Goal: Task Accomplishment & Management: Use online tool/utility

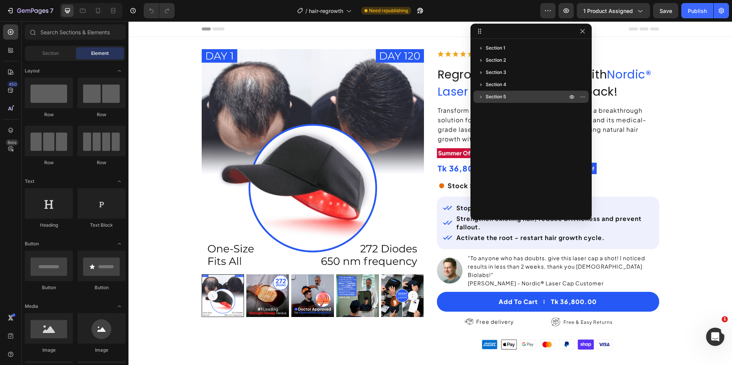
click at [505, 97] on span "Section 5" at bounding box center [495, 97] width 20 height 8
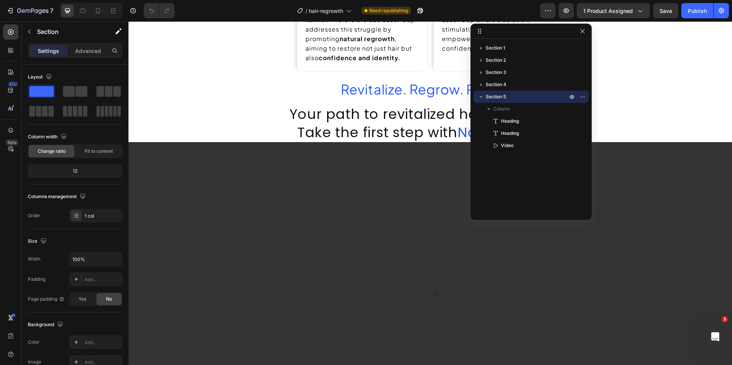
scroll to position [865, 0]
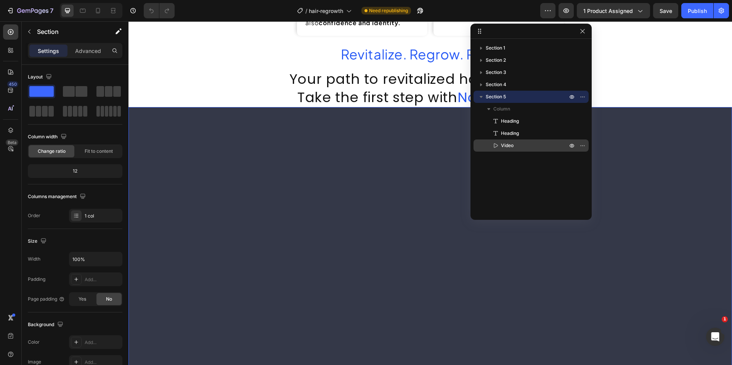
click at [507, 146] on span "Video" at bounding box center [507, 146] width 13 height 8
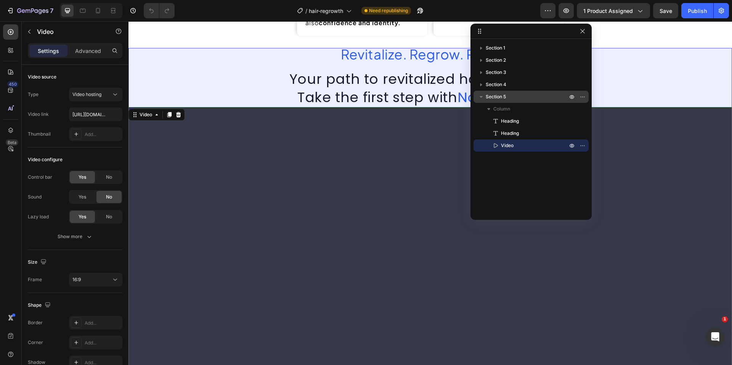
click at [479, 99] on icon "button" at bounding box center [481, 97] width 8 height 8
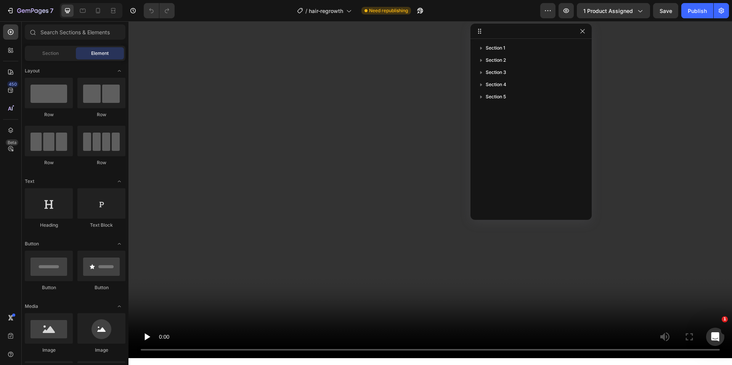
scroll to position [950, 0]
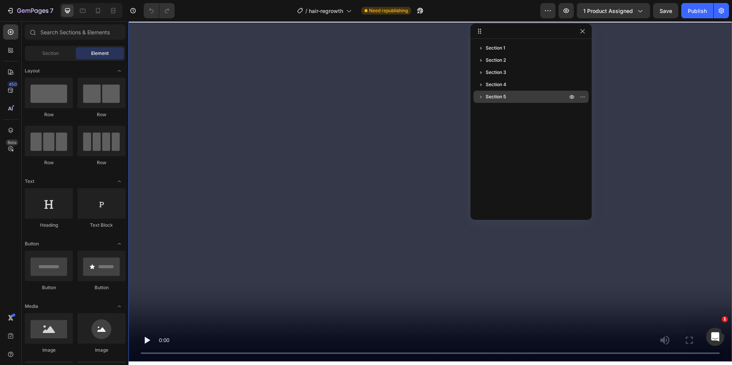
click at [480, 94] on icon "button" at bounding box center [481, 97] width 8 height 8
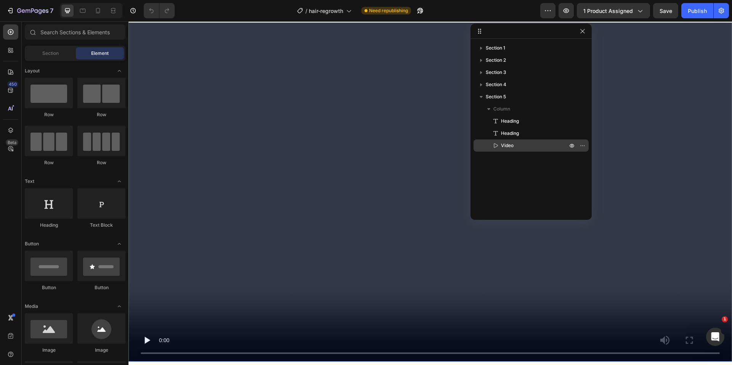
click at [512, 146] on span "Video" at bounding box center [507, 146] width 13 height 8
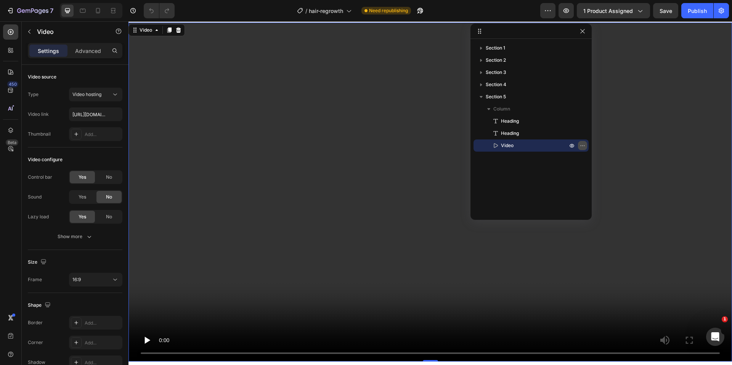
click at [582, 147] on icon "button" at bounding box center [582, 145] width 6 height 6
drag, startPoint x: 595, startPoint y: 279, endPoint x: 466, endPoint y: 259, distance: 131.0
click at [594, 279] on button "Delete" at bounding box center [624, 279] width 78 height 14
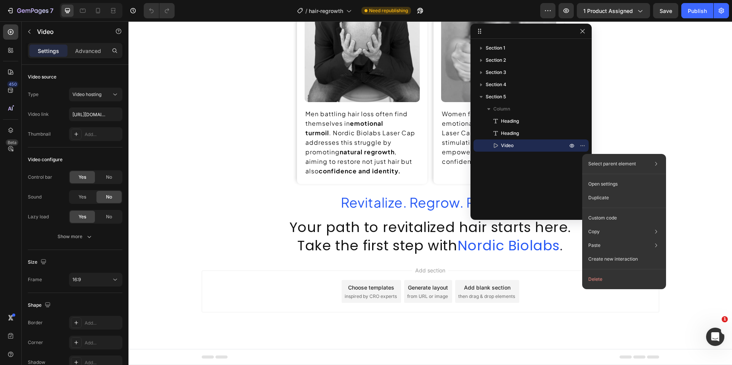
scroll to position [633, 0]
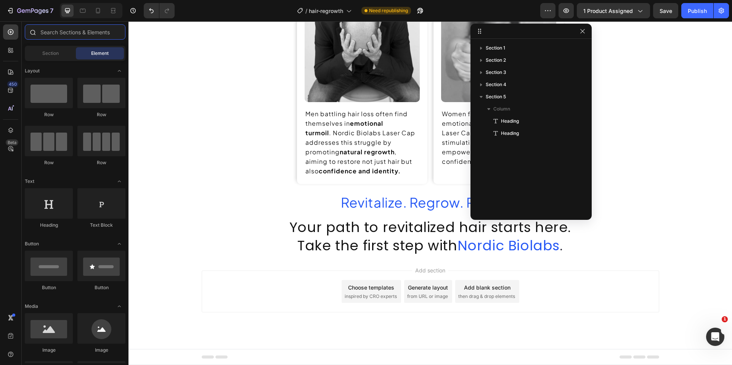
click at [45, 39] on input "text" at bounding box center [75, 31] width 101 height 15
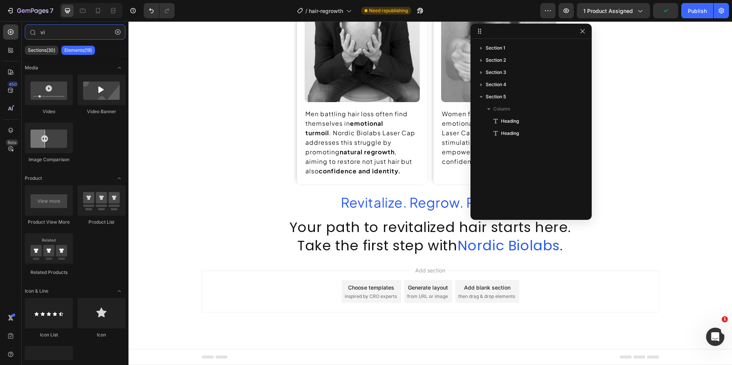
type input "vi"
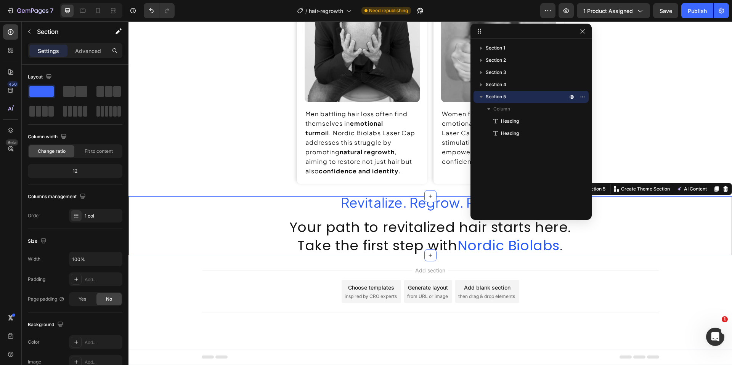
click at [262, 214] on div "Revitalize. Regrow. Rejoice. Heading Your path to revitalized hair starts here.…" at bounding box center [429, 225] width 603 height 59
click at [479, 91] on div "Section 5" at bounding box center [530, 97] width 109 height 12
click at [482, 96] on icon "button" at bounding box center [481, 97] width 8 height 8
click at [481, 97] on icon "button" at bounding box center [481, 97] width 8 height 8
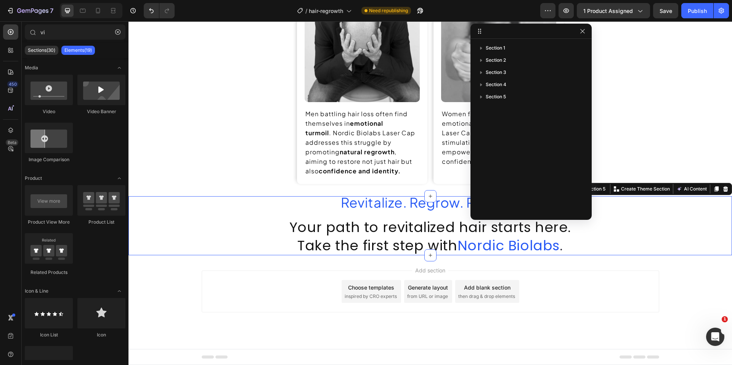
click at [466, 291] on div "Add blank section" at bounding box center [487, 287] width 46 height 8
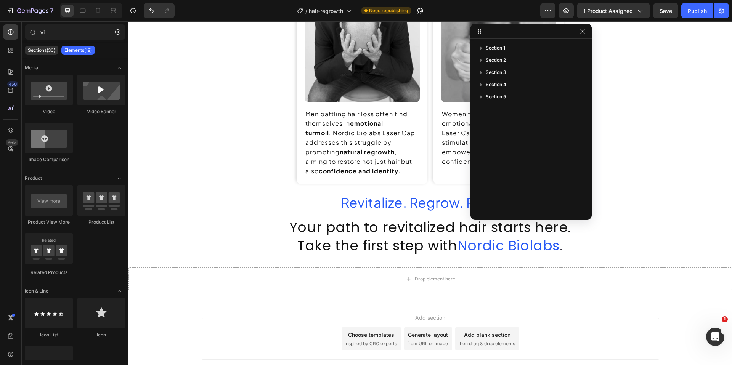
scroll to position [680, 0]
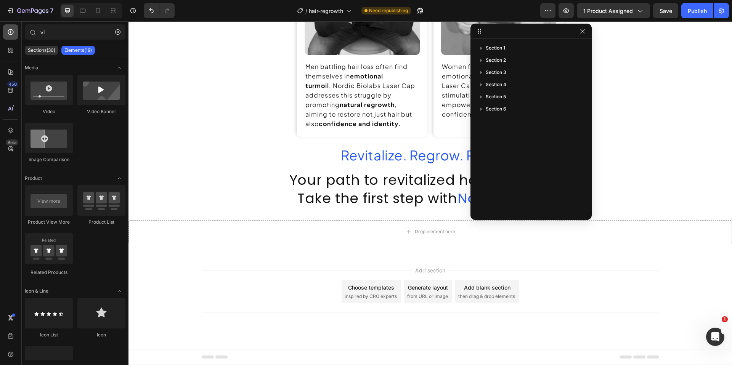
click at [9, 35] on icon at bounding box center [11, 32] width 8 height 8
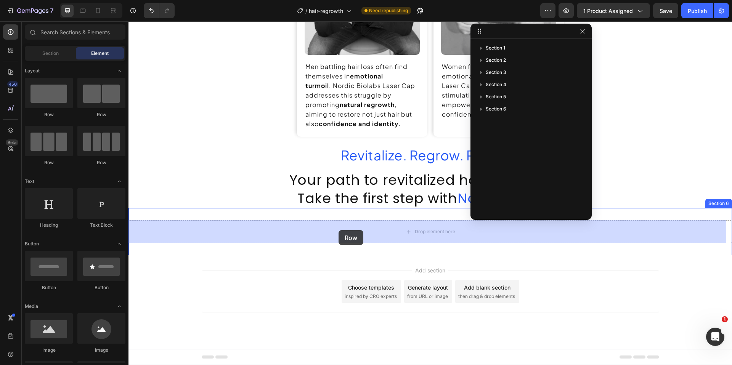
drag, startPoint x: 178, startPoint y: 120, endPoint x: 338, endPoint y: 230, distance: 194.9
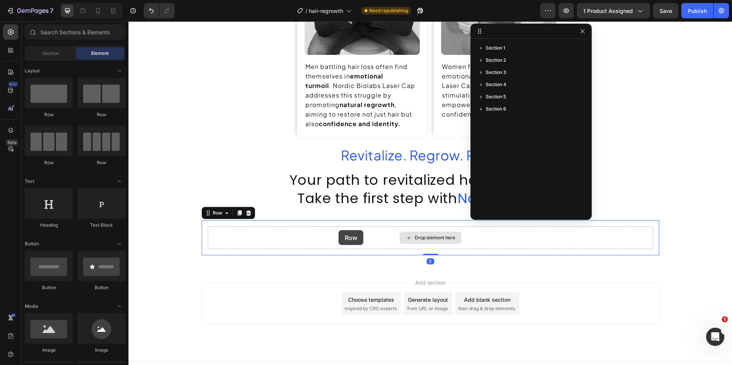
scroll to position [693, 0]
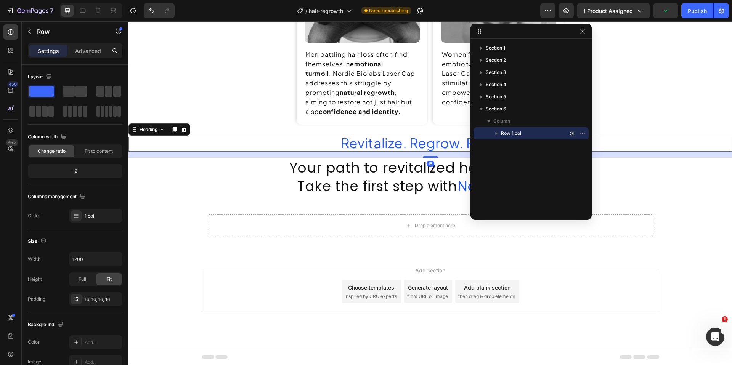
click at [359, 144] on span "Revitalize. Regrow. Rejoice." at bounding box center [430, 142] width 179 height 17
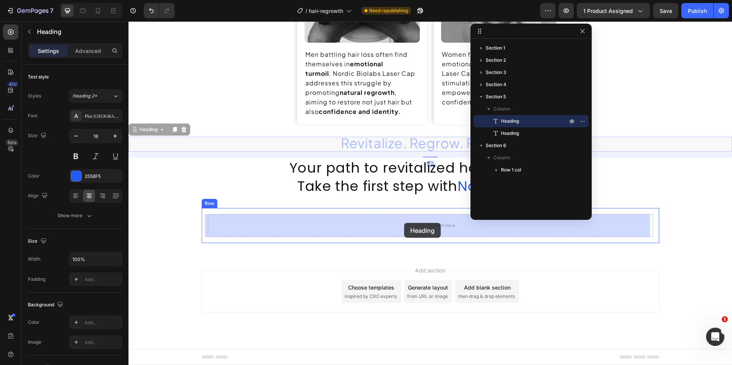
drag, startPoint x: 136, startPoint y: 131, endPoint x: 404, endPoint y: 223, distance: 283.3
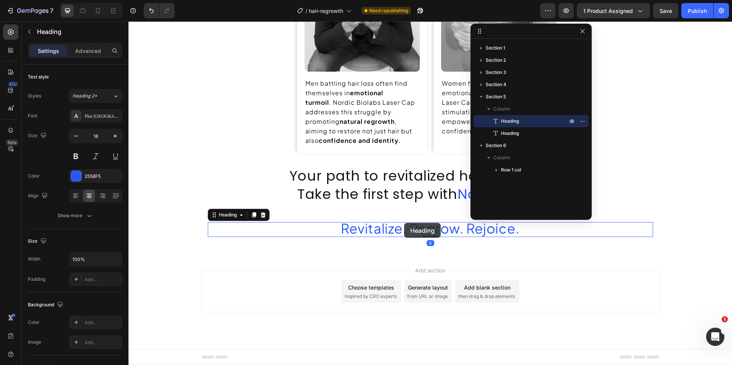
scroll to position [664, 0]
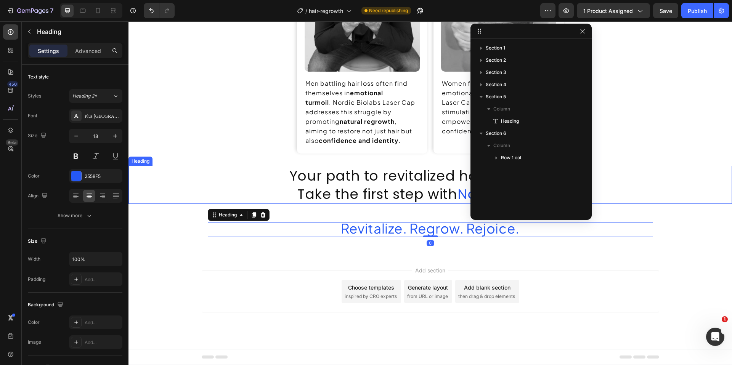
click at [360, 193] on span "Take the first step with" at bounding box center [377, 193] width 160 height 19
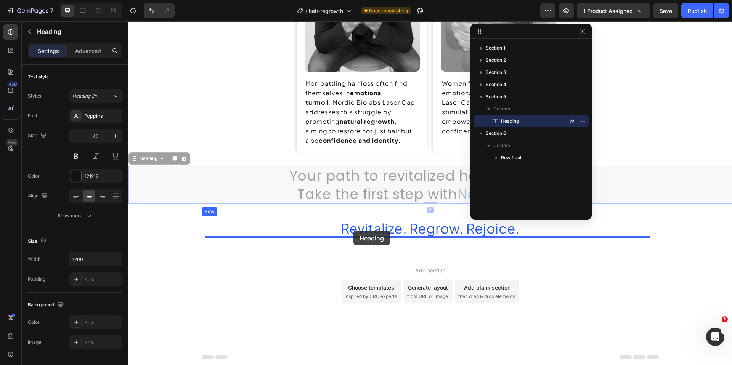
drag, startPoint x: 135, startPoint y: 160, endPoint x: 353, endPoint y: 231, distance: 229.3
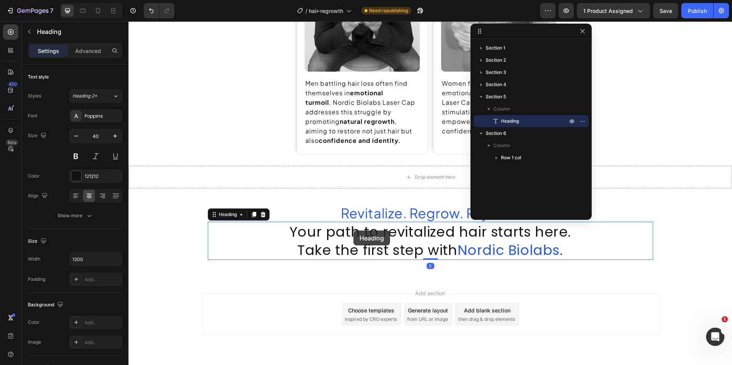
scroll to position [687, 0]
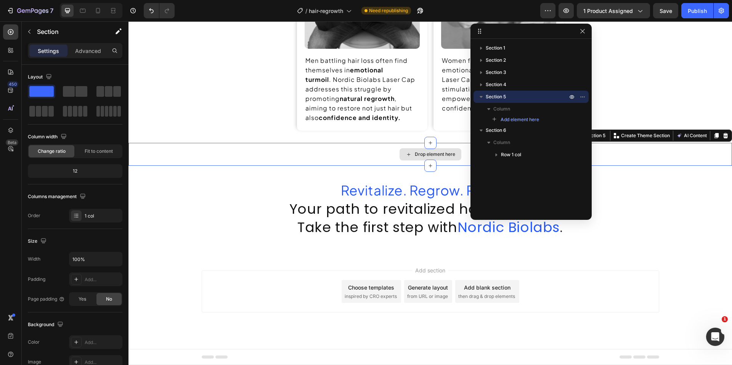
click at [369, 158] on div "Drop element here" at bounding box center [429, 154] width 603 height 23
click at [583, 96] on icon "button" at bounding box center [582, 97] width 6 height 6
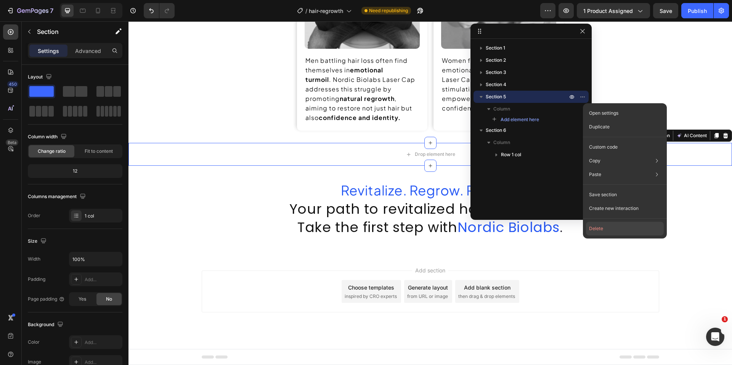
click at [594, 233] on button "Delete" at bounding box center [625, 229] width 78 height 14
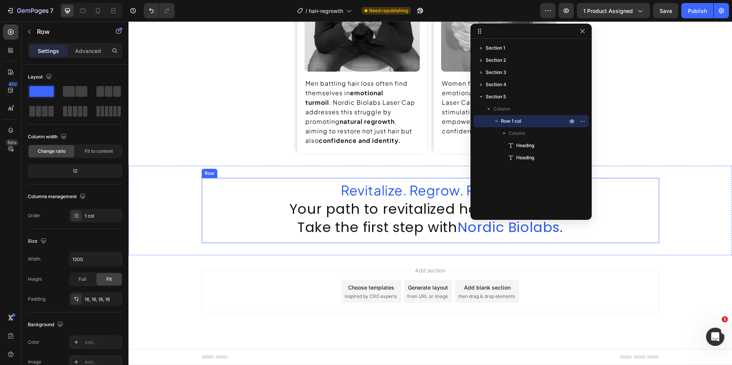
click at [202, 211] on div "Revitalize. Regrow. Rejoice. Heading Your path to revitalized hair starts here.…" at bounding box center [430, 210] width 457 height 65
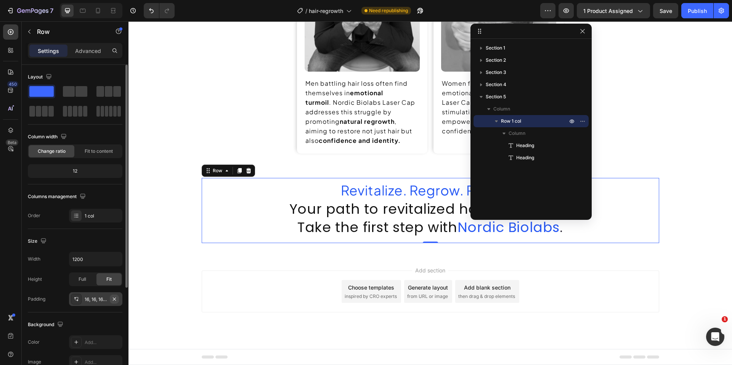
click at [114, 298] on icon "button" at bounding box center [114, 299] width 6 height 6
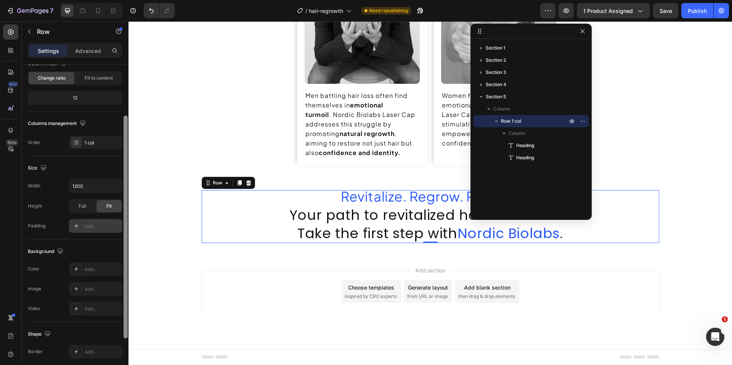
scroll to position [74, 0]
drag, startPoint x: 123, startPoint y: 258, endPoint x: 127, endPoint y: 309, distance: 51.2
click at [127, 309] on div at bounding box center [125, 226] width 4 height 223
click at [95, 56] on div "Advanced" at bounding box center [88, 51] width 38 height 12
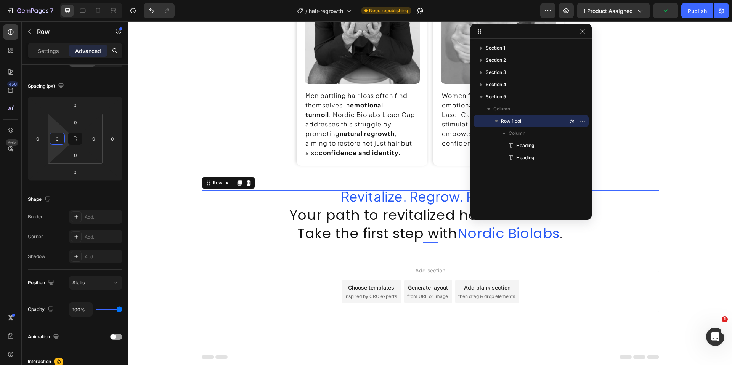
click at [61, 140] on input "0" at bounding box center [56, 138] width 11 height 11
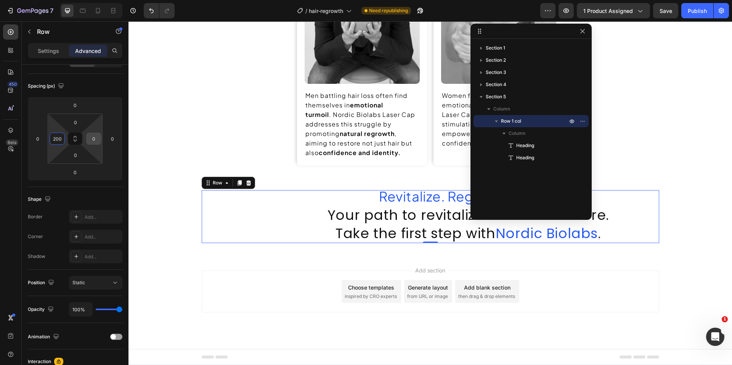
type input "200"
click at [94, 142] on input "0" at bounding box center [93, 138] width 11 height 11
type input "200"
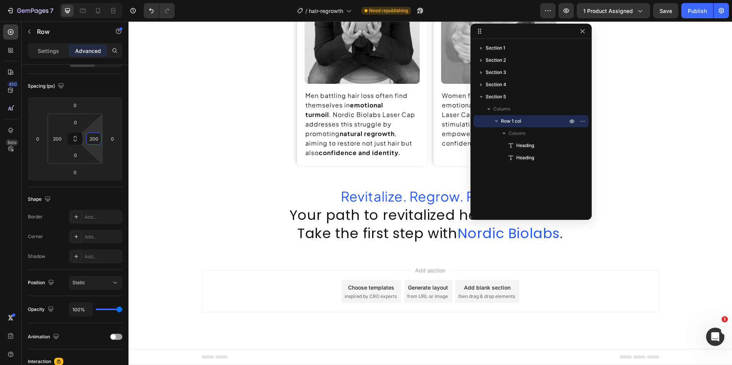
drag, startPoint x: 164, startPoint y: 304, endPoint x: 168, endPoint y: 303, distance: 4.1
click at [164, 304] on div "Add section Choose templates inspired by CRO experts Generate layout from URL o…" at bounding box center [429, 302] width 603 height 94
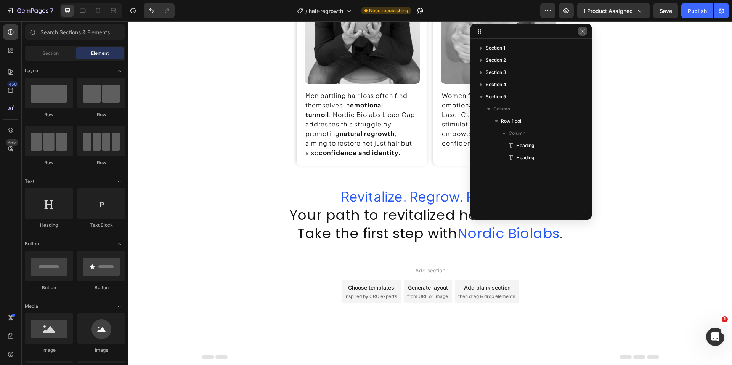
click at [581, 30] on icon "button" at bounding box center [582, 31] width 4 height 4
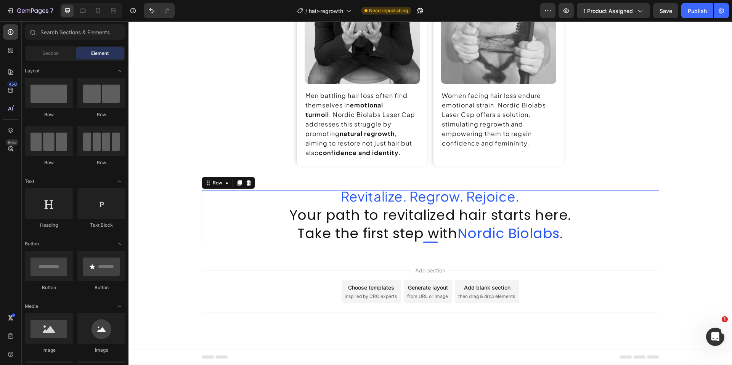
click at [594, 205] on div "Revitalize. Regrow. Rejoice. Heading Your path to revitalized hair starts here.…" at bounding box center [430, 216] width 457 height 53
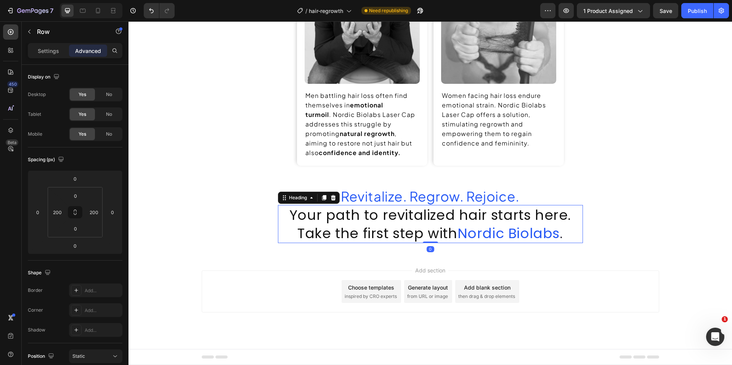
click at [447, 223] on span "Your path to revitalized hair starts here." at bounding box center [430, 214] width 282 height 19
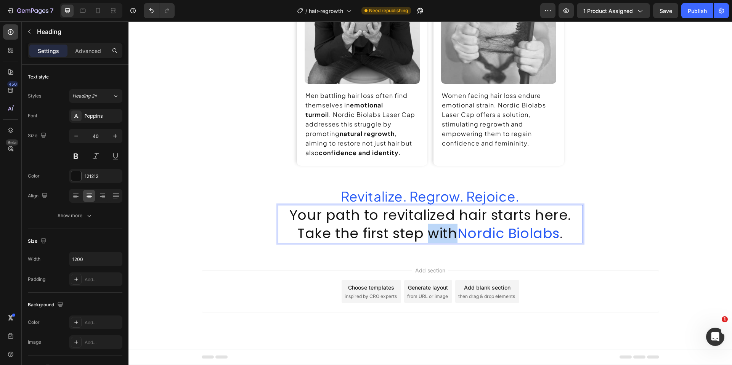
click at [440, 224] on span "Take the first step with" at bounding box center [377, 233] width 160 height 19
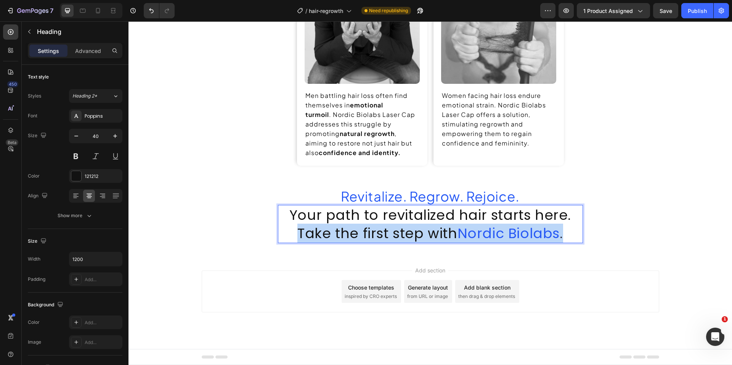
click at [440, 224] on span "Take the first step with" at bounding box center [377, 233] width 160 height 19
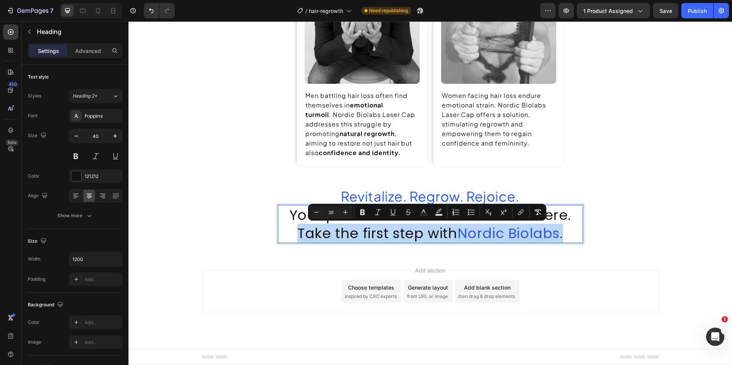
click at [440, 224] on span "Take the first step with" at bounding box center [377, 233] width 160 height 19
click at [405, 231] on span "Take the first step with" at bounding box center [377, 233] width 160 height 19
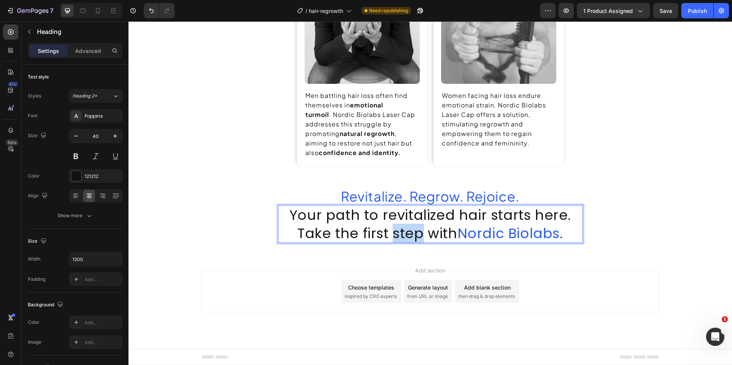
click at [405, 231] on span "Take the first step with" at bounding box center [377, 233] width 160 height 19
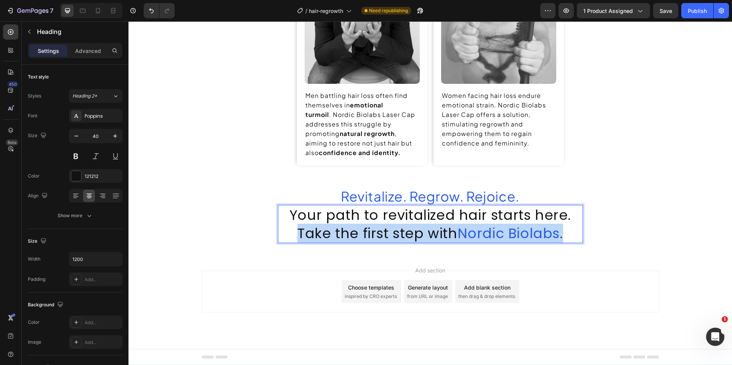
click at [405, 231] on span "Take the first step with" at bounding box center [377, 233] width 160 height 19
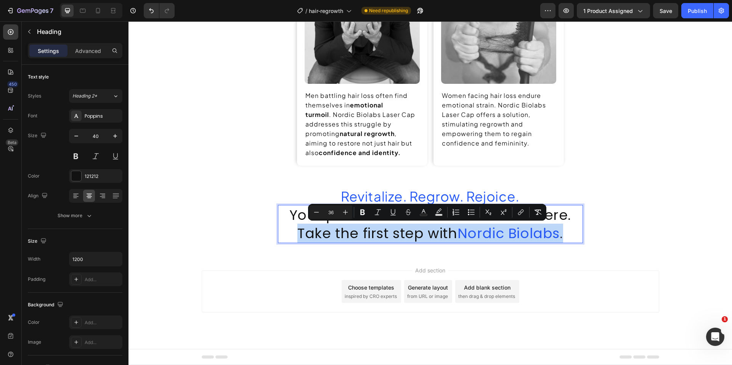
click at [405, 231] on span "Take the first step with" at bounding box center [377, 233] width 160 height 19
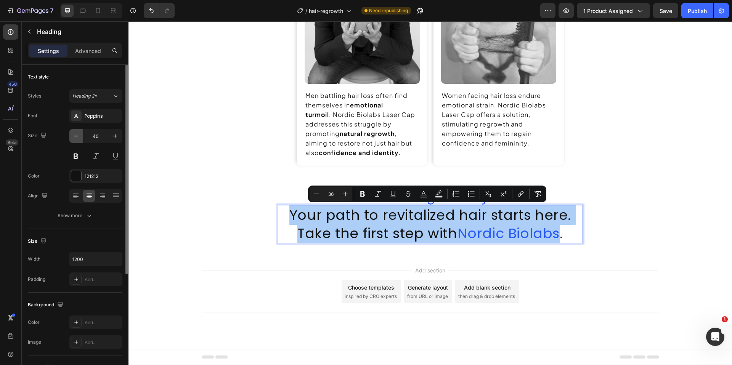
click at [77, 134] on icon "button" at bounding box center [76, 136] width 8 height 8
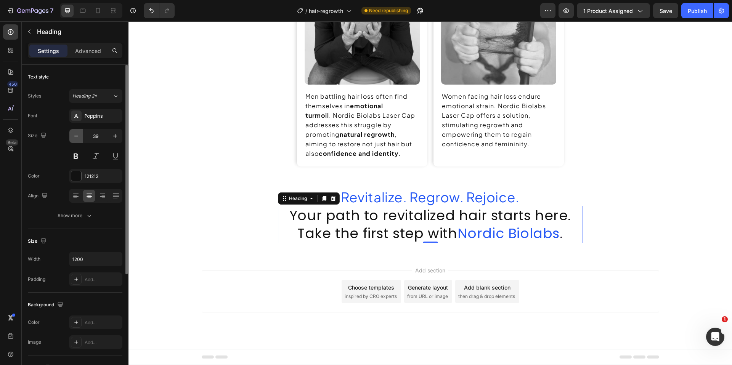
scroll to position [651, 0]
click at [77, 134] on icon "button" at bounding box center [76, 136] width 8 height 8
click at [79, 136] on icon "button" at bounding box center [76, 136] width 8 height 8
type input "36"
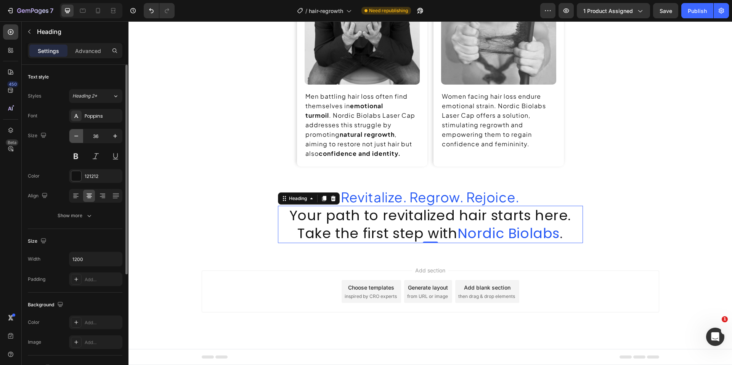
scroll to position [650, 0]
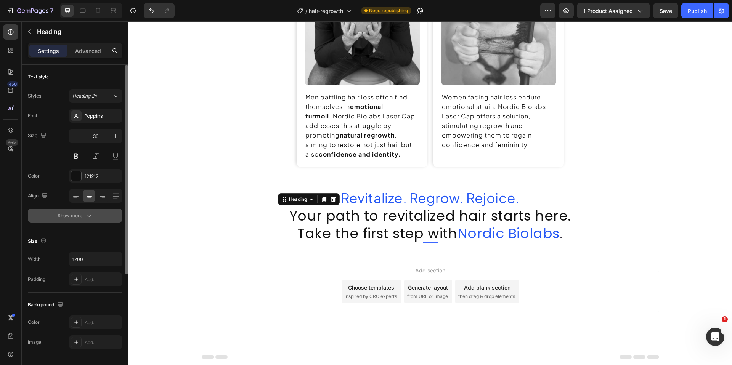
click at [73, 219] on div "Show more" at bounding box center [75, 216] width 35 height 8
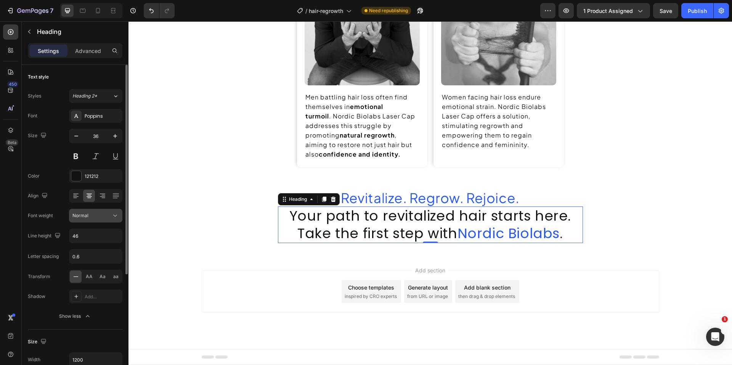
click at [73, 219] on span "Normal" at bounding box center [80, 215] width 16 height 7
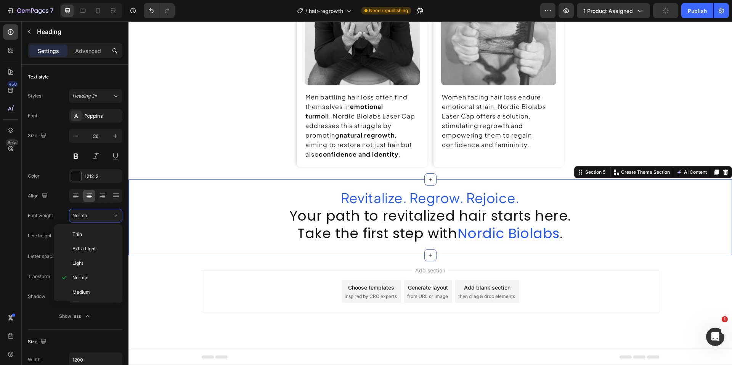
click at [242, 245] on div "Revitalize. Regrow. Rejoice. Heading ⁠⁠⁠⁠⁠⁠⁠ Your path to revitalized hair star…" at bounding box center [429, 217] width 603 height 76
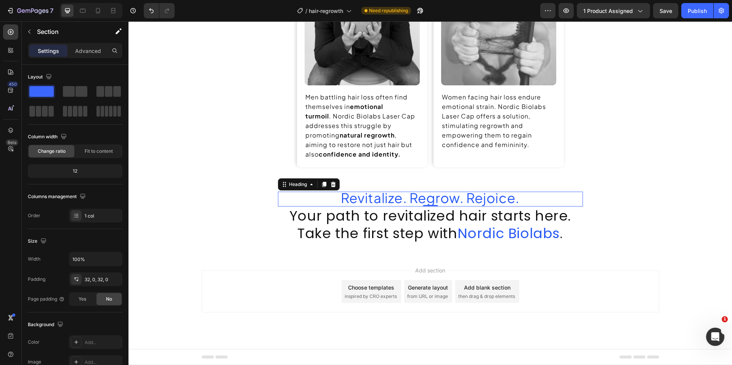
click at [433, 197] on span "Revitalize. Regrow. Rejoice." at bounding box center [430, 197] width 179 height 17
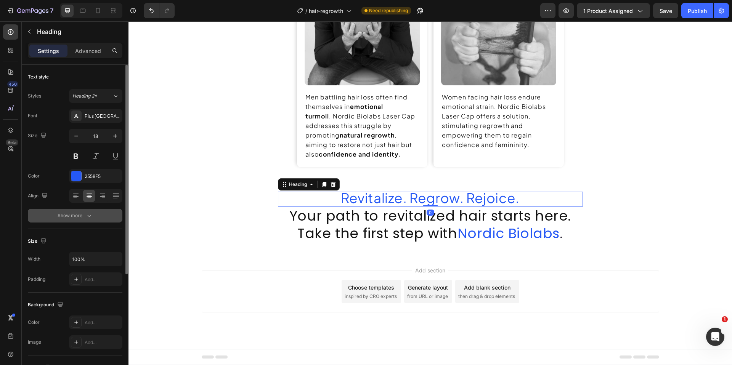
click at [82, 212] on div "Show more" at bounding box center [75, 216] width 35 height 8
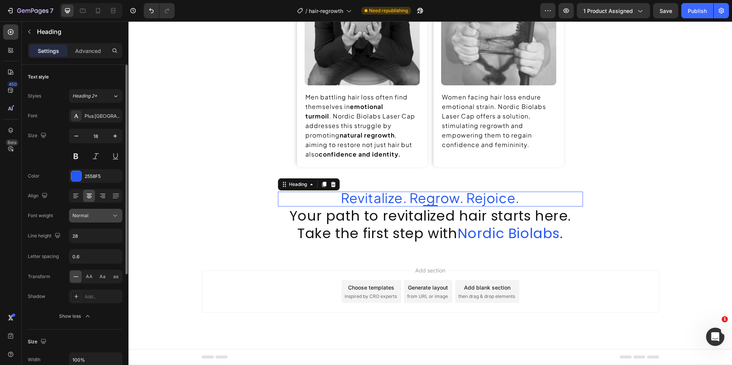
click at [94, 218] on div "Normal" at bounding box center [91, 215] width 39 height 7
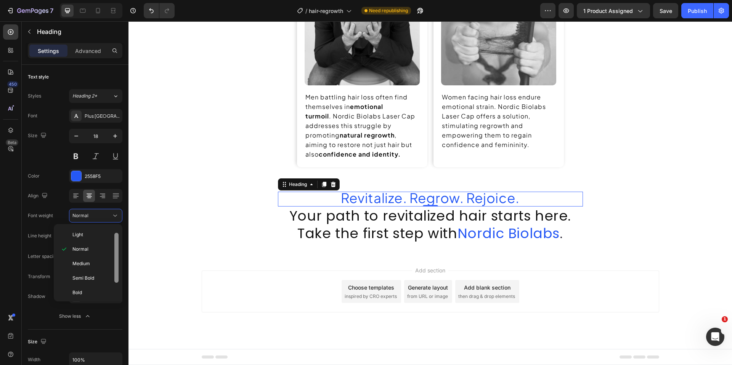
scroll to position [16, 0]
drag, startPoint x: 115, startPoint y: 268, endPoint x: 113, endPoint y: 279, distance: 11.2
click at [114, 279] on div at bounding box center [117, 258] width 6 height 71
click at [92, 298] on div "Bold" at bounding box center [86, 305] width 59 height 14
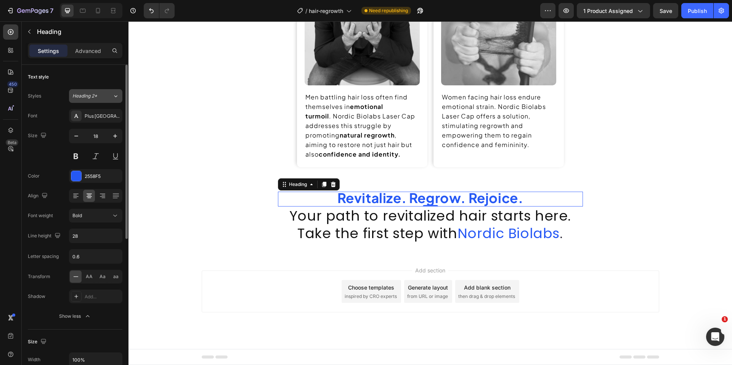
click at [96, 98] on span "Heading 2*" at bounding box center [84, 96] width 25 height 7
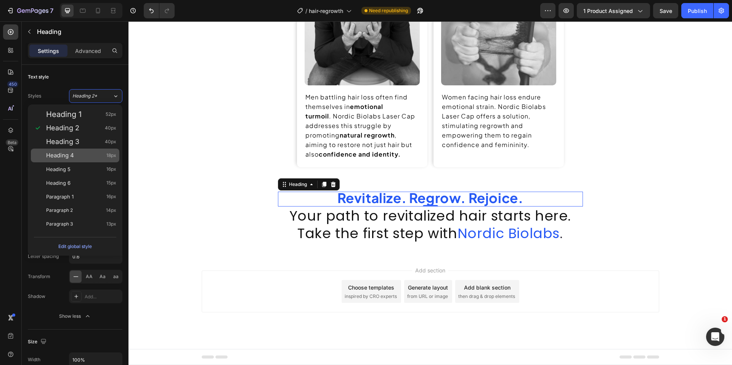
click at [91, 154] on div "Heading 4 18px" at bounding box center [81, 156] width 70 height 8
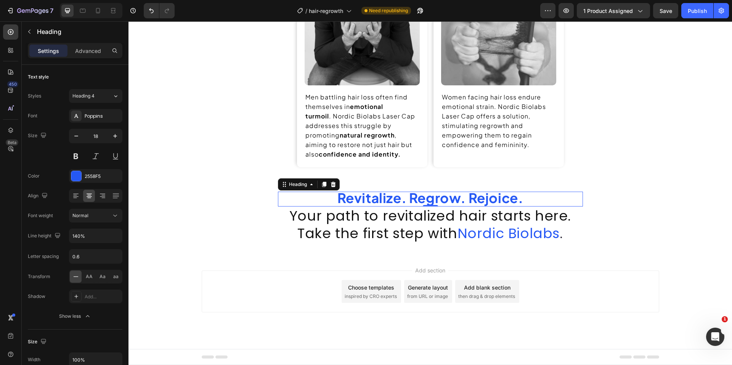
scroll to position [649, 0]
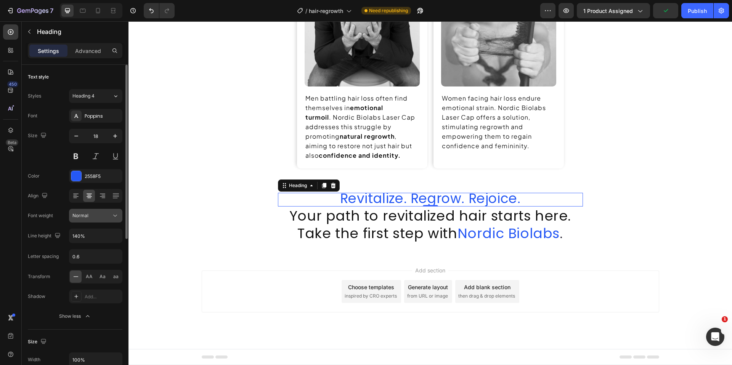
click at [99, 216] on div "Normal" at bounding box center [91, 215] width 39 height 7
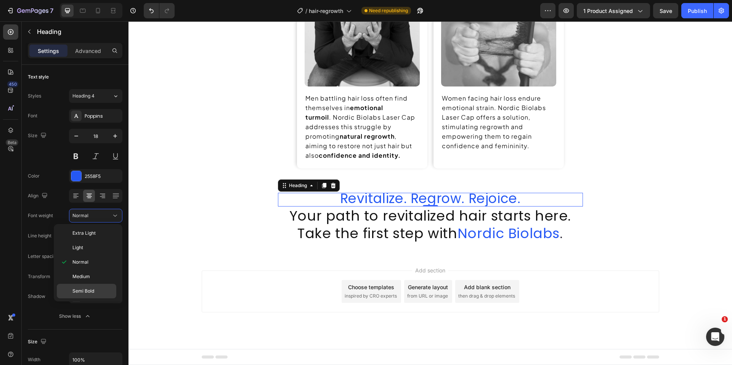
click at [84, 291] on span "Semi Bold" at bounding box center [83, 291] width 22 height 7
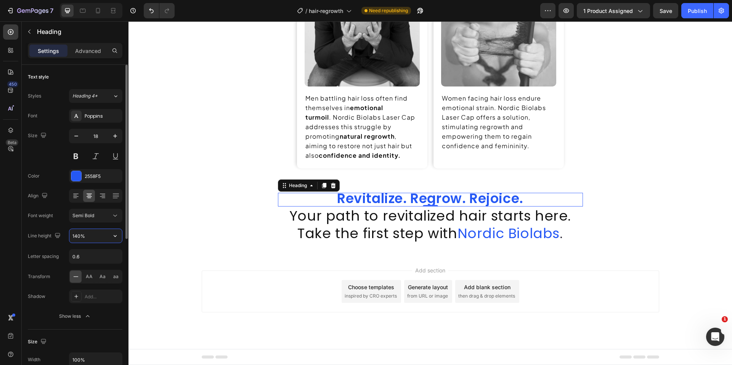
click at [95, 241] on input "140%" at bounding box center [95, 236] width 53 height 14
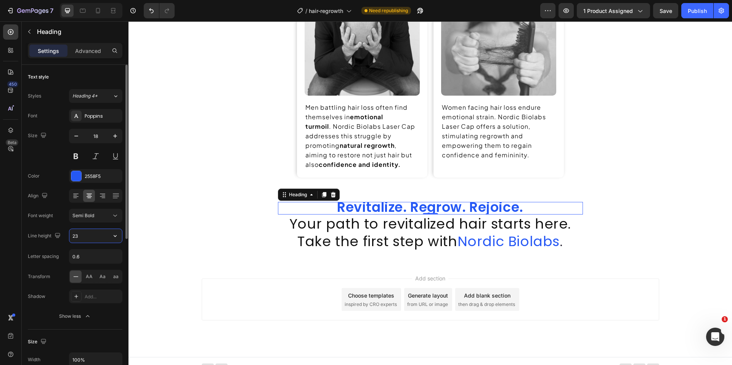
scroll to position [648, 0]
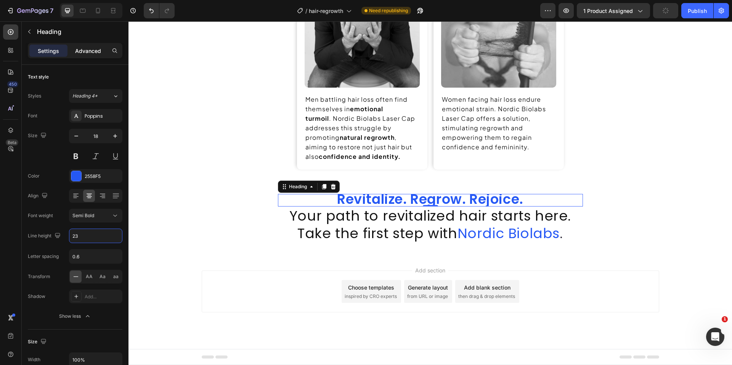
type input "23"
click at [88, 56] on div "Advanced" at bounding box center [88, 51] width 38 height 12
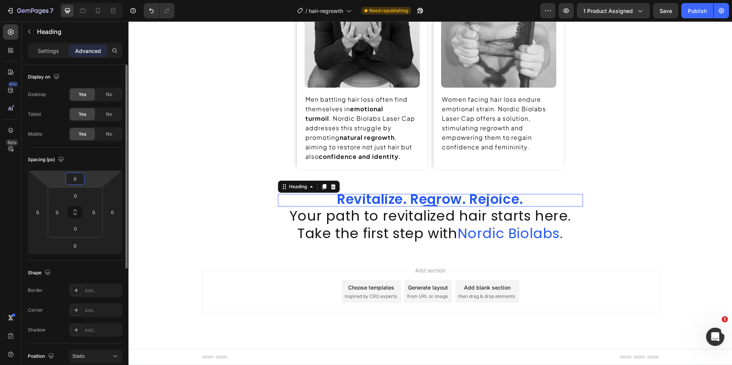
click at [80, 182] on input "0" at bounding box center [74, 178] width 15 height 11
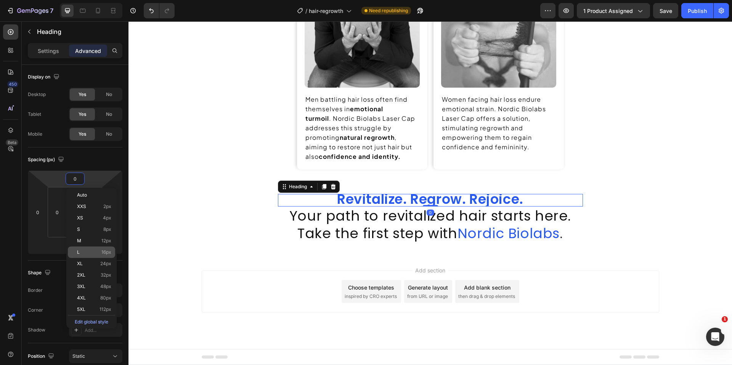
click at [104, 251] on span "16px" at bounding box center [106, 252] width 10 height 5
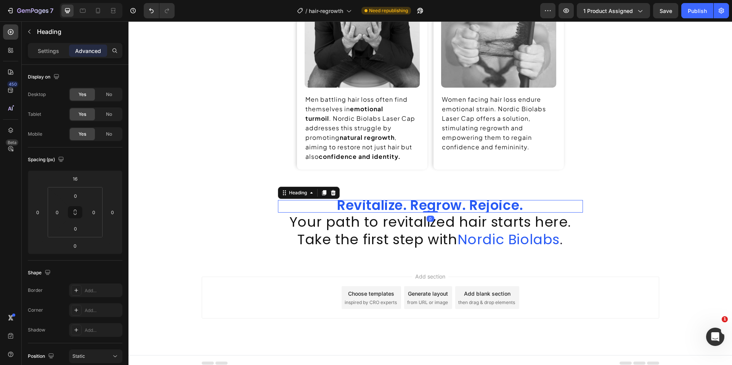
scroll to position [652, 0]
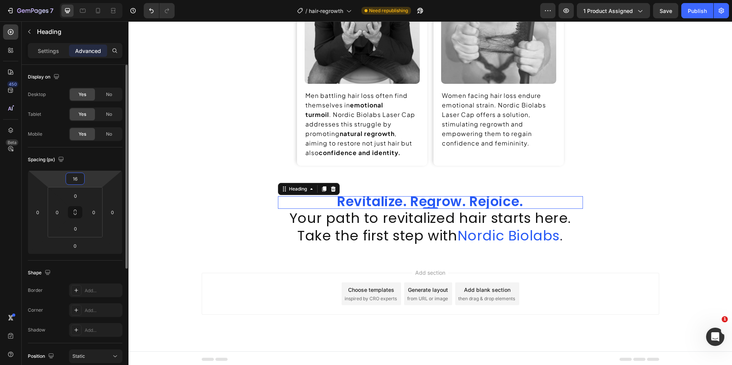
click at [73, 181] on input "16" at bounding box center [74, 178] width 15 height 11
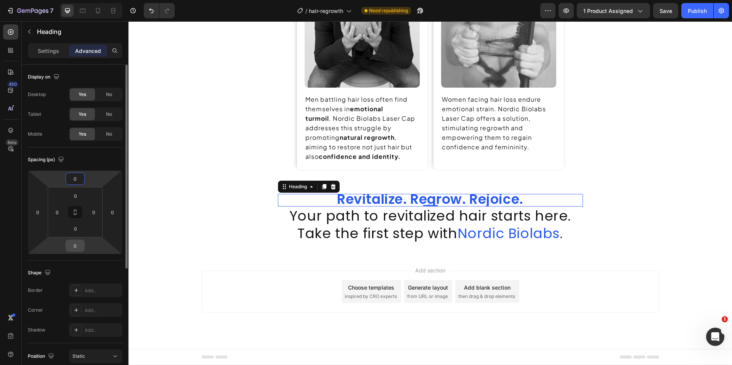
type input "0"
click at [75, 243] on input "0" at bounding box center [74, 245] width 15 height 11
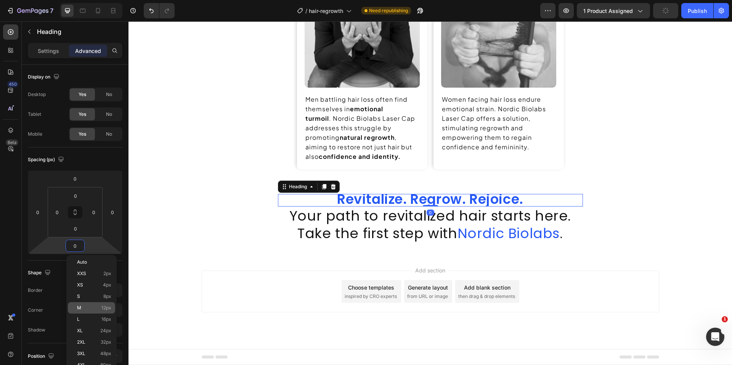
click at [107, 303] on div "M 12px" at bounding box center [91, 307] width 47 height 11
type input "12"
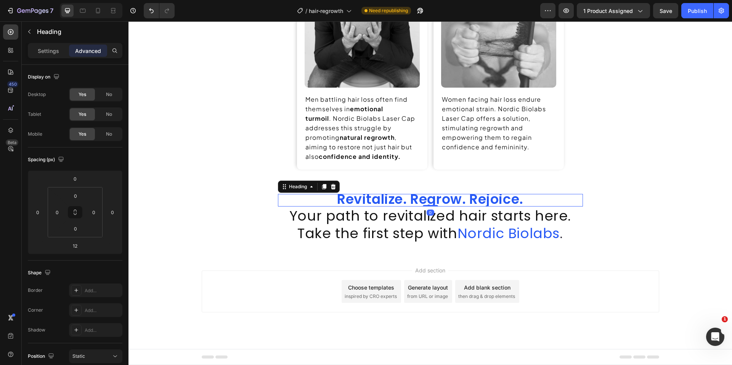
scroll to position [652, 0]
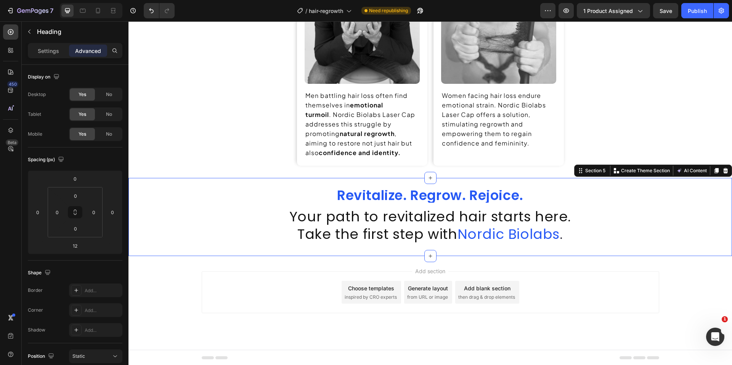
click at [221, 247] on div "Revitalize. Regrow. Rejoice. Heading ⁠⁠⁠⁠⁠⁠⁠ Your path to revitalized hair star…" at bounding box center [429, 217] width 603 height 78
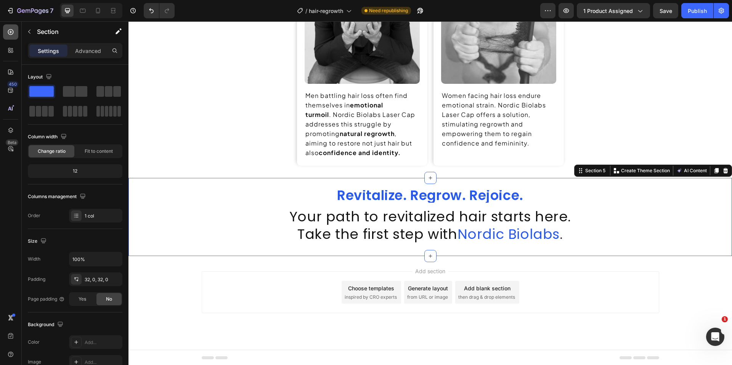
click at [17, 30] on div at bounding box center [10, 31] width 15 height 15
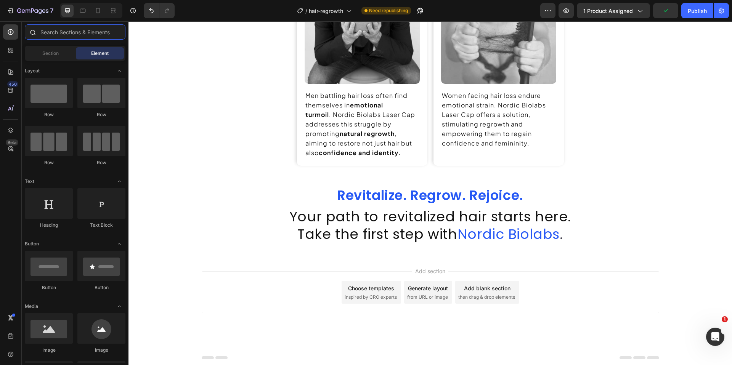
click at [57, 36] on input "text" at bounding box center [75, 31] width 101 height 15
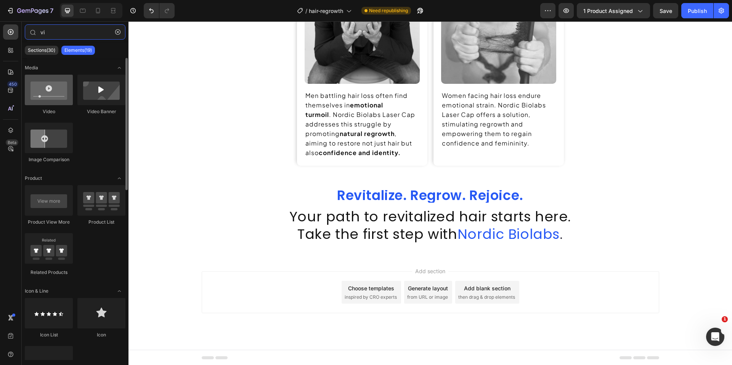
type input "vi"
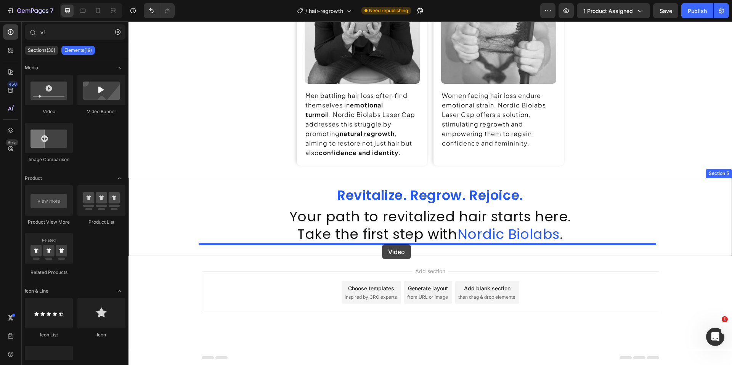
drag, startPoint x: 186, startPoint y: 114, endPoint x: 381, endPoint y: 245, distance: 235.2
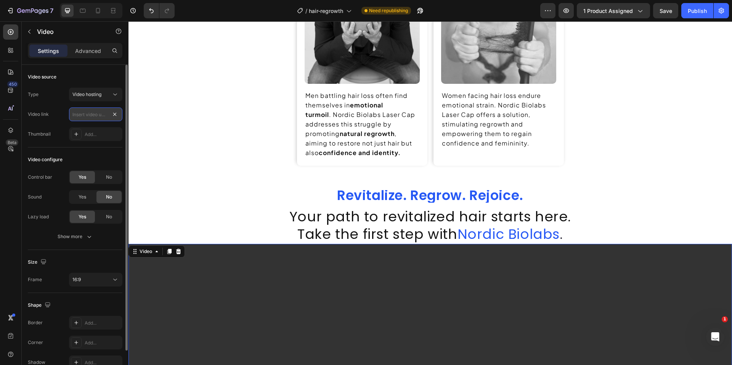
scroll to position [0, 0]
click at [107, 113] on input "text" at bounding box center [95, 114] width 53 height 14
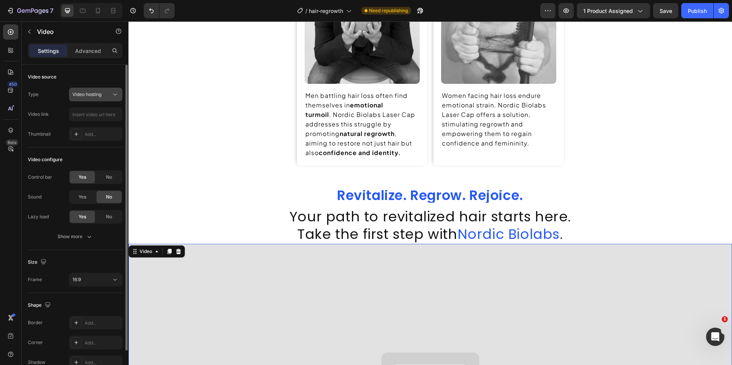
click at [109, 96] on div "Video hosting" at bounding box center [91, 94] width 39 height 7
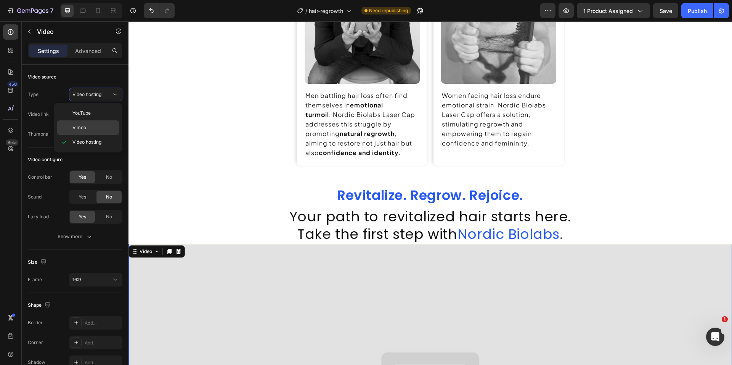
click at [99, 123] on div "Vimeo" at bounding box center [88, 127] width 62 height 14
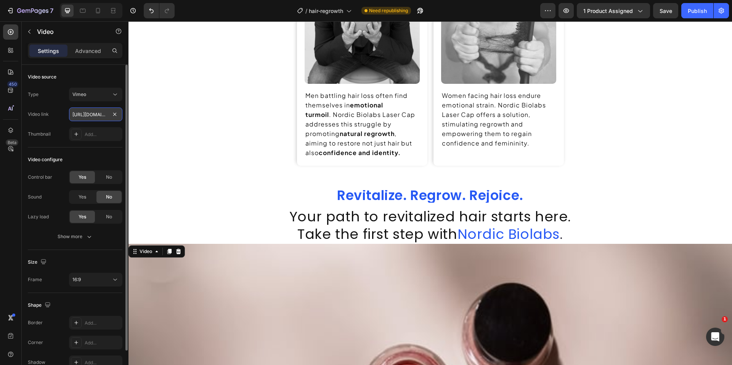
click at [96, 117] on input "[URL][DOMAIN_NAME]" at bounding box center [95, 114] width 53 height 14
paste input "429360202?fl=pl&fe=sh"
type input "[URL][DOMAIN_NAME]"
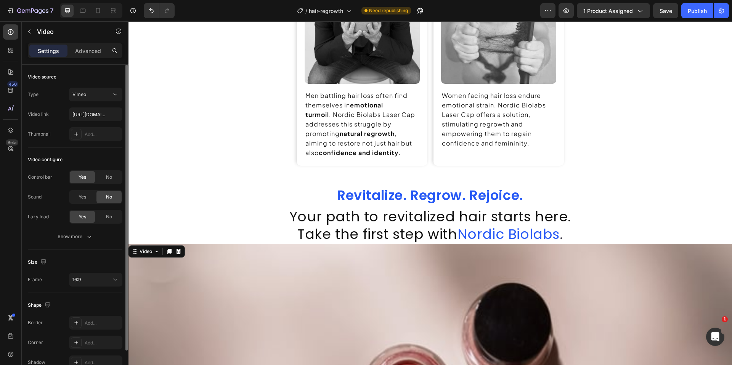
click at [54, 116] on div "Video link [URL][DOMAIN_NAME]" at bounding box center [75, 114] width 94 height 14
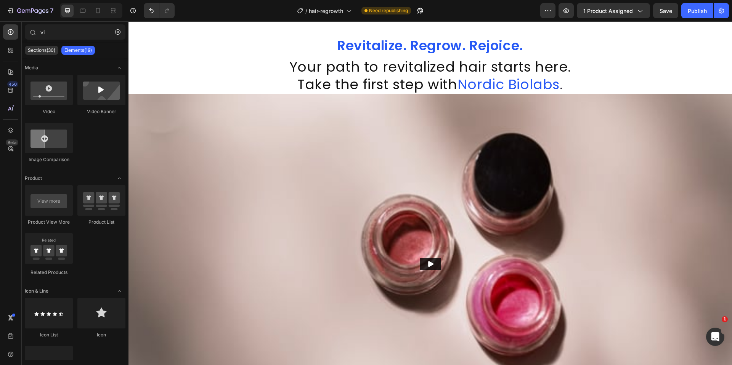
scroll to position [807, 0]
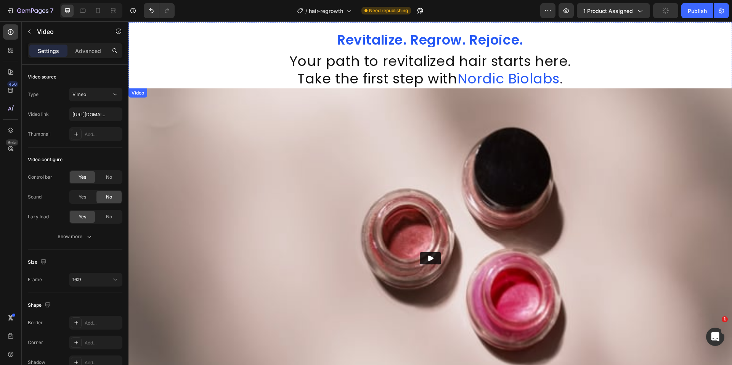
click at [453, 235] on img at bounding box center [429, 257] width 603 height 339
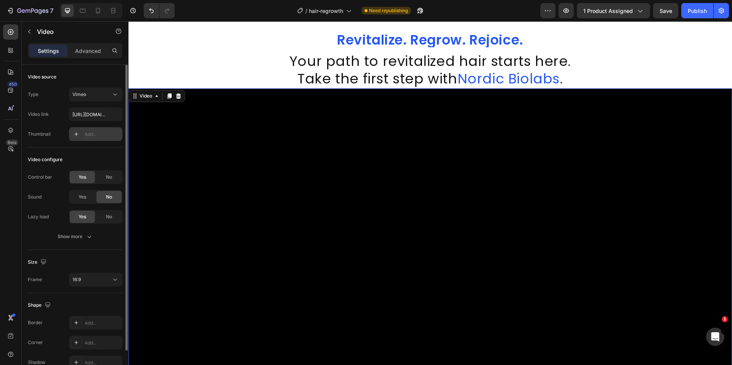
click at [77, 136] on icon at bounding box center [76, 134] width 6 height 6
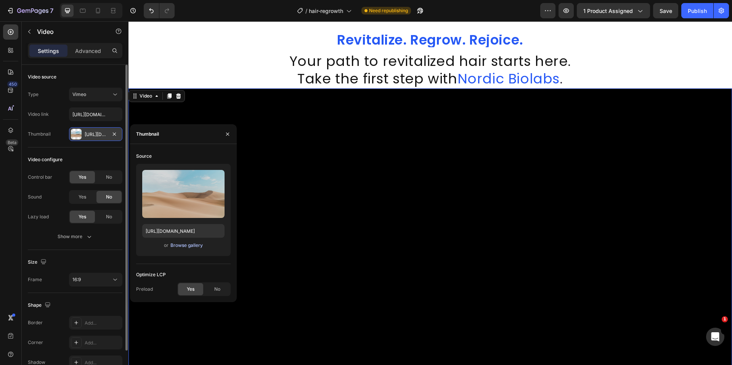
click at [181, 243] on div "Browse gallery" at bounding box center [186, 245] width 32 height 7
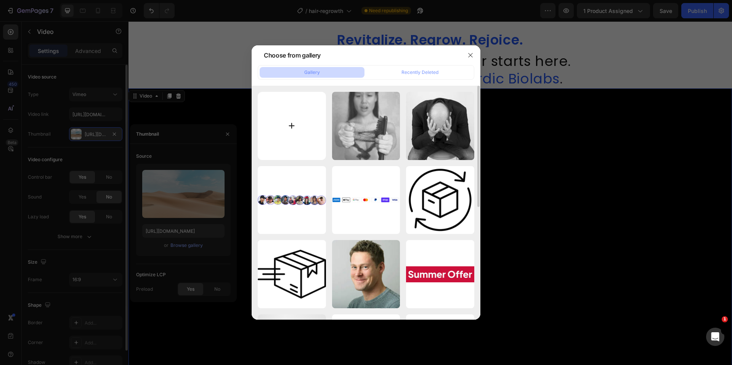
click at [291, 143] on input "file" at bounding box center [292, 126] width 68 height 68
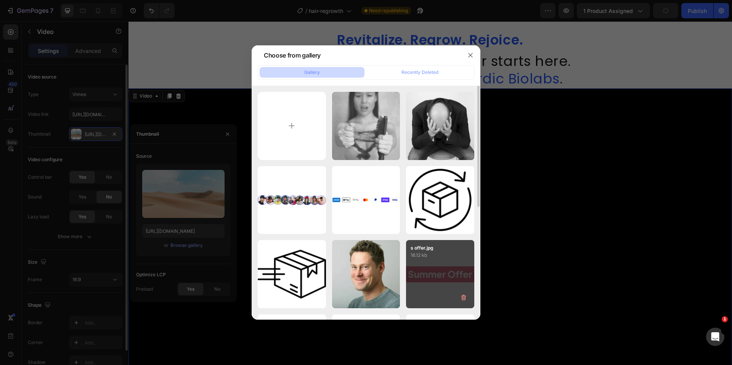
type input "C:\fakepath\1783828196-884d93b7ed9261d57cdfabe1b36a8ea7b81644a220e8dbfb7251d08b…"
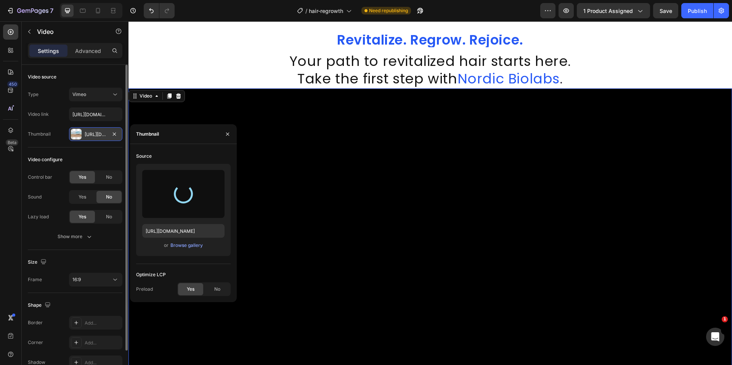
type input "[URL][DOMAIN_NAME]"
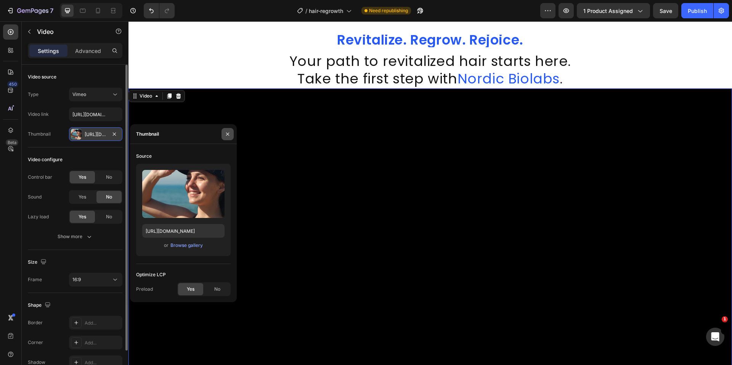
click at [227, 136] on icon "button" at bounding box center [227, 134] width 6 height 6
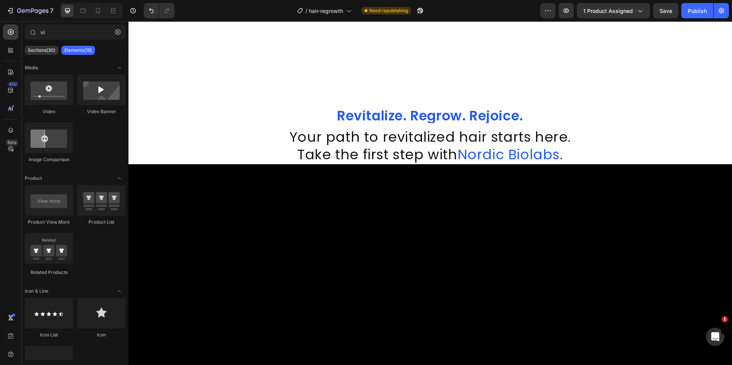
scroll to position [724, 0]
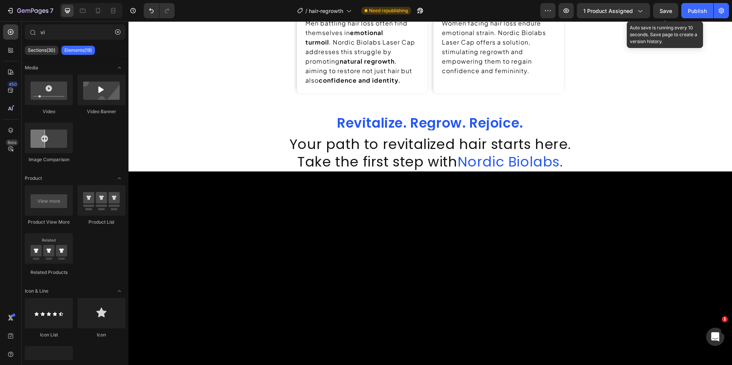
drag, startPoint x: 668, startPoint y: 16, endPoint x: 680, endPoint y: 15, distance: 12.6
click at [594, 16] on button "Save" at bounding box center [665, 10] width 25 height 15
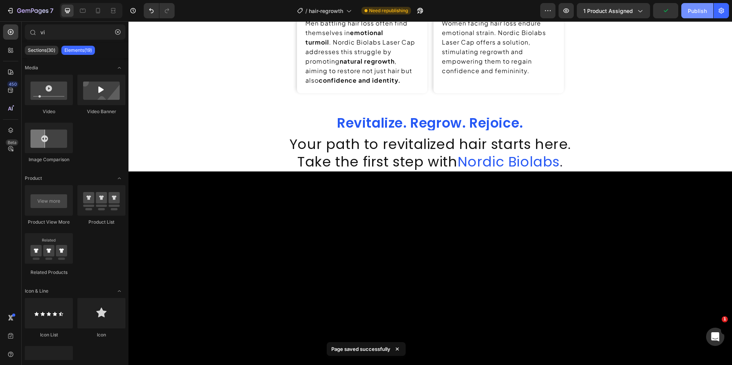
click at [594, 13] on div "Publish" at bounding box center [696, 11] width 19 height 8
click at [11, 134] on div at bounding box center [10, 130] width 15 height 15
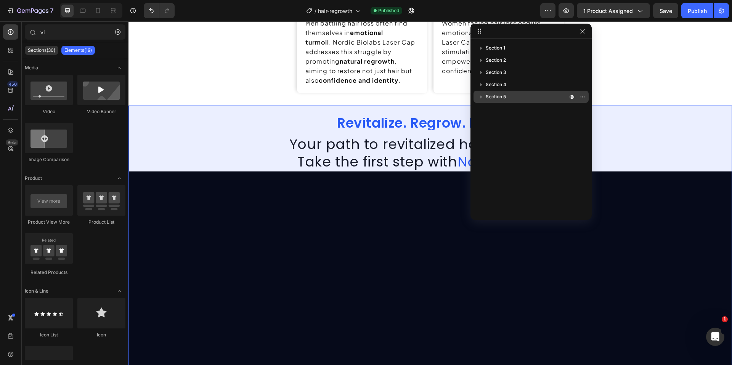
click at [501, 96] on span "Section 5" at bounding box center [495, 97] width 20 height 8
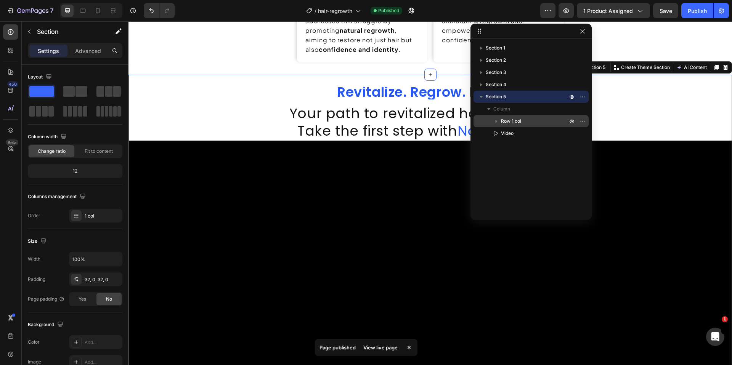
scroll to position [781, 0]
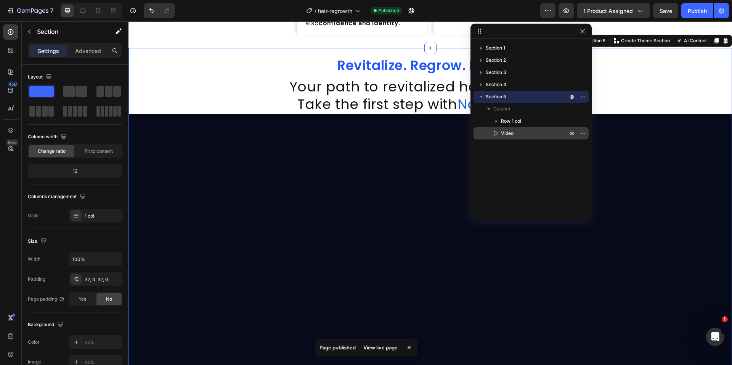
click at [505, 136] on span "Video" at bounding box center [507, 134] width 13 height 8
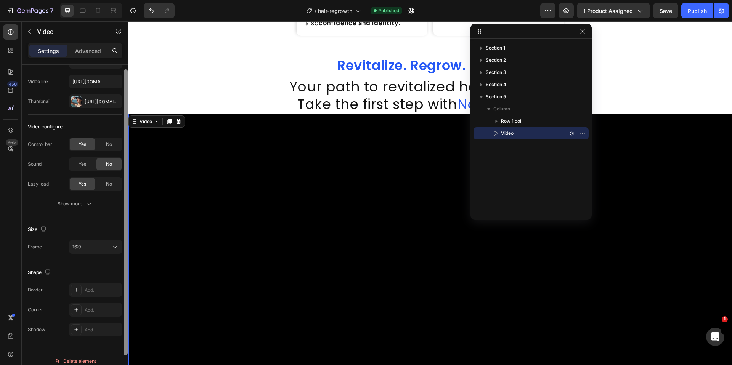
drag, startPoint x: 124, startPoint y: 241, endPoint x: 118, endPoint y: 271, distance: 29.9
click at [119, 271] on div "Video source Type Vimeo Video link [URL][DOMAIN_NAME] Thumbnail [URL][DOMAIN_NA…" at bounding box center [75, 226] width 107 height 322
click at [95, 248] on div "16:9" at bounding box center [91, 246] width 39 height 7
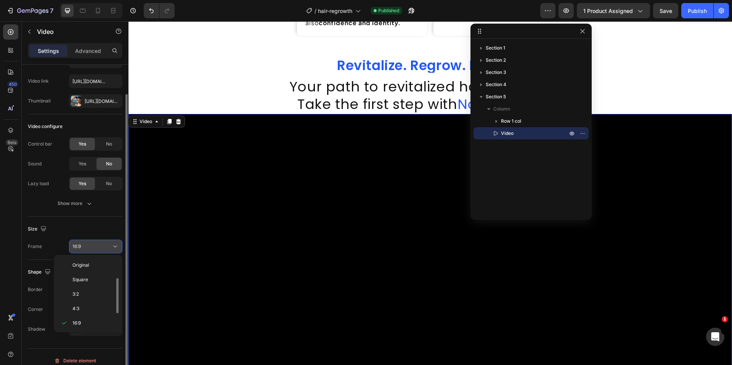
scroll to position [14, 0]
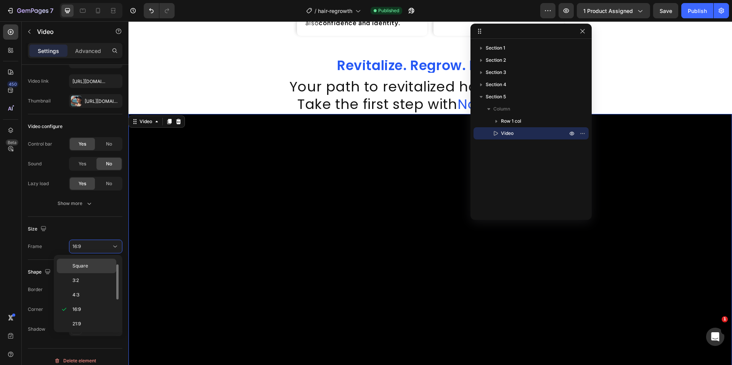
click at [93, 273] on div "Square" at bounding box center [86, 280] width 59 height 14
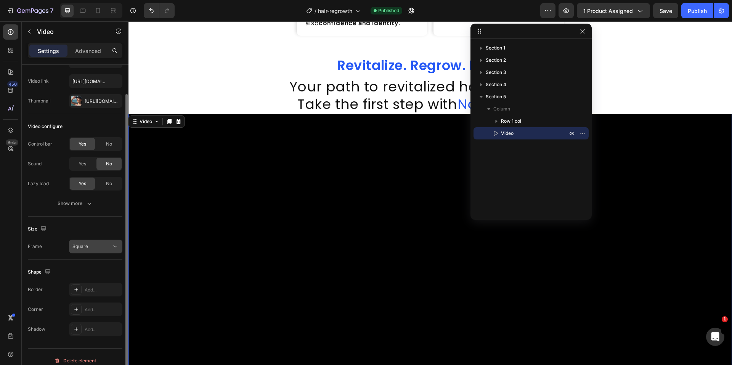
click at [90, 249] on div "Square" at bounding box center [91, 246] width 39 height 7
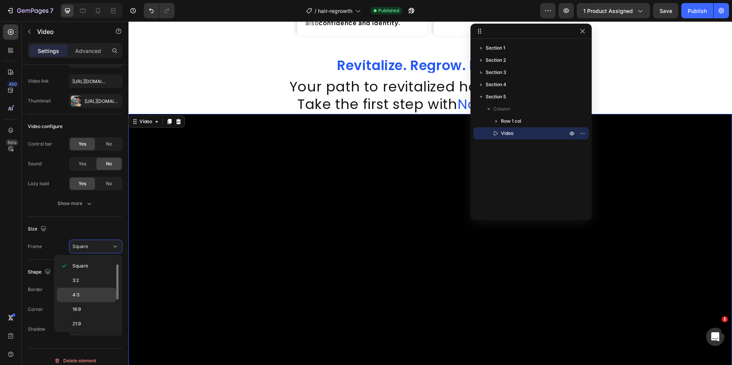
click at [96, 302] on div "4:3" at bounding box center [86, 309] width 59 height 14
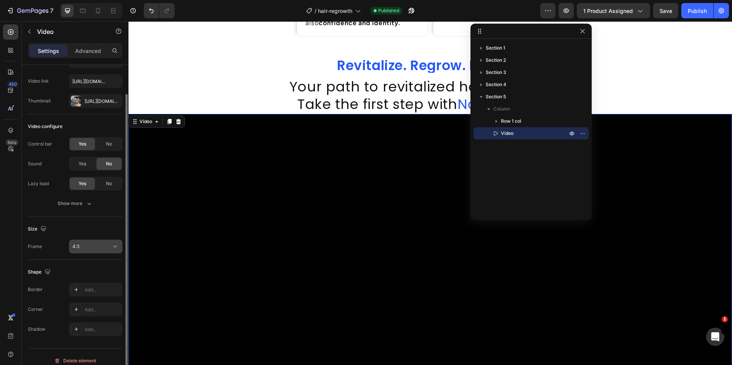
click at [98, 248] on div "4:3" at bounding box center [91, 246] width 39 height 7
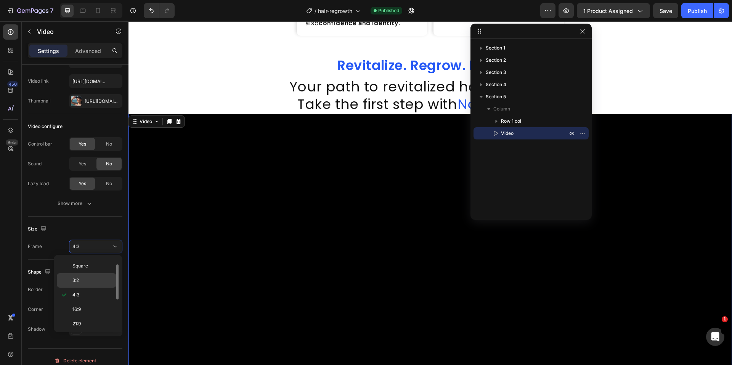
click at [82, 287] on div "3:2" at bounding box center [86, 280] width 59 height 14
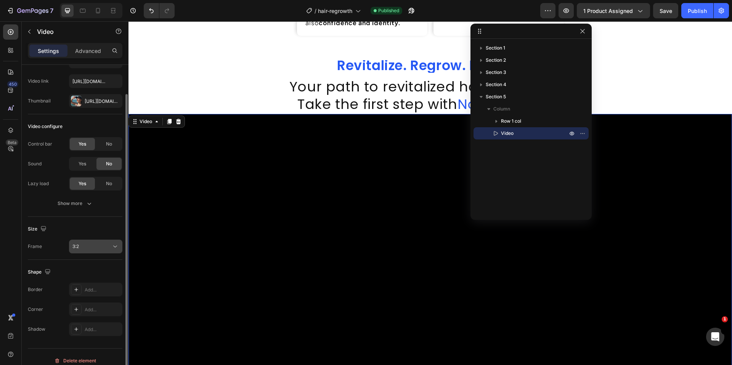
click at [83, 247] on div "3:2" at bounding box center [91, 246] width 39 height 7
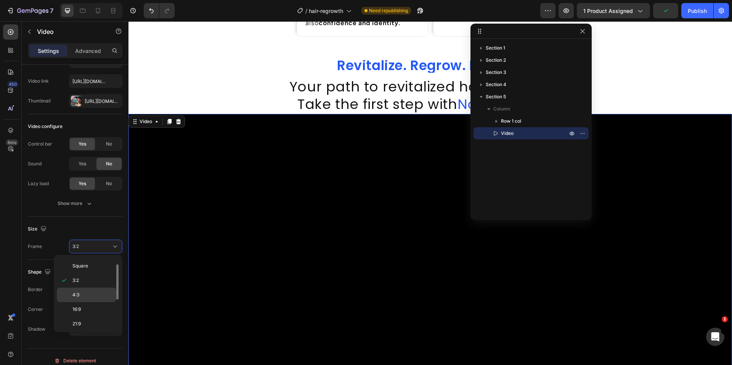
click at [97, 298] on p "4:3" at bounding box center [92, 294] width 40 height 7
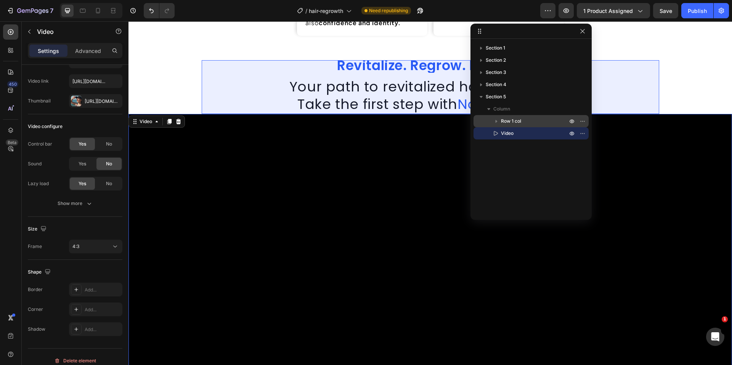
click at [512, 120] on span "Row 1 col" at bounding box center [511, 121] width 20 height 8
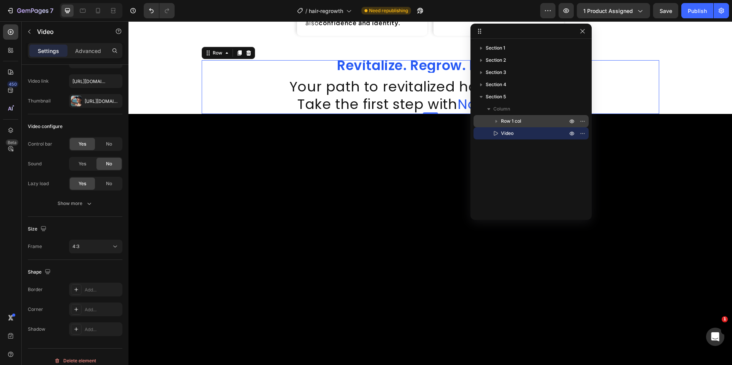
scroll to position [0, 0]
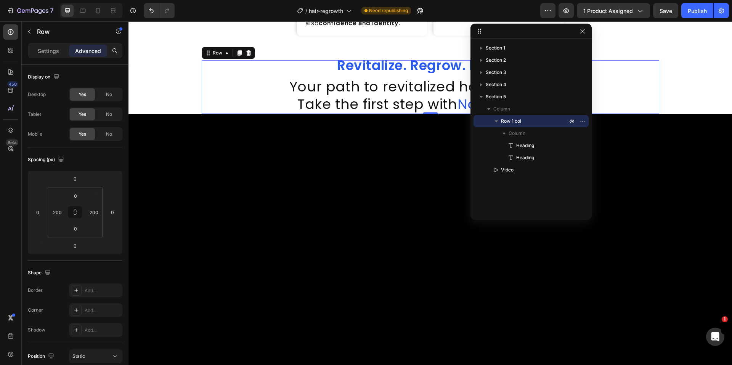
click at [496, 122] on icon "button" at bounding box center [496, 121] width 8 height 8
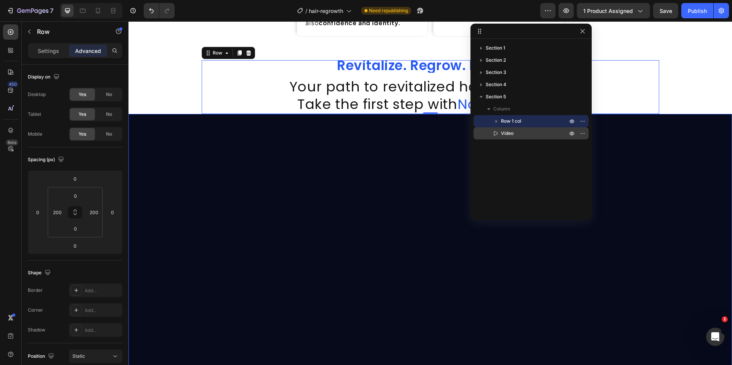
click at [539, 131] on p "Video" at bounding box center [525, 134] width 68 height 8
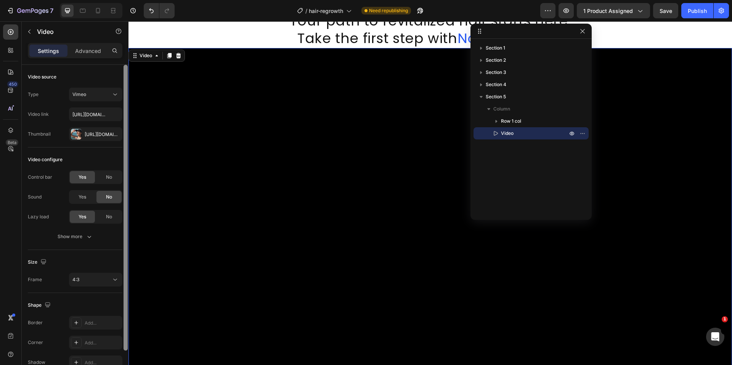
drag, startPoint x: 125, startPoint y: 152, endPoint x: 122, endPoint y: 48, distance: 103.3
click at [122, 48] on div "Settings Advanced Video source Type Vimeo Video link [URL][DOMAIN_NAME] Thumbna…" at bounding box center [75, 215] width 107 height 344
click at [84, 51] on p "Advanced" at bounding box center [88, 51] width 26 height 8
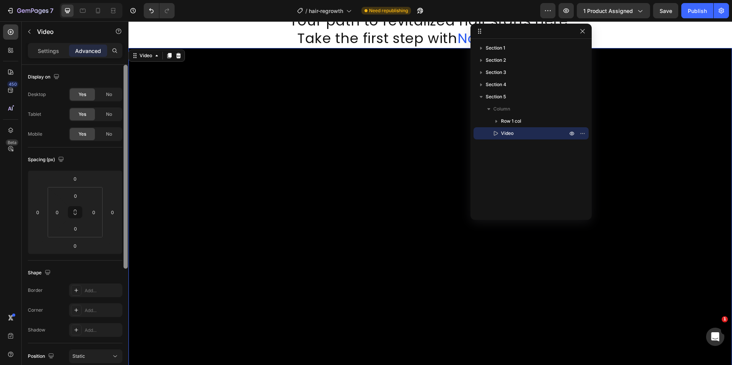
drag, startPoint x: 126, startPoint y: 178, endPoint x: 98, endPoint y: 74, distance: 107.1
click at [98, 74] on div "Display on Desktop Yes No Tablet Yes No Mobile Yes No Spacing (px) 0 0 0 0 0 0 …" at bounding box center [75, 226] width 107 height 322
click at [581, 133] on icon "button" at bounding box center [582, 133] width 6 height 6
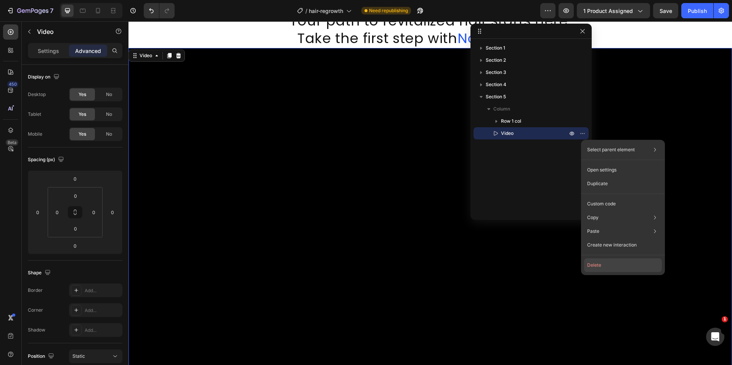
click at [594, 270] on button "Delete" at bounding box center [623, 265] width 78 height 14
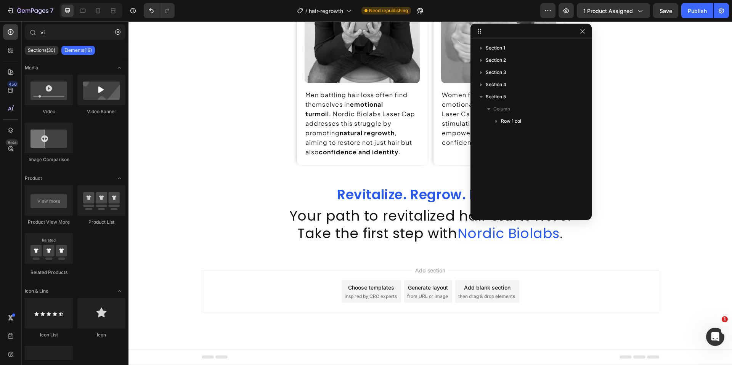
scroll to position [652, 0]
click at [13, 29] on icon at bounding box center [11, 32] width 8 height 8
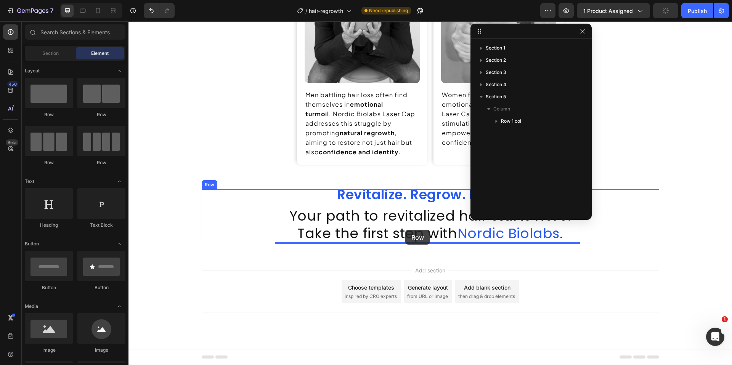
drag, startPoint x: 178, startPoint y: 122, endPoint x: 405, endPoint y: 230, distance: 251.4
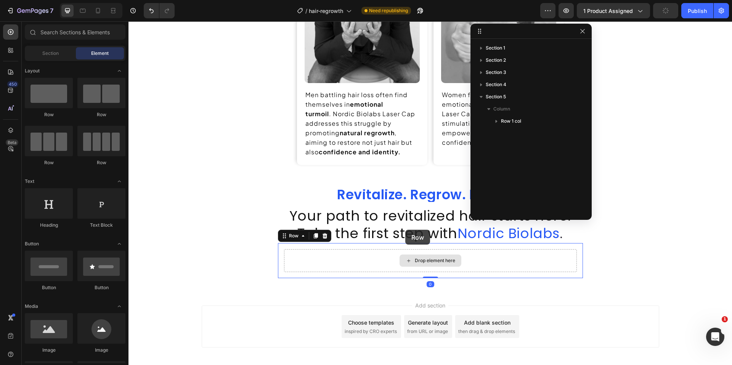
scroll to position [687, 0]
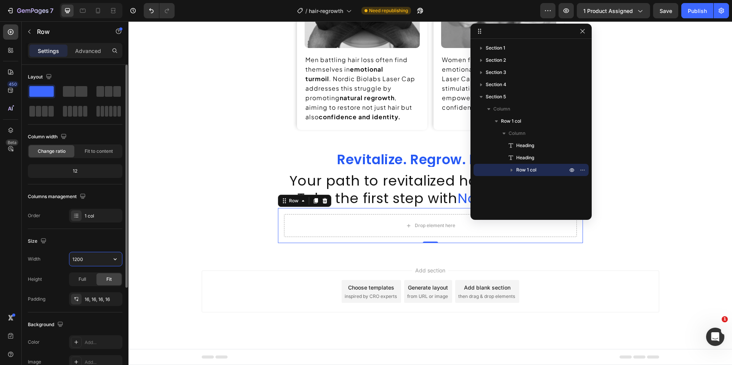
click at [88, 259] on input "1200" at bounding box center [95, 259] width 53 height 14
type input "480"
click at [56, 267] on div "Width 480 Height Full Fit Padding 16, 16, 16, 16" at bounding box center [75, 279] width 94 height 54
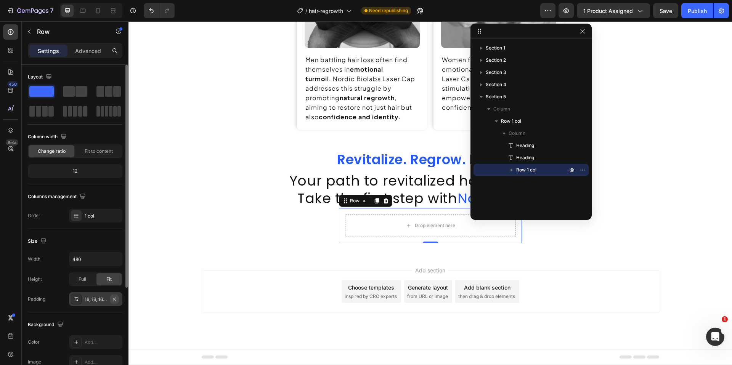
click at [116, 296] on icon "button" at bounding box center [114, 299] width 6 height 6
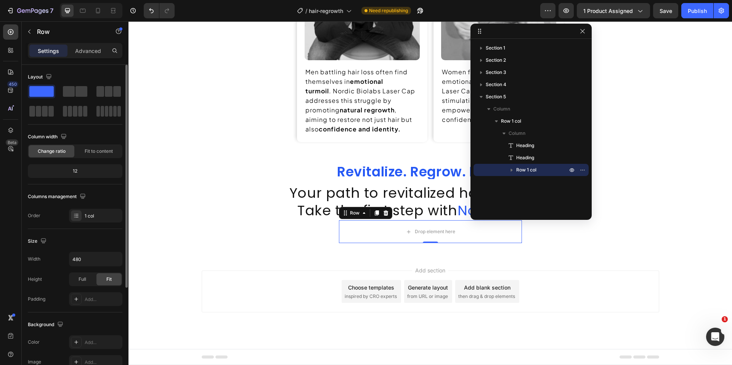
click at [38, 281] on div "Height" at bounding box center [35, 279] width 14 height 7
click at [13, 32] on icon at bounding box center [11, 32] width 6 height 6
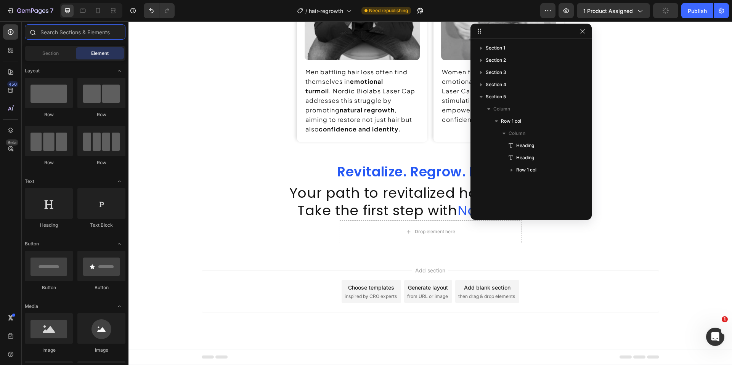
click at [66, 38] on input "text" at bounding box center [75, 31] width 101 height 15
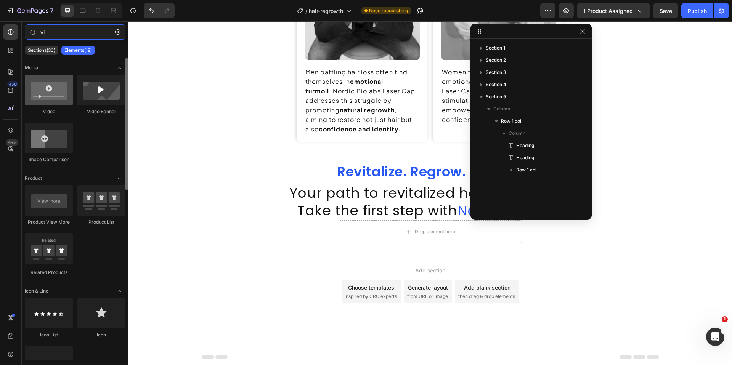
type input "vi"
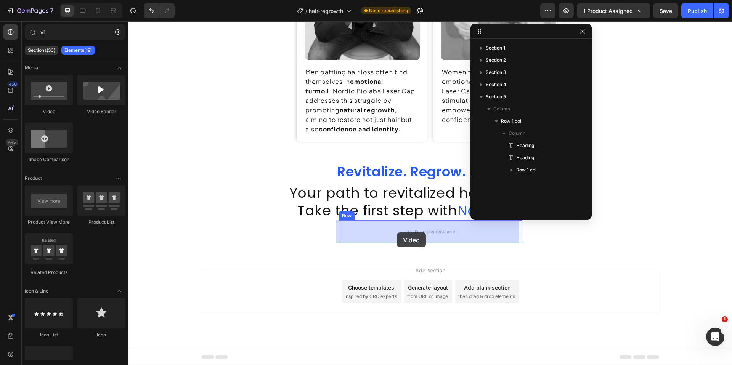
drag, startPoint x: 186, startPoint y: 110, endPoint x: 397, endPoint y: 232, distance: 243.5
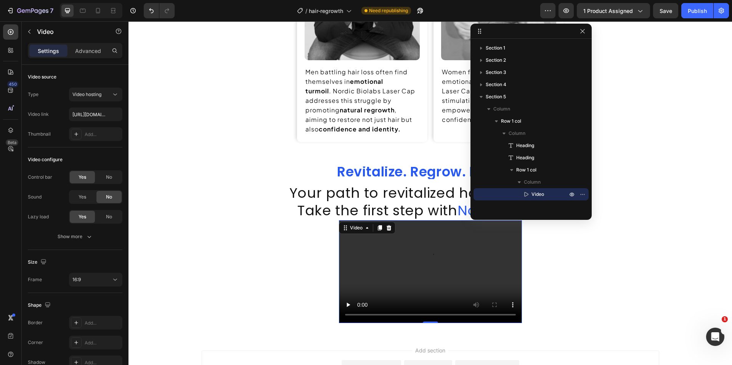
scroll to position [755, 0]
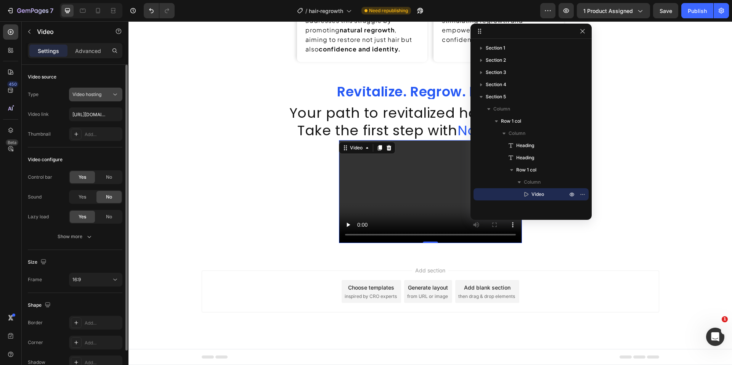
click at [106, 98] on button "Video hosting" at bounding box center [95, 95] width 53 height 14
click at [44, 102] on div "Type Video hosting Video link [URL][DOMAIN_NAME] Thumbnail Add..." at bounding box center [75, 114] width 94 height 53
click at [85, 139] on div "Add..." at bounding box center [95, 134] width 53 height 14
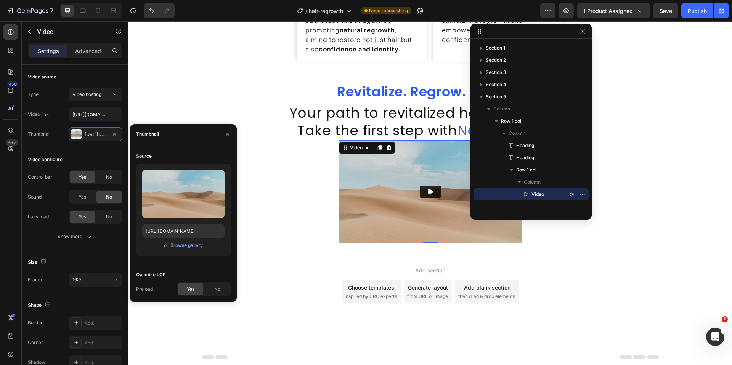
click at [180, 250] on div "Upload Image [URL][DOMAIN_NAME] or Browse gallery" at bounding box center [183, 210] width 94 height 92
click at [179, 248] on div "Browse gallery" at bounding box center [186, 245] width 32 height 7
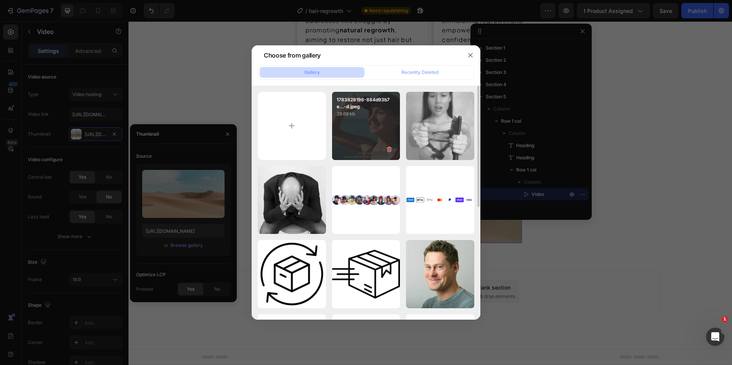
click at [378, 110] on p "29.68 kb" at bounding box center [365, 114] width 59 height 8
type input "[URL][DOMAIN_NAME]"
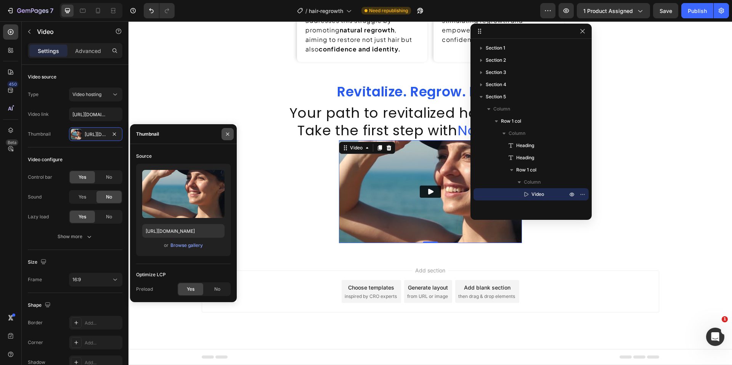
click at [224, 130] on button "button" at bounding box center [227, 134] width 12 height 12
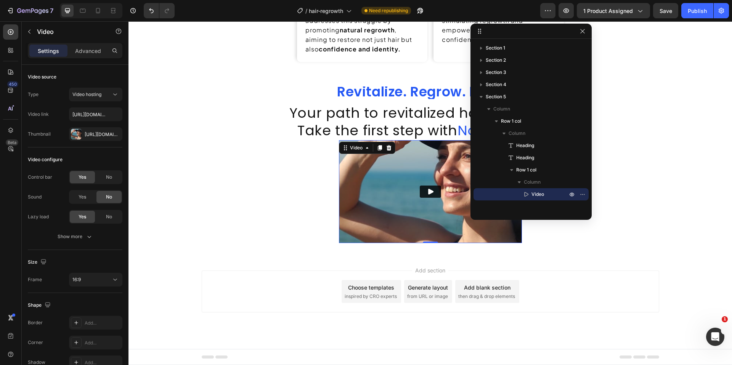
click at [428, 193] on icon "Play" at bounding box center [430, 192] width 5 height 6
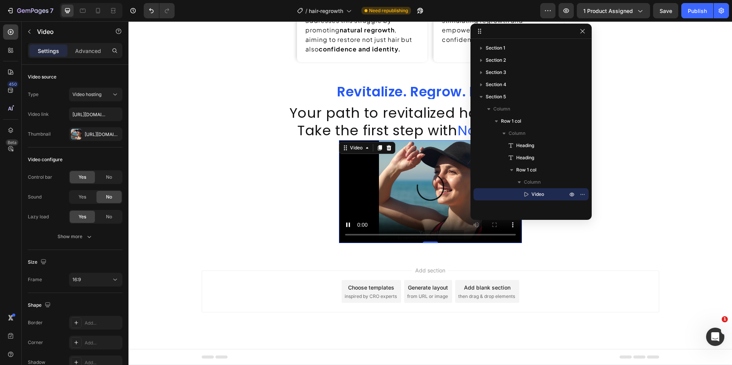
click at [410, 194] on video at bounding box center [430, 191] width 183 height 103
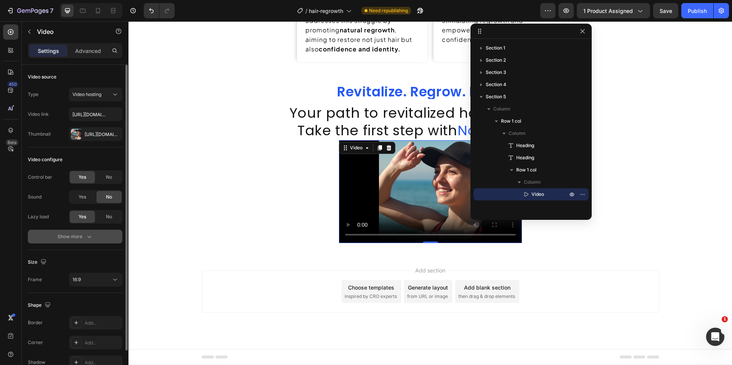
click at [73, 241] on button "Show more" at bounding box center [75, 237] width 94 height 14
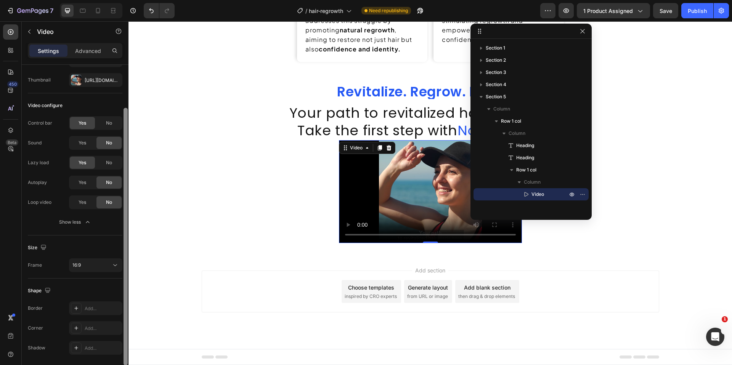
drag, startPoint x: 253, startPoint y: 290, endPoint x: 128, endPoint y: 319, distance: 128.3
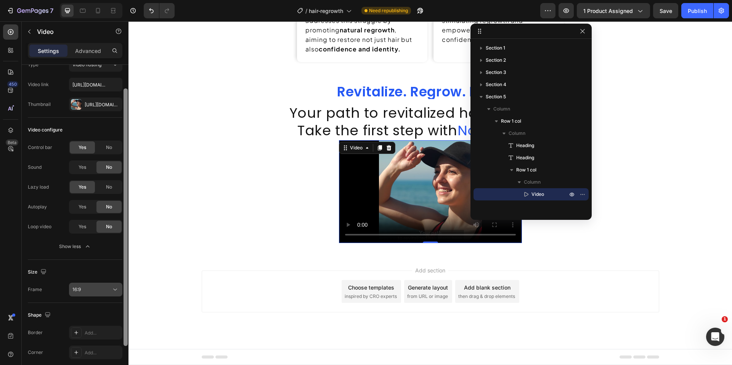
scroll to position [29, 0]
click at [87, 294] on div "16:9" at bounding box center [95, 291] width 46 height 8
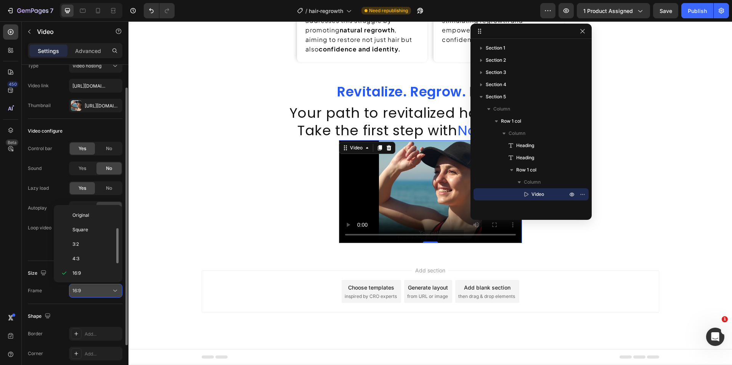
scroll to position [14, 0]
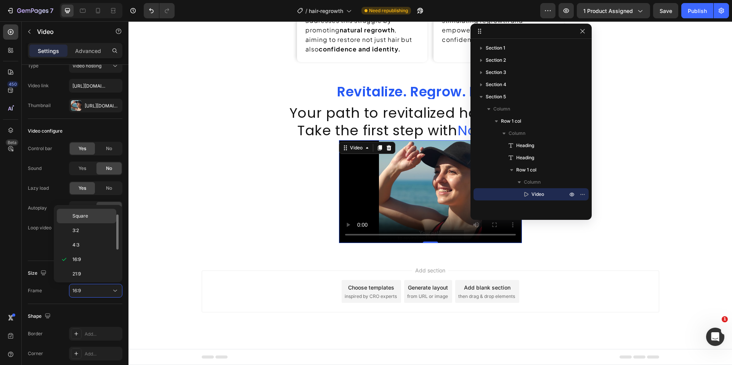
click at [85, 215] on span "Square" at bounding box center [80, 216] width 16 height 7
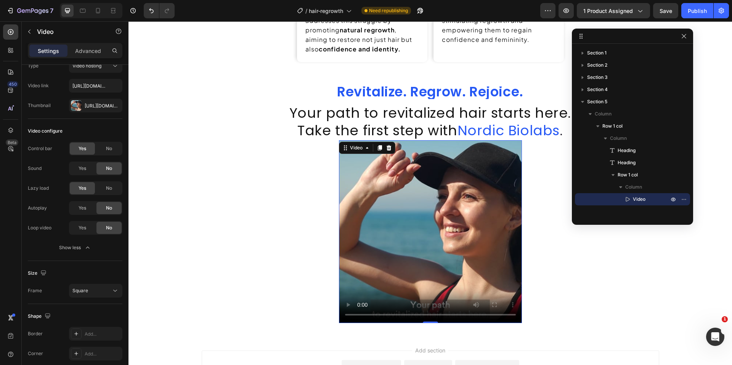
drag, startPoint x: 518, startPoint y: 33, endPoint x: 638, endPoint y: 36, distance: 120.0
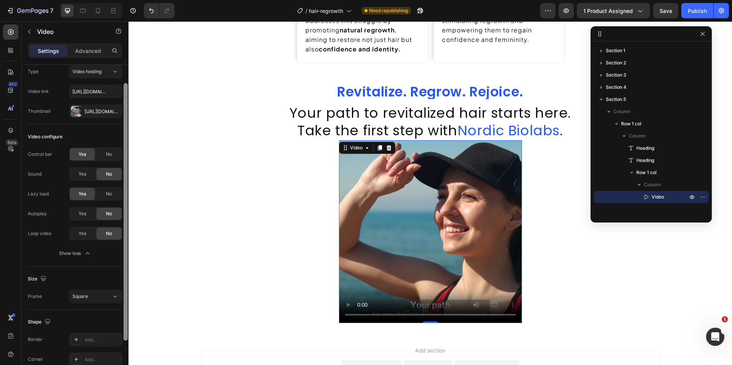
scroll to position [23, 0]
drag, startPoint x: 123, startPoint y: 236, endPoint x: 120, endPoint y: 232, distance: 5.1
click at [120, 232] on div "Video source Type Video hosting Video link [URL][DOMAIN_NAME] Thumbnail [URL][D…" at bounding box center [75, 226] width 107 height 322
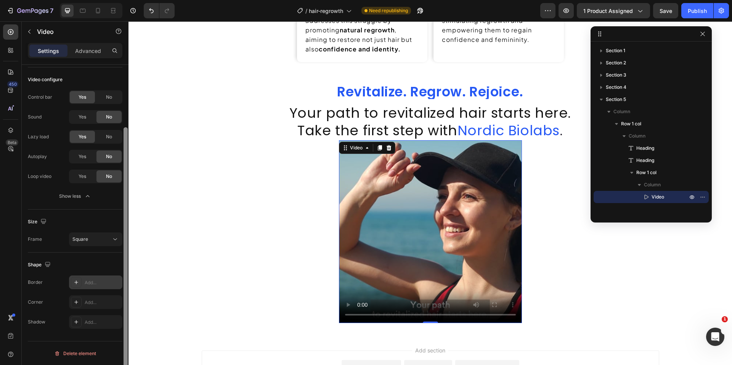
scroll to position [80, 0]
drag, startPoint x: 124, startPoint y: 227, endPoint x: 118, endPoint y: 279, distance: 51.4
click at [118, 279] on div "Video source Type Video hosting Video link [URL][DOMAIN_NAME] Thumbnail [URL][D…" at bounding box center [75, 226] width 107 height 322
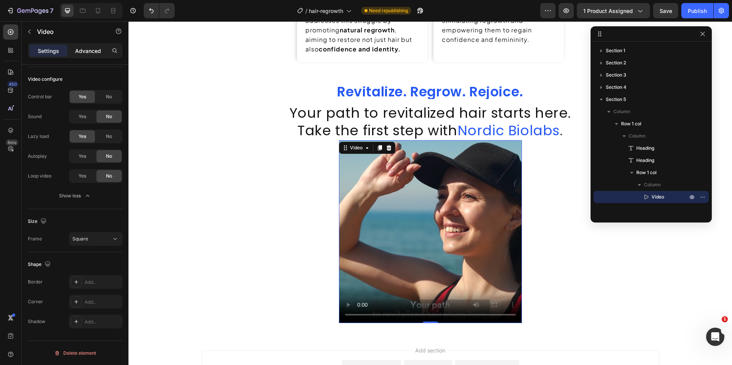
click at [100, 50] on p "Advanced" at bounding box center [88, 51] width 26 height 8
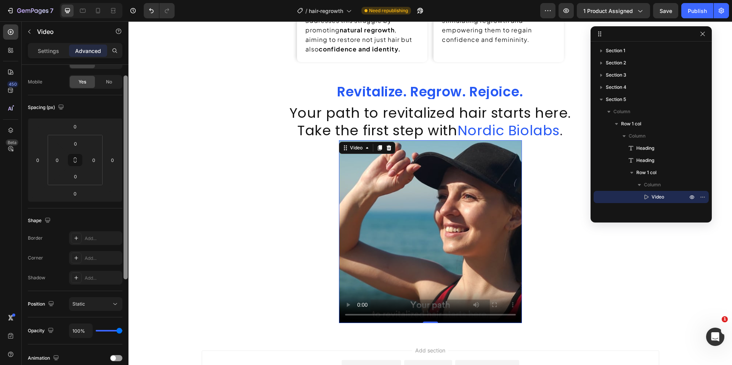
scroll to position [0, 0]
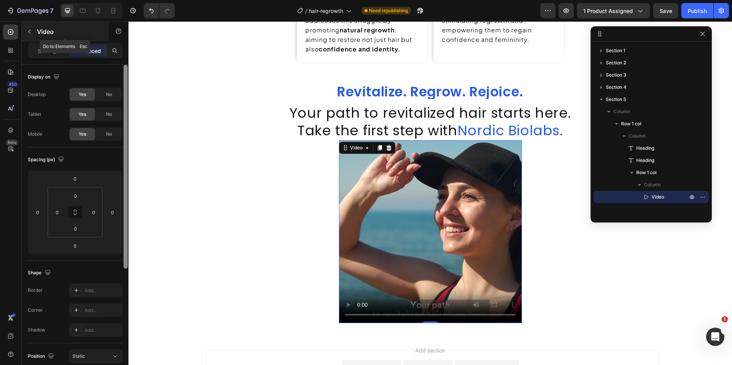
drag, startPoint x: 127, startPoint y: 117, endPoint x: 92, endPoint y: 36, distance: 88.6
click at [92, 36] on div "vi Sections(30) Elements(19) Media Video Video Banner Image Comparison Product …" at bounding box center [75, 193] width 107 height 344
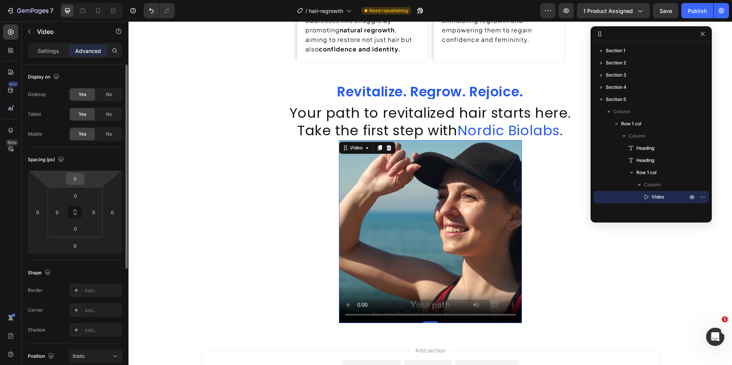
click at [77, 182] on input "0" at bounding box center [74, 178] width 15 height 11
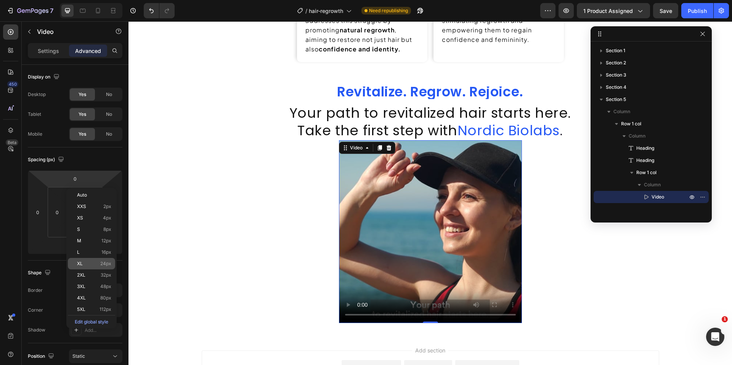
click at [106, 259] on div "XL 24px" at bounding box center [91, 263] width 47 height 11
type input "24"
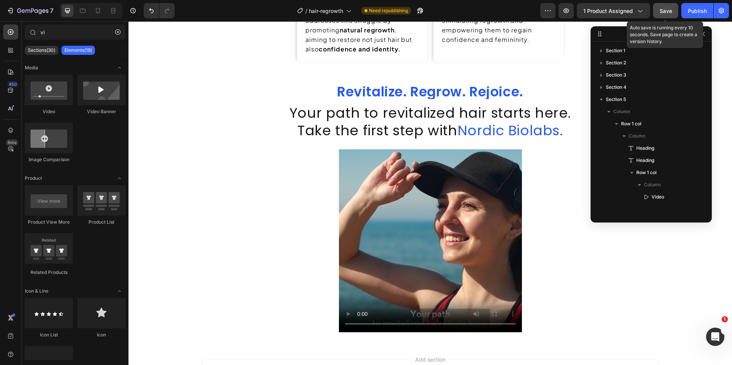
click at [594, 12] on span "Save" at bounding box center [665, 11] width 13 height 6
click at [81, 15] on div at bounding box center [83, 11] width 12 height 12
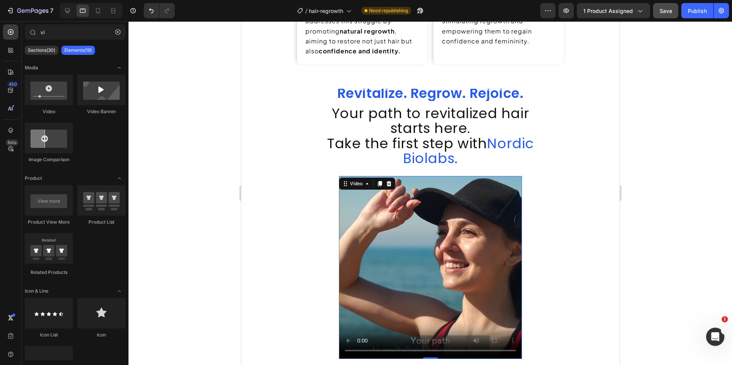
click at [489, 185] on video at bounding box center [429, 267] width 183 height 183
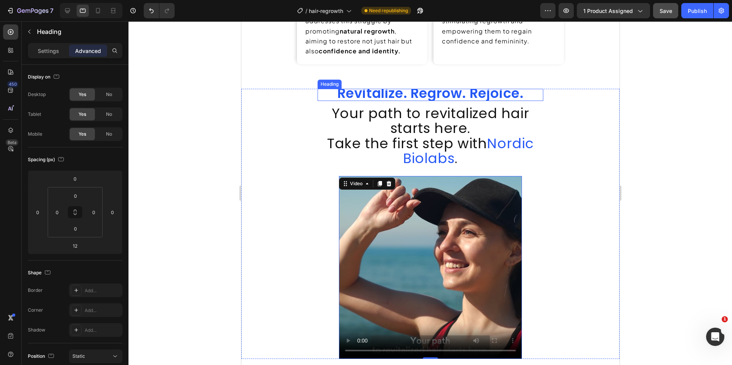
click at [412, 96] on span "Revitalize. Regrow. Rejoice." at bounding box center [430, 93] width 186 height 19
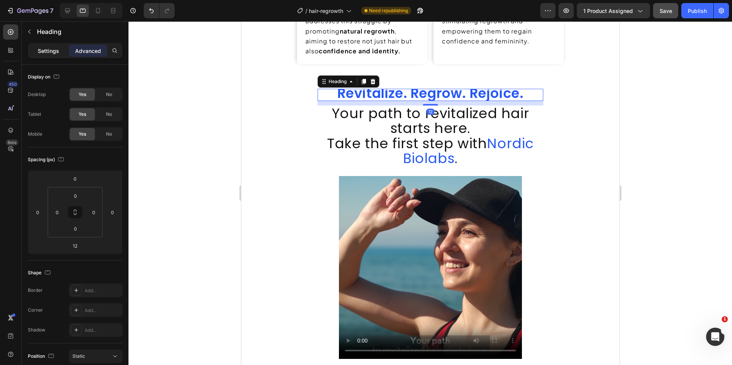
click at [43, 52] on p "Settings" at bounding box center [48, 51] width 21 height 8
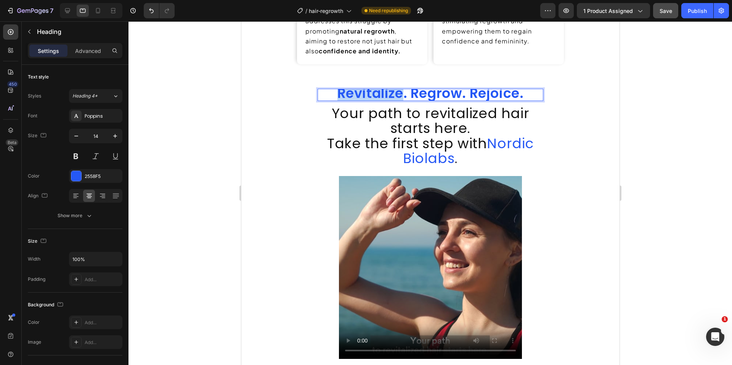
click at [357, 95] on span "Revitalize. Regrow. Rejoice." at bounding box center [430, 93] width 186 height 19
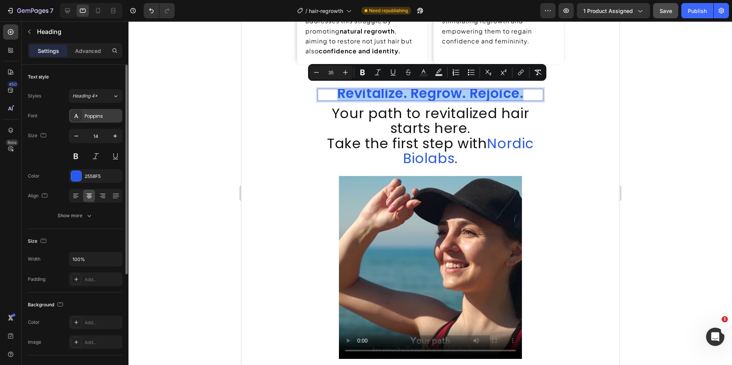
click at [99, 119] on div "Poppins" at bounding box center [103, 116] width 36 height 7
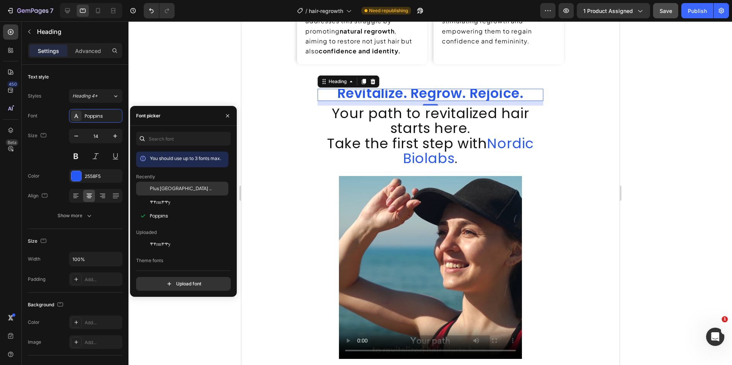
click at [181, 187] on span "Plus [GEOGRAPHIC_DATA] Sans" at bounding box center [181, 188] width 63 height 7
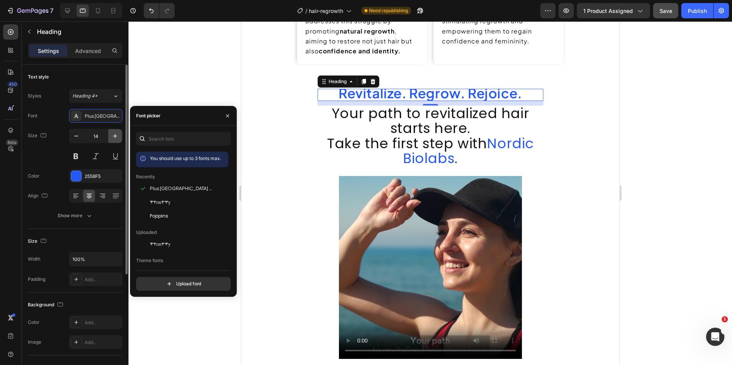
click at [115, 136] on icon "button" at bounding box center [115, 136] width 4 height 4
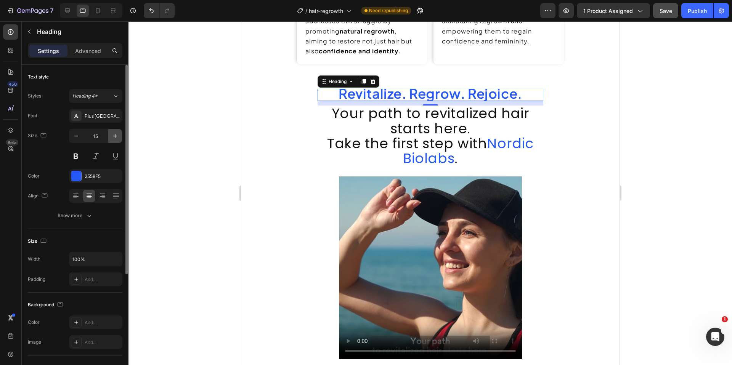
click at [115, 136] on icon "button" at bounding box center [115, 136] width 4 height 4
type input "16"
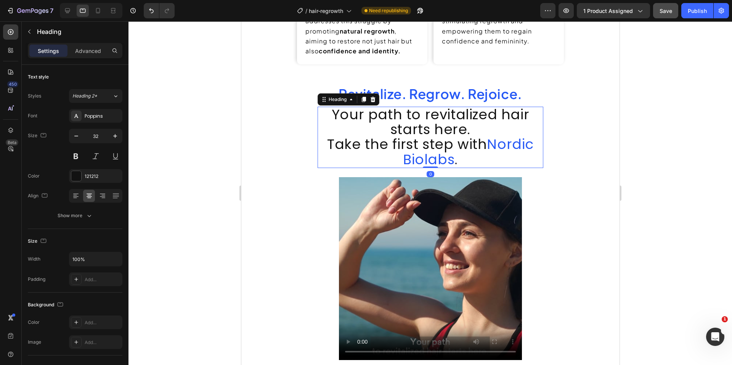
click at [423, 131] on span "Your path to revitalized hair starts here." at bounding box center [429, 122] width 197 height 34
click at [99, 120] on div "Poppins" at bounding box center [95, 116] width 53 height 14
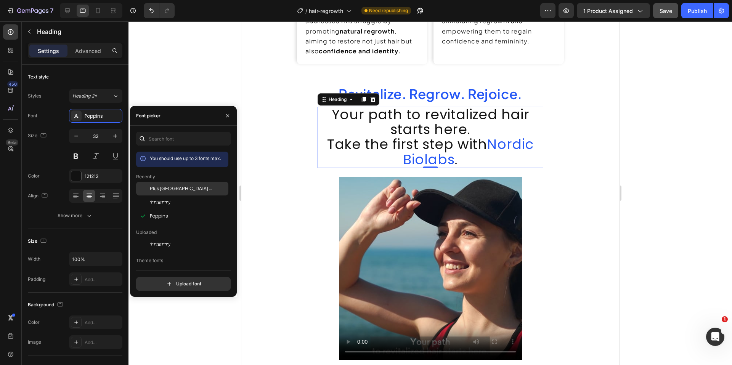
click at [164, 192] on span "Plus [GEOGRAPHIC_DATA] Sans" at bounding box center [181, 188] width 63 height 7
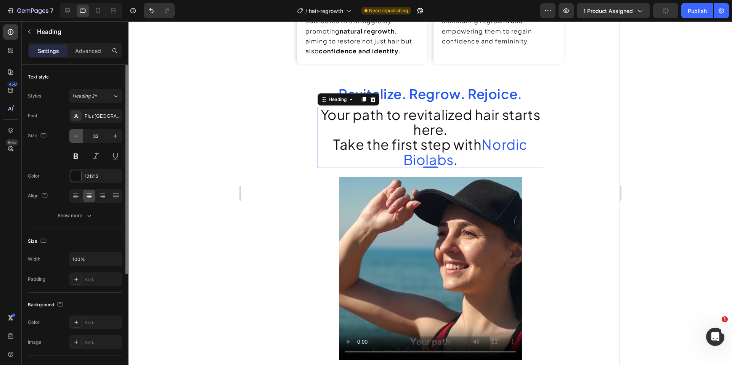
click at [74, 138] on icon "button" at bounding box center [76, 136] width 8 height 8
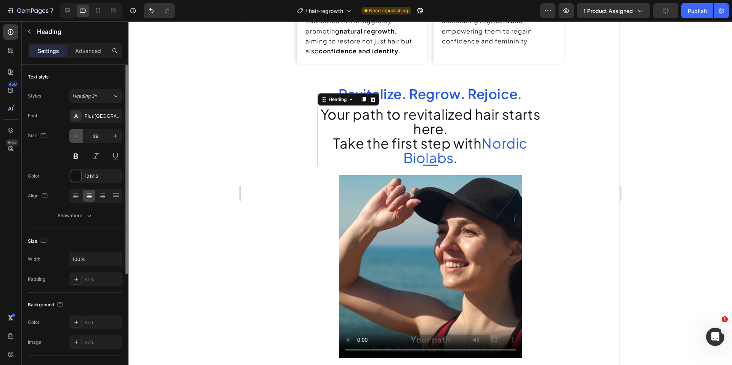
click at [74, 138] on icon "button" at bounding box center [76, 136] width 8 height 8
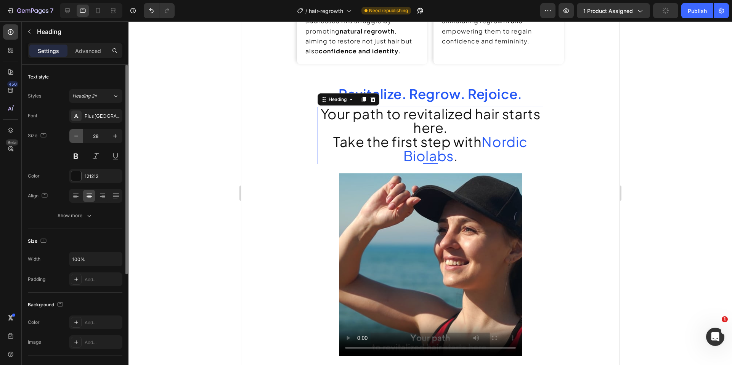
click at [74, 138] on icon "button" at bounding box center [76, 136] width 8 height 8
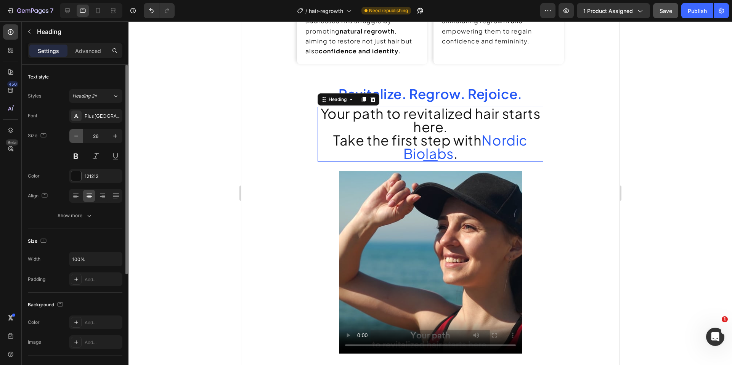
click at [74, 138] on icon "button" at bounding box center [76, 136] width 8 height 8
type input "25"
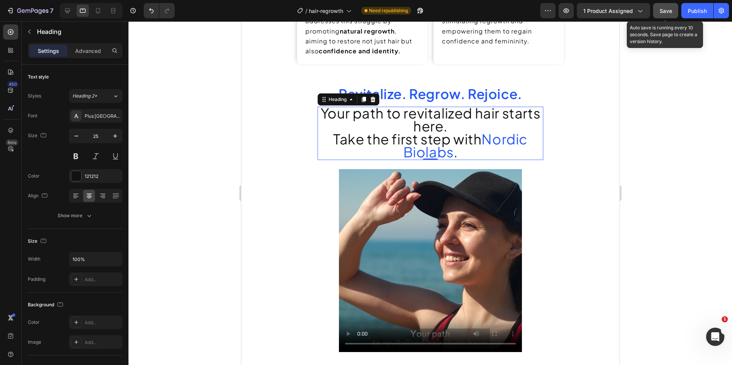
click at [594, 13] on span "Save" at bounding box center [665, 11] width 13 height 6
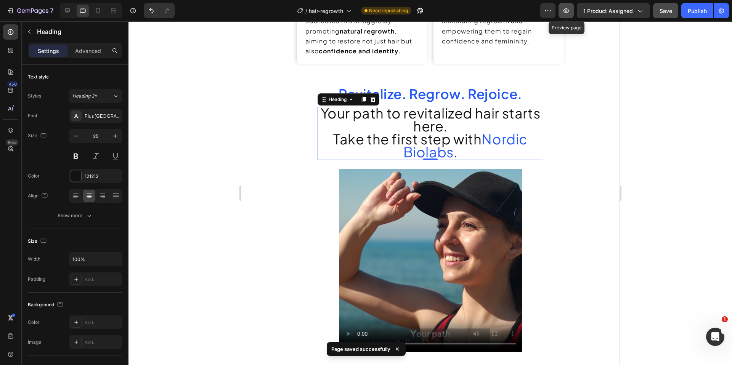
click at [568, 11] on icon "button" at bounding box center [566, 11] width 8 height 8
click at [91, 53] on p "Advanced" at bounding box center [88, 51] width 26 height 8
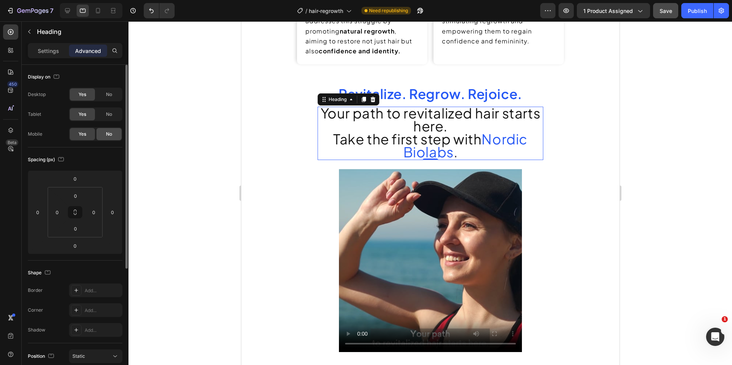
click at [106, 137] on span "No" at bounding box center [109, 134] width 6 height 7
click at [93, 10] on div at bounding box center [98, 11] width 12 height 12
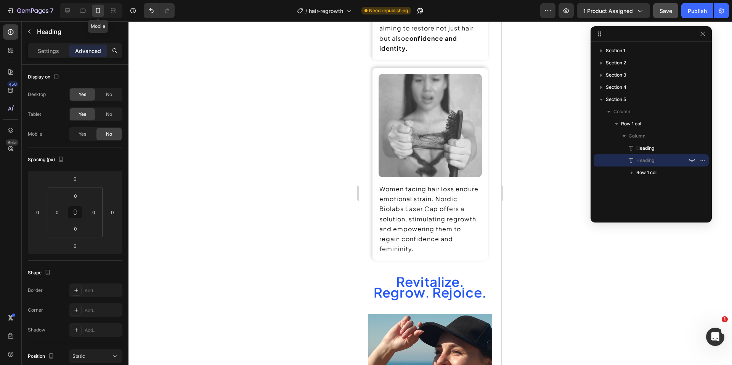
scroll to position [743, 0]
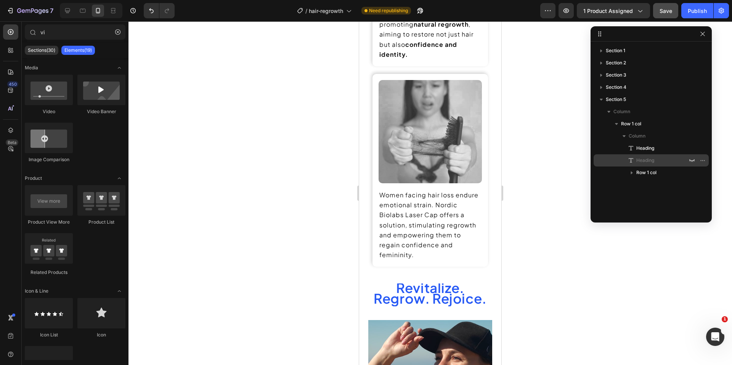
click at [594, 159] on span "Heading" at bounding box center [645, 161] width 18 height 8
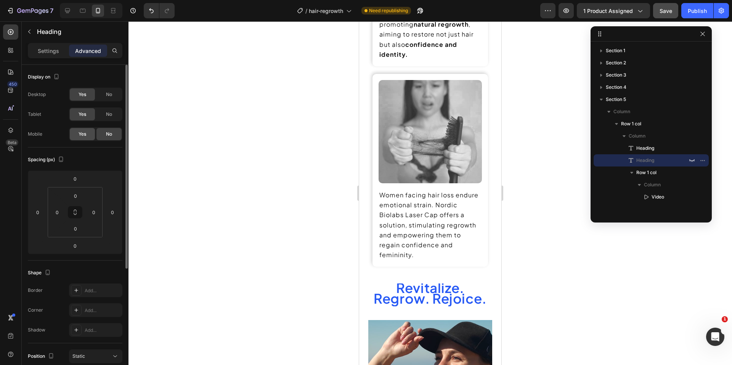
click at [75, 136] on div "Yes" at bounding box center [82, 134] width 25 height 12
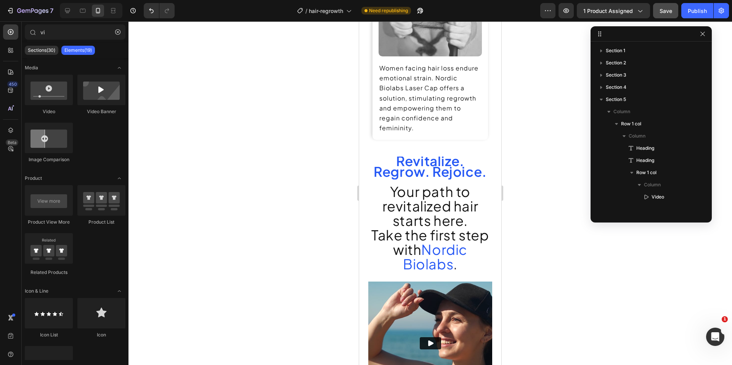
scroll to position [877, 0]
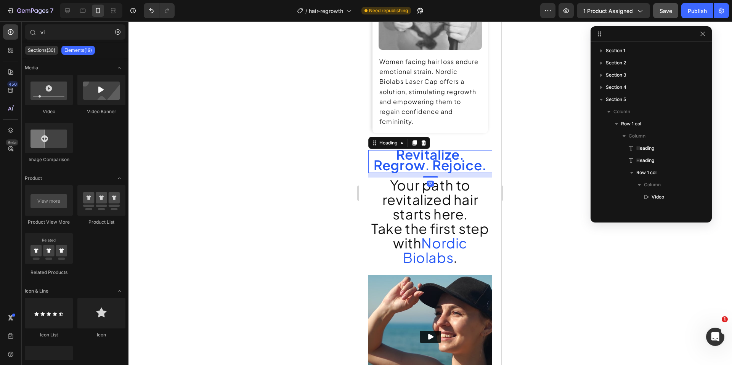
click at [424, 153] on span "Revitalize. Regrow. Rejoice." at bounding box center [429, 159] width 113 height 27
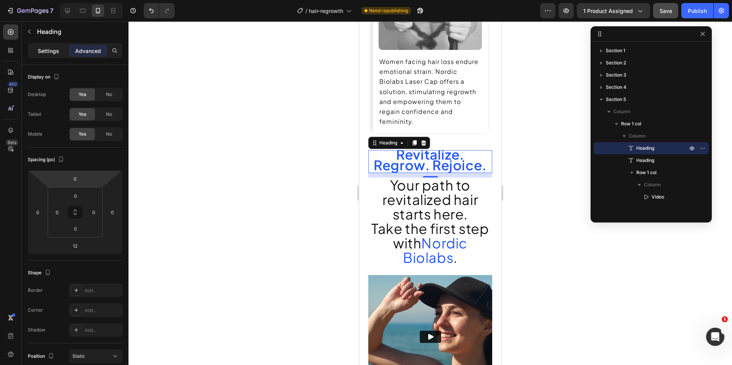
click at [43, 53] on p "Settings" at bounding box center [48, 51] width 21 height 8
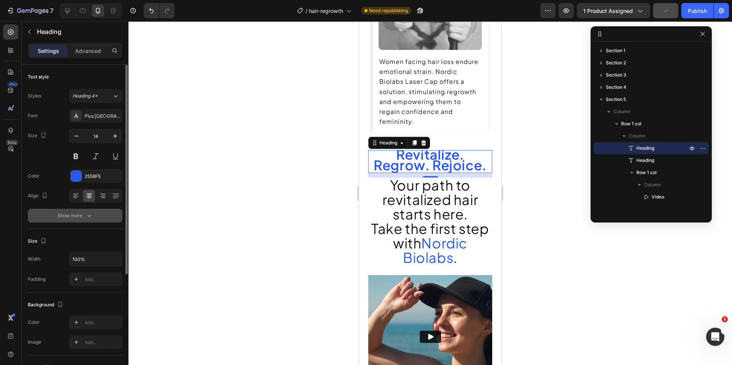
click at [79, 222] on button "Show more" at bounding box center [75, 216] width 94 height 14
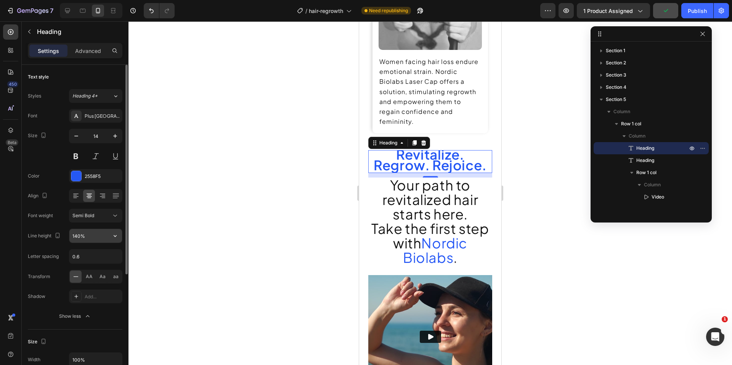
click at [93, 239] on input "140%" at bounding box center [95, 236] width 53 height 14
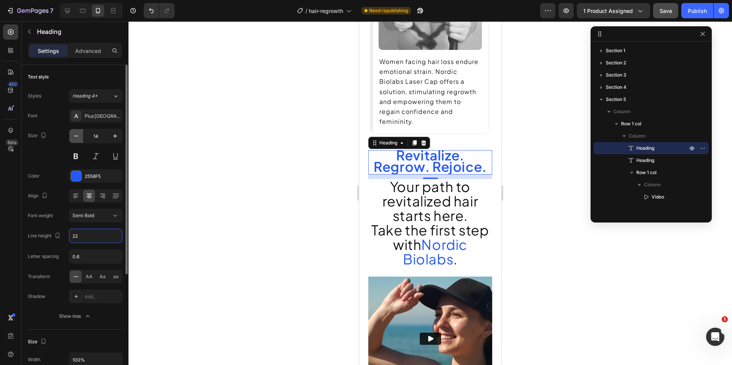
type input "22"
click at [78, 140] on button "button" at bounding box center [76, 136] width 14 height 14
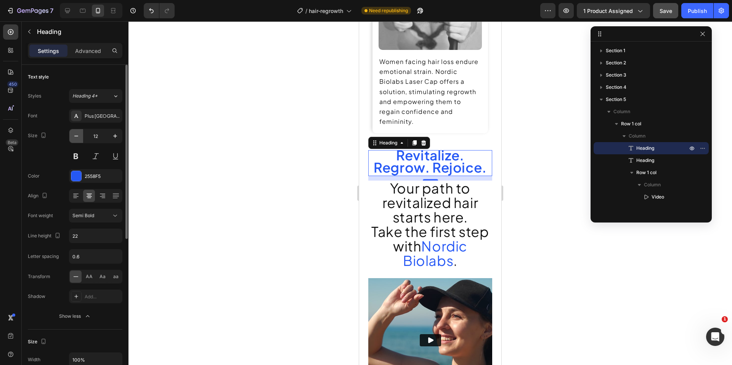
click at [78, 140] on button "button" at bounding box center [76, 136] width 14 height 14
type input "10"
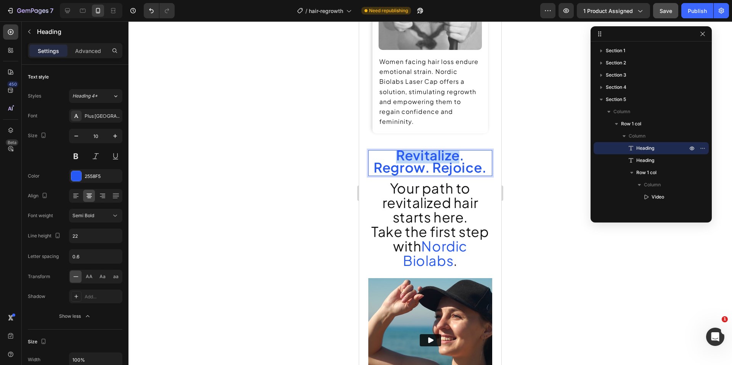
click at [413, 147] on span "Revitalize. Regrow. Rejoice." at bounding box center [429, 161] width 113 height 29
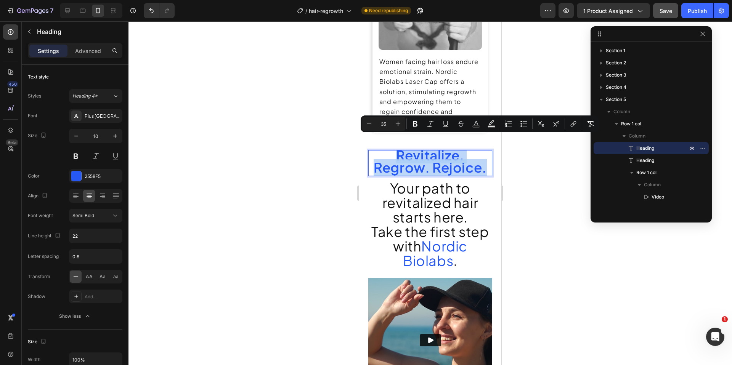
click at [413, 147] on span "Revitalize. Regrow. Rejoice." at bounding box center [429, 161] width 113 height 29
click at [104, 238] on input "22" at bounding box center [95, 236] width 53 height 14
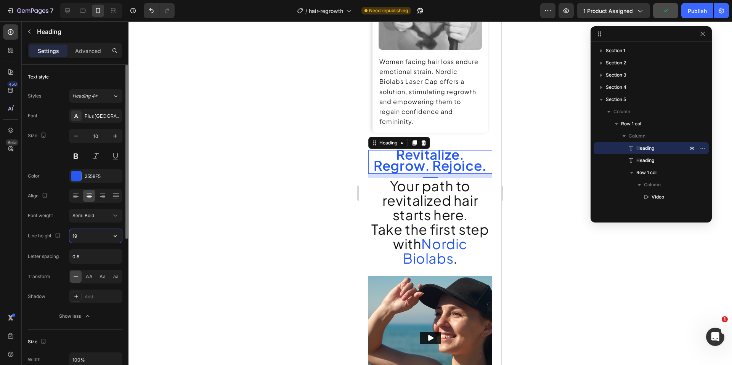
type input "18"
click at [432, 204] on span "Your path to revitalized hair starts here." at bounding box center [430, 199] width 96 height 46
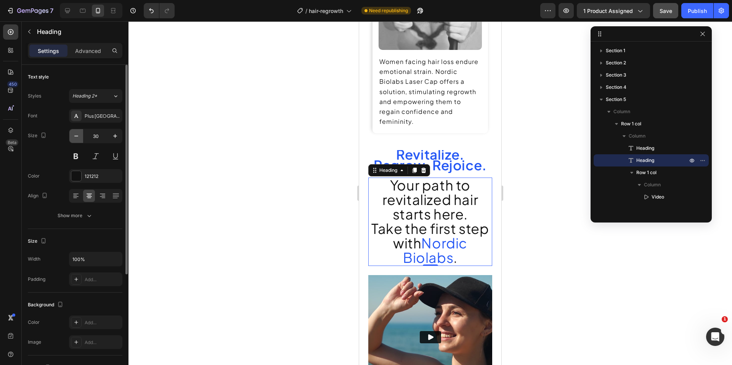
click at [78, 139] on icon "button" at bounding box center [76, 136] width 8 height 8
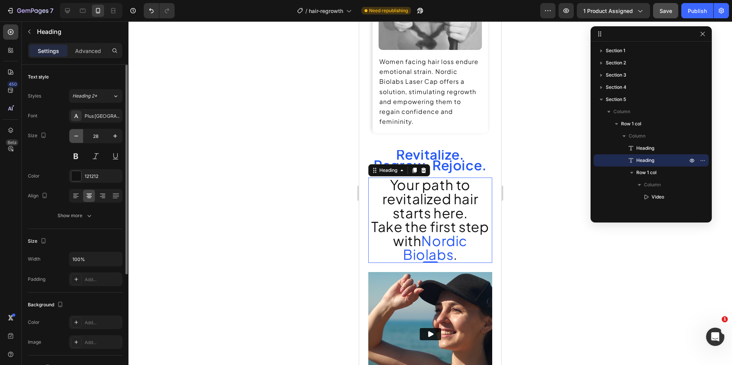
click at [78, 139] on icon "button" at bounding box center [76, 136] width 8 height 8
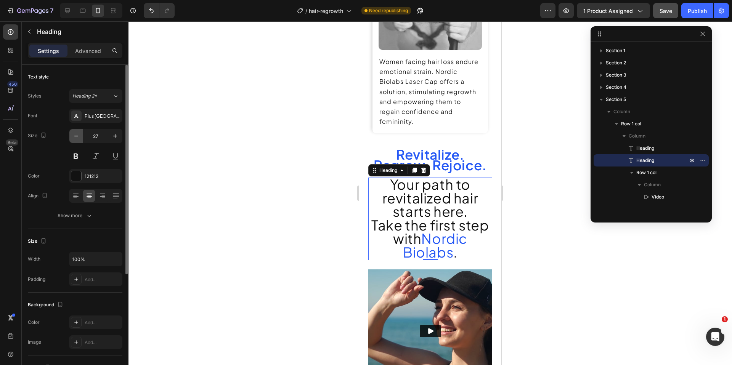
click at [78, 139] on icon "button" at bounding box center [76, 136] width 8 height 8
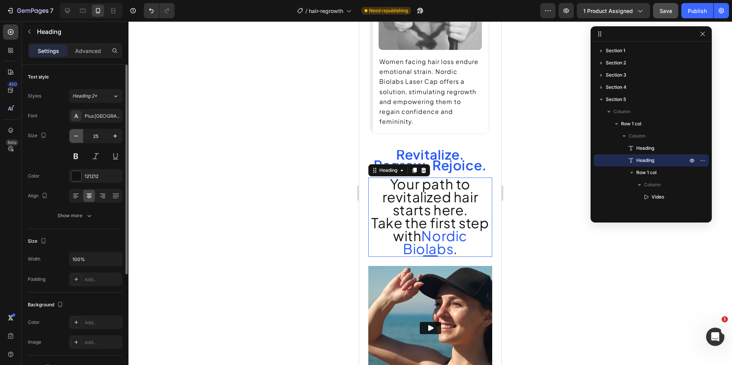
click at [78, 139] on icon "button" at bounding box center [76, 136] width 8 height 8
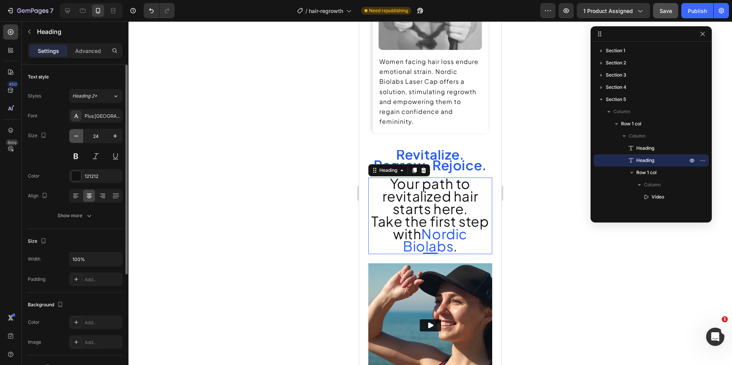
click at [78, 139] on icon "button" at bounding box center [76, 136] width 8 height 8
click at [80, 141] on button "button" at bounding box center [76, 136] width 14 height 14
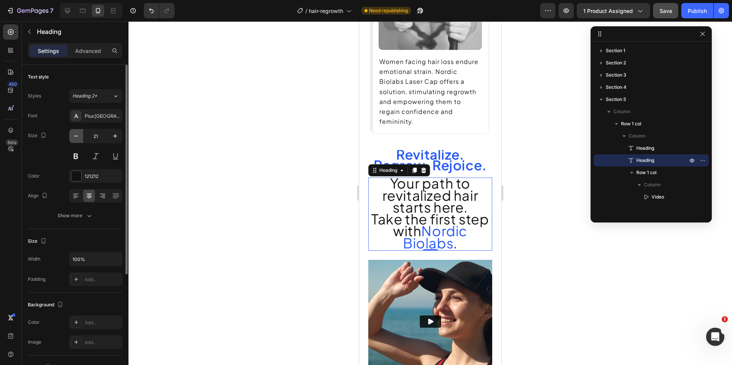
click at [80, 141] on button "button" at bounding box center [76, 136] width 14 height 14
type input "20"
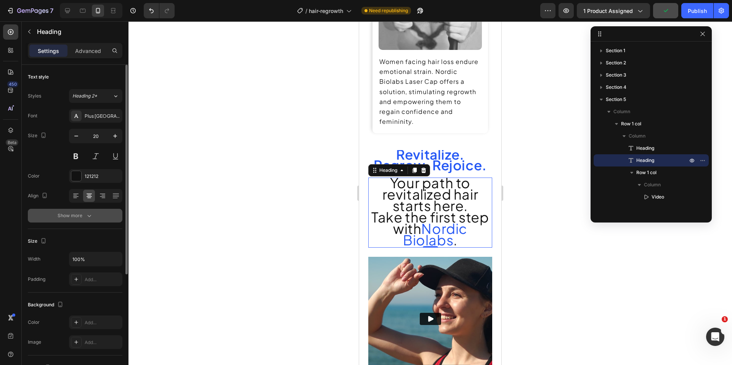
click at [79, 213] on div "Show more" at bounding box center [75, 216] width 35 height 8
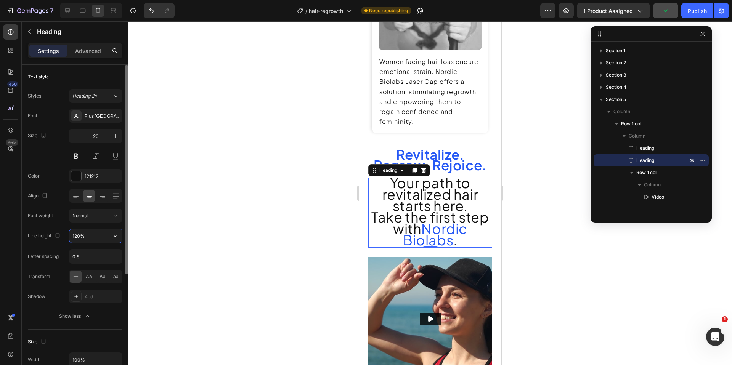
click at [94, 235] on input "120%" at bounding box center [95, 236] width 53 height 14
click at [94, 234] on input "120%" at bounding box center [95, 236] width 53 height 14
click at [87, 238] on input "120%" at bounding box center [95, 236] width 53 height 14
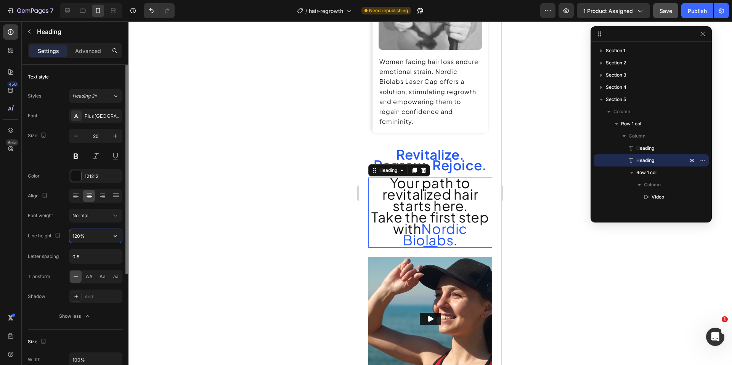
click at [94, 231] on input "120%" at bounding box center [95, 236] width 53 height 14
click at [95, 235] on input "120%" at bounding box center [95, 236] width 53 height 14
click at [95, 234] on input "120%" at bounding box center [95, 236] width 53 height 14
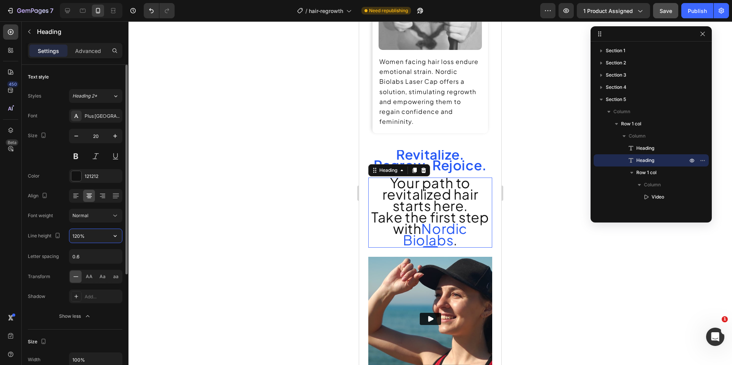
click at [95, 234] on input "120%" at bounding box center [95, 236] width 53 height 14
click at [94, 234] on input "120%" at bounding box center [95, 236] width 53 height 14
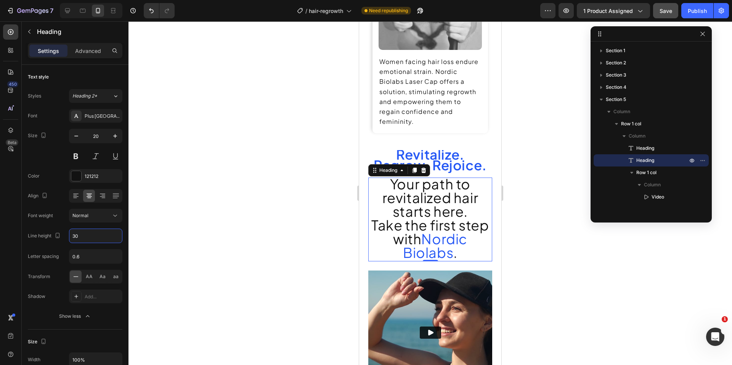
type input "30"
click at [213, 248] on div at bounding box center [429, 193] width 603 height 344
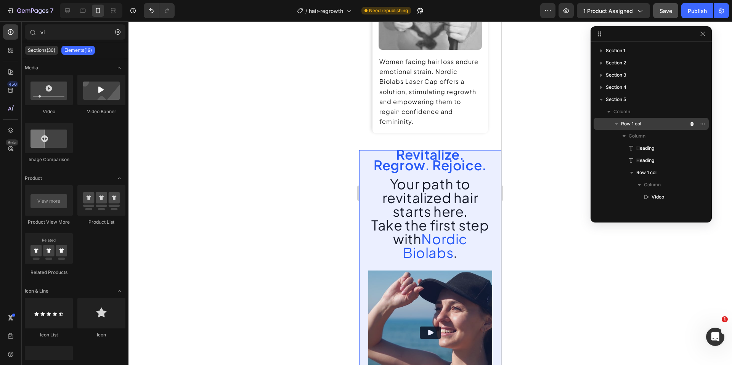
click at [594, 127] on span "Row 1 col" at bounding box center [631, 124] width 20 height 8
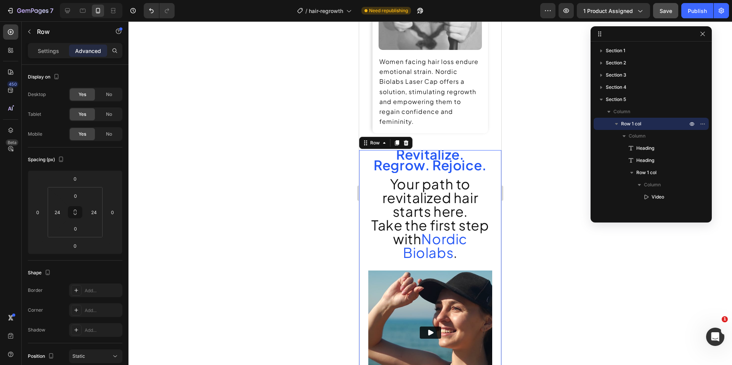
click at [594, 128] on button "button" at bounding box center [615, 123] width 9 height 9
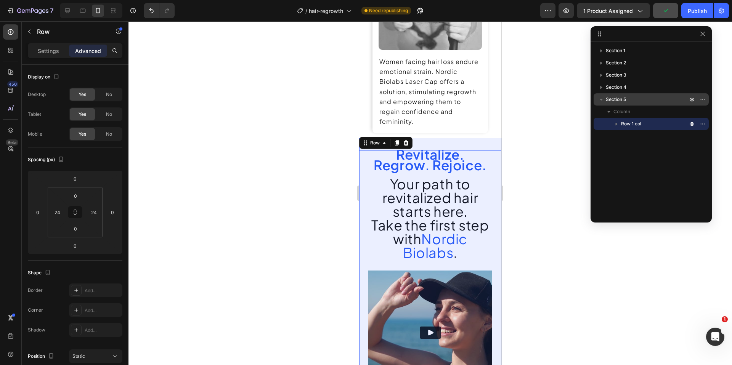
click at [594, 101] on icon "button" at bounding box center [601, 100] width 8 height 8
click at [594, 99] on p "Section 5" at bounding box center [646, 100] width 83 height 8
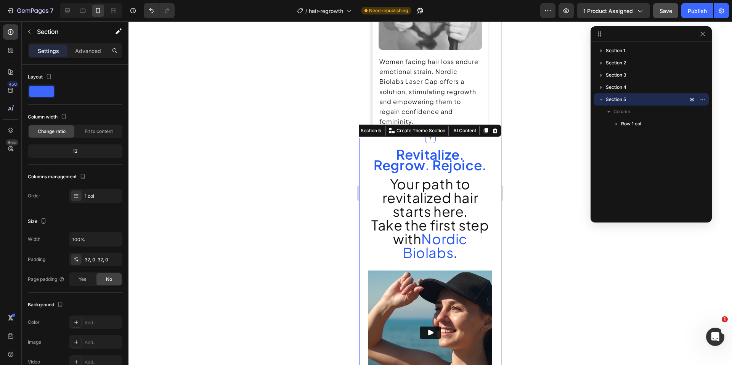
click at [594, 99] on icon "button" at bounding box center [600, 100] width 3 height 2
click at [84, 51] on p "Advanced" at bounding box center [88, 51] width 26 height 8
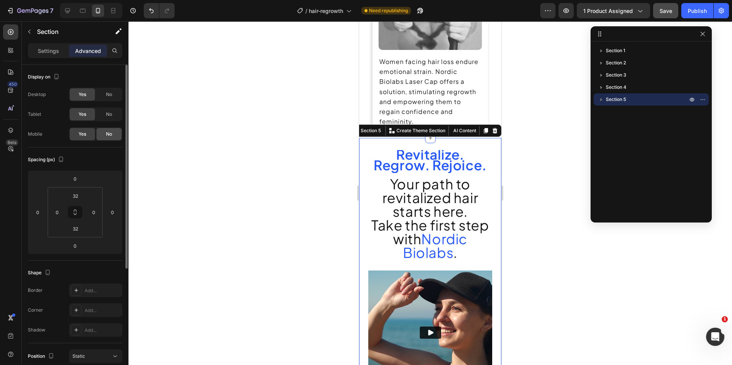
click at [108, 136] on span "No" at bounding box center [109, 134] width 6 height 7
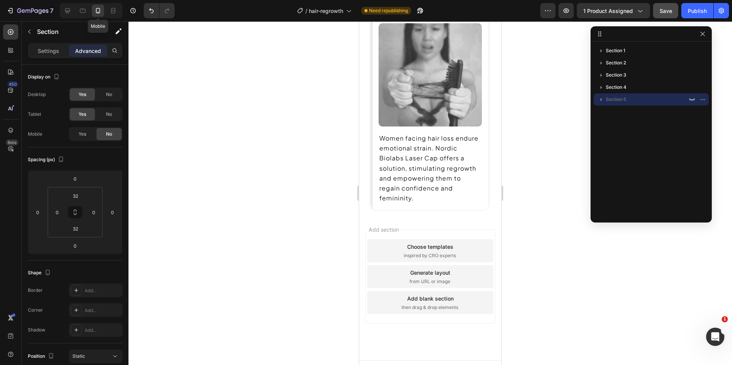
click at [100, 13] on icon at bounding box center [98, 11] width 8 height 8
click at [86, 12] on icon at bounding box center [83, 11] width 8 height 8
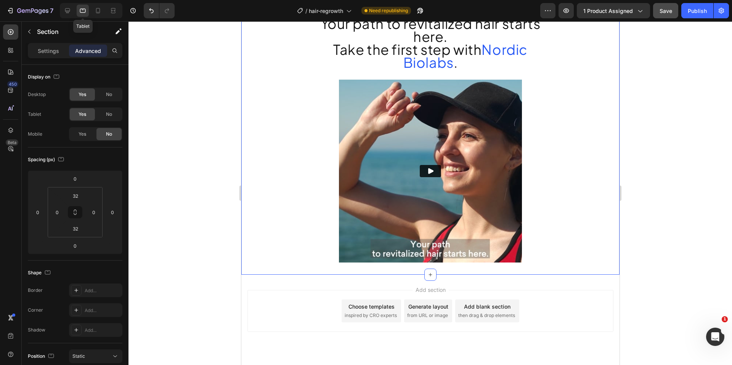
scroll to position [749, 0]
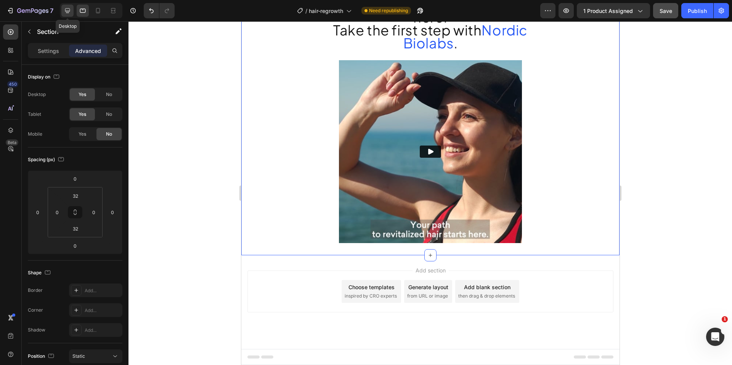
click at [63, 11] on div at bounding box center [67, 11] width 12 height 12
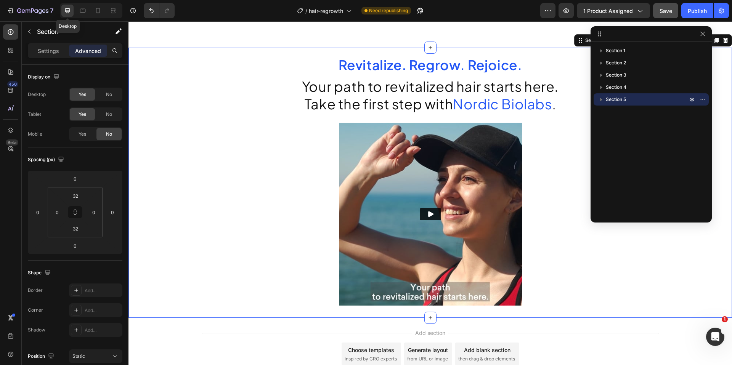
scroll to position [669, 0]
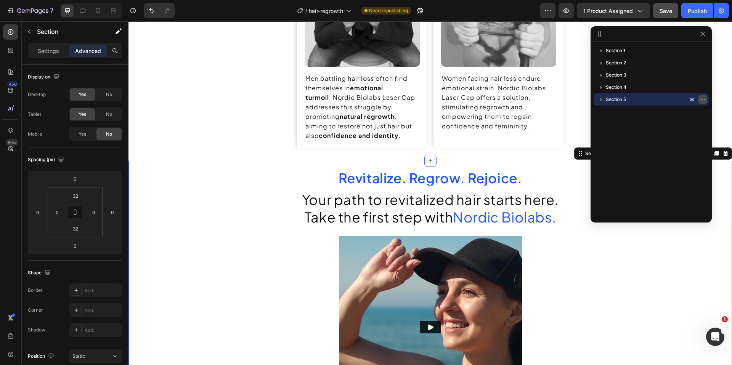
click at [594, 99] on icon "button" at bounding box center [702, 99] width 6 height 6
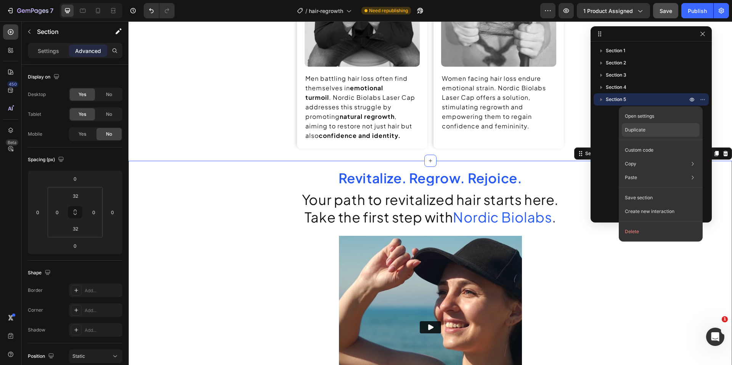
click at [594, 130] on p "Duplicate" at bounding box center [634, 129] width 21 height 7
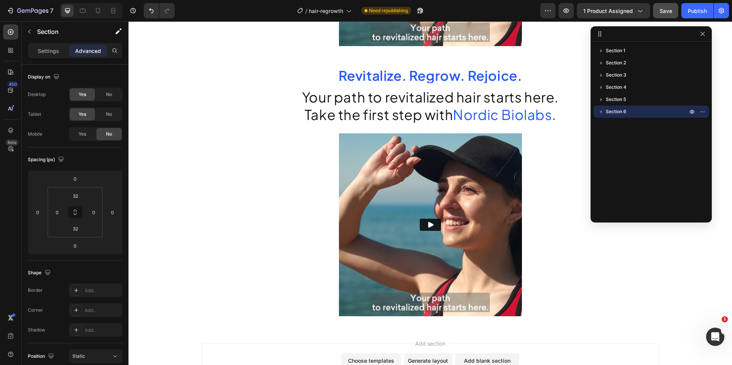
scroll to position [1052, 0]
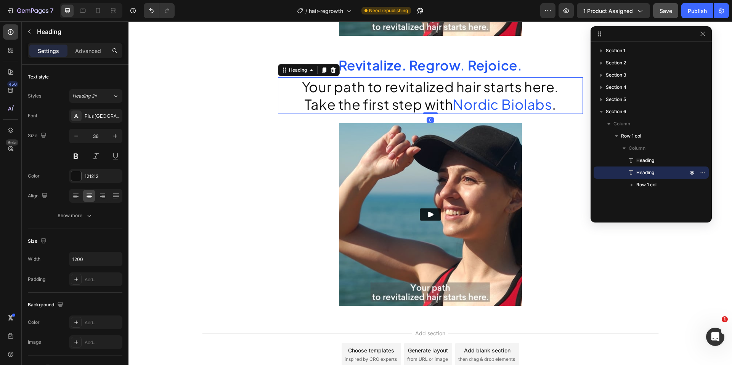
click at [408, 104] on span "Take the first step with" at bounding box center [378, 104] width 148 height 17
click at [594, 173] on icon "button" at bounding box center [702, 173] width 6 height 6
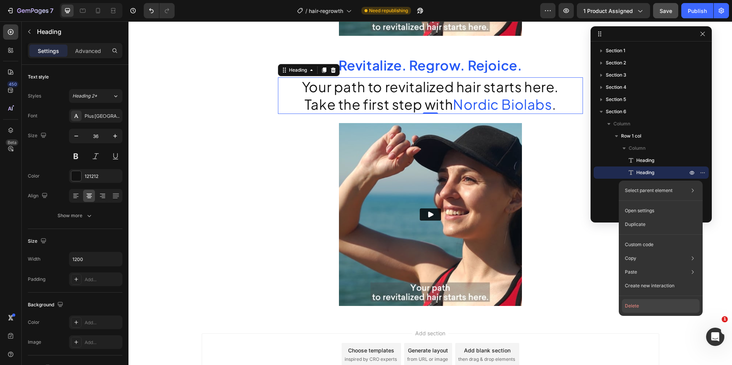
click at [594, 303] on button "Delete" at bounding box center [660, 306] width 78 height 14
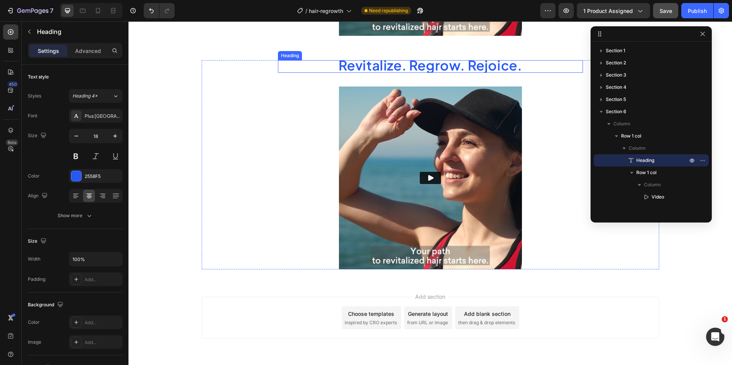
click at [433, 70] on span "Revitalize. Regrow. Rejoice." at bounding box center [430, 65] width 184 height 17
click at [434, 69] on span "Revitalize. Regrow. Rejoice." at bounding box center [430, 65] width 184 height 17
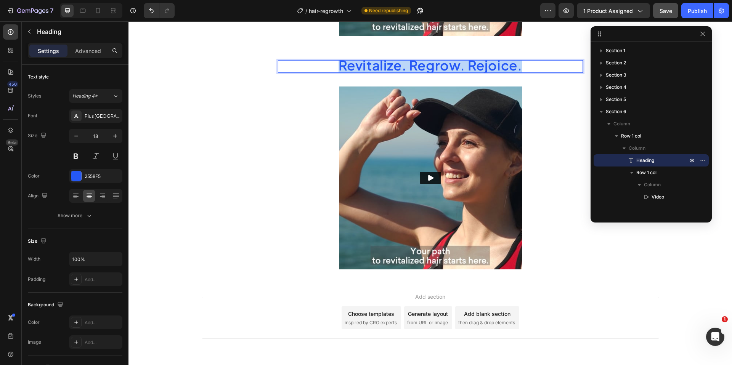
click at [434, 69] on span "Revitalize. Regrow. Rejoice." at bounding box center [430, 65] width 184 height 17
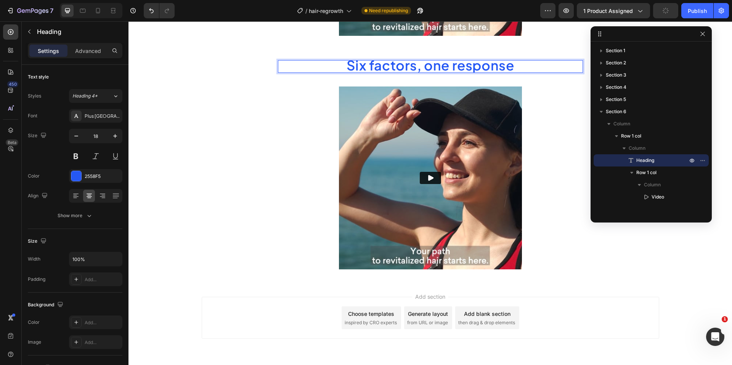
click at [442, 64] on span "Six factors, one response" at bounding box center [430, 65] width 168 height 17
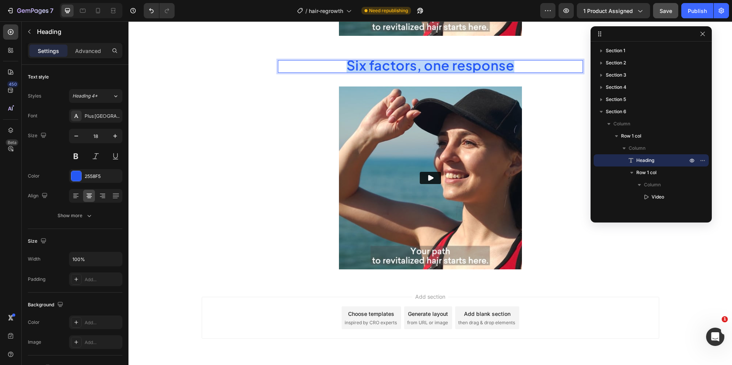
click at [442, 64] on span "Six factors, one response" at bounding box center [430, 65] width 168 height 17
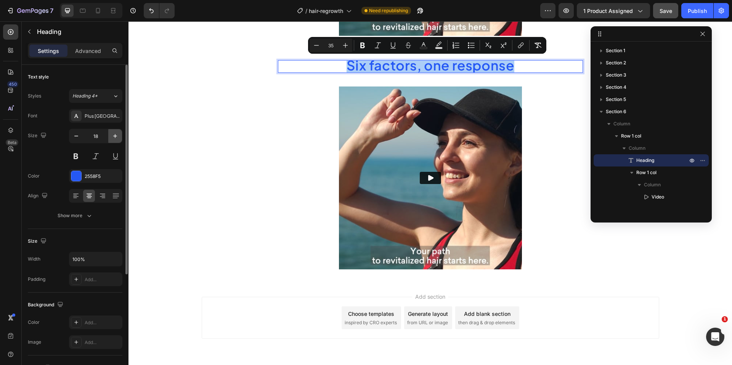
click at [112, 138] on icon "button" at bounding box center [115, 136] width 8 height 8
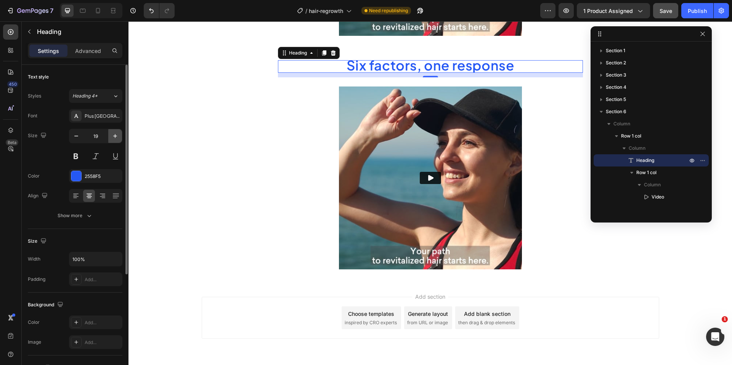
click at [112, 138] on icon "button" at bounding box center [115, 136] width 8 height 8
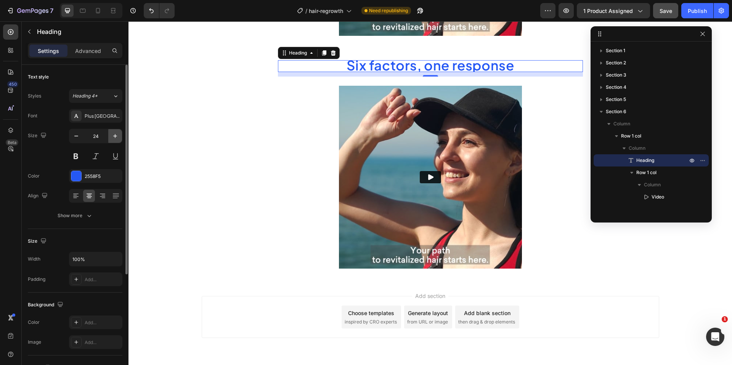
click at [112, 138] on icon "button" at bounding box center [115, 136] width 8 height 8
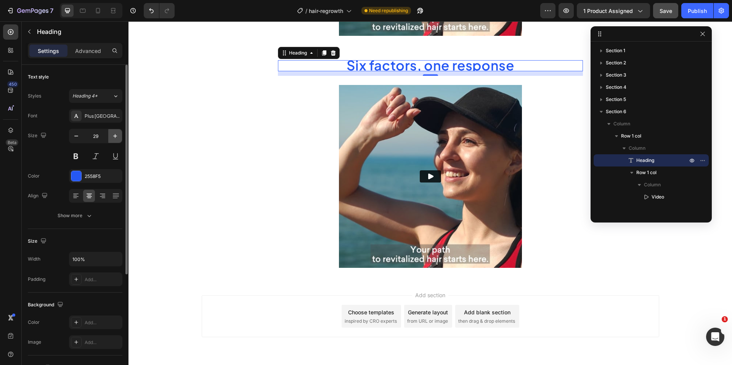
click at [112, 138] on icon "button" at bounding box center [115, 136] width 8 height 8
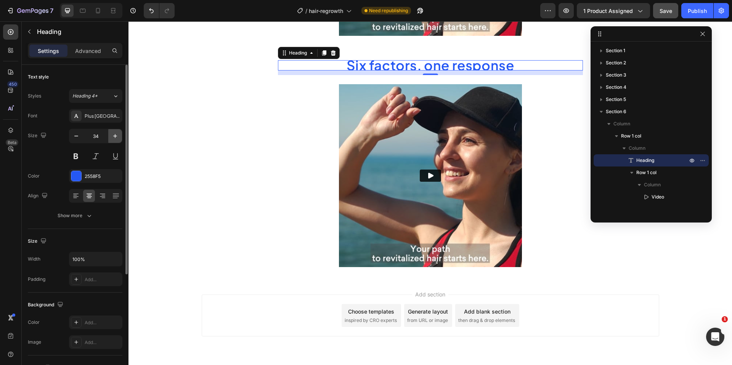
click at [112, 138] on icon "button" at bounding box center [115, 136] width 8 height 8
type input "36"
click at [75, 216] on div "Show more" at bounding box center [75, 216] width 35 height 8
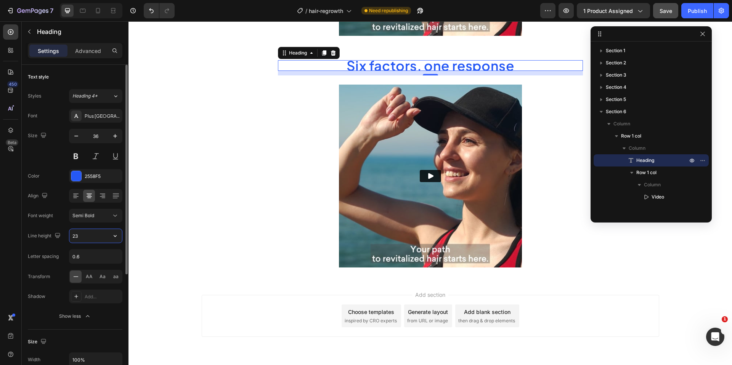
click at [87, 237] on input "23" at bounding box center [95, 236] width 53 height 14
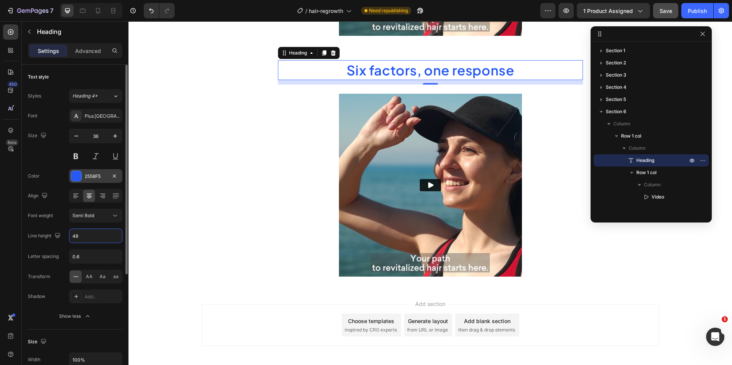
type input "48"
click at [82, 177] on div "2558F5" at bounding box center [95, 176] width 53 height 14
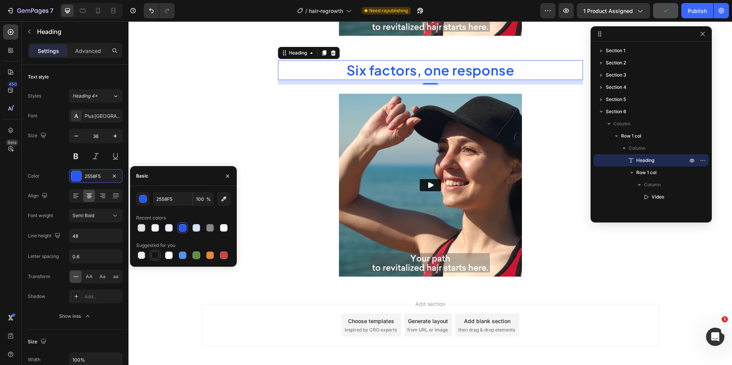
click at [158, 255] on div at bounding box center [155, 255] width 8 height 8
type input "151515"
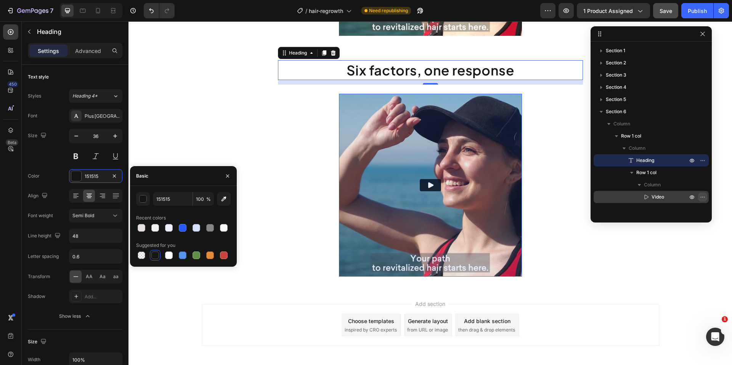
click at [594, 195] on icon "button" at bounding box center [702, 197] width 6 height 6
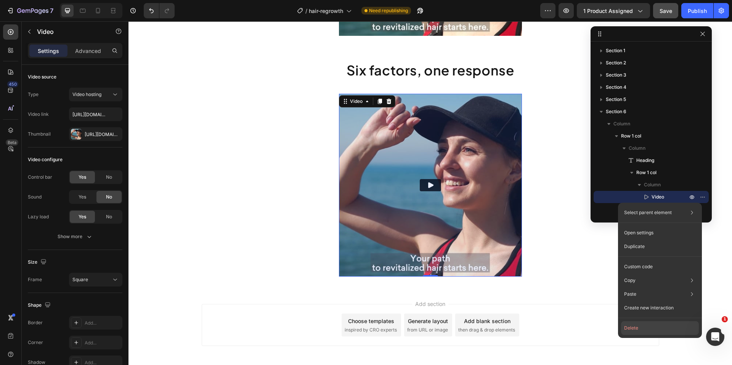
click at [594, 322] on button "Delete" at bounding box center [660, 328] width 78 height 14
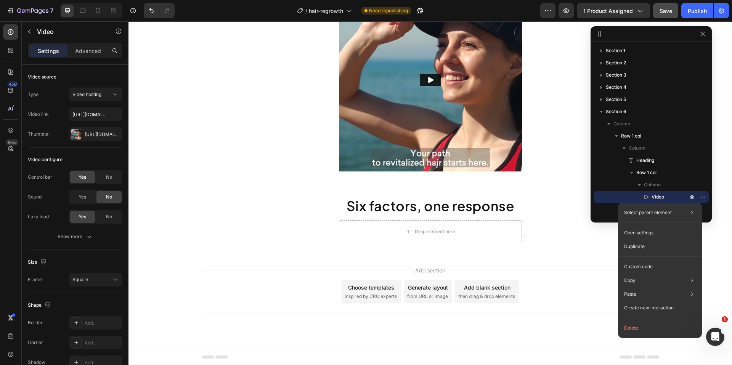
scroll to position [916, 0]
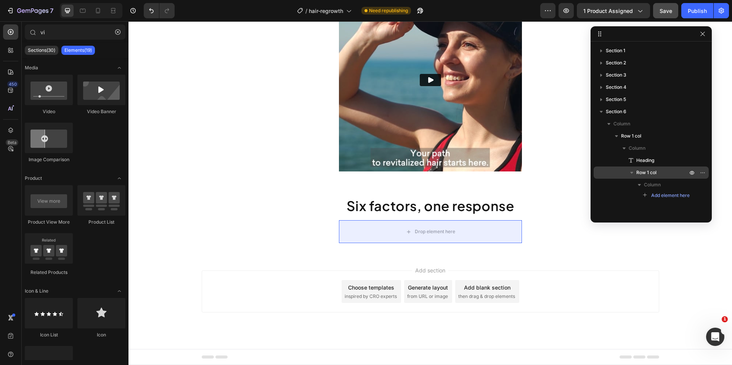
click at [594, 173] on span "Row 1 col" at bounding box center [646, 173] width 20 height 8
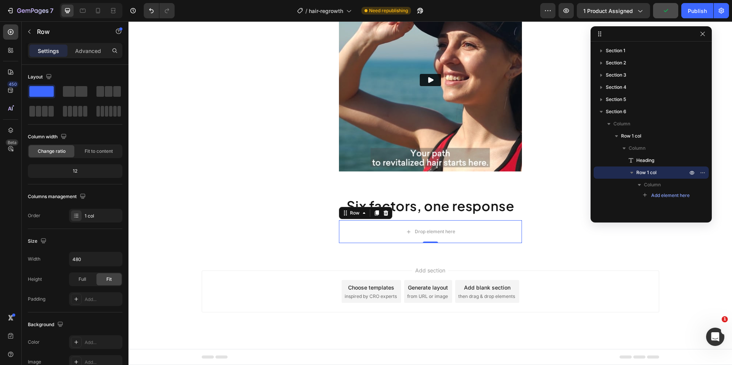
drag, startPoint x: 13, startPoint y: 34, endPoint x: 19, endPoint y: 39, distance: 7.9
click at [13, 34] on icon at bounding box center [11, 32] width 8 height 8
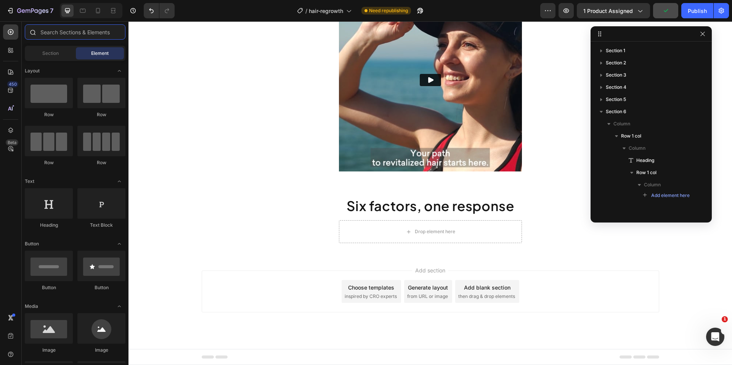
click at [68, 33] on input "text" at bounding box center [75, 31] width 101 height 15
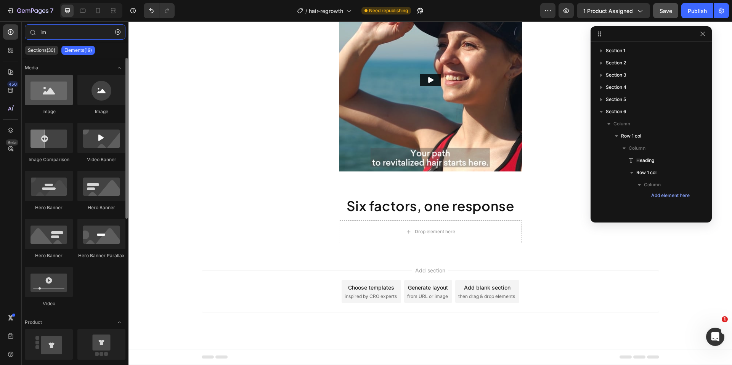
type input "im"
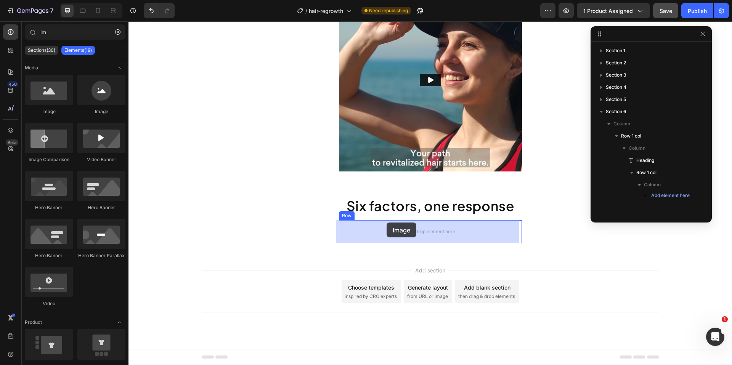
drag, startPoint x: 179, startPoint y: 121, endPoint x: 386, endPoint y: 223, distance: 230.5
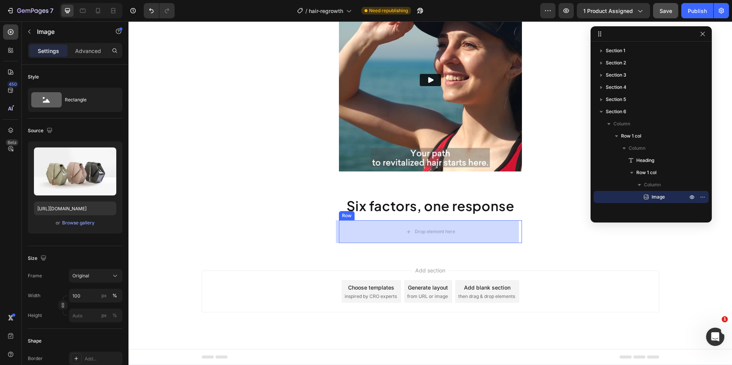
scroll to position [1031, 0]
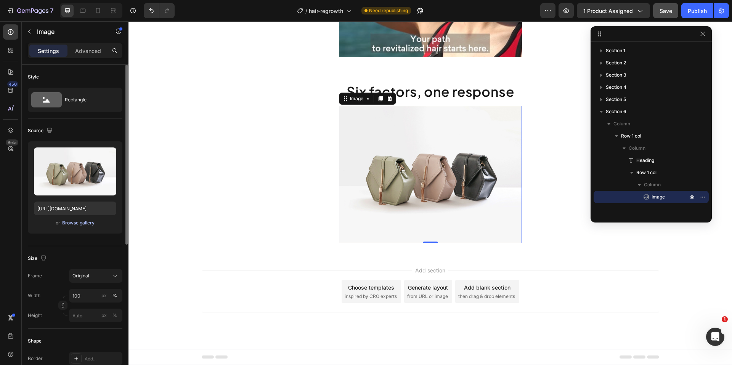
click at [83, 225] on div "Browse gallery" at bounding box center [78, 222] width 32 height 7
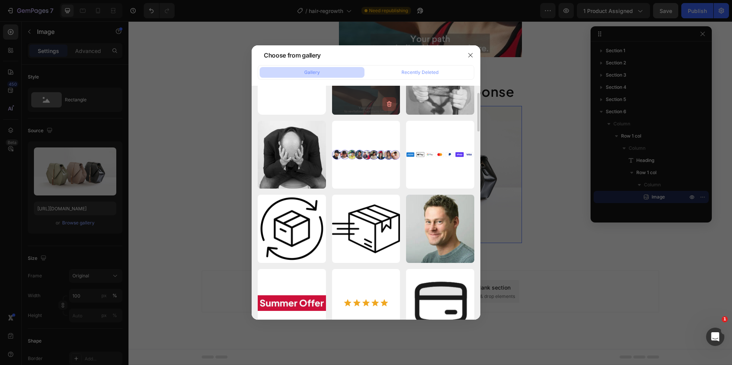
scroll to position [0, 0]
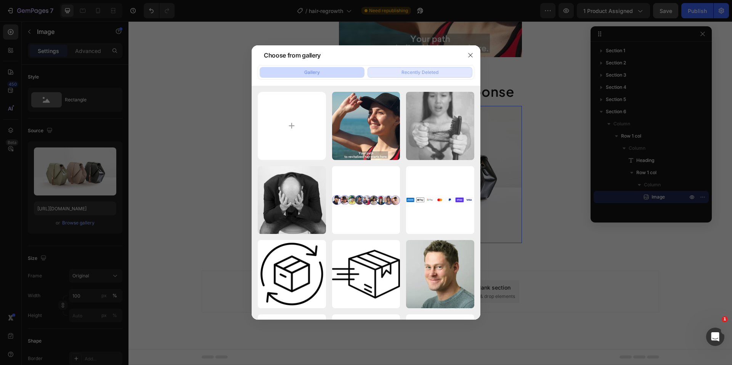
click at [426, 69] on div "Recently Deleted" at bounding box center [419, 72] width 37 height 7
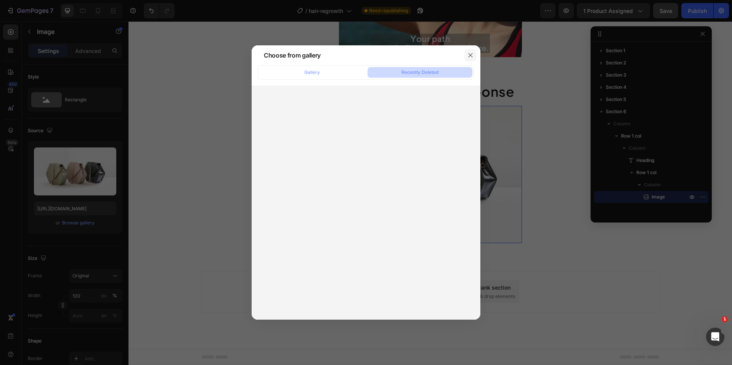
click at [469, 59] on button "button" at bounding box center [470, 55] width 12 height 12
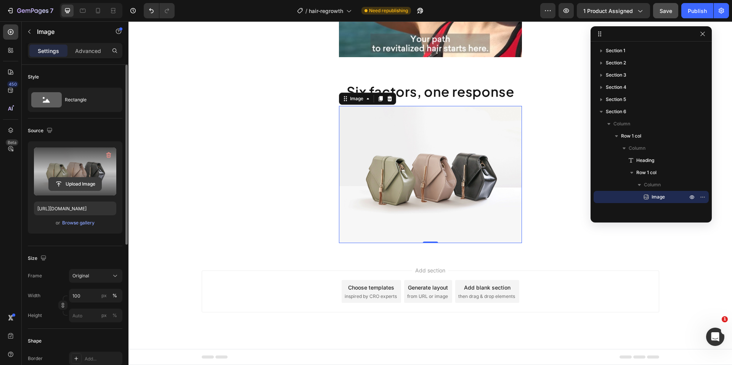
click at [75, 187] on input "file" at bounding box center [75, 184] width 53 height 13
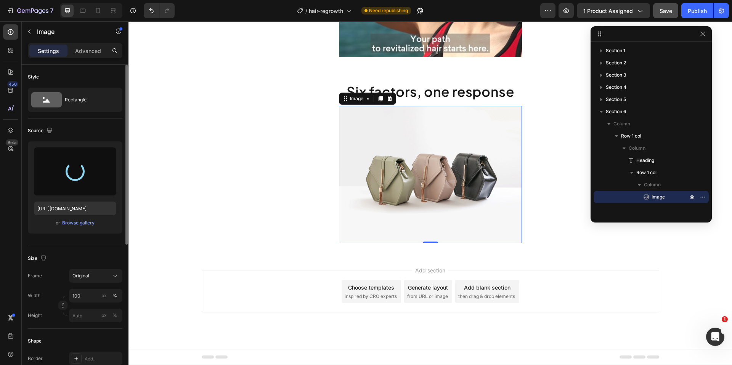
type input "[URL][DOMAIN_NAME]"
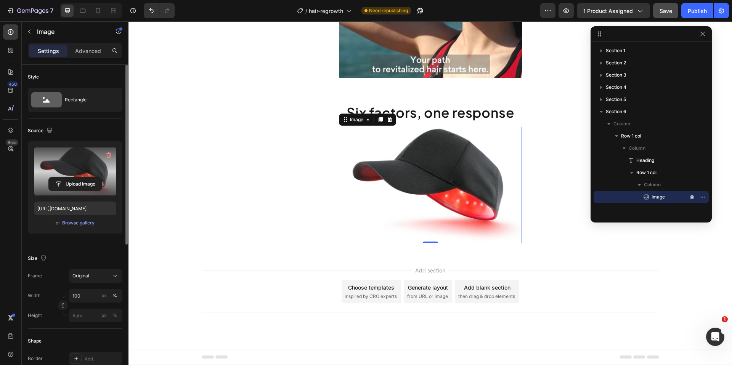
scroll to position [1009, 0]
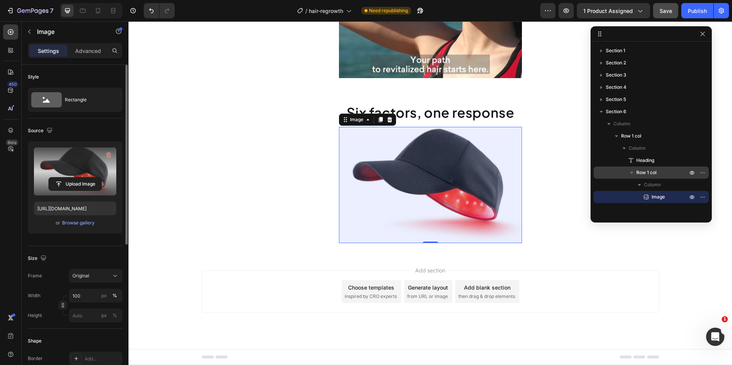
click at [594, 170] on span "Row 1 col" at bounding box center [646, 173] width 20 height 8
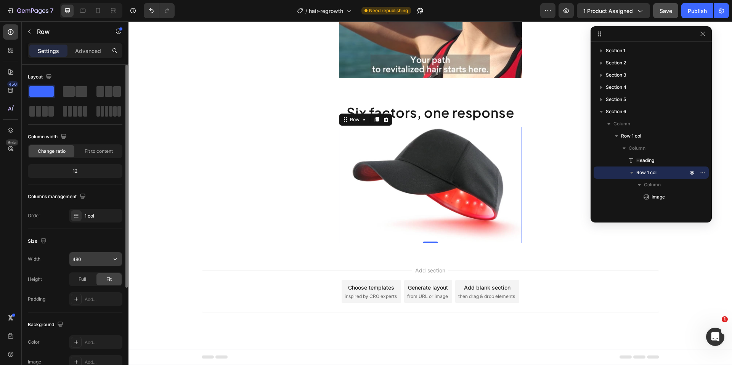
click at [92, 259] on input "480" at bounding box center [95, 259] width 53 height 14
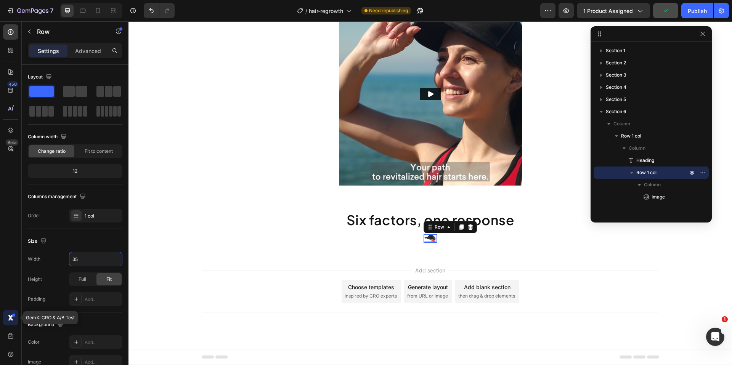
type input "350"
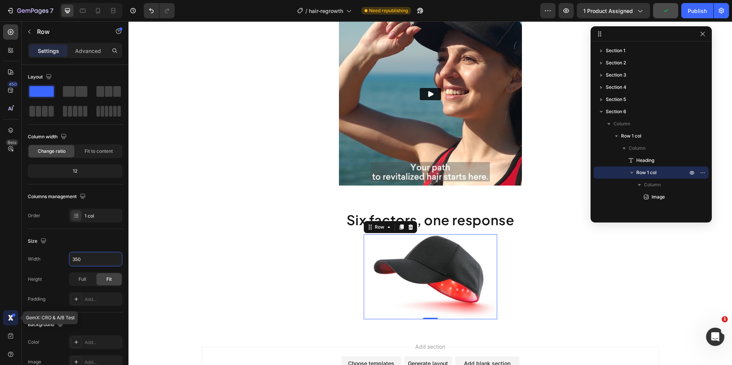
scroll to position [978, 0]
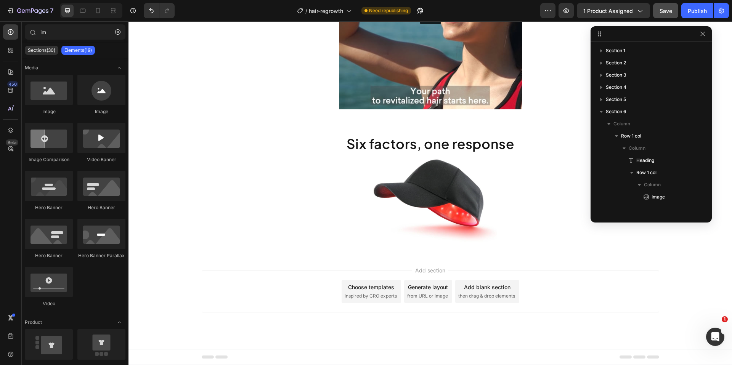
click at [160, 267] on div "Add section Choose templates inspired by CRO experts Generate layout from URL o…" at bounding box center [429, 302] width 603 height 94
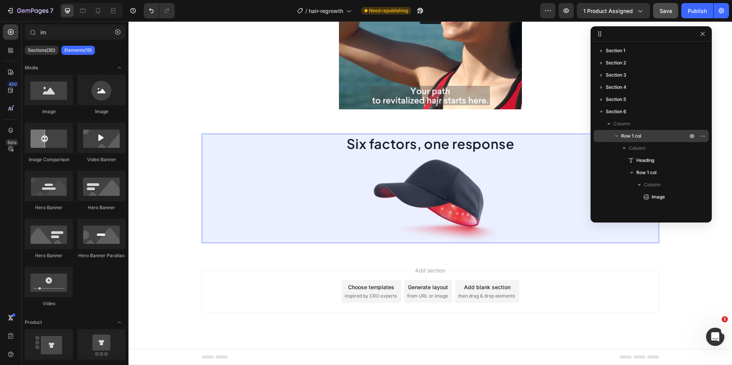
click at [594, 134] on span "Row 1 col" at bounding box center [631, 136] width 20 height 8
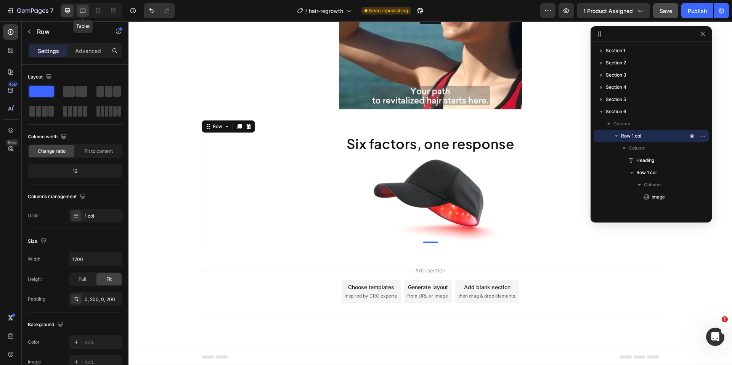
click at [88, 12] on div at bounding box center [83, 11] width 12 height 12
type input "100%"
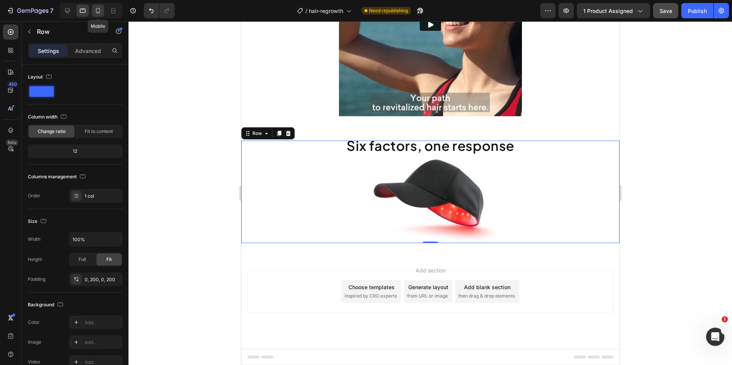
click at [96, 11] on icon at bounding box center [98, 10] width 4 height 5
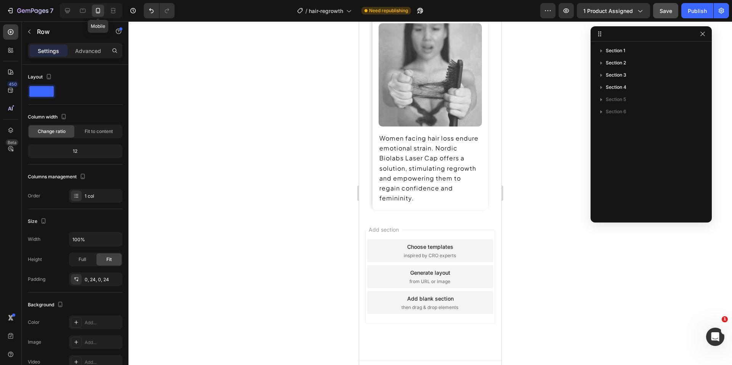
scroll to position [778, 0]
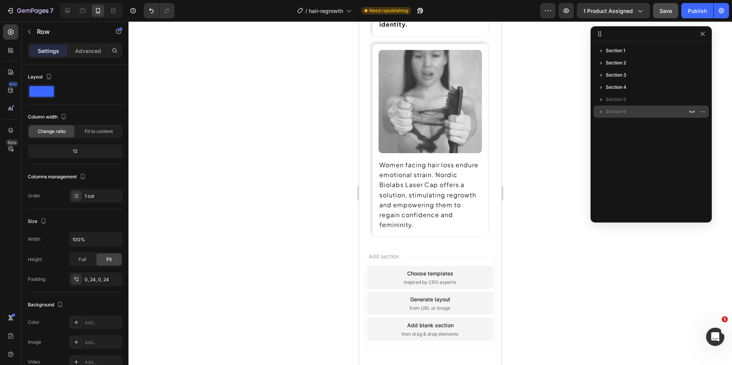
click at [594, 114] on span "Section 6" at bounding box center [615, 112] width 21 height 8
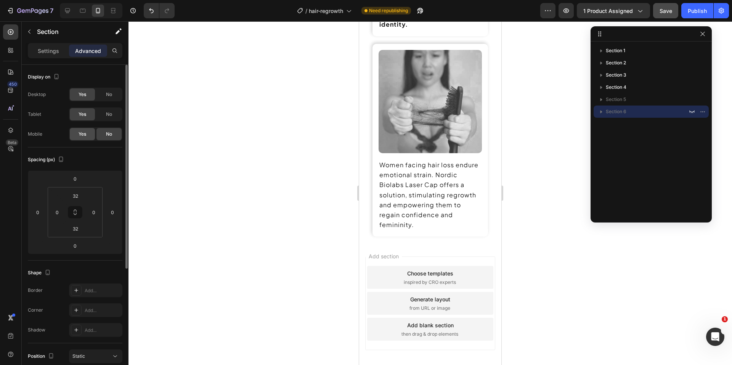
click at [87, 135] on div "Yes" at bounding box center [82, 134] width 25 height 12
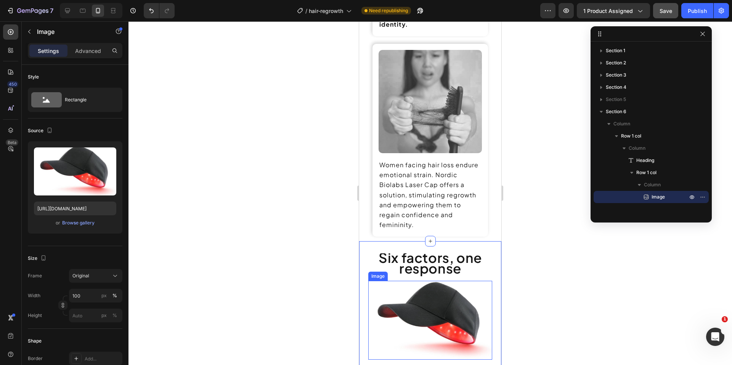
click at [444, 311] on img at bounding box center [430, 320] width 124 height 78
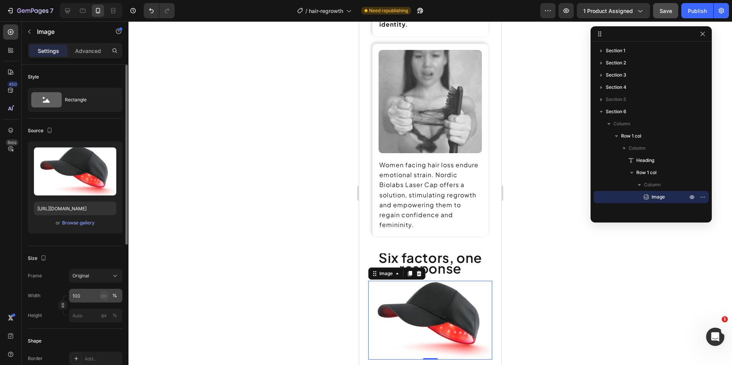
click at [102, 298] on div "px" at bounding box center [103, 295] width 5 height 7
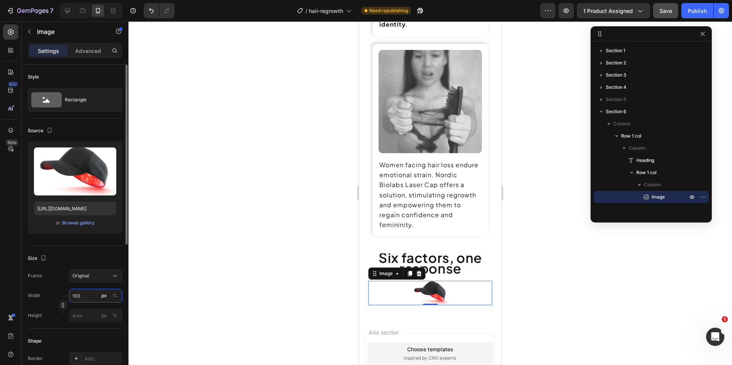
click at [90, 298] on input "100" at bounding box center [95, 296] width 53 height 14
type input "345"
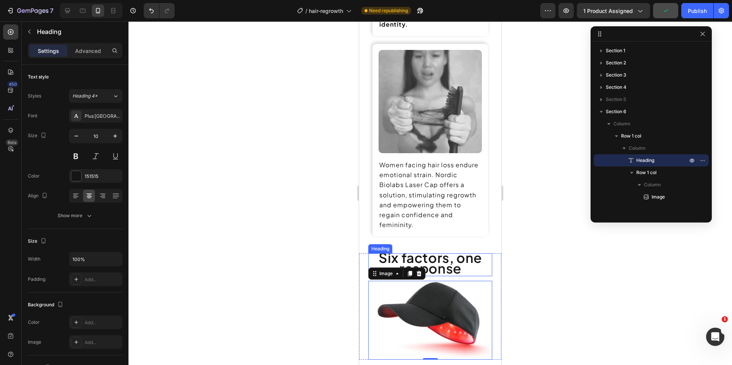
click at [434, 255] on span "Six factors, one response" at bounding box center [429, 262] width 103 height 27
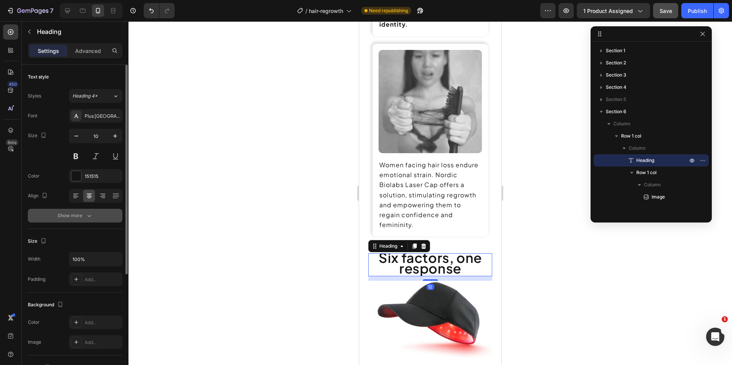
click at [63, 214] on div "Show more" at bounding box center [75, 216] width 35 height 8
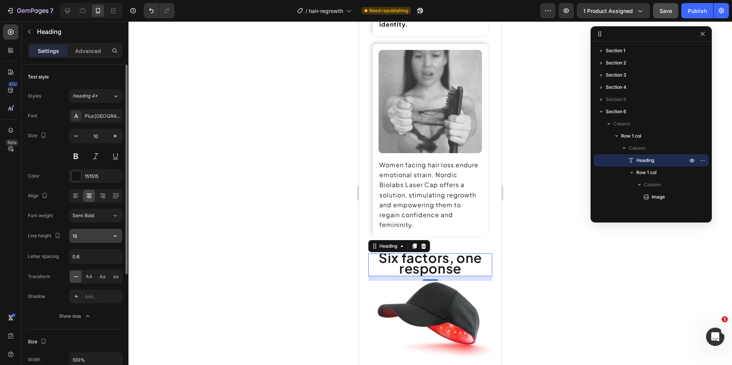
click at [91, 241] on input "18" at bounding box center [95, 236] width 53 height 14
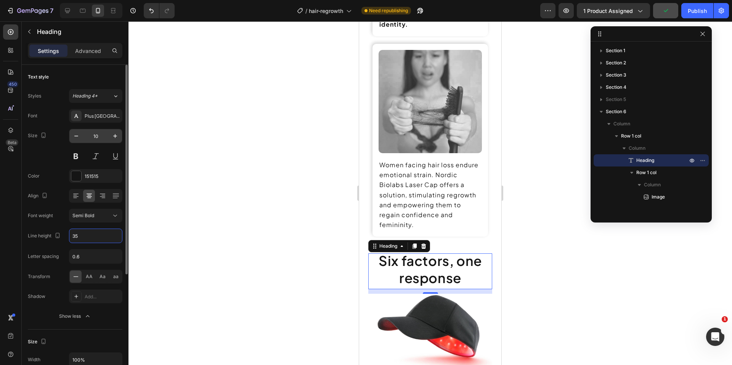
type input "35"
click at [102, 140] on input "10" at bounding box center [95, 136] width 25 height 14
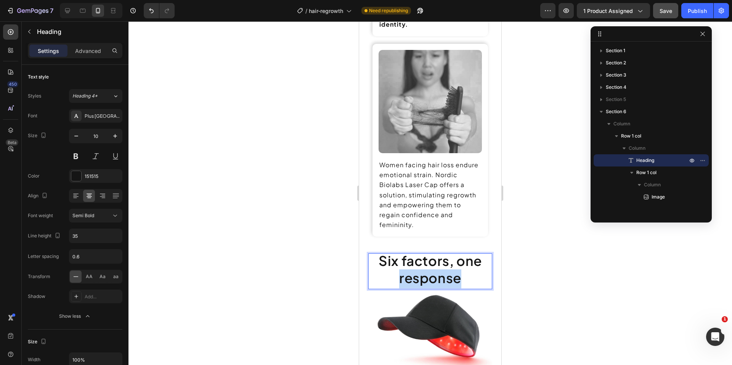
click at [429, 269] on span "Six factors, one response" at bounding box center [429, 269] width 103 height 34
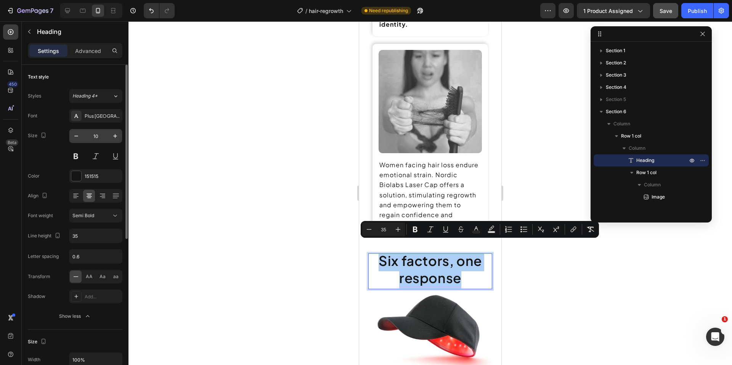
click at [98, 139] on input "10" at bounding box center [95, 136] width 25 height 14
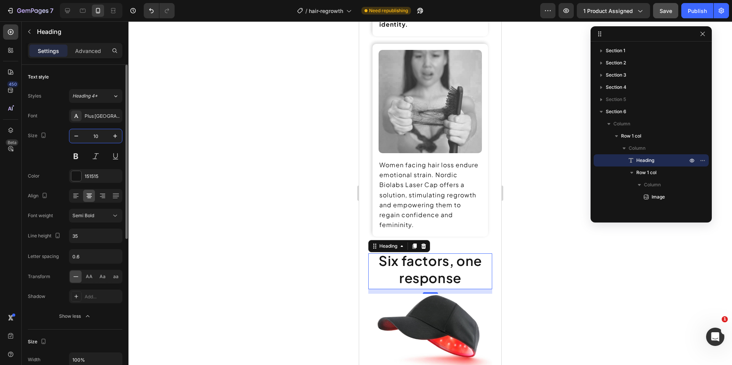
click at [97, 139] on input "10" at bounding box center [95, 136] width 25 height 14
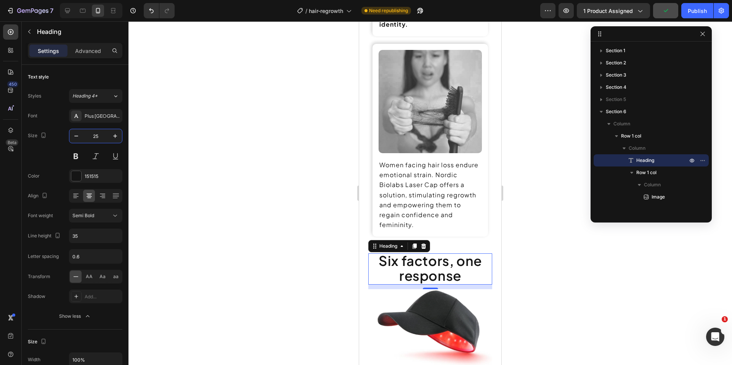
type input "25"
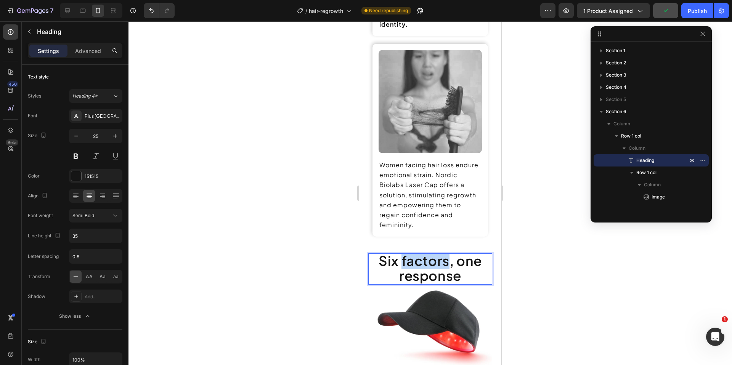
click at [420, 257] on span "Six factors, one response" at bounding box center [429, 268] width 103 height 32
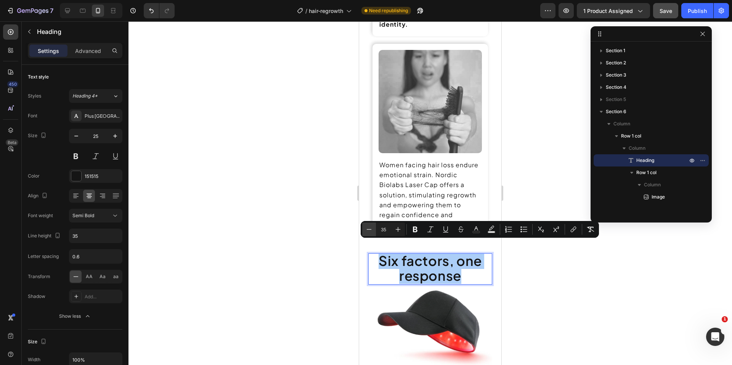
click at [374, 230] on button "Minus" at bounding box center [369, 230] width 14 height 14
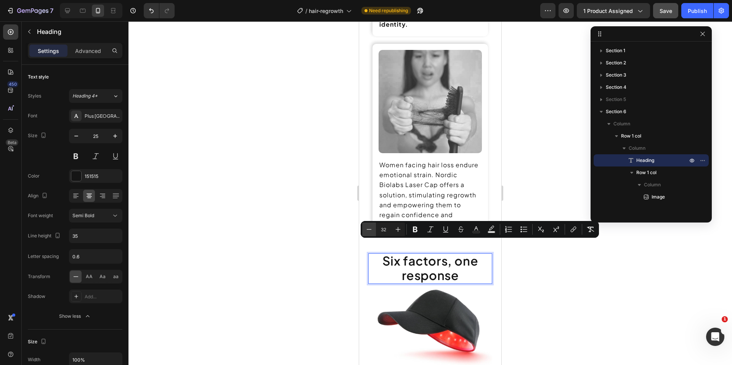
click at [374, 230] on button "Minus" at bounding box center [369, 230] width 14 height 14
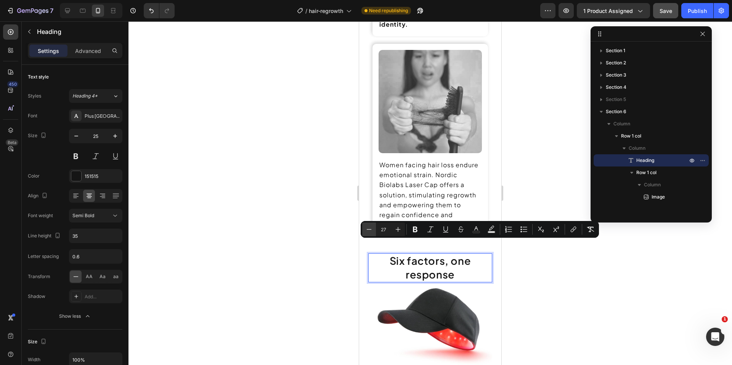
click at [374, 230] on button "Minus" at bounding box center [369, 230] width 14 height 14
type input "25"
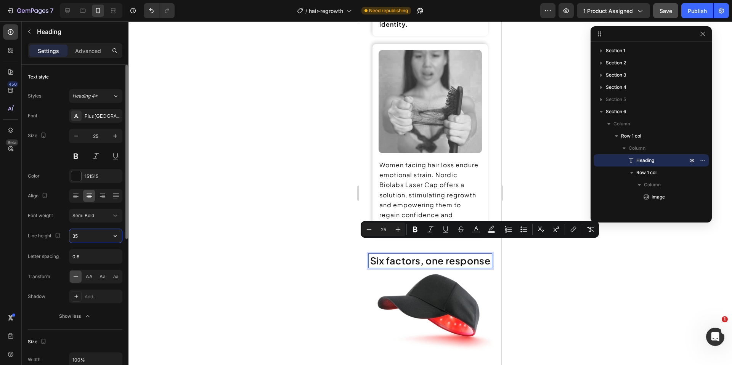
click at [86, 238] on input "35" at bounding box center [95, 236] width 53 height 14
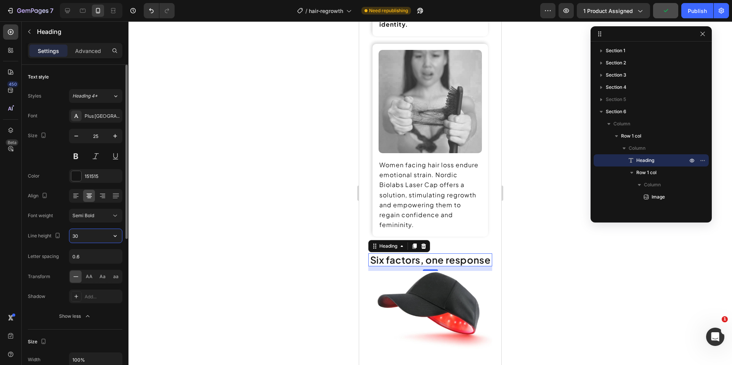
type input "29"
click at [433, 255] on span "Six factors, one response" at bounding box center [430, 259] width 120 height 12
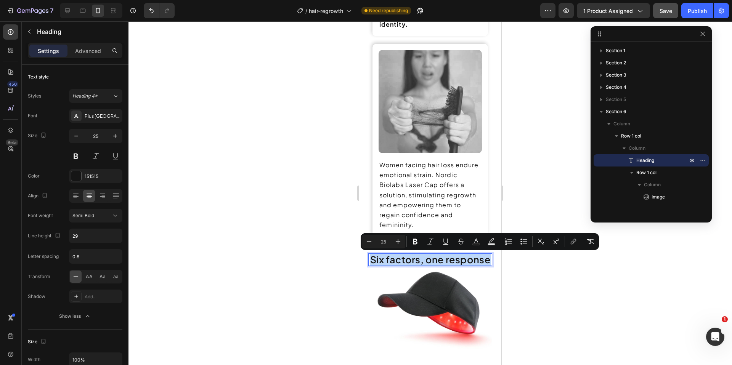
click at [433, 255] on span "Six factors, one response" at bounding box center [430, 259] width 120 height 12
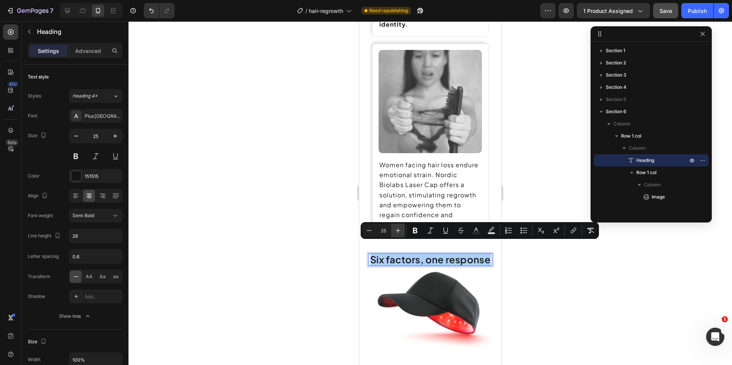
click at [395, 232] on icon "Editor contextual toolbar" at bounding box center [398, 231] width 8 height 8
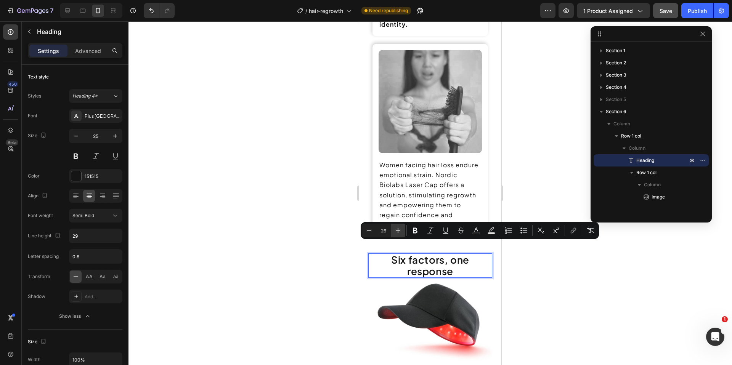
click at [395, 232] on icon "Editor contextual toolbar" at bounding box center [398, 231] width 8 height 8
click at [395, 231] on icon "Editor contextual toolbar" at bounding box center [398, 231] width 8 height 8
type input "30"
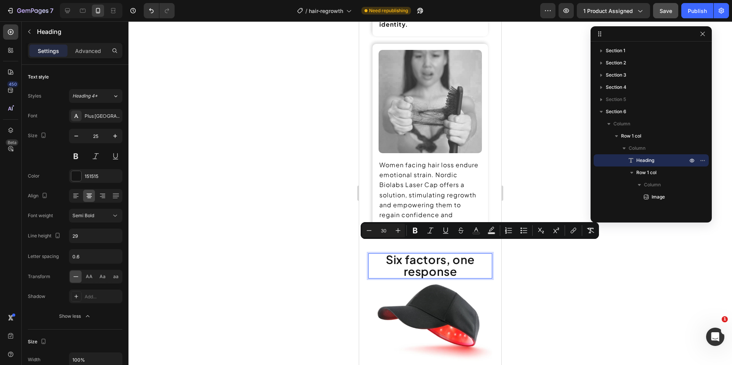
click at [299, 281] on div at bounding box center [429, 193] width 603 height 344
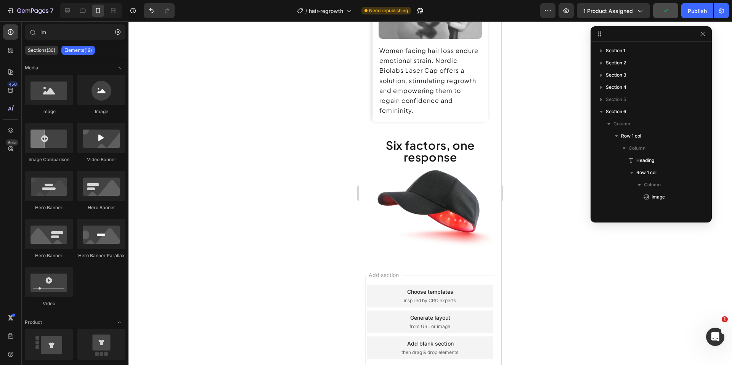
scroll to position [1212, 0]
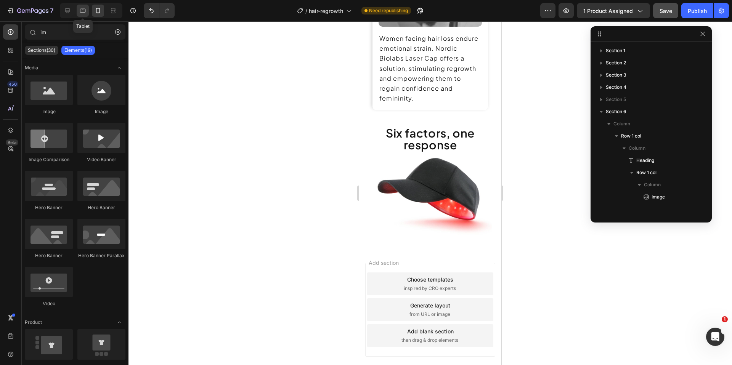
click at [82, 12] on icon at bounding box center [83, 11] width 6 height 4
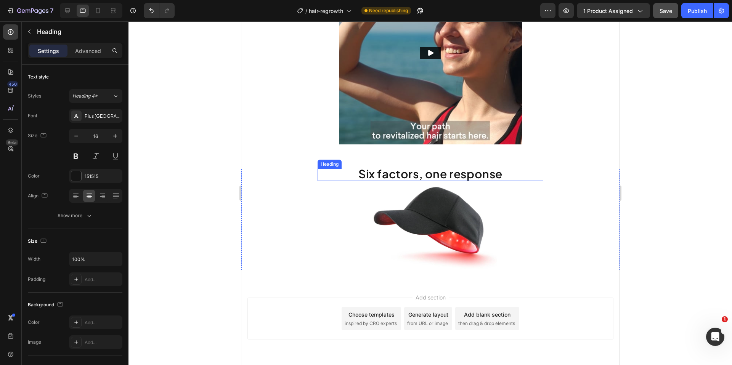
click at [415, 179] on span "Six factors, one response" at bounding box center [430, 173] width 144 height 14
click at [383, 176] on span "Six factors, one response" at bounding box center [430, 173] width 144 height 14
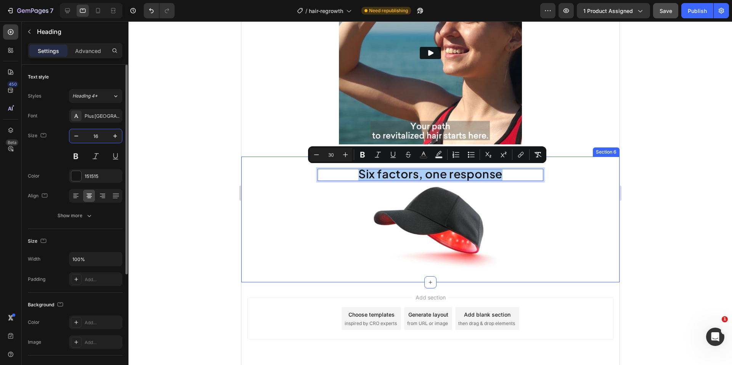
click at [90, 134] on input "16" at bounding box center [95, 136] width 25 height 14
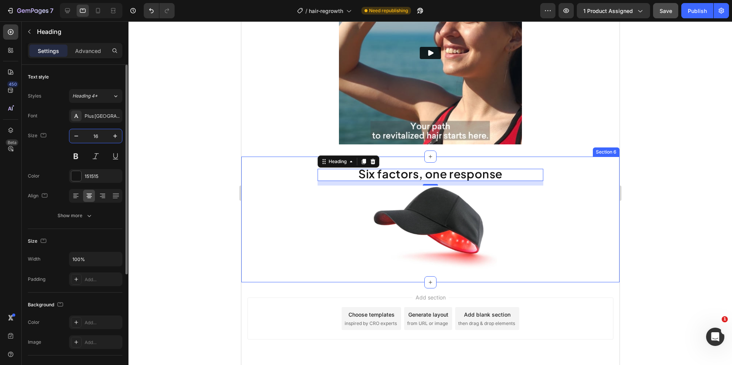
click at [106, 138] on input "16" at bounding box center [95, 136] width 25 height 14
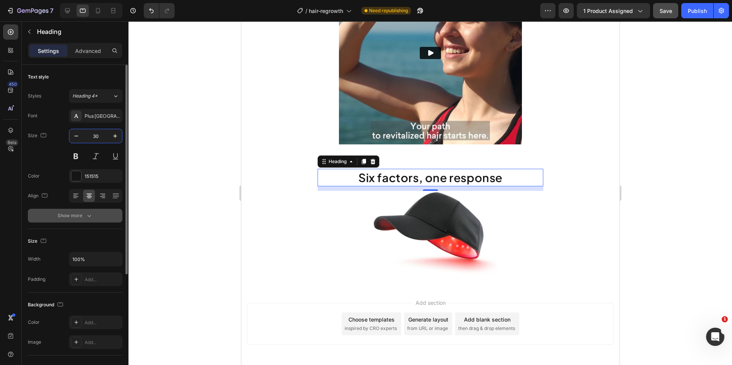
type input "30"
click at [76, 218] on div "Show more" at bounding box center [75, 216] width 35 height 8
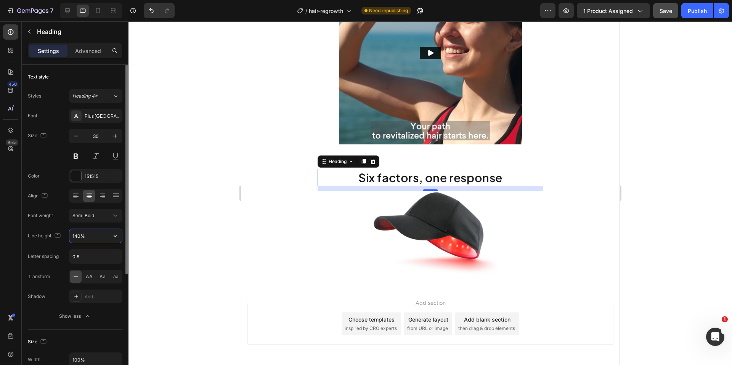
click at [94, 239] on input "140%" at bounding box center [95, 236] width 53 height 14
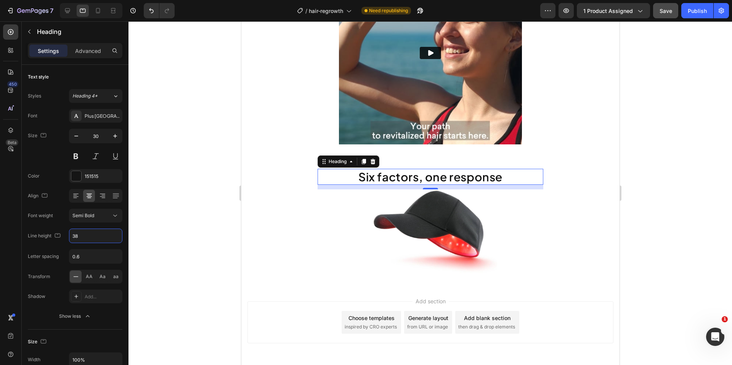
type input "38"
click at [161, 260] on div at bounding box center [429, 193] width 603 height 344
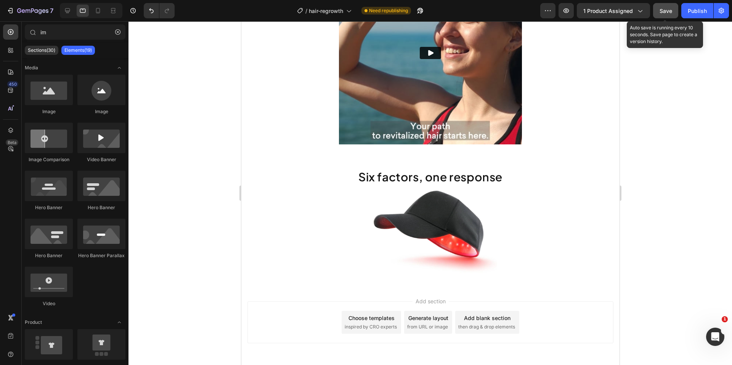
click at [594, 15] on button "Save" at bounding box center [665, 10] width 25 height 15
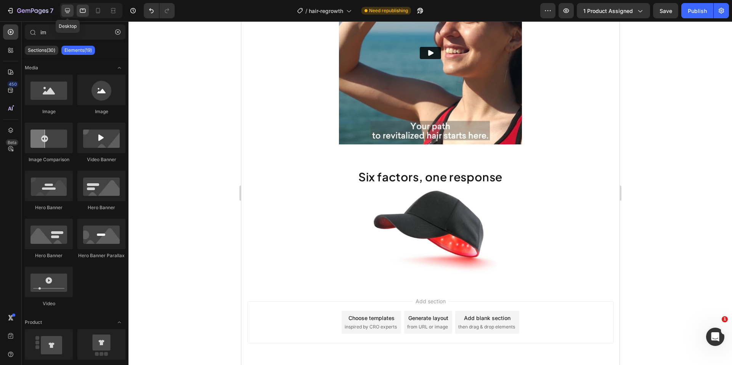
click at [67, 14] on icon at bounding box center [68, 11] width 8 height 8
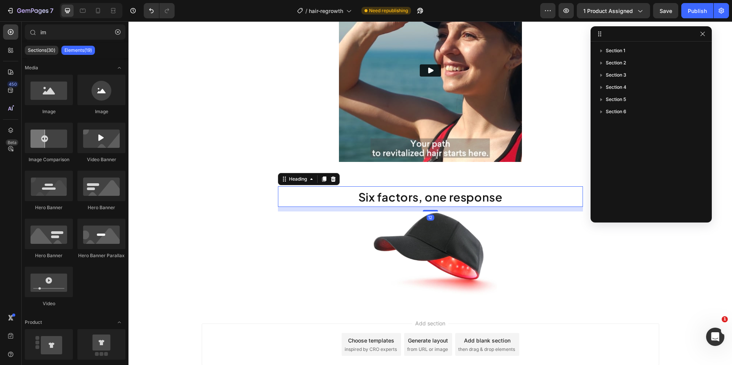
click at [463, 200] on span "Six factors, one response" at bounding box center [430, 197] width 144 height 14
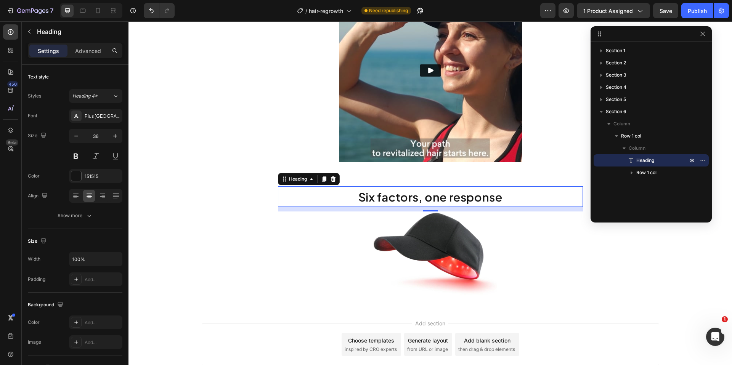
click at [594, 322] on div "Add section Choose templates inspired by CRO experts Generate layout from URL o…" at bounding box center [430, 344] width 457 height 42
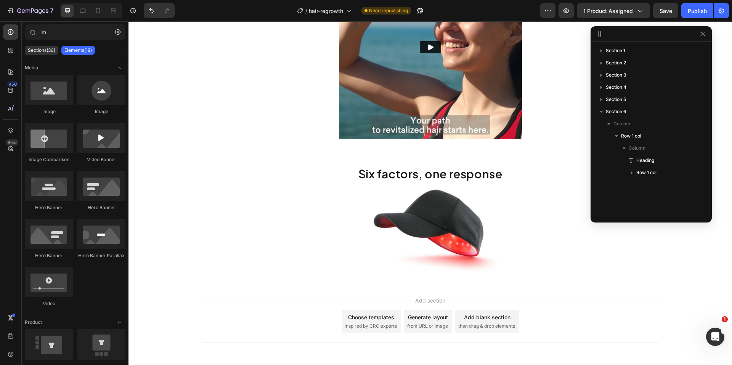
scroll to position [1252, 0]
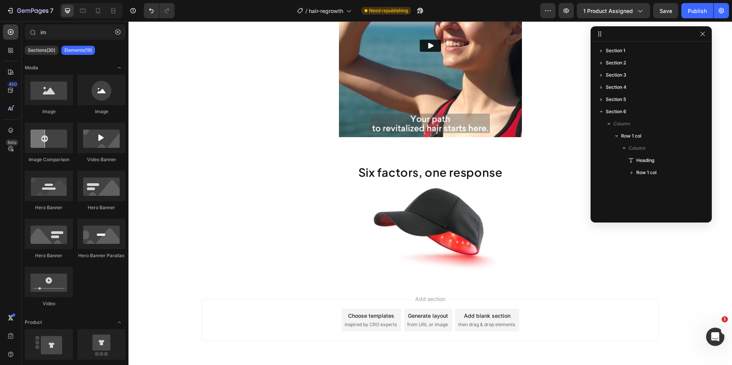
click at [482, 320] on div "Add blank section then drag & drop elements" at bounding box center [487, 320] width 64 height 23
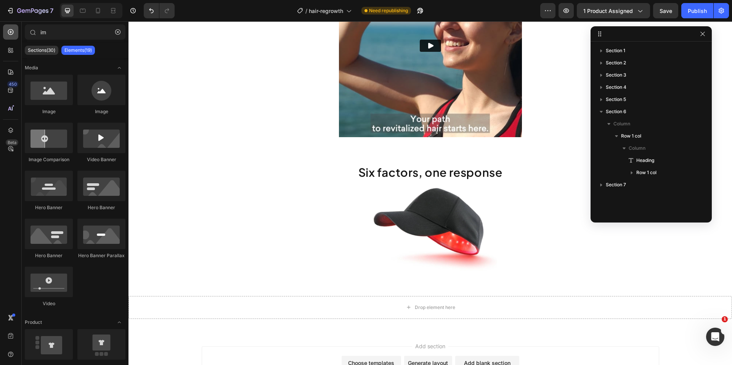
click at [7, 27] on div at bounding box center [10, 31] width 15 height 15
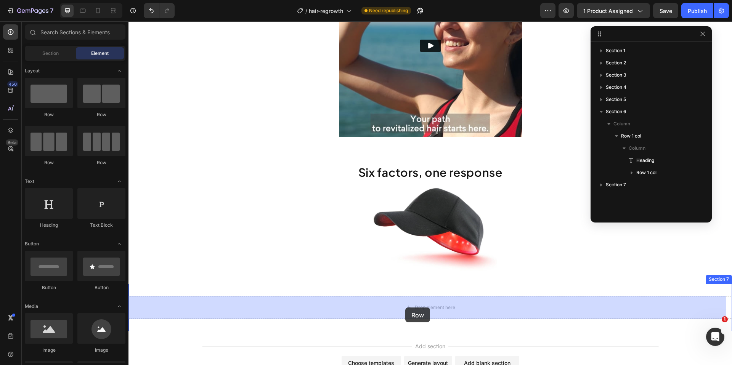
drag, startPoint x: 176, startPoint y: 122, endPoint x: 405, endPoint y: 307, distance: 294.2
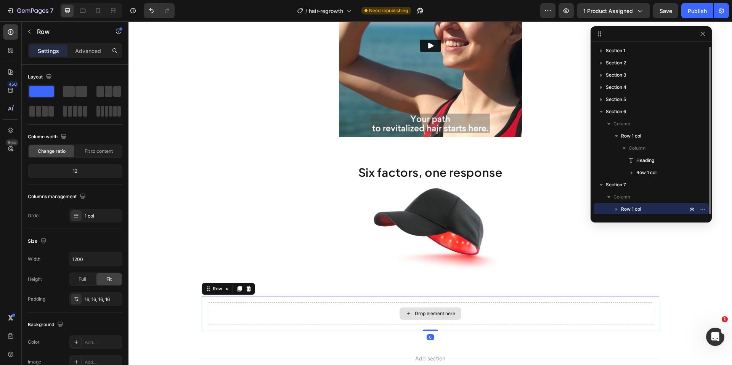
scroll to position [1, 0]
click at [11, 37] on div at bounding box center [10, 31] width 15 height 15
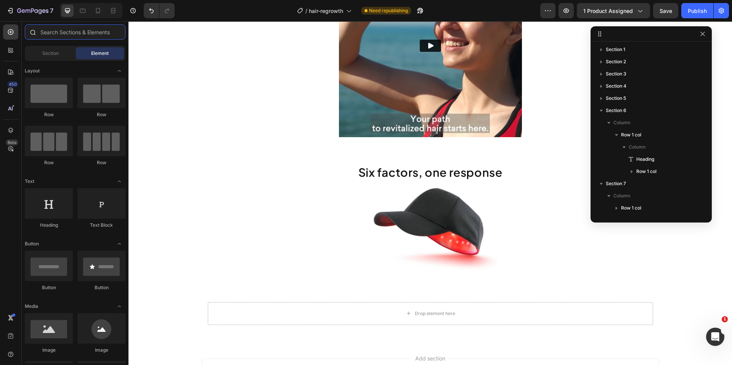
click at [52, 30] on input "text" at bounding box center [75, 31] width 101 height 15
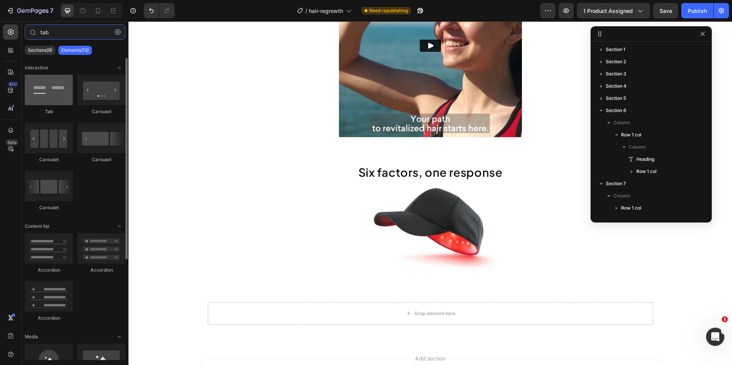
type input "tab"
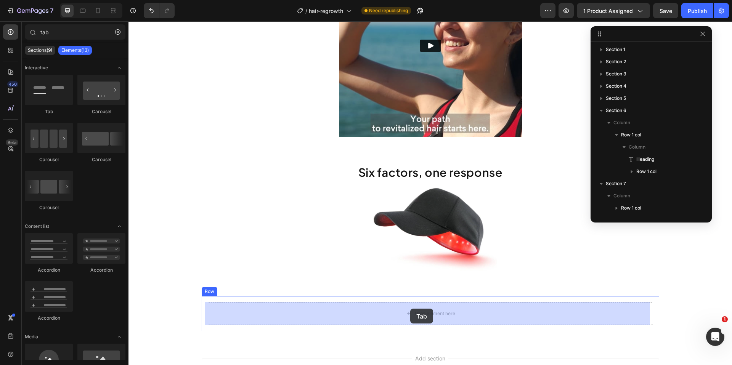
drag, startPoint x: 179, startPoint y: 113, endPoint x: 410, endPoint y: 309, distance: 303.0
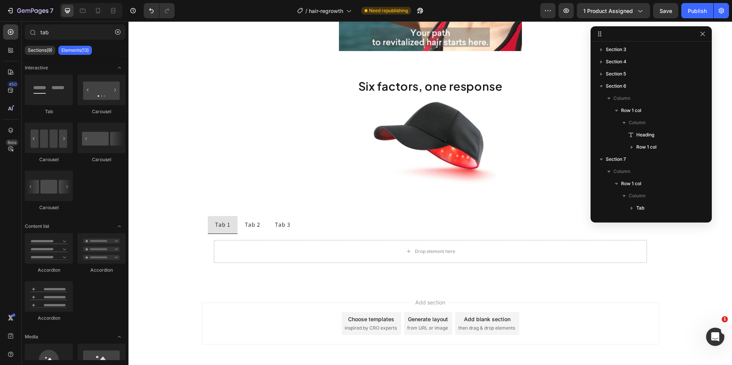
scroll to position [1346, 0]
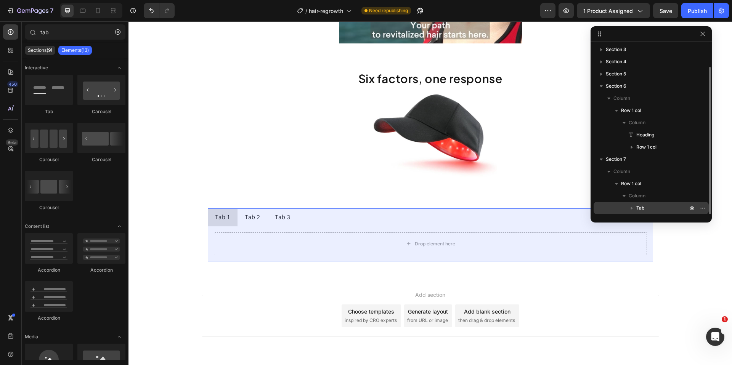
click at [594, 204] on p "Tab" at bounding box center [662, 208] width 53 height 8
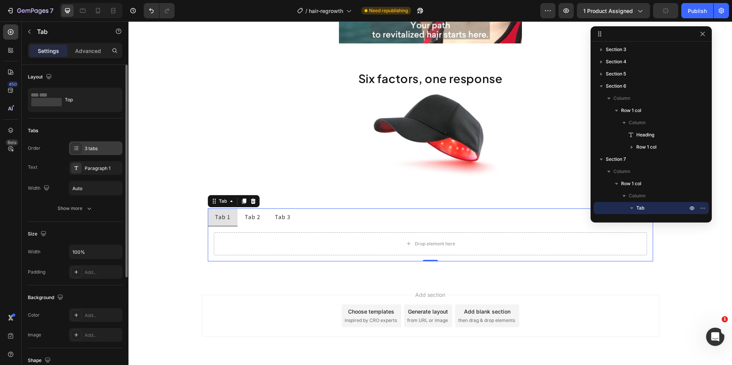
click at [93, 147] on div "3 tabs" at bounding box center [103, 148] width 36 height 7
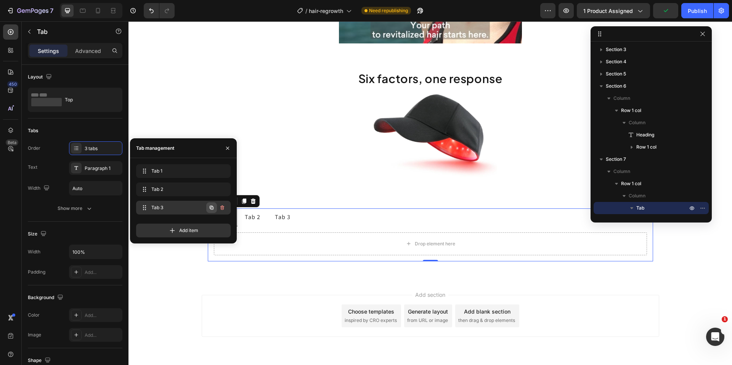
click at [210, 208] on icon "button" at bounding box center [212, 208] width 4 height 4
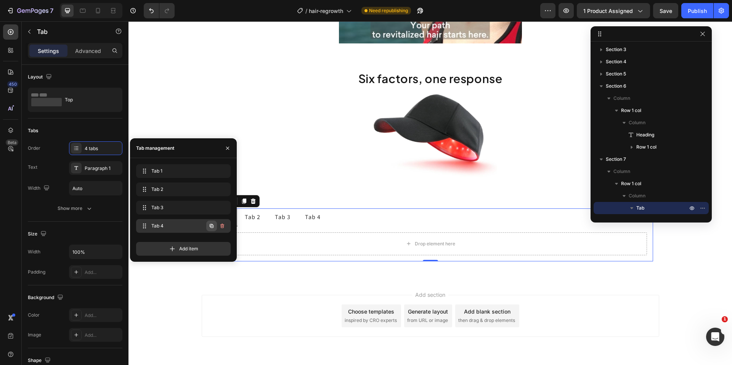
click at [211, 227] on icon "button" at bounding box center [211, 226] width 6 height 6
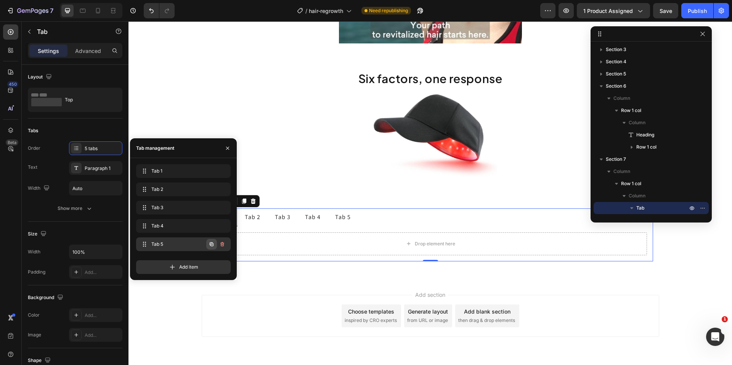
click at [211, 244] on icon "button" at bounding box center [212, 245] width 2 height 2
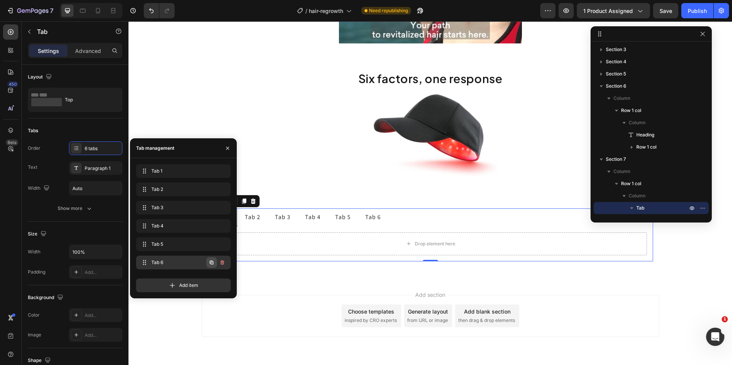
click at [212, 263] on icon "button" at bounding box center [212, 263] width 2 height 2
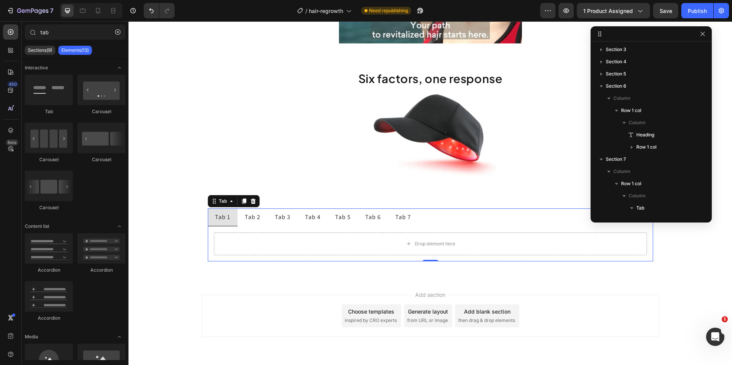
click at [275, 284] on div "Add section Choose templates inspired by CRO experts Generate layout from URL o…" at bounding box center [429, 327] width 603 height 94
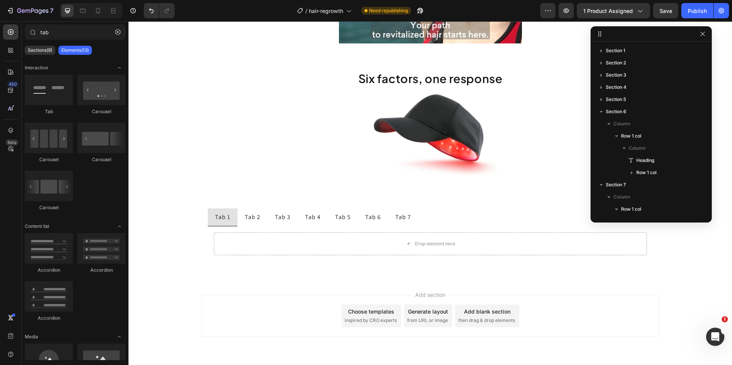
scroll to position [26, 0]
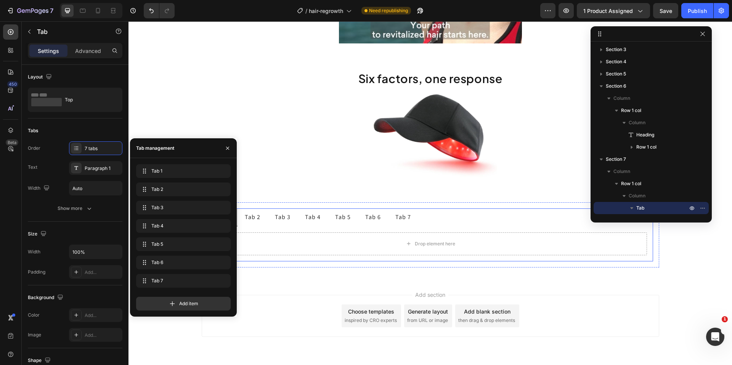
click at [222, 218] on div "Tab 1" at bounding box center [223, 216] width 18 height 11
click at [222, 218] on div "Tab 1 Tab 1 Tab 2 Tab 2 Tab 3 Tab 3 Tab 4 Tab 4 Tab 5 Tab 5 Tab 6 Tab 6 Tab 7 T…" at bounding box center [183, 227] width 94 height 126
click at [228, 150] on icon "button" at bounding box center [227, 148] width 6 height 6
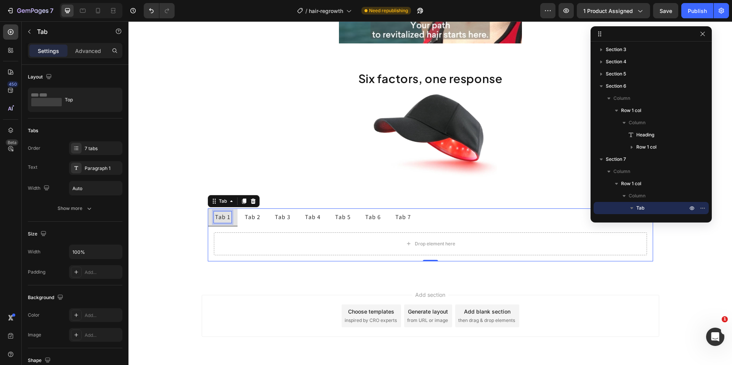
click at [221, 217] on div "Tab 1" at bounding box center [223, 216] width 18 height 11
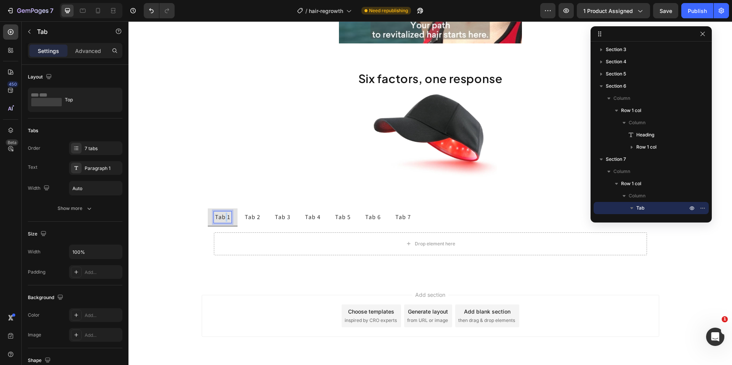
click at [221, 217] on p "Tab 1" at bounding box center [222, 217] width 15 height 9
click at [256, 217] on span "Genetic predisposition and hormonal changes" at bounding box center [279, 217] width 129 height 8
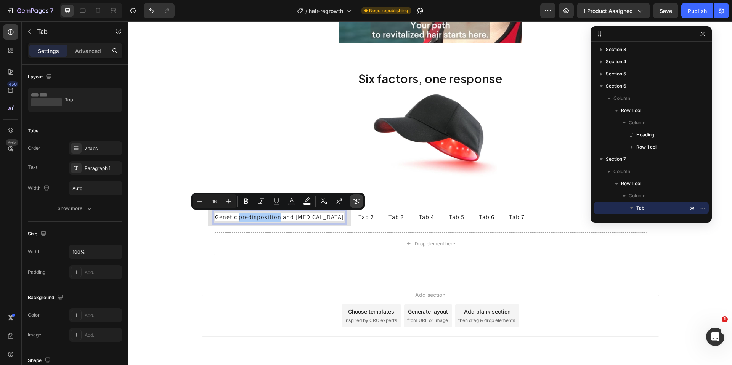
click at [356, 202] on icon "Editor contextual toolbar" at bounding box center [356, 201] width 8 height 8
click at [272, 219] on p "Genetic predisposition and hormonal changes" at bounding box center [279, 217] width 129 height 9
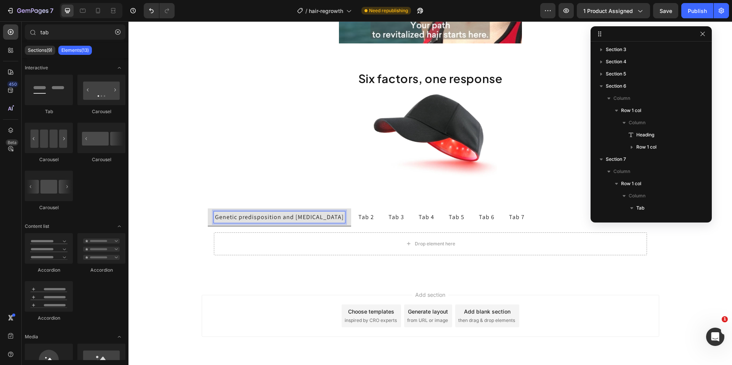
click at [173, 281] on div "Add section Choose templates inspired by CRO experts Generate layout from URL o…" at bounding box center [429, 327] width 603 height 94
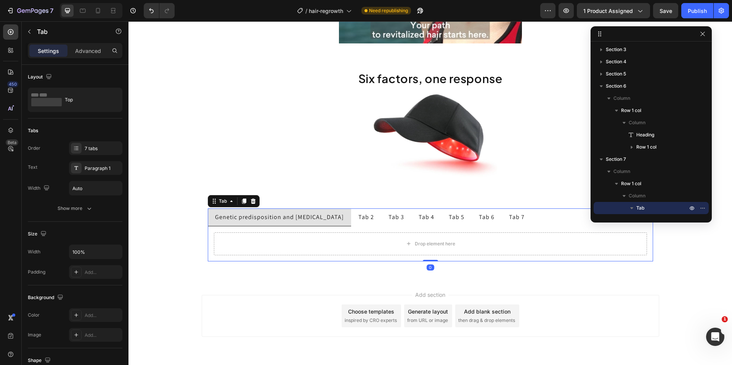
click at [231, 219] on p "Genetic predisposition and hormonal changes" at bounding box center [279, 217] width 129 height 9
click at [82, 145] on div "7 tabs" at bounding box center [95, 148] width 53 height 14
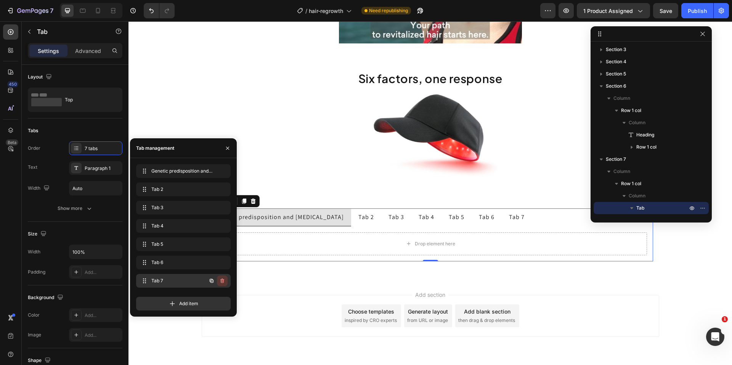
click at [222, 280] on icon "button" at bounding box center [222, 281] width 4 height 5
click at [221, 280] on div "Delete" at bounding box center [217, 280] width 14 height 7
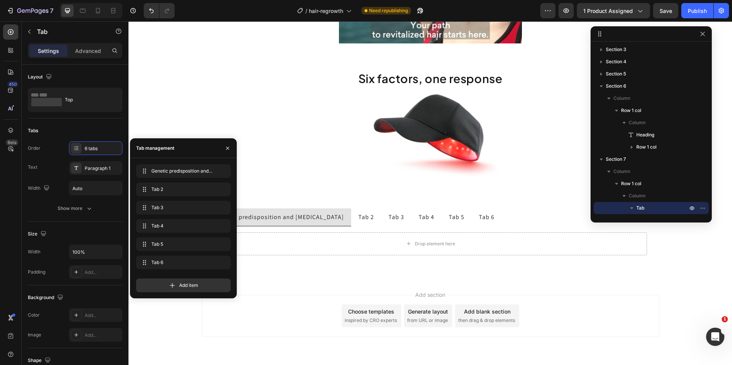
click at [145, 311] on div "Add section Choose templates inspired by CRO experts Generate layout from URL o…" at bounding box center [429, 327] width 603 height 94
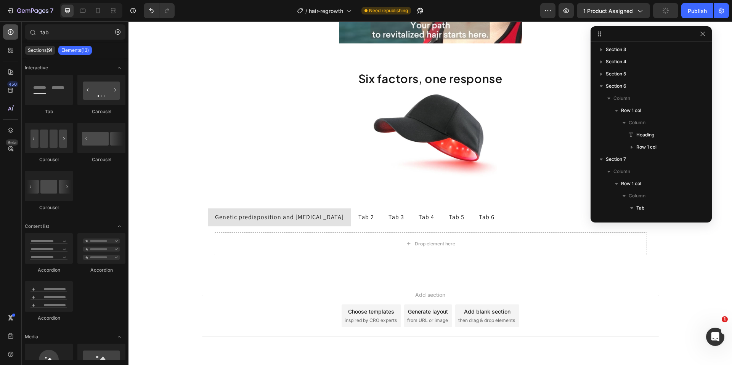
click at [14, 30] on icon at bounding box center [11, 32] width 8 height 8
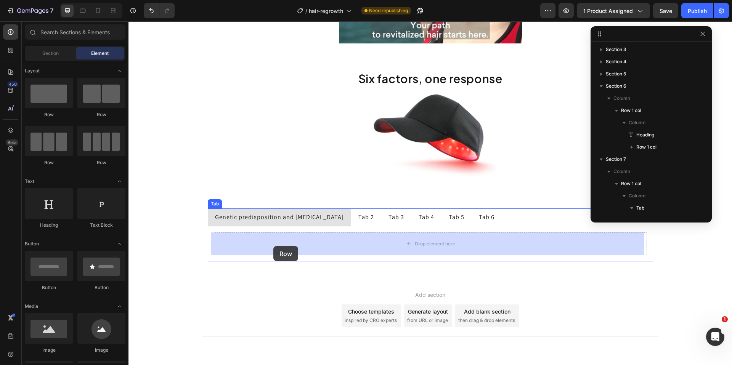
drag, startPoint x: 225, startPoint y: 122, endPoint x: 273, endPoint y: 246, distance: 133.5
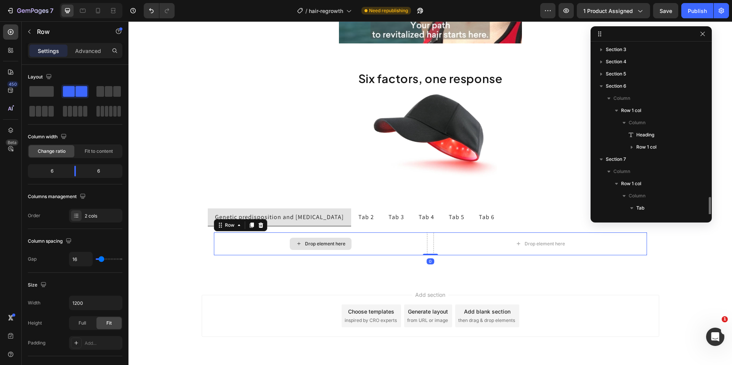
scroll to position [111, 0]
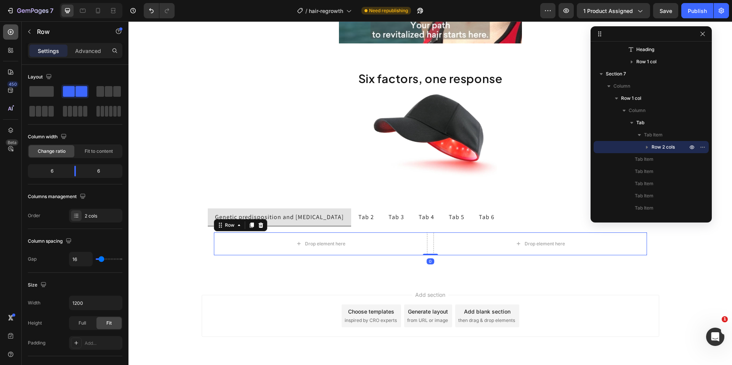
click at [11, 35] on icon at bounding box center [11, 32] width 8 height 8
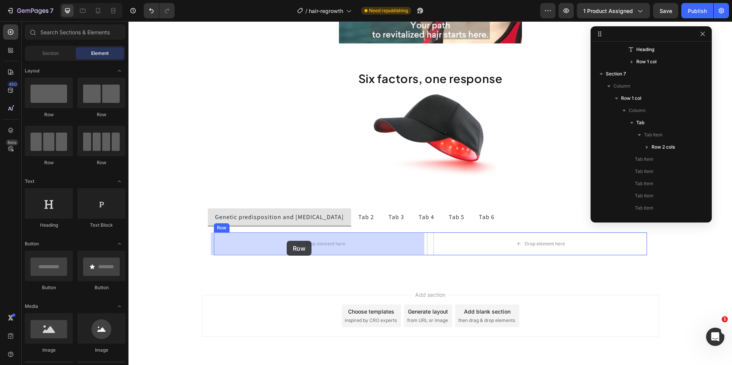
drag, startPoint x: 189, startPoint y: 113, endPoint x: 287, endPoint y: 241, distance: 160.9
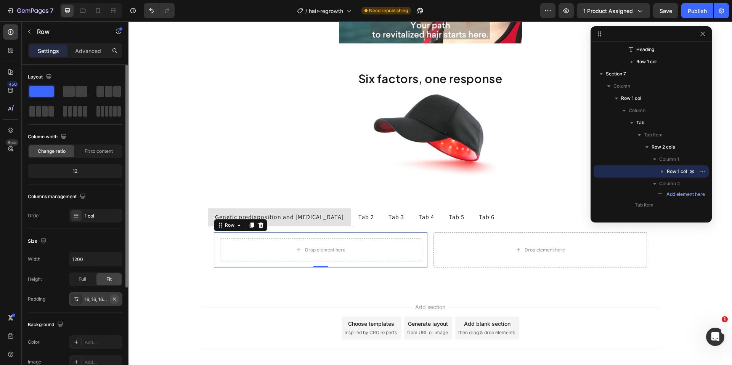
click at [115, 301] on icon "button" at bounding box center [114, 299] width 6 height 6
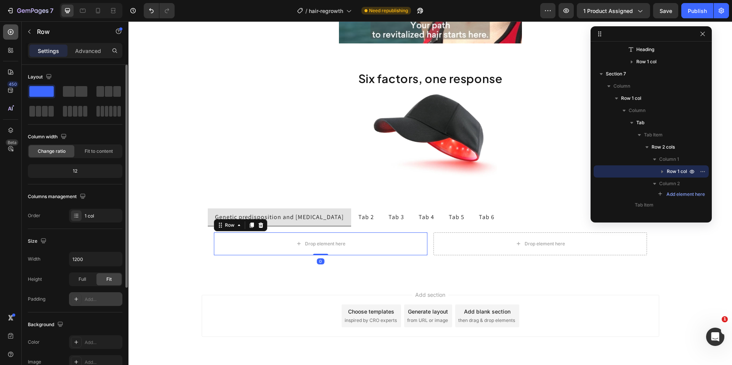
click at [11, 35] on icon at bounding box center [11, 32] width 8 height 8
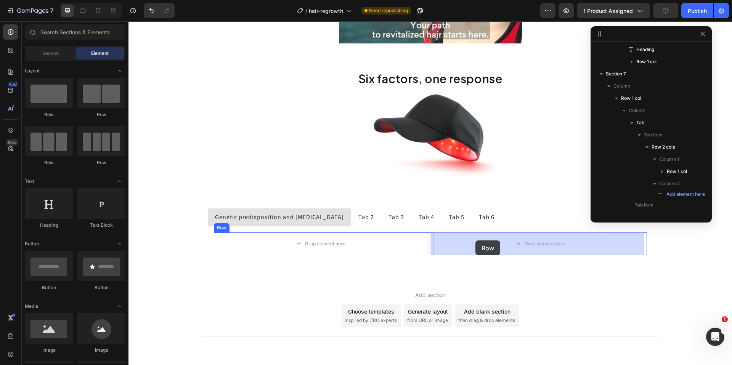
drag, startPoint x: 174, startPoint y: 119, endPoint x: 475, endPoint y: 240, distance: 324.2
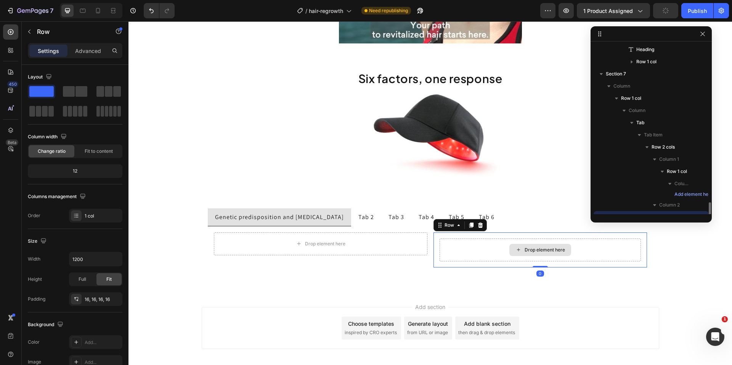
scroll to position [181, 0]
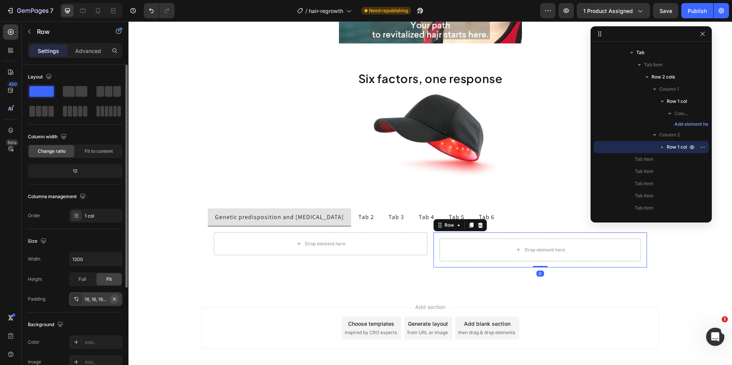
click at [117, 297] on button "button" at bounding box center [114, 299] width 9 height 9
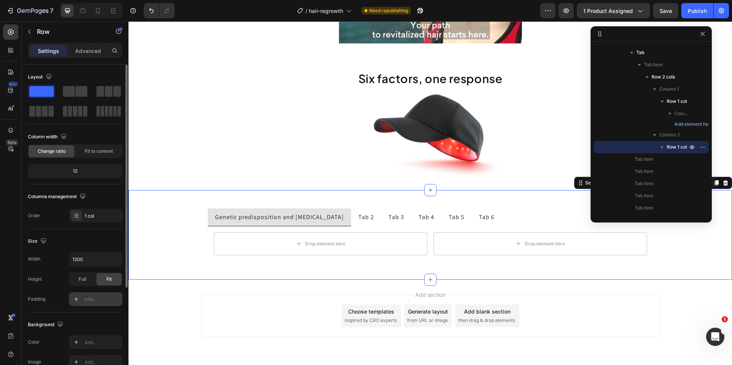
scroll to position [69, 0]
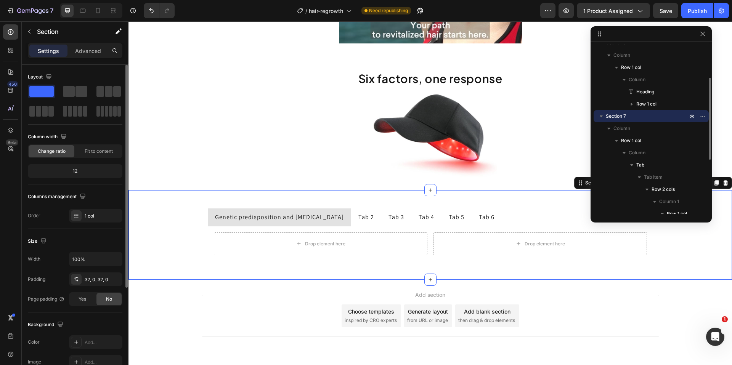
click at [193, 275] on div "Genetic predisposition and hormonal changes Tab 2 Tab 3 Tab 4 Tab 5 Tab 6 Drop …" at bounding box center [429, 235] width 603 height 90
click at [152, 305] on div "Add section Choose templates inspired by CRO experts Generate layout from URL o…" at bounding box center [429, 327] width 603 height 94
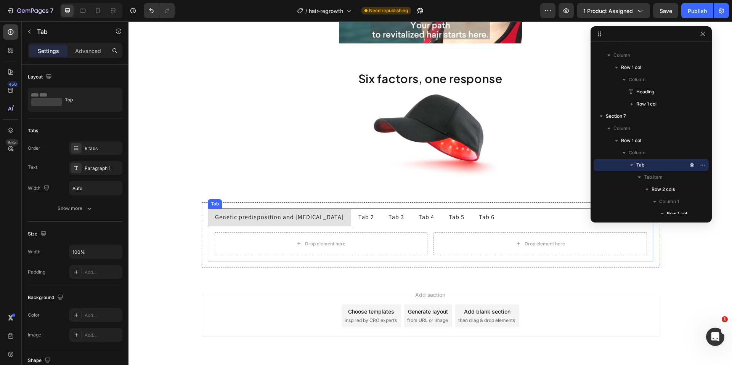
click at [288, 215] on p "Genetic predisposition and hormonal changes" at bounding box center [279, 217] width 129 height 9
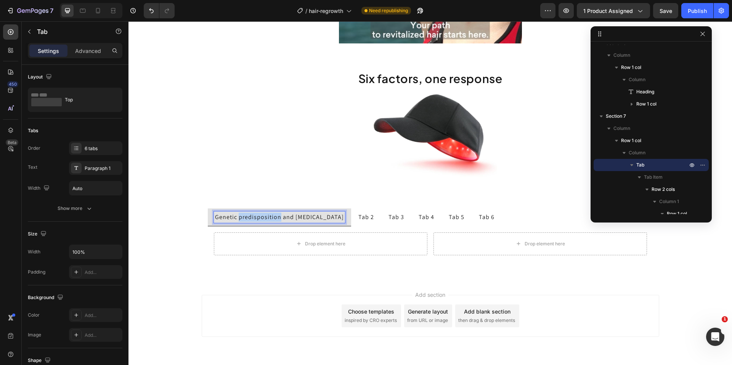
click at [255, 218] on p "Genetic predisposition and hormonal changes" at bounding box center [279, 217] width 129 height 9
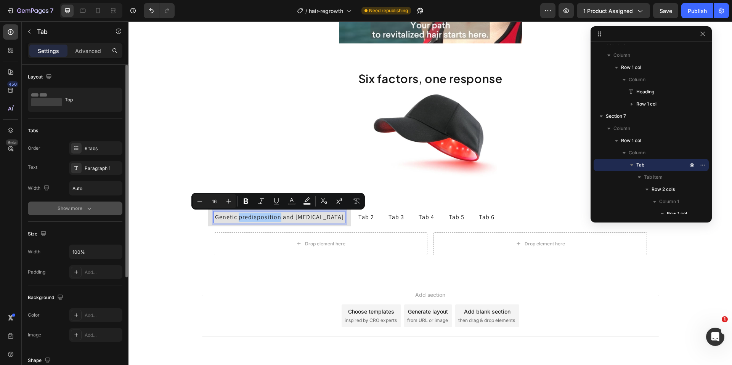
click at [81, 213] on button "Show more" at bounding box center [75, 209] width 94 height 14
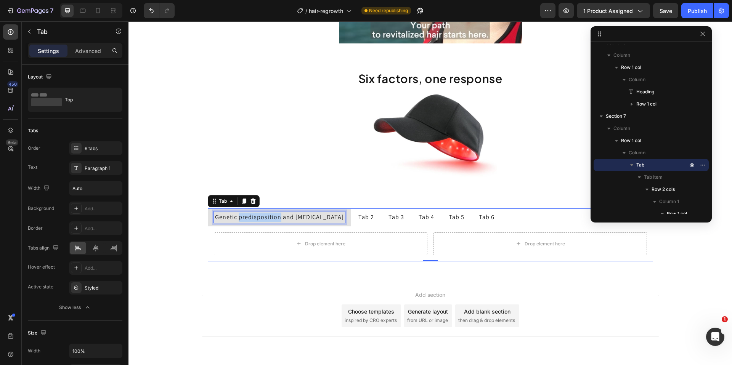
click at [258, 218] on p "Genetic predisposition and hormonal changes" at bounding box center [279, 217] width 129 height 9
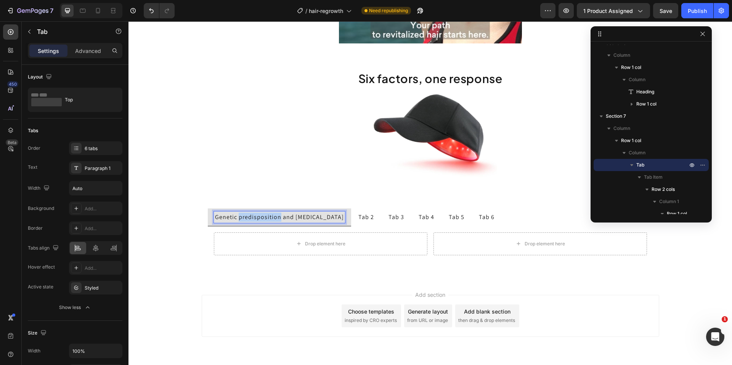
click at [258, 218] on p "Genetic predisposition and hormonal changes" at bounding box center [279, 217] width 129 height 9
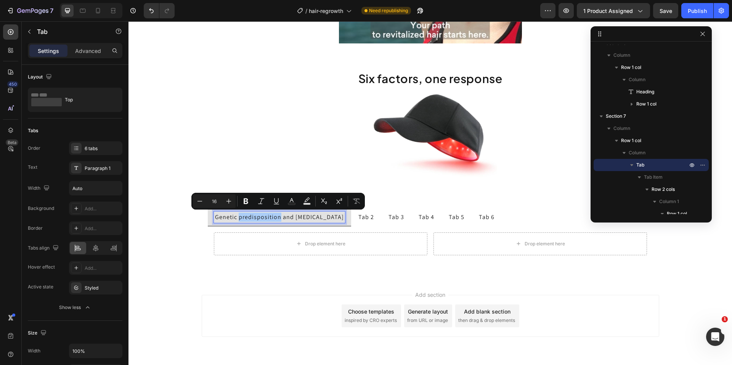
click at [43, 52] on p "Settings" at bounding box center [48, 51] width 21 height 8
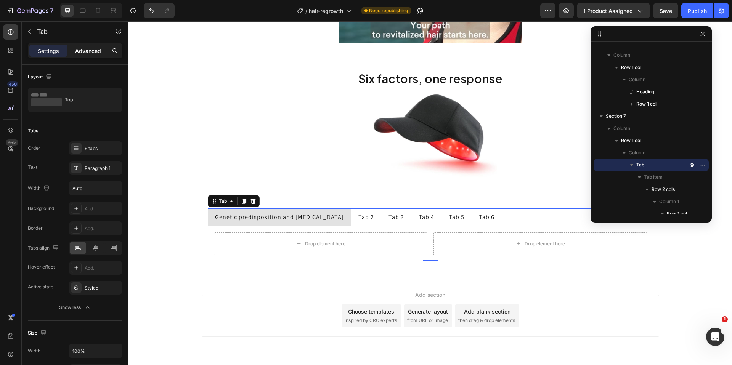
click at [90, 53] on p "Advanced" at bounding box center [88, 51] width 26 height 8
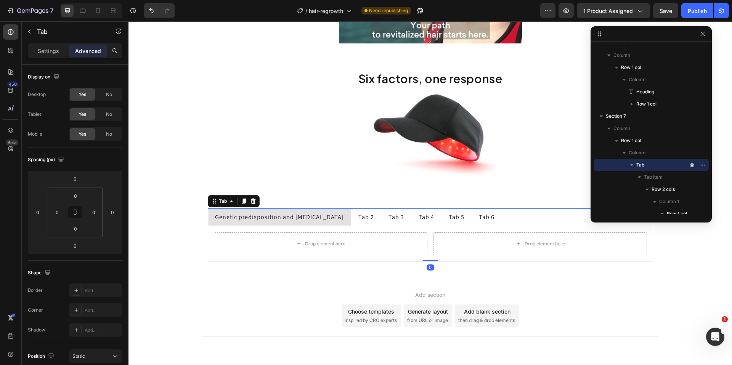
click at [56, 57] on div "Settings Advanced" at bounding box center [75, 50] width 94 height 15
click at [55, 55] on div "Settings" at bounding box center [48, 51] width 38 height 12
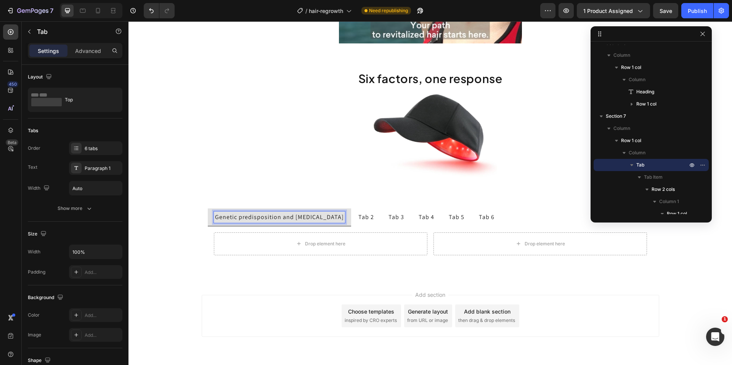
click at [251, 218] on p "Genetic predisposition and hormonal changes" at bounding box center [279, 217] width 129 height 9
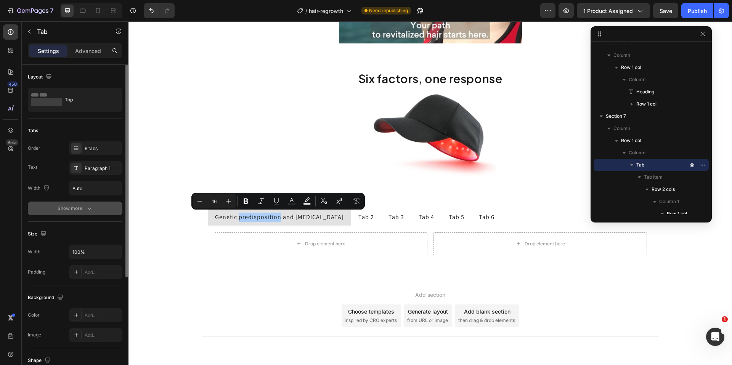
click at [81, 205] on div "Show more" at bounding box center [75, 209] width 35 height 8
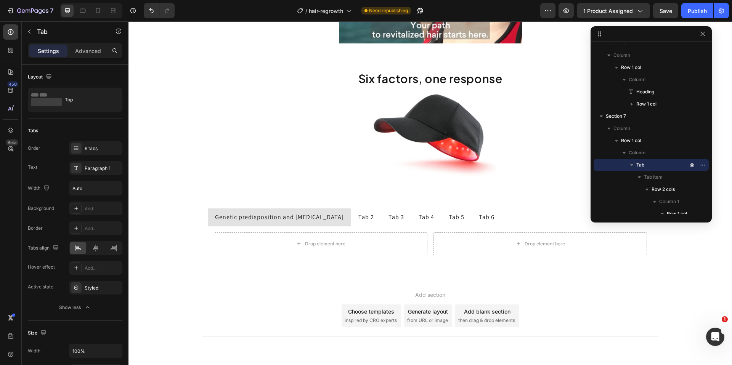
click at [158, 299] on div "Add section Choose templates inspired by CRO experts Generate layout from URL o…" at bounding box center [429, 327] width 603 height 94
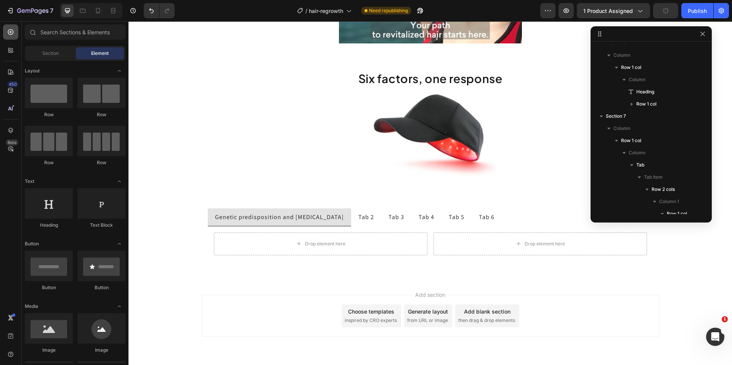
click at [14, 34] on icon at bounding box center [11, 32] width 8 height 8
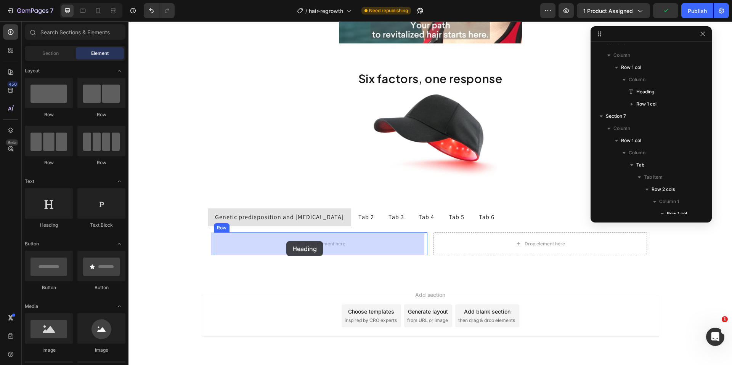
drag, startPoint x: 176, startPoint y: 237, endPoint x: 287, endPoint y: 241, distance: 110.6
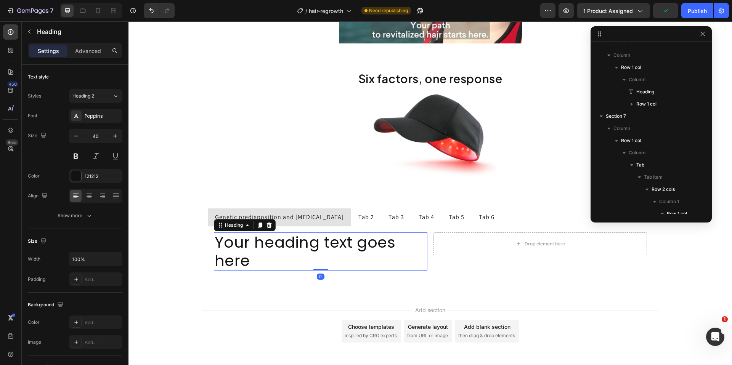
scroll to position [190, 0]
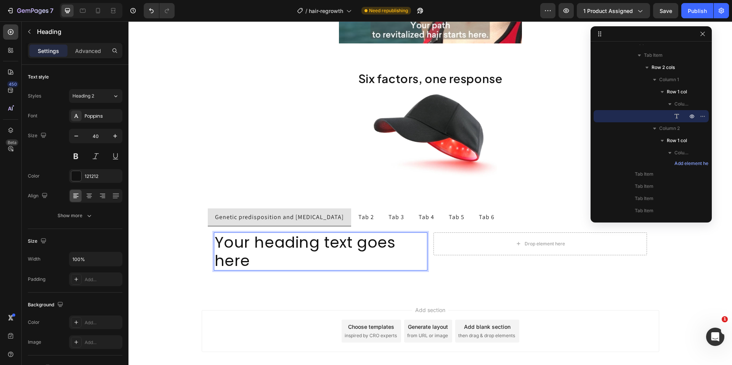
click at [281, 243] on h2 "Your heading text goes here" at bounding box center [320, 251] width 213 height 38
click at [281, 243] on p "Your heading text goes here" at bounding box center [321, 251] width 212 height 37
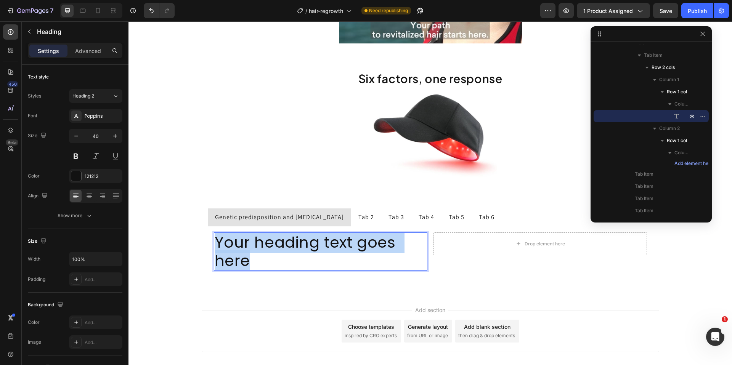
click at [281, 243] on p "Your heading text goes here" at bounding box center [321, 251] width 212 height 37
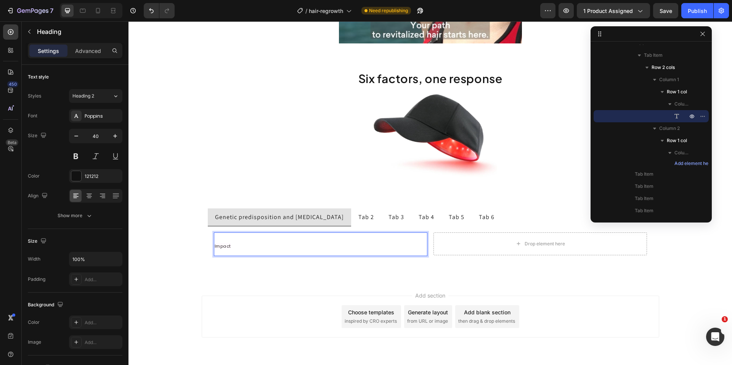
click at [224, 246] on span "Impact" at bounding box center [223, 246] width 17 height 6
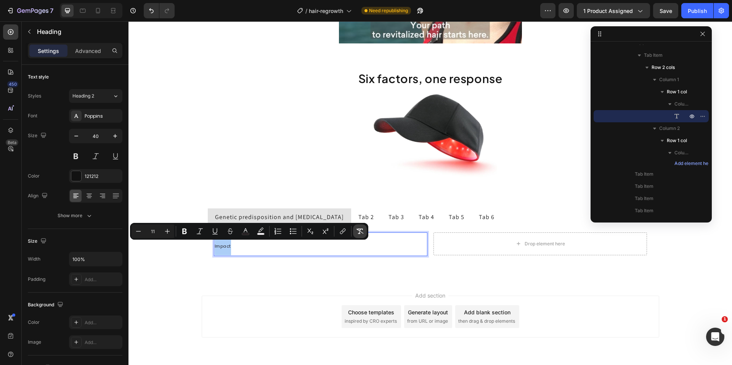
click at [361, 229] on icon "Editor contextual toolbar" at bounding box center [359, 231] width 7 height 5
click at [140, 232] on icon "Editor contextual toolbar" at bounding box center [138, 231] width 8 height 8
click at [141, 231] on icon "Editor contextual toolbar" at bounding box center [138, 231] width 8 height 8
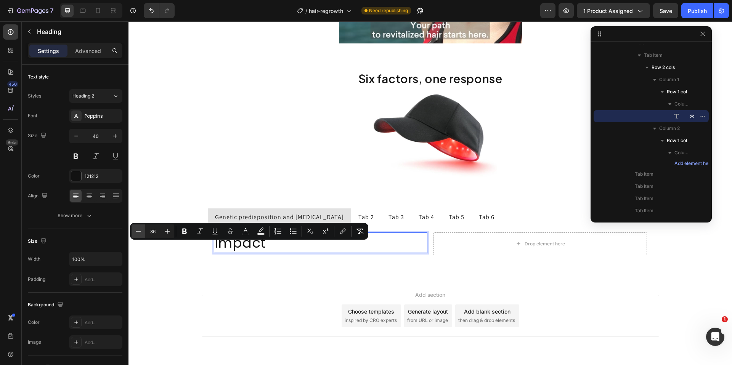
click at [141, 231] on icon "Editor contextual toolbar" at bounding box center [138, 231] width 8 height 8
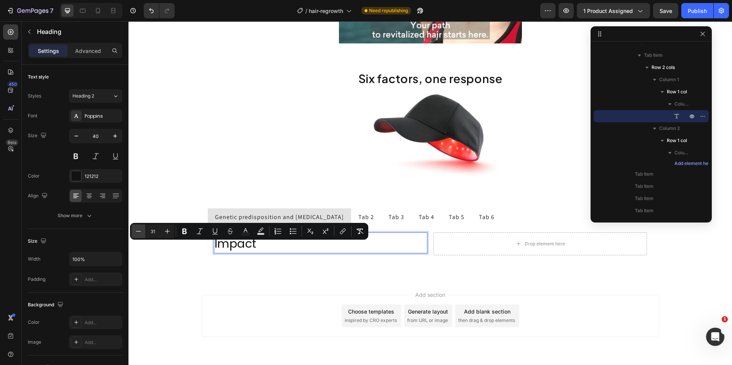
click at [141, 231] on icon "Editor contextual toolbar" at bounding box center [138, 231] width 8 height 8
type input "30"
click at [73, 219] on div "Show more" at bounding box center [75, 216] width 35 height 8
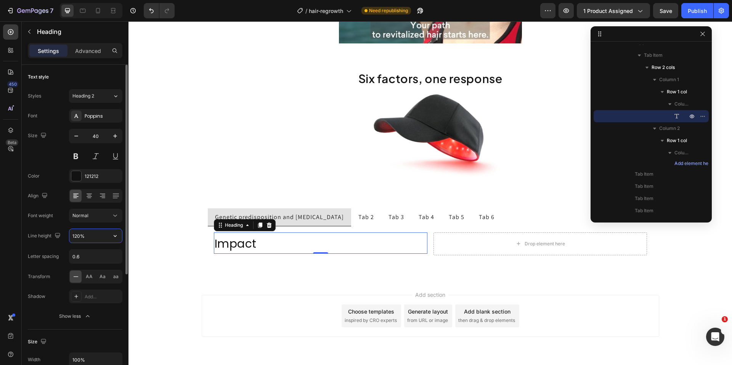
click at [93, 238] on input "120%" at bounding box center [95, 236] width 53 height 14
type input "39"
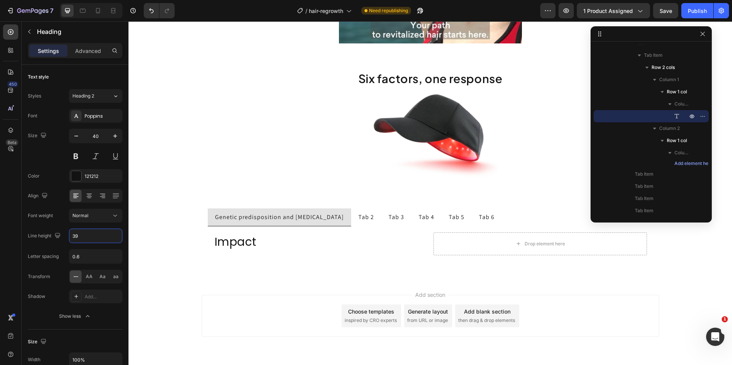
click at [153, 290] on div "Add section Choose templates inspired by CRO experts Generate layout from URL o…" at bounding box center [429, 327] width 603 height 94
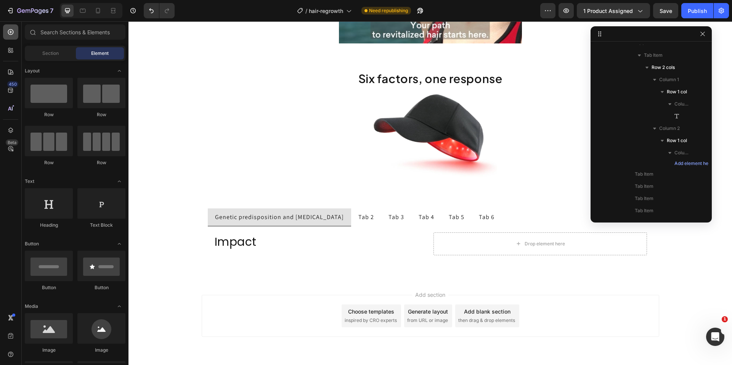
click at [9, 27] on div at bounding box center [10, 31] width 15 height 15
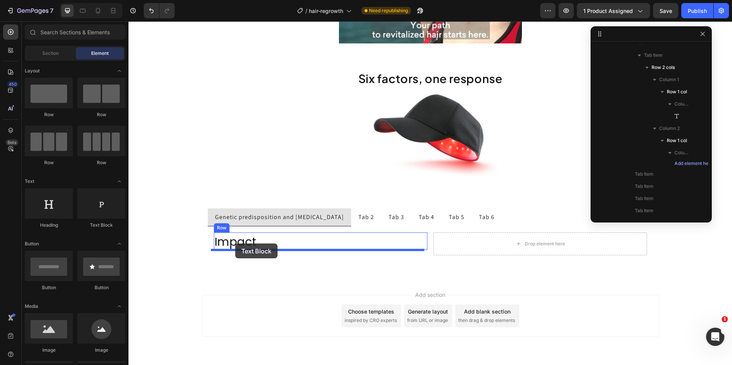
drag, startPoint x: 231, startPoint y: 228, endPoint x: 235, endPoint y: 243, distance: 15.9
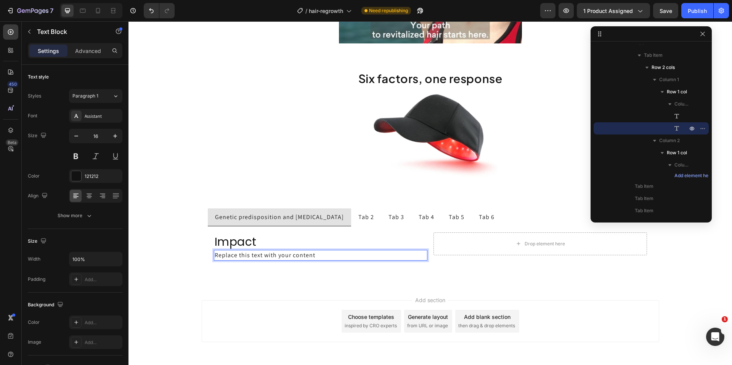
click at [282, 256] on div "Replace this text with your content" at bounding box center [320, 255] width 213 height 11
click at [282, 256] on p "Replace this text with your content" at bounding box center [321, 255] width 212 height 9
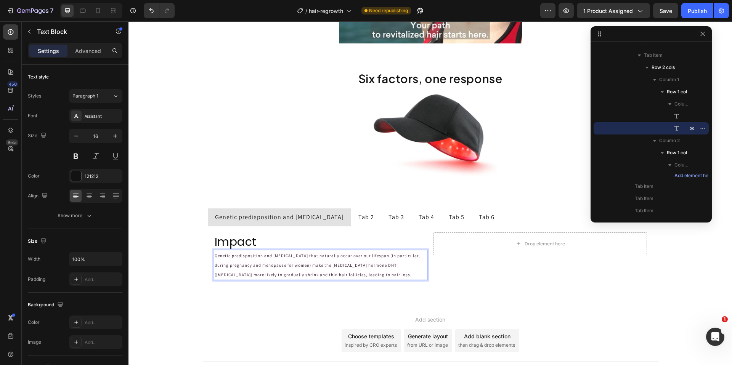
click at [300, 266] on span "Genetic predisposition and hormonal changes that naturally occur over our lifes…" at bounding box center [318, 265] width 207 height 24
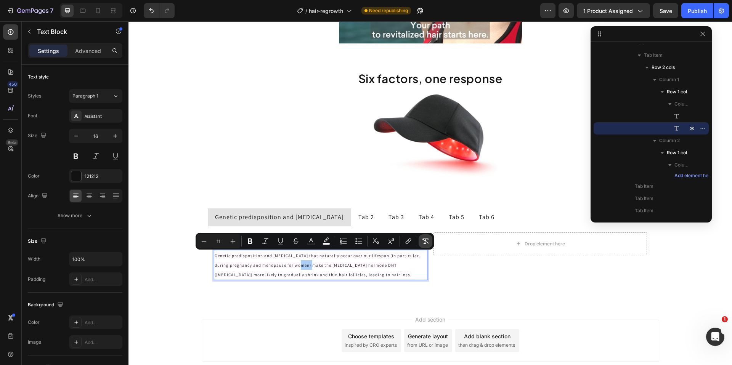
click at [425, 242] on icon "Editor contextual toolbar" at bounding box center [425, 241] width 8 height 8
type input "16"
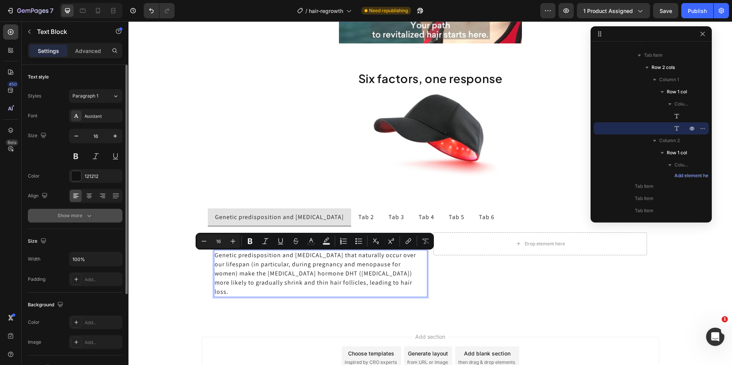
click at [75, 213] on div "Show more" at bounding box center [75, 216] width 35 height 8
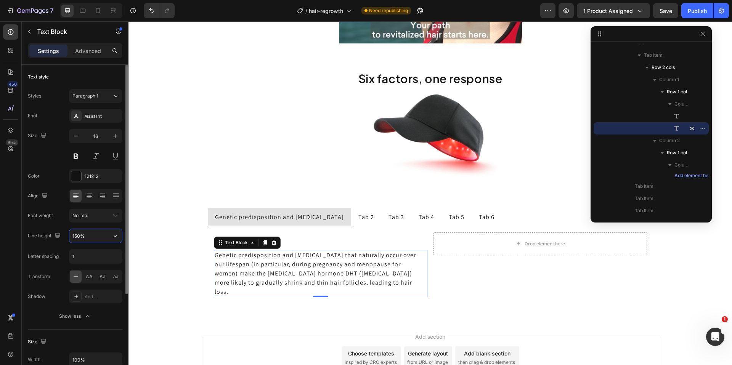
click at [104, 236] on input "150%" at bounding box center [95, 236] width 53 height 14
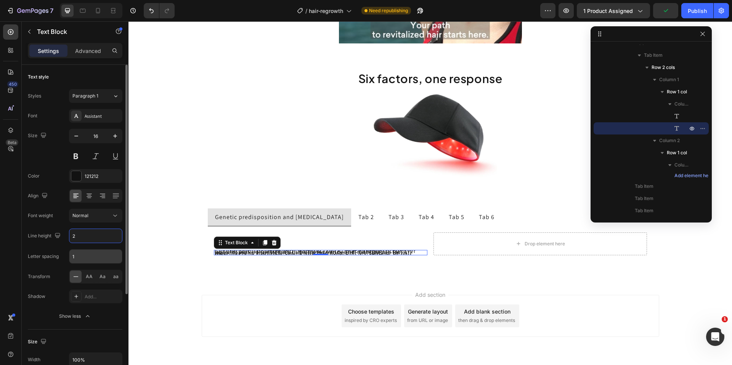
type input "24"
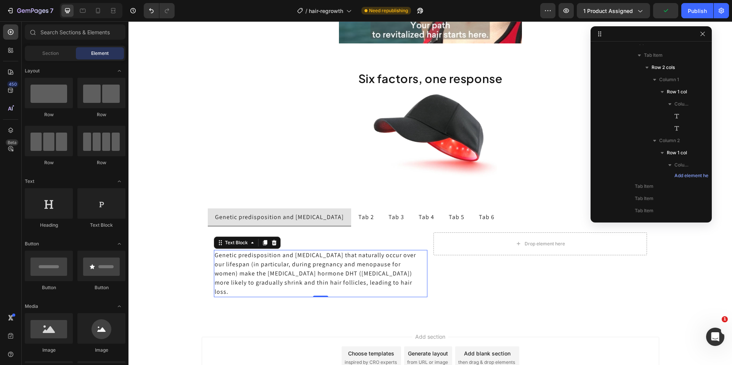
click at [172, 349] on div "Add section Choose templates inspired by CRO experts Generate layout from URL o…" at bounding box center [429, 369] width 603 height 94
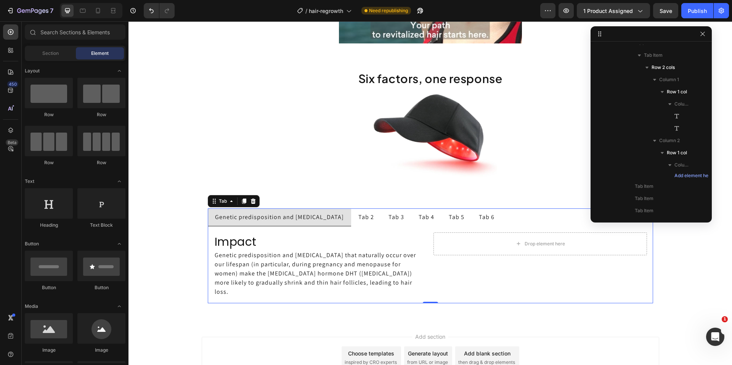
click at [233, 217] on p "Genetic predisposition and hormonal changes" at bounding box center [279, 217] width 129 height 9
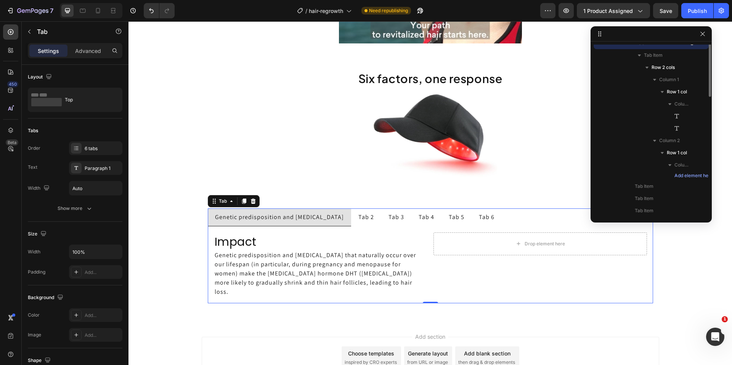
scroll to position [117, 0]
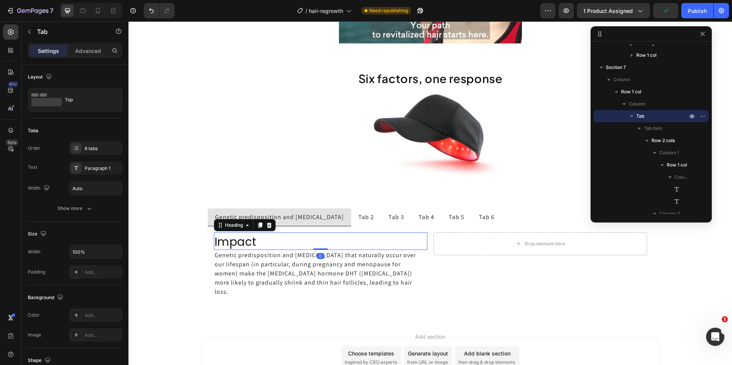
click at [228, 240] on span "Impact" at bounding box center [236, 242] width 42 height 16
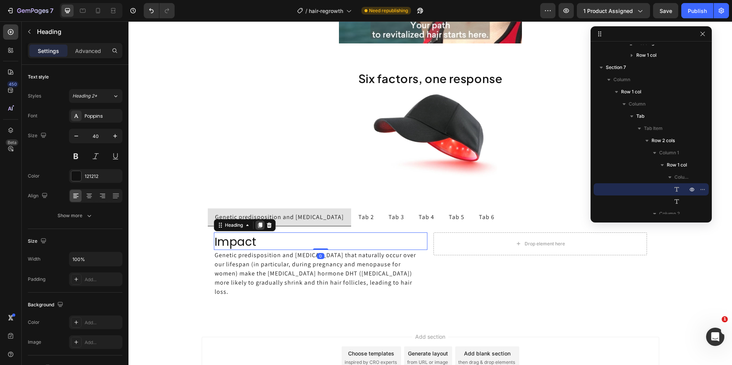
click at [258, 226] on icon at bounding box center [260, 225] width 4 height 5
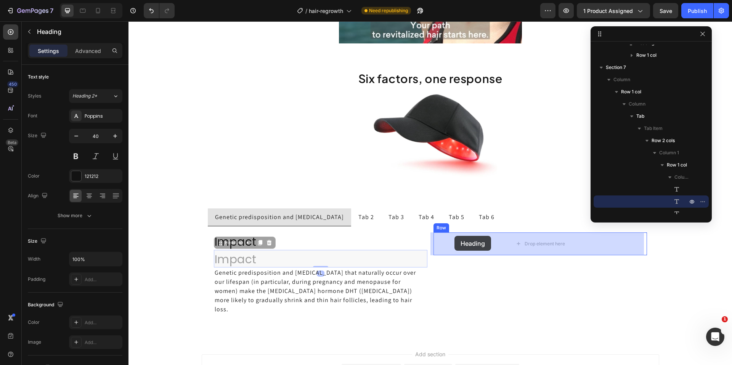
drag, startPoint x: 218, startPoint y: 243, endPoint x: 454, endPoint y: 236, distance: 236.3
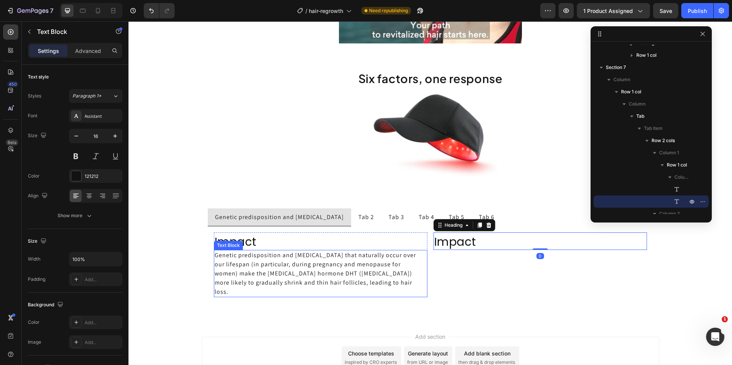
click at [355, 268] on p "Genetic predisposition and hormonal changes that naturally occur over our lifes…" at bounding box center [321, 274] width 212 height 46
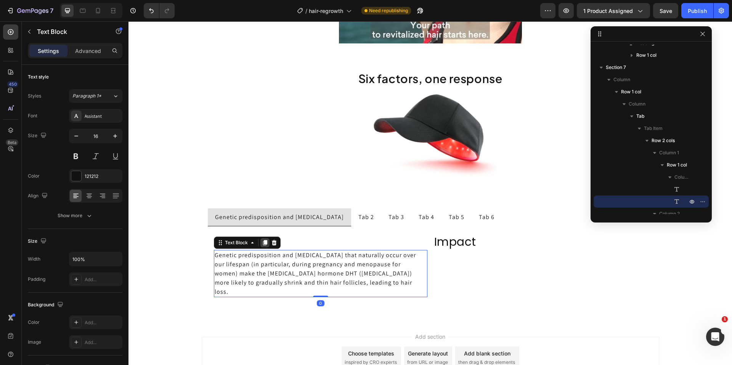
click at [263, 242] on icon at bounding box center [265, 242] width 4 height 5
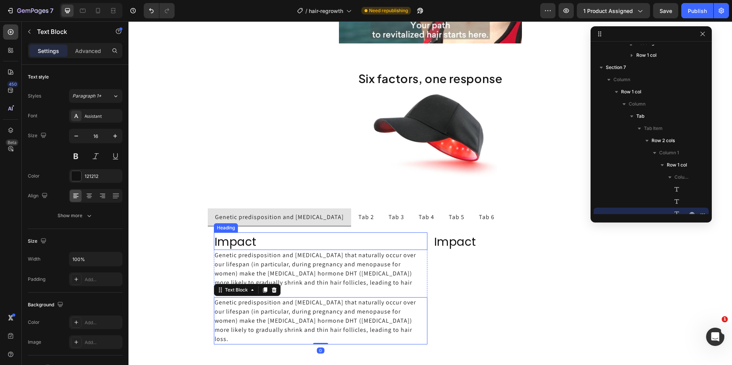
scroll to position [215, 0]
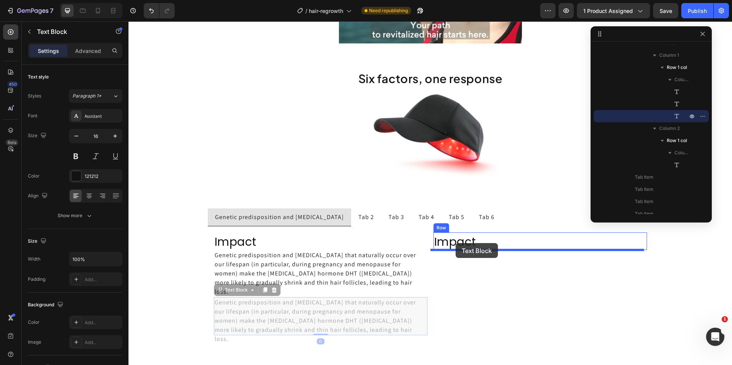
drag, startPoint x: 215, startPoint y: 285, endPoint x: 455, endPoint y: 243, distance: 244.0
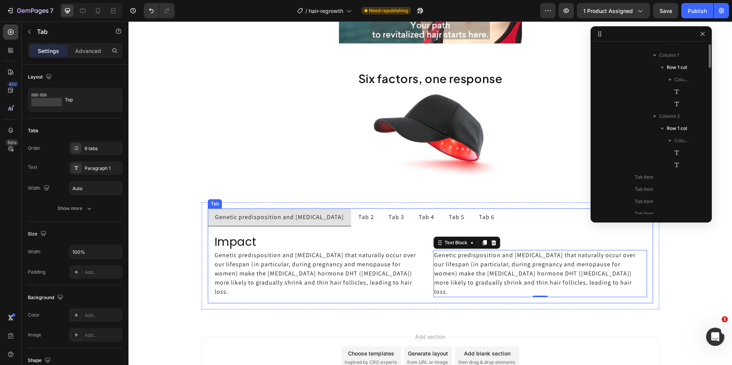
scroll to position [117, 0]
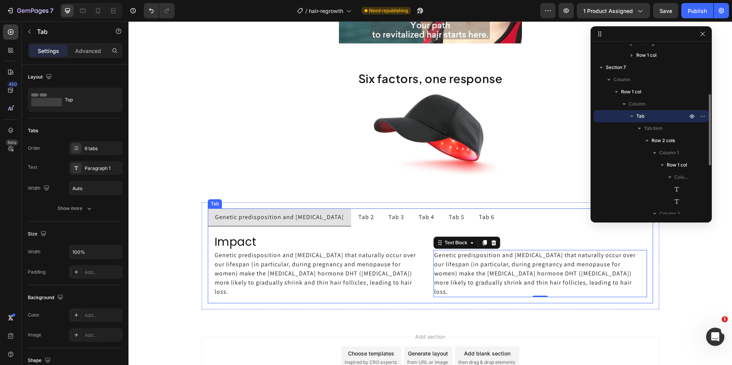
click at [647, 258] on div "⁠⁠⁠⁠⁠⁠⁠ Impact Heading Genetic predisposition and hormonal changes that natural…" at bounding box center [430, 264] width 445 height 77
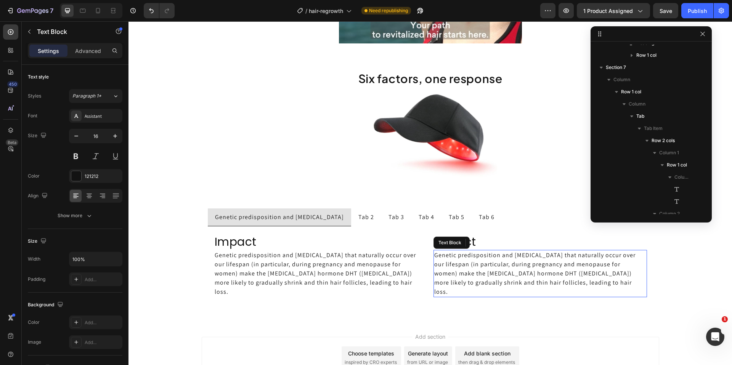
scroll to position [233, 0]
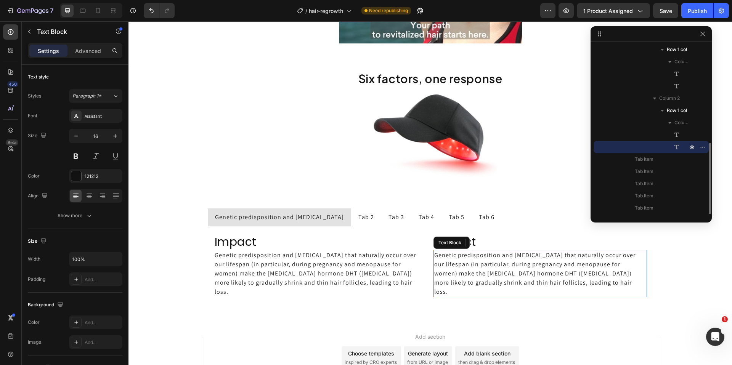
click at [434, 253] on p "Genetic predisposition and hormonal changes that naturally occur over our lifes…" at bounding box center [540, 274] width 212 height 46
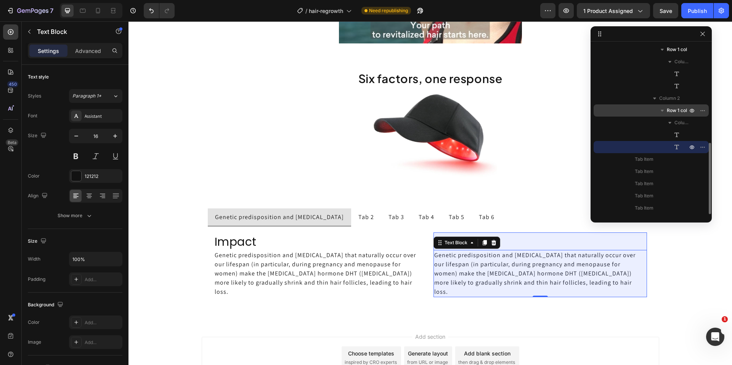
click at [672, 113] on span "Row 1 col" at bounding box center [676, 111] width 20 height 8
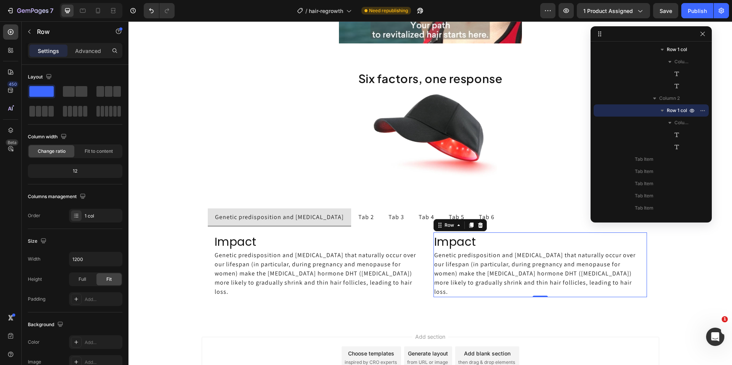
click at [55, 49] on p "Settings" at bounding box center [48, 51] width 21 height 8
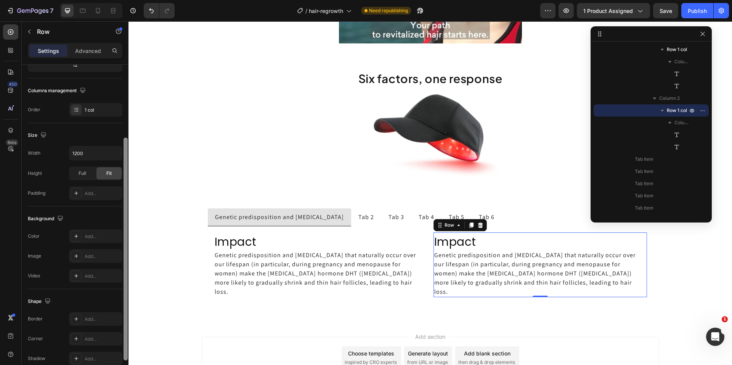
scroll to position [105, 0]
drag, startPoint x: 126, startPoint y: 159, endPoint x: 124, endPoint y: 232, distance: 72.8
click at [124, 232] on div at bounding box center [125, 248] width 4 height 223
click at [82, 236] on div "Add..." at bounding box center [95, 238] width 53 height 14
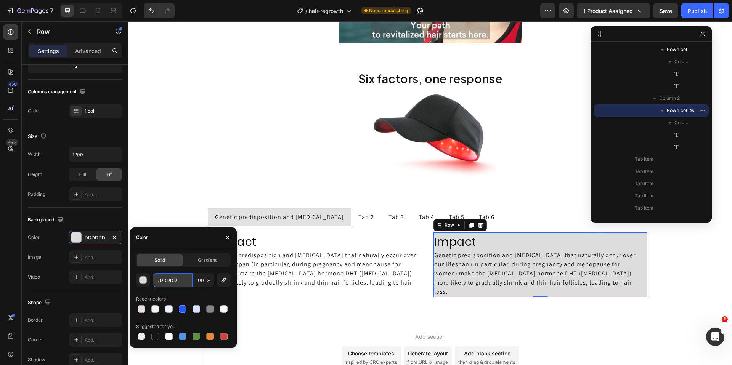
click at [171, 283] on input "DDDDDD" at bounding box center [173, 280] width 40 height 14
paste input "#F5F7FF"
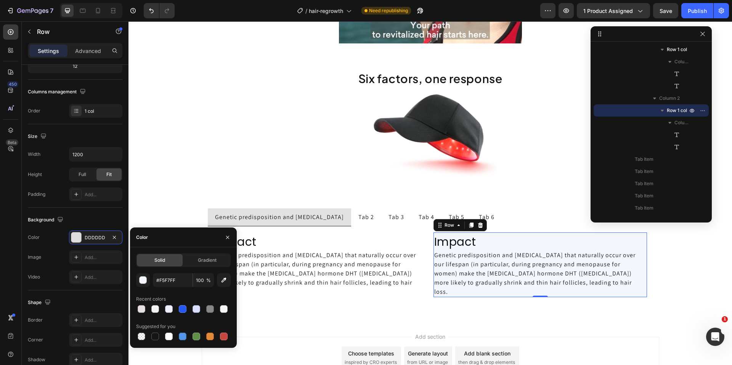
type input "F5F7FF"
click at [181, 240] on div "Color" at bounding box center [183, 237] width 107 height 20
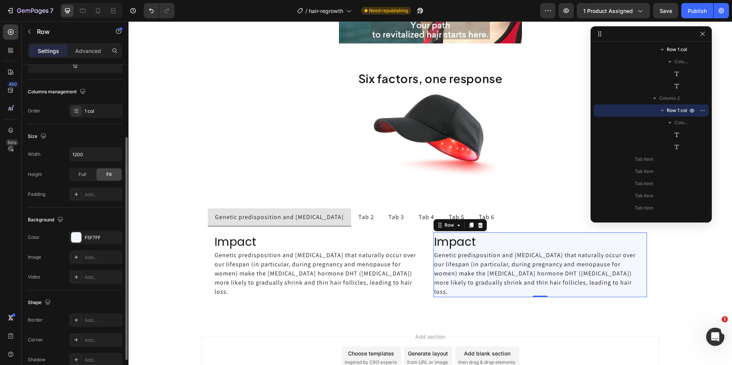
click at [61, 249] on div "The changes might be hidden by the video. Color F5F7FF Image Add... Video Add..." at bounding box center [75, 257] width 94 height 53
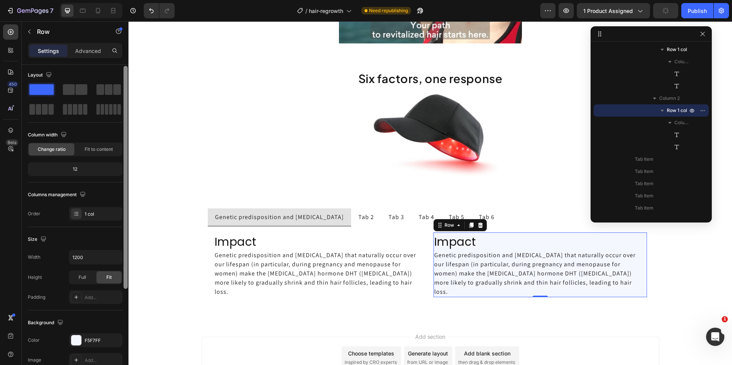
scroll to position [0, 0]
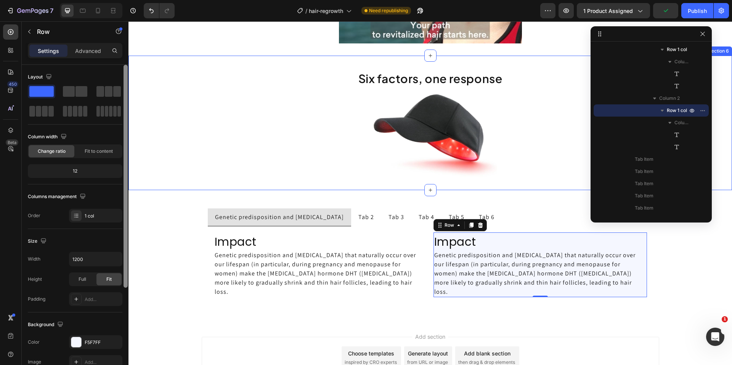
drag, startPoint x: 253, startPoint y: 166, endPoint x: 132, endPoint y: 76, distance: 151.1
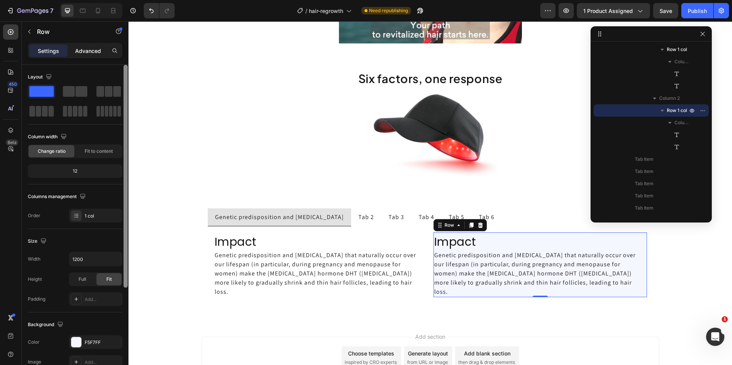
click at [93, 51] on p "Advanced" at bounding box center [88, 51] width 26 height 8
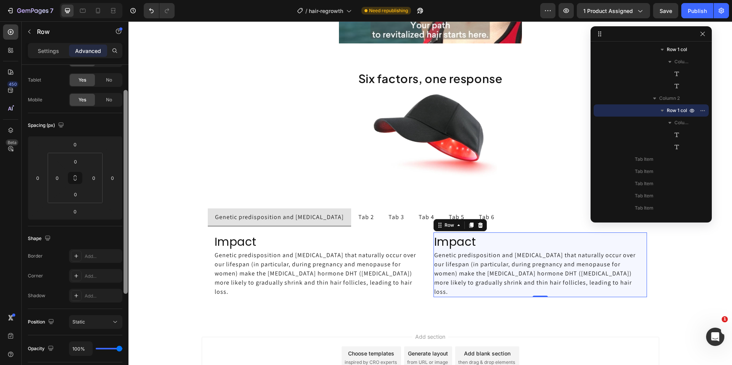
scroll to position [37, 0]
drag, startPoint x: 125, startPoint y: 216, endPoint x: 122, endPoint y: 239, distance: 23.5
click at [122, 239] on div "Display on Desktop Yes No Tablet Yes No Mobile Yes No Spacing (px) 0 0 0 0 0 0 …" at bounding box center [75, 226] width 107 height 322
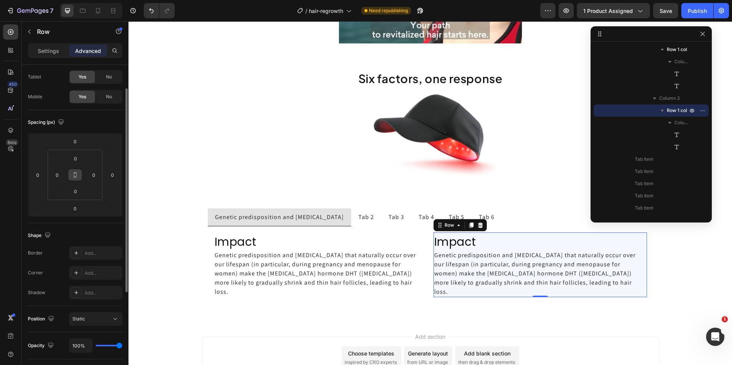
click at [73, 174] on icon at bounding box center [75, 175] width 6 height 6
click at [61, 179] on input "0" at bounding box center [56, 174] width 11 height 11
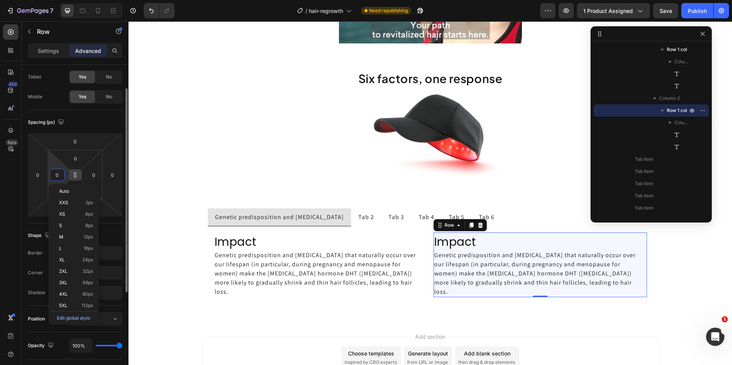
type input "1"
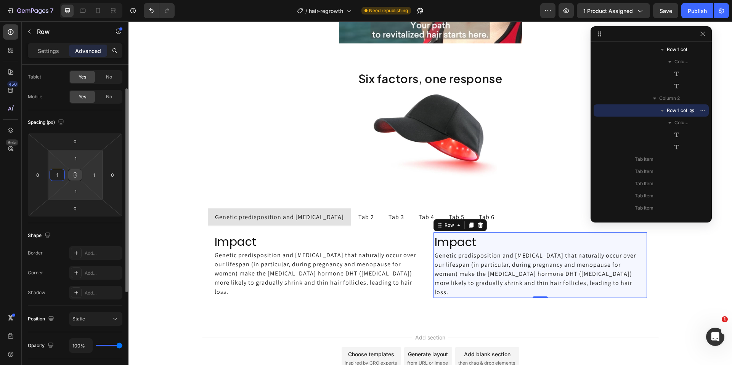
type input "15"
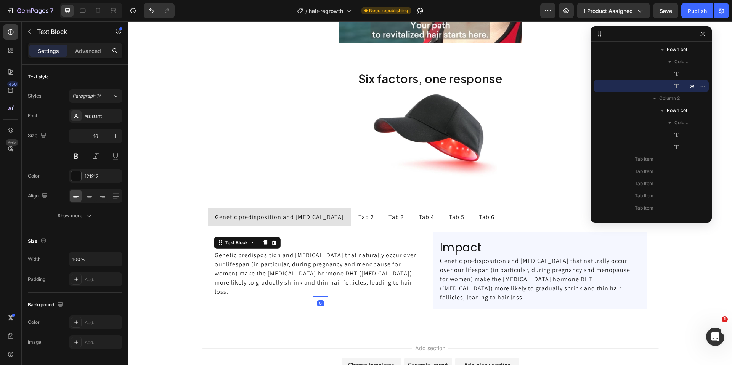
click at [421, 260] on p "Genetic predisposition and hormonal changes that naturally occur over our lifes…" at bounding box center [321, 274] width 212 height 46
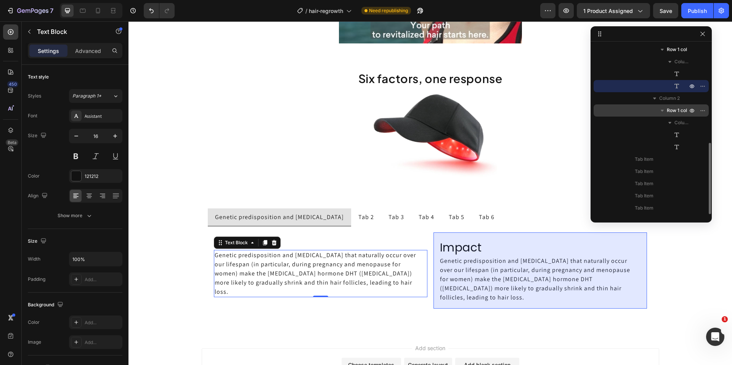
click at [678, 109] on span "Row 1 col" at bounding box center [676, 111] width 20 height 8
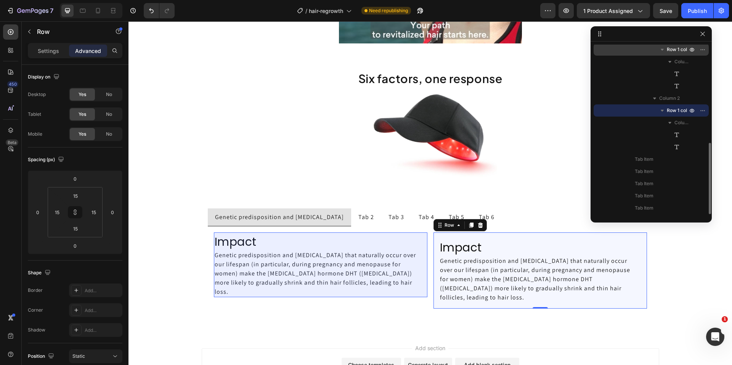
click at [671, 52] on span "Row 1 col" at bounding box center [676, 50] width 20 height 8
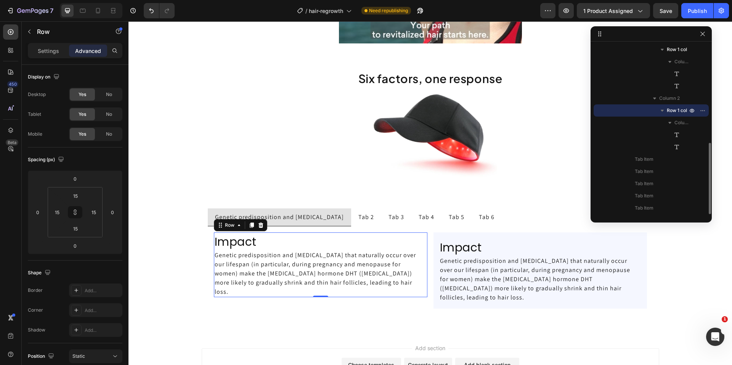
scroll to position [166, 0]
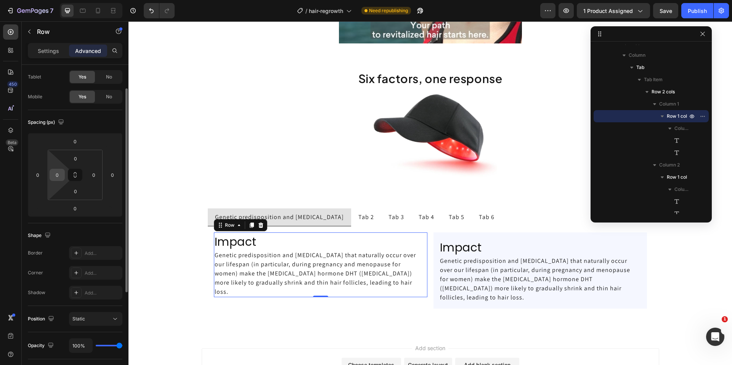
click at [59, 176] on input "0" at bounding box center [56, 174] width 11 height 11
type input "15"
click at [92, 178] on input "0" at bounding box center [93, 174] width 11 height 11
type input "15"
click at [0, 0] on div "Spacing (px) 0 0 0 0 0 15 0 15" at bounding box center [0, 0] width 0 height 0
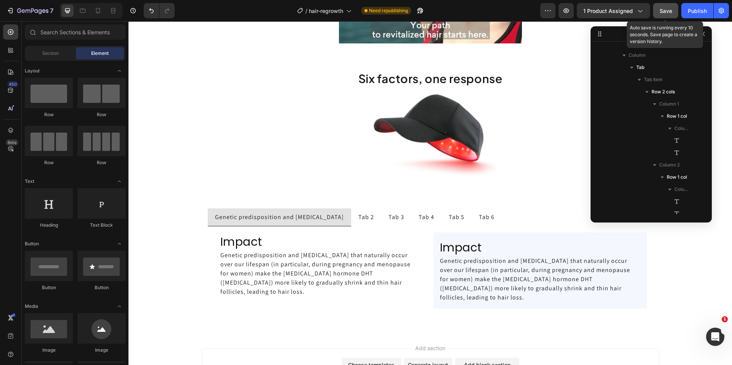
click at [674, 8] on button "Save" at bounding box center [665, 10] width 25 height 15
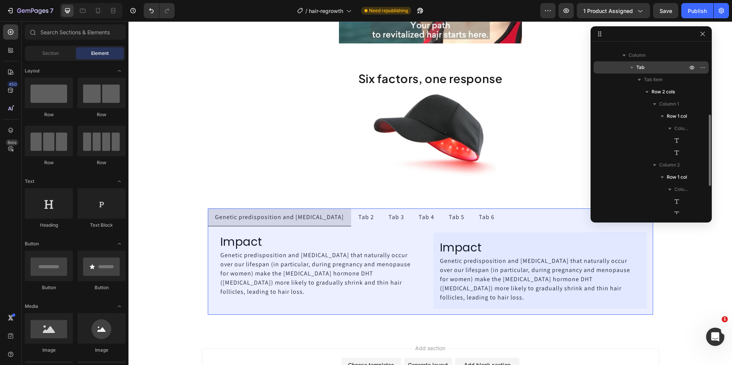
click at [644, 66] on p "Tab" at bounding box center [662, 68] width 53 height 8
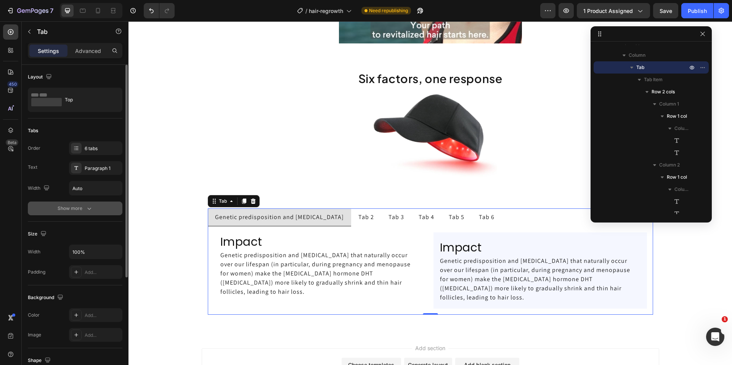
click at [62, 210] on div "Show more" at bounding box center [75, 209] width 35 height 8
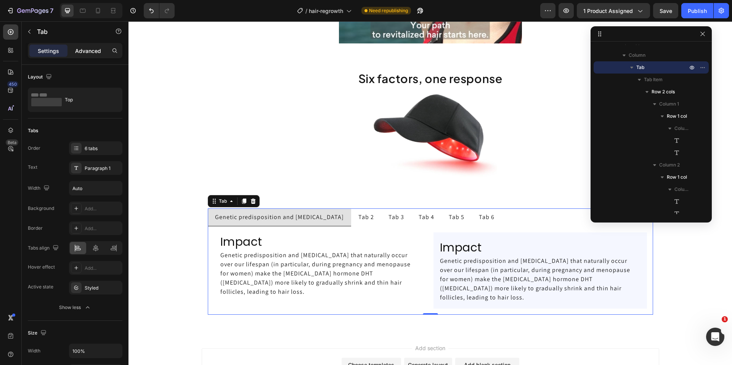
click at [80, 47] on p "Advanced" at bounding box center [88, 51] width 26 height 8
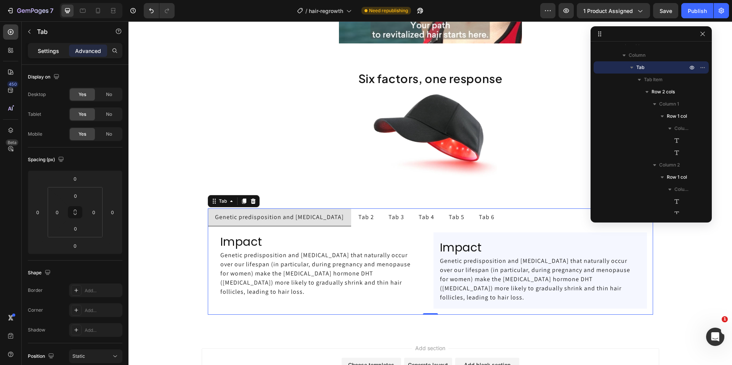
click at [55, 52] on p "Settings" at bounding box center [48, 51] width 21 height 8
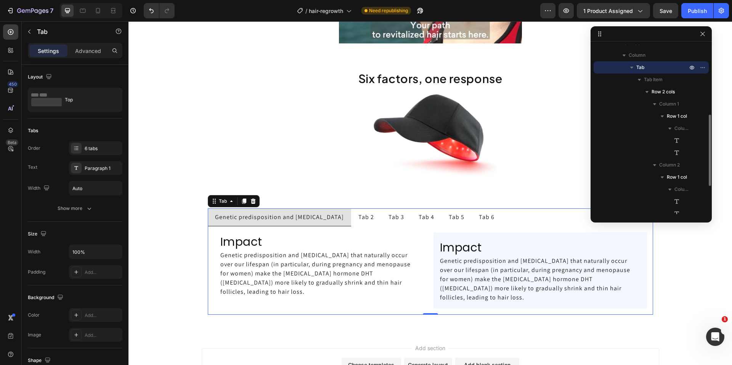
click at [629, 70] on icon "button" at bounding box center [632, 68] width 8 height 8
click at [629, 71] on icon "button" at bounding box center [632, 68] width 8 height 8
click at [649, 69] on p "Tab" at bounding box center [662, 68] width 53 height 8
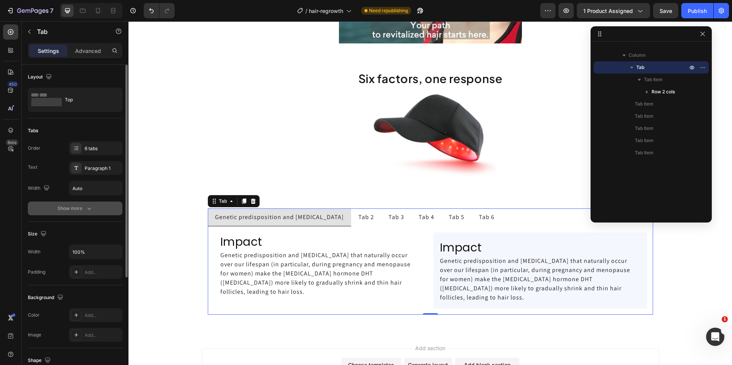
click at [79, 209] on div "Show more" at bounding box center [75, 209] width 35 height 8
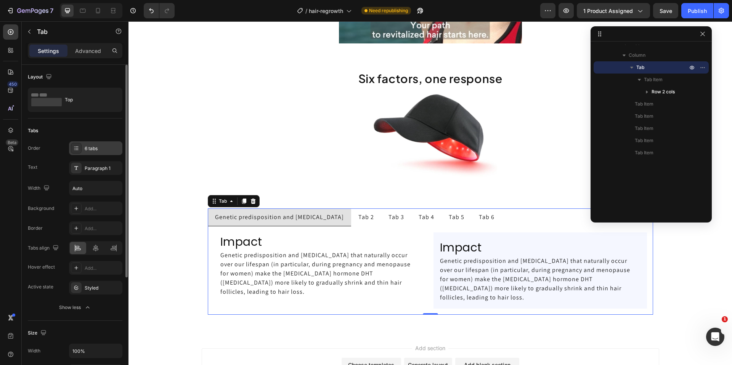
click at [94, 150] on div "6 tabs" at bounding box center [103, 148] width 36 height 7
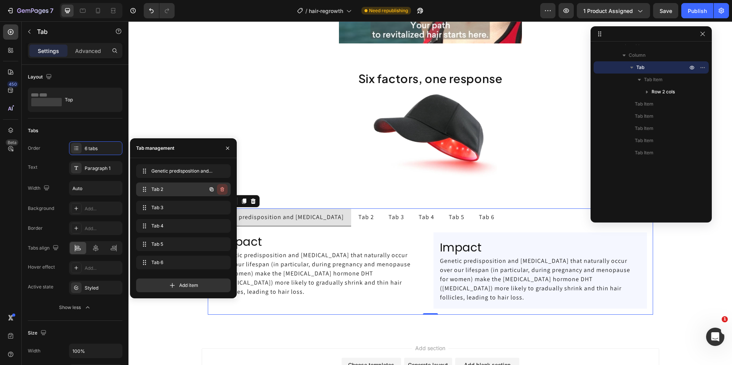
click at [222, 190] on icon "button" at bounding box center [222, 189] width 6 height 6
click at [222, 190] on div "Delete" at bounding box center [217, 189] width 14 height 7
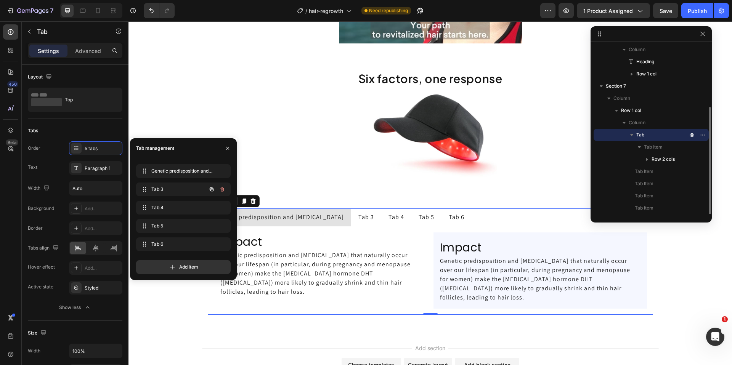
scroll to position [99, 0]
click at [222, 190] on icon "button" at bounding box center [222, 189] width 6 height 6
click at [222, 190] on div "Delete" at bounding box center [217, 189] width 14 height 7
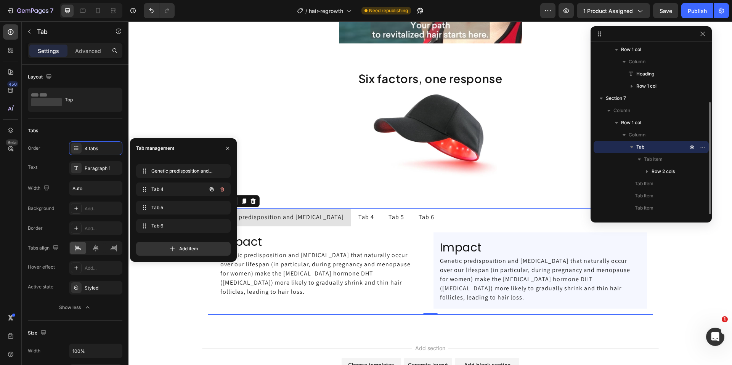
click at [222, 190] on icon "button" at bounding box center [222, 189] width 6 height 6
click at [222, 190] on div "Delete" at bounding box center [217, 189] width 14 height 7
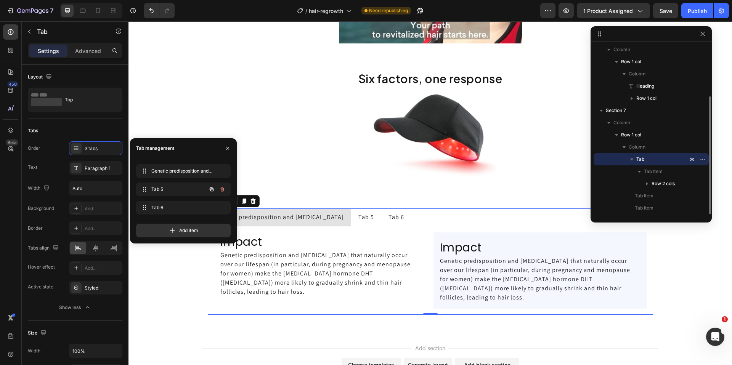
click at [222, 190] on icon "button" at bounding box center [222, 189] width 6 height 6
click at [222, 190] on div "Delete" at bounding box center [217, 189] width 14 height 7
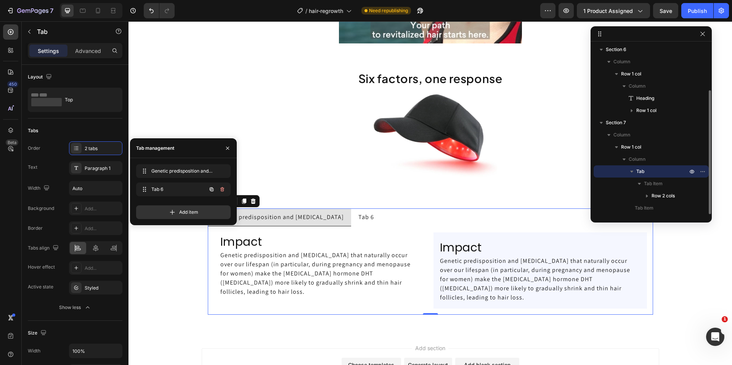
scroll to position [62, 0]
click at [222, 190] on icon "button" at bounding box center [222, 189] width 6 height 6
click at [222, 190] on div "Delete" at bounding box center [217, 189] width 14 height 7
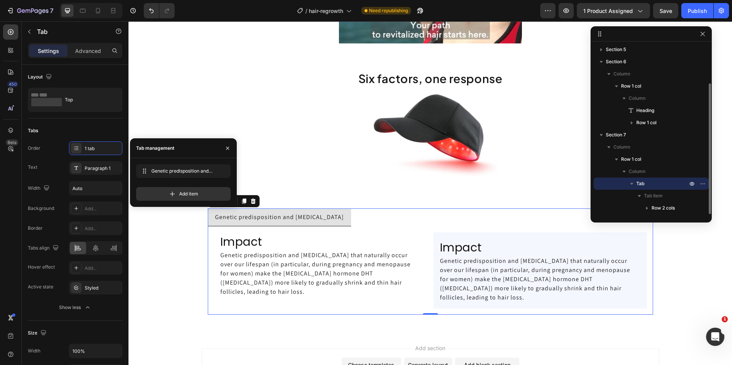
scroll to position [50, 0]
click at [211, 168] on icon "button" at bounding box center [211, 171] width 6 height 6
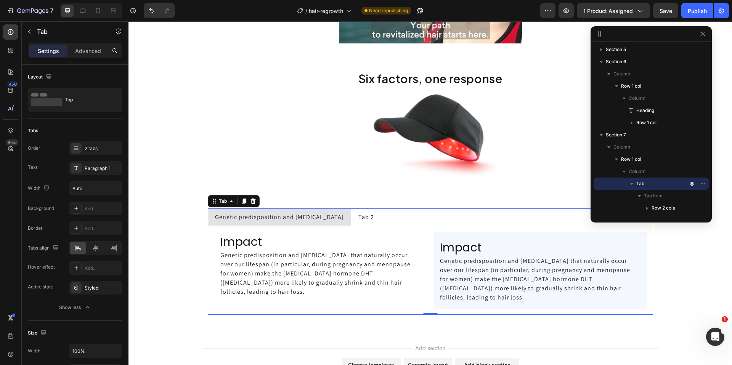
click at [362, 217] on div "Tab 2" at bounding box center [366, 216] width 18 height 11
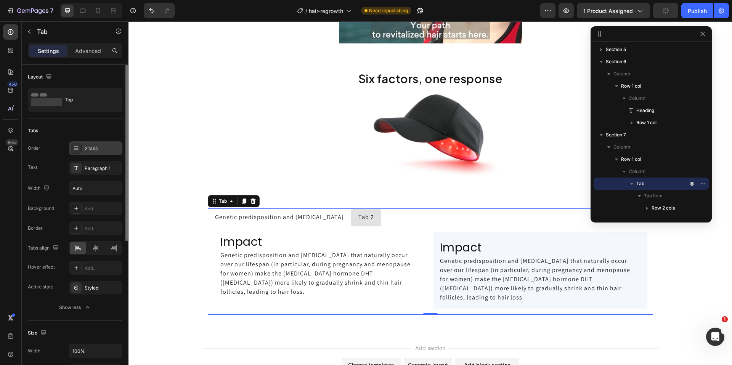
click at [85, 146] on div "2 tabs" at bounding box center [103, 148] width 36 height 7
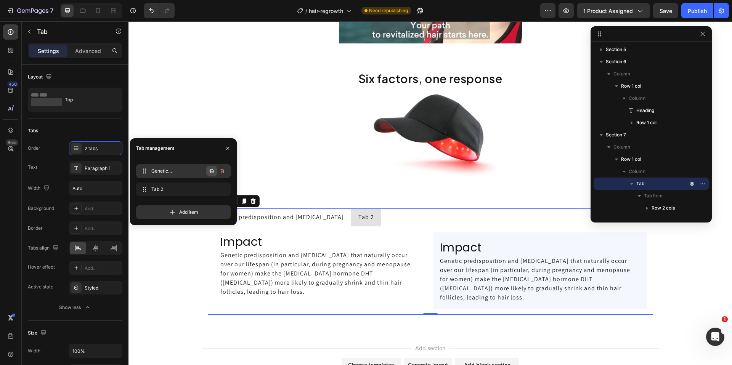
click at [213, 170] on icon "button" at bounding box center [212, 171] width 4 height 4
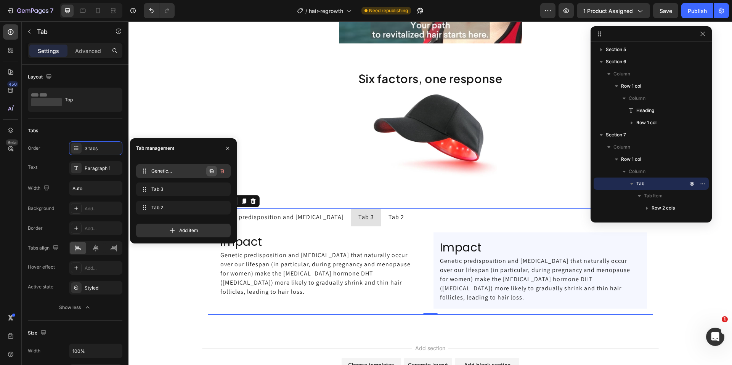
click at [213, 170] on icon "button" at bounding box center [212, 171] width 4 height 4
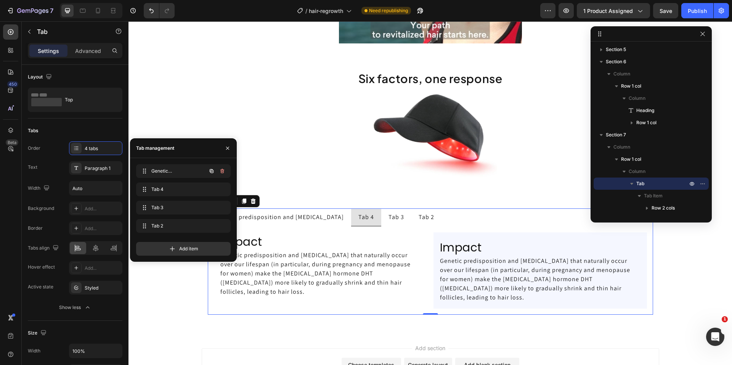
click at [213, 170] on icon "button" at bounding box center [212, 171] width 4 height 4
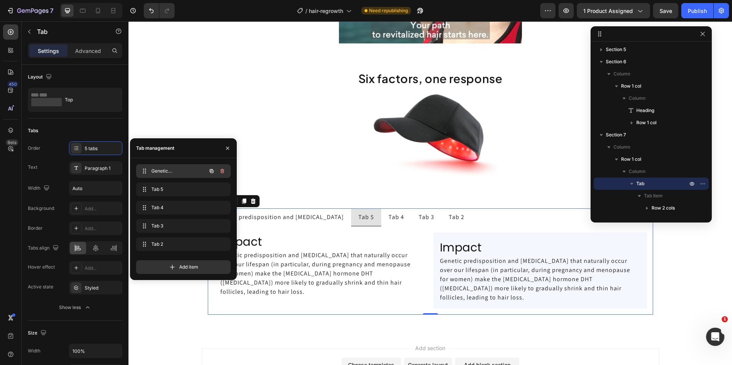
click at [214, 171] on button "button" at bounding box center [211, 171] width 11 height 11
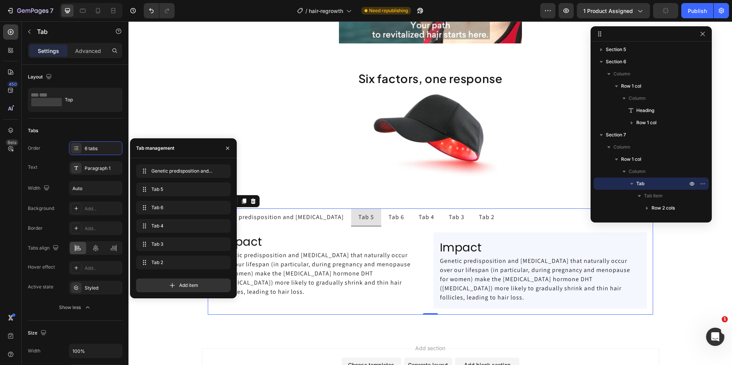
drag, startPoint x: 144, startPoint y: 187, endPoint x: 148, endPoint y: 271, distance: 83.9
drag, startPoint x: 144, startPoint y: 188, endPoint x: 145, endPoint y: 259, distance: 70.5
drag, startPoint x: 144, startPoint y: 187, endPoint x: 144, endPoint y: 247, distance: 59.4
drag, startPoint x: 144, startPoint y: 189, endPoint x: 145, endPoint y: 257, distance: 67.4
drag, startPoint x: 145, startPoint y: 189, endPoint x: 144, endPoint y: 260, distance: 70.9
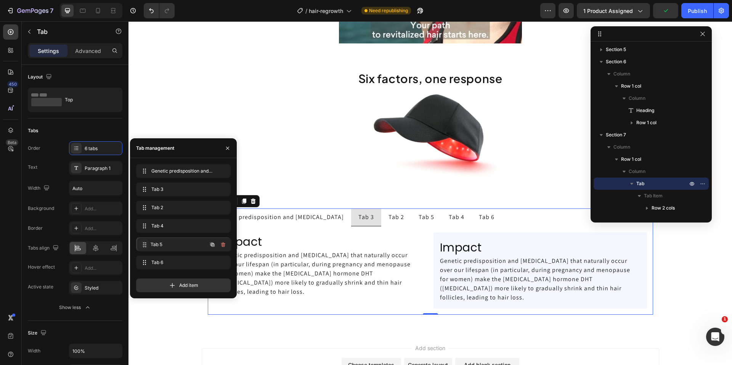
drag, startPoint x: 143, startPoint y: 224, endPoint x: 144, endPoint y: 242, distance: 18.7
drag, startPoint x: 144, startPoint y: 188, endPoint x: 144, endPoint y: 208, distance: 19.8
click at [231, 146] on button "button" at bounding box center [227, 148] width 12 height 12
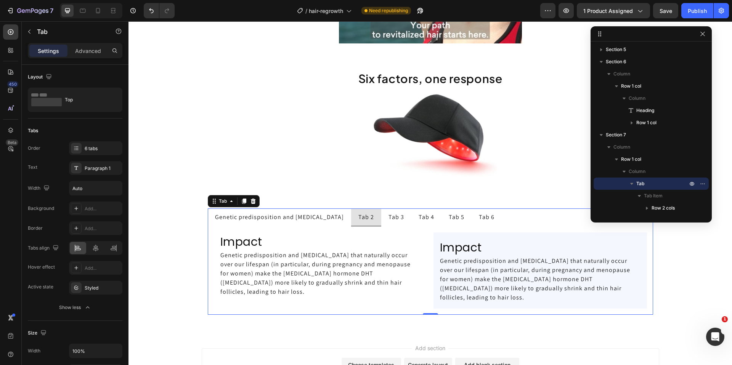
click at [365, 217] on div "Tab 2" at bounding box center [366, 216] width 18 height 11
click at [365, 217] on p "Tab 2" at bounding box center [366, 217] width 16 height 9
click at [394, 216] on p "Psycho-emotional stress" at bounding box center [393, 217] width 71 height 9
click at [325, 220] on p "Genetic predisposition and hormonal changes" at bounding box center [279, 217] width 129 height 9
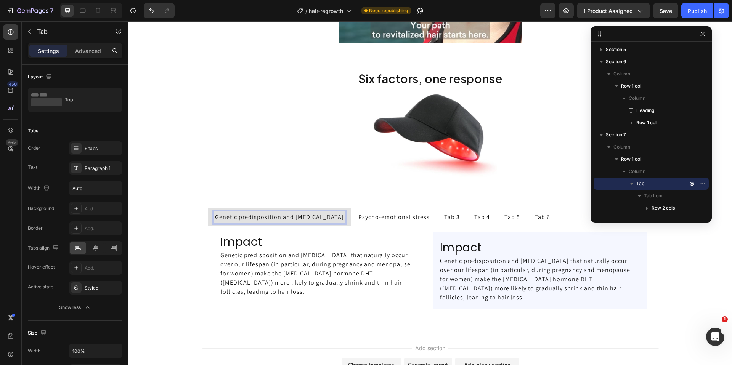
click at [363, 217] on p "Psycho-emotional stress" at bounding box center [393, 217] width 71 height 9
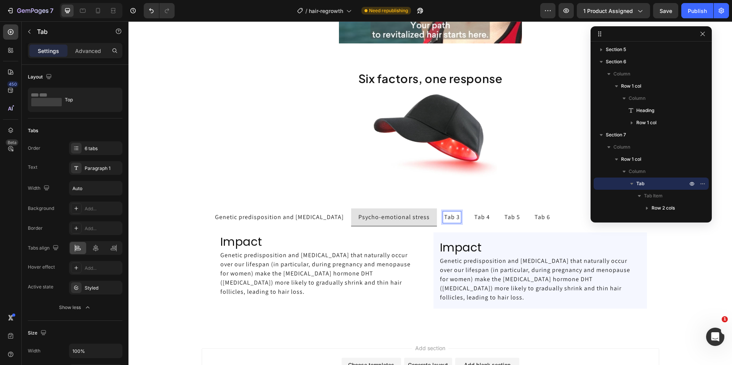
click at [452, 217] on p "Tab 3" at bounding box center [452, 217] width 16 height 9
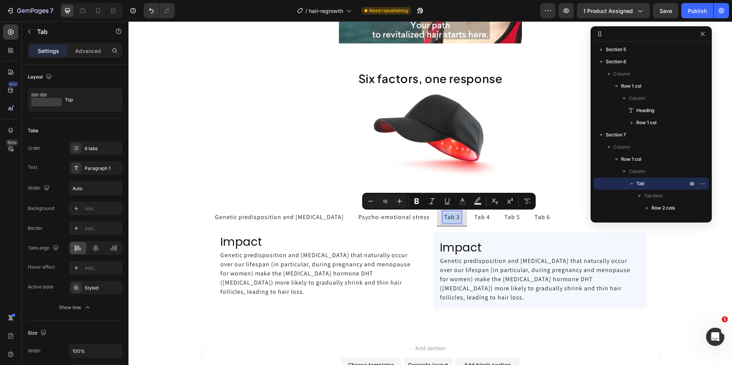
click at [452, 217] on p "Tab 3" at bounding box center [452, 217] width 16 height 9
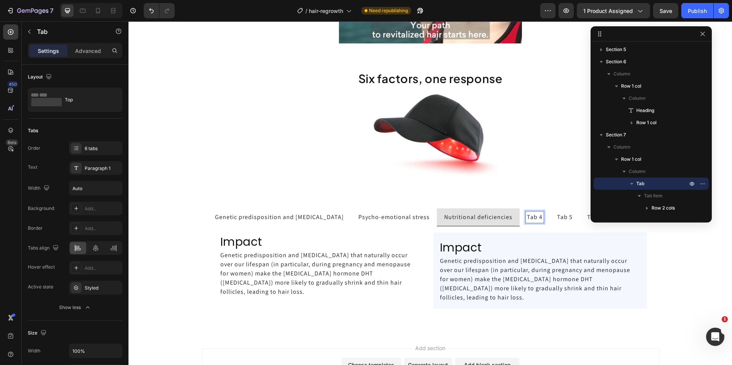
click at [536, 217] on p "Tab 4" at bounding box center [535, 217] width 16 height 9
click at [535, 217] on p "Tab 4" at bounding box center [535, 217] width 16 height 9
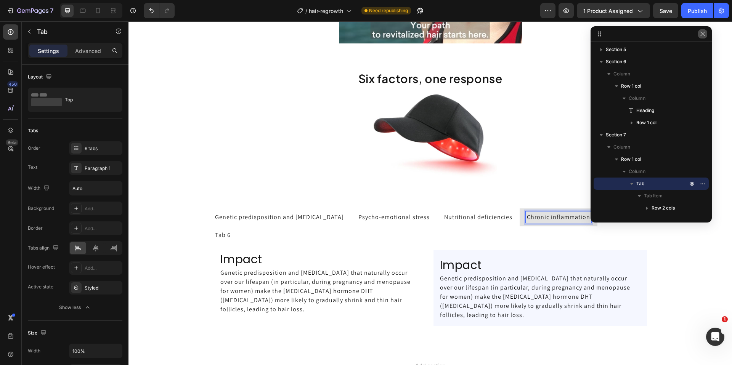
click at [699, 35] on icon "button" at bounding box center [702, 34] width 6 height 6
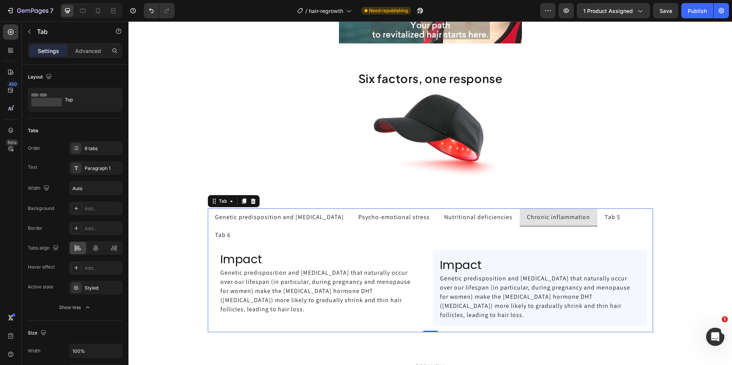
click at [612, 219] on p "Tab 5" at bounding box center [612, 217] width 16 height 9
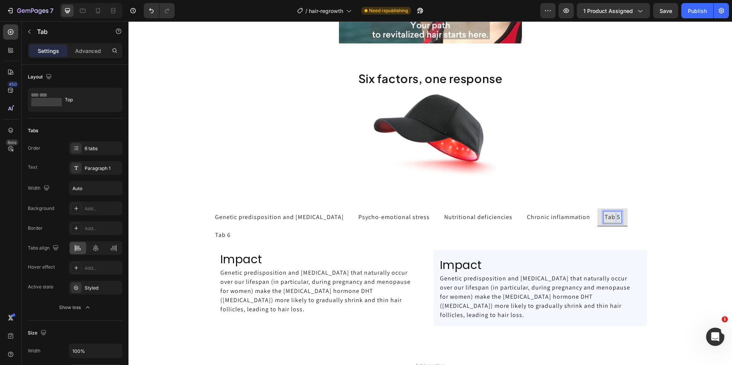
click at [612, 219] on p "Tab 5" at bounding box center [612, 217] width 16 height 9
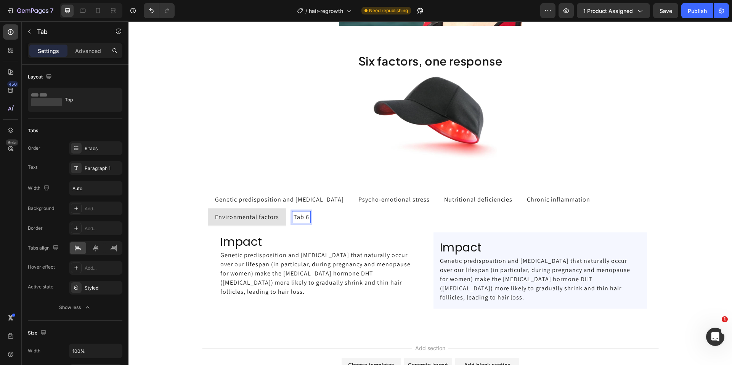
click at [302, 217] on p "Tab 6" at bounding box center [301, 217] width 16 height 9
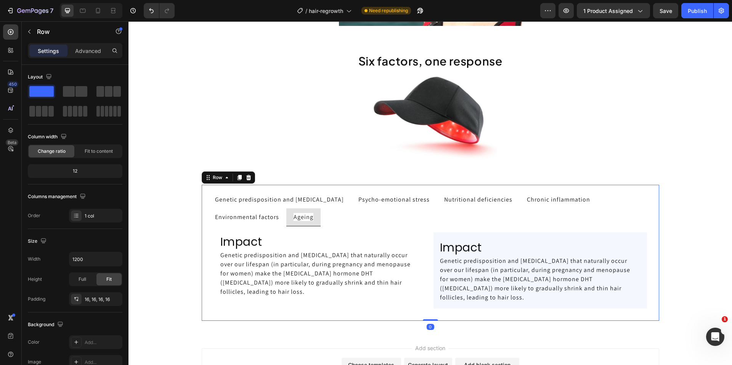
click at [204, 245] on div "Genetic predisposition and hormonal changes Psycho-emotional stress Nutritional…" at bounding box center [430, 253] width 457 height 136
click at [186, 244] on div "Genetic predisposition and hormonal changes Psycho-emotional stress Nutritional…" at bounding box center [429, 253] width 603 height 136
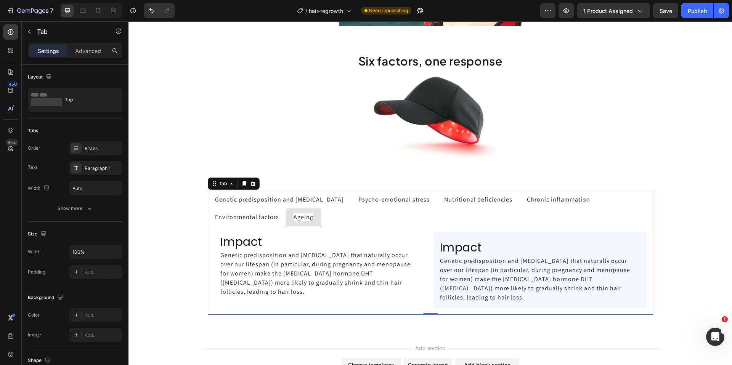
click at [268, 200] on p "Genetic predisposition and hormonal changes" at bounding box center [279, 199] width 129 height 9
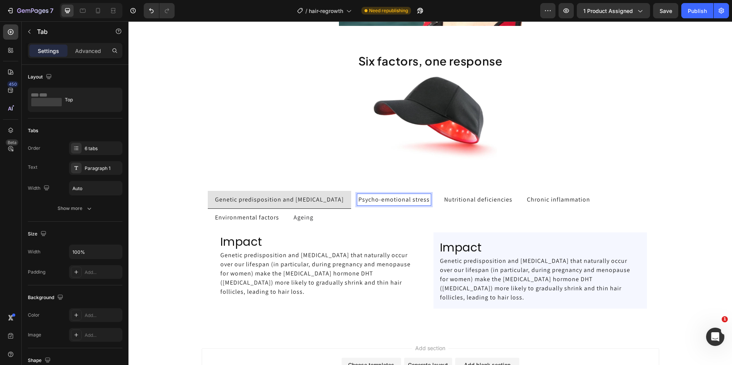
click at [457, 203] on p "Nutritional deficiencies" at bounding box center [478, 199] width 68 height 9
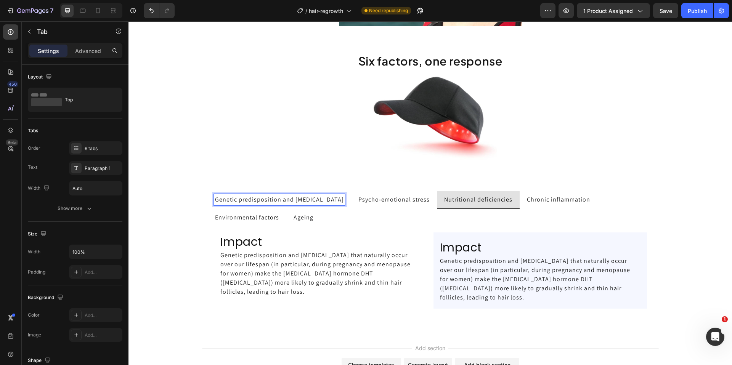
click at [283, 202] on p "Genetic predisposition and hormonal changes" at bounding box center [279, 199] width 129 height 9
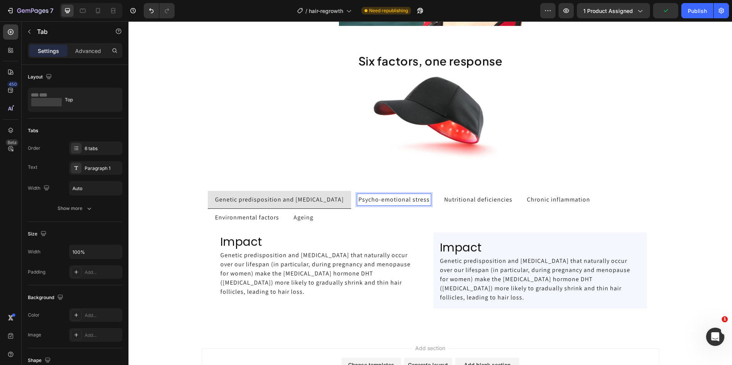
click at [376, 201] on p "Psycho-emotional stress" at bounding box center [393, 199] width 71 height 9
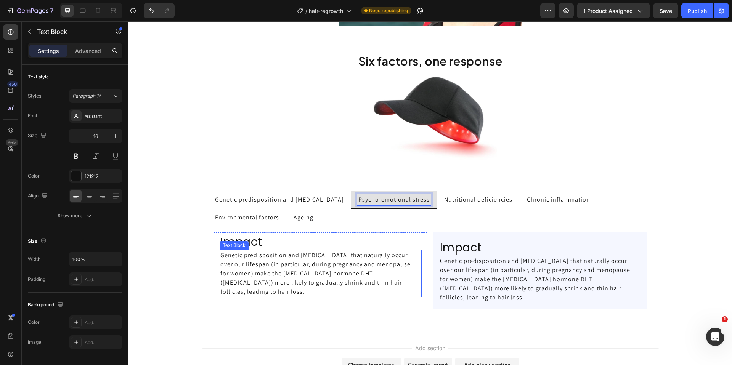
click at [275, 273] on p "Genetic predisposition and hormonal changes that naturally occur over our lifes…" at bounding box center [320, 274] width 200 height 46
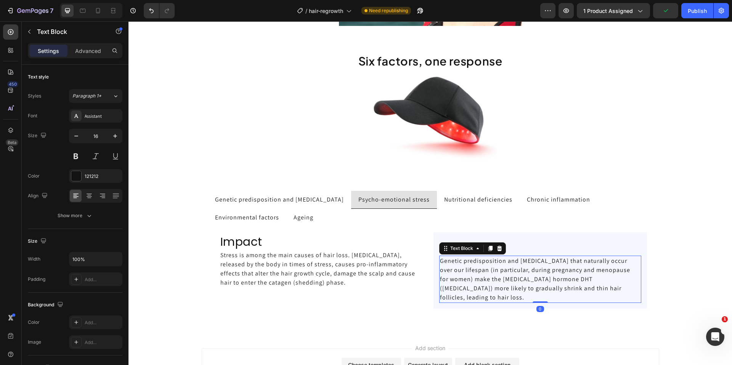
click at [472, 266] on p "Genetic predisposition and hormonal changes that naturally occur over our lifes…" at bounding box center [540, 279] width 200 height 46
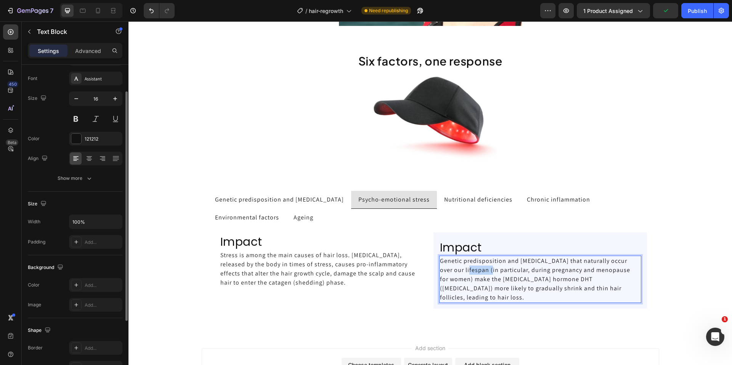
click at [472, 266] on p "Genetic predisposition and hormonal changes that naturally occur over our lifes…" at bounding box center [540, 279] width 200 height 46
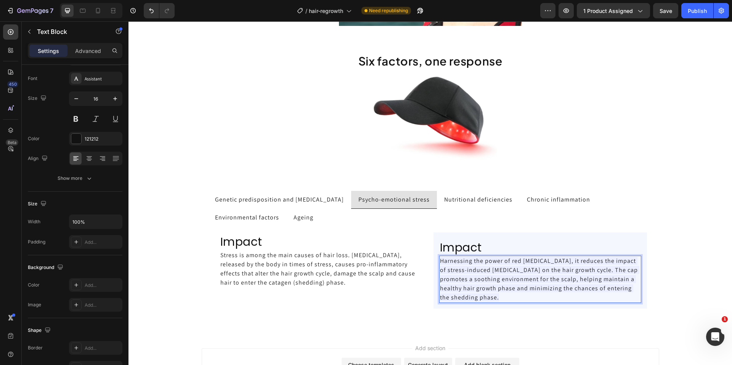
click at [513, 266] on span "Harnessing the power of red light therapy, it reduces the impact of stress-indu…" at bounding box center [539, 279] width 199 height 45
click at [513, 267] on span "Harnessing the power of red light therapy, it reduces the impact of stress-indu…" at bounding box center [539, 279] width 199 height 45
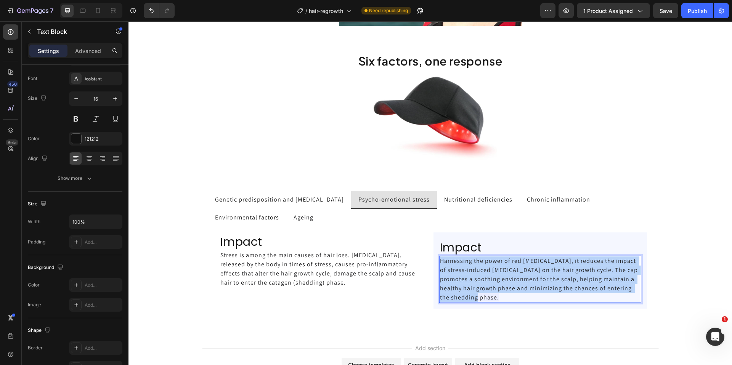
click at [513, 267] on span "Harnessing the power of red light therapy, it reduces the impact of stress-indu…" at bounding box center [539, 279] width 199 height 45
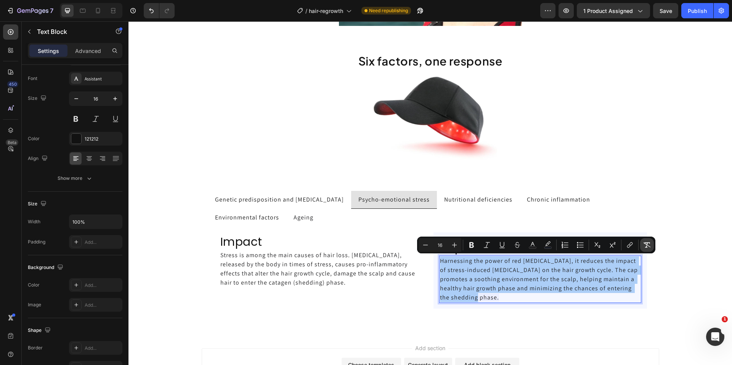
click at [650, 243] on button "Remove Format" at bounding box center [647, 245] width 14 height 14
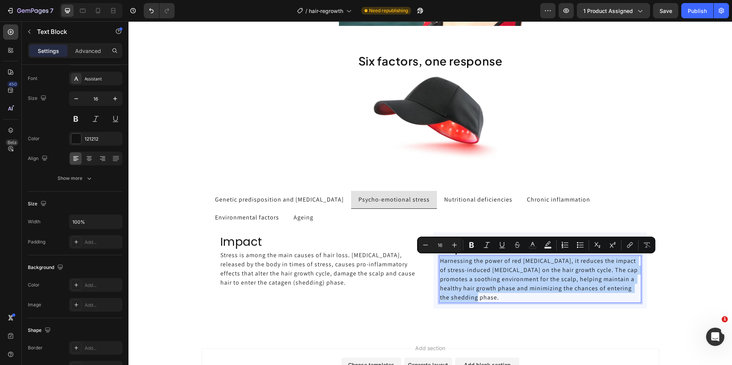
click at [539, 297] on p "Harnessing the power of red light therapy, it reduces the impact of stress-indu…" at bounding box center [540, 279] width 200 height 46
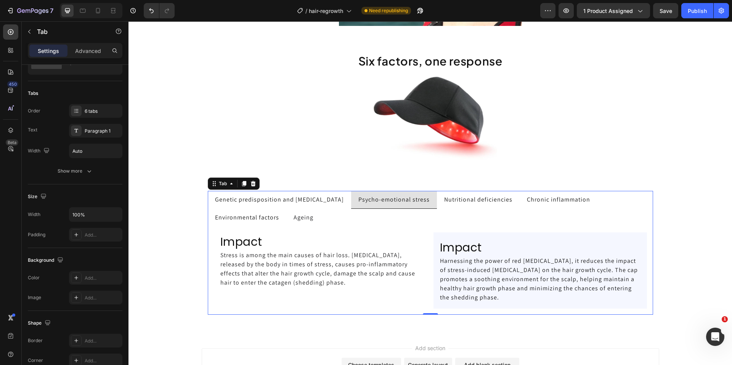
click at [260, 197] on p "Genetic predisposition and hormonal changes" at bounding box center [279, 199] width 129 height 9
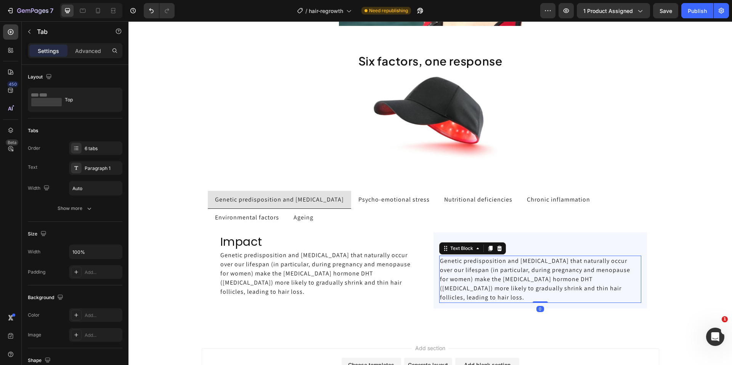
click at [467, 276] on p "Genetic predisposition and hormonal changes that naturally occur over our lifes…" at bounding box center [540, 279] width 200 height 46
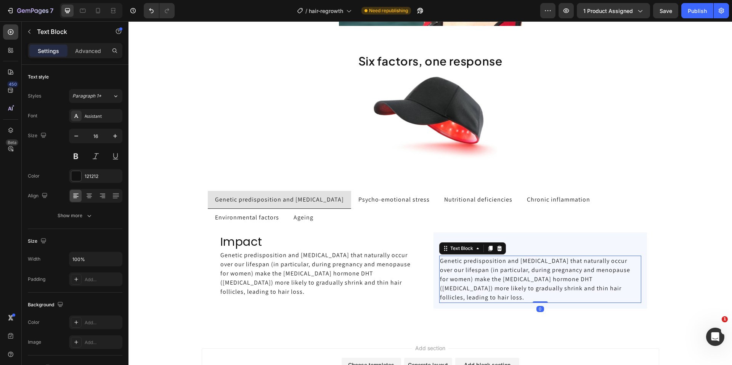
click at [467, 276] on p "Genetic predisposition and hormonal changes that naturally occur over our lifes…" at bounding box center [540, 279] width 200 height 46
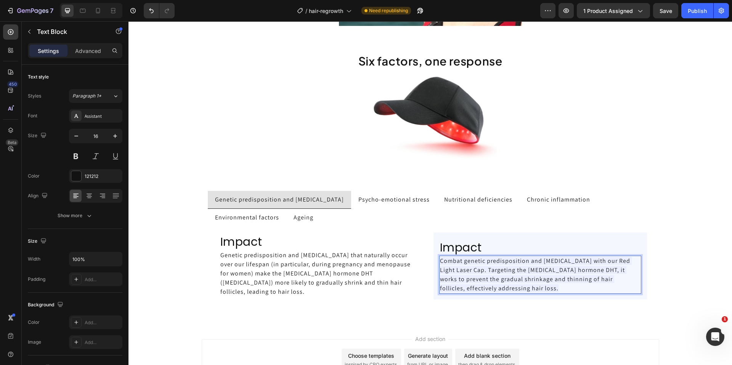
click at [475, 266] on p "Combat genetic predisposition and hormonal changes with our Red Light Laser Cap…" at bounding box center [540, 274] width 200 height 37
click at [475, 266] on span "Combat genetic predisposition and hormonal changes with our Red Light Laser Cap…" at bounding box center [536, 274] width 192 height 35
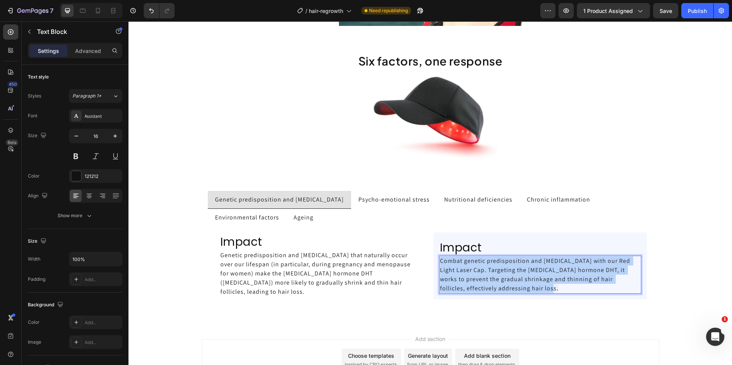
click at [475, 266] on span "Combat genetic predisposition and hormonal changes with our Red Light Laser Cap…" at bounding box center [536, 274] width 192 height 35
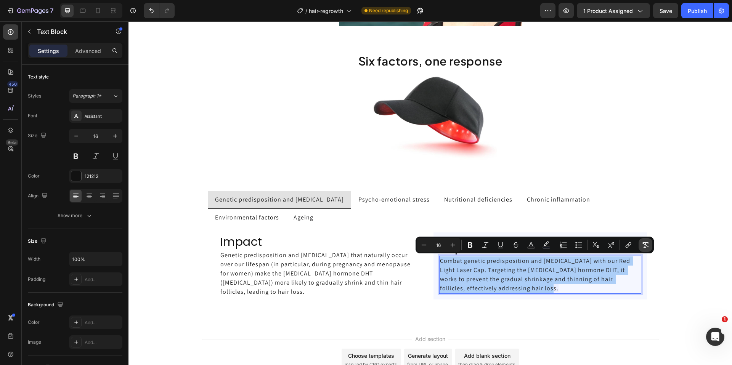
click at [644, 246] on icon "Editor contextual toolbar" at bounding box center [645, 245] width 8 height 8
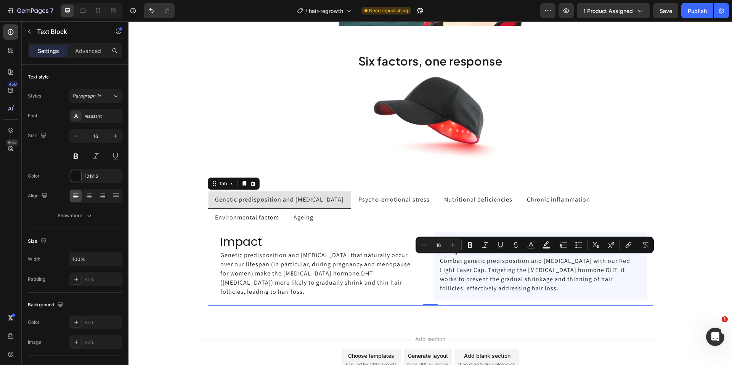
click at [380, 195] on p "Psycho-emotional stress" at bounding box center [393, 199] width 71 height 9
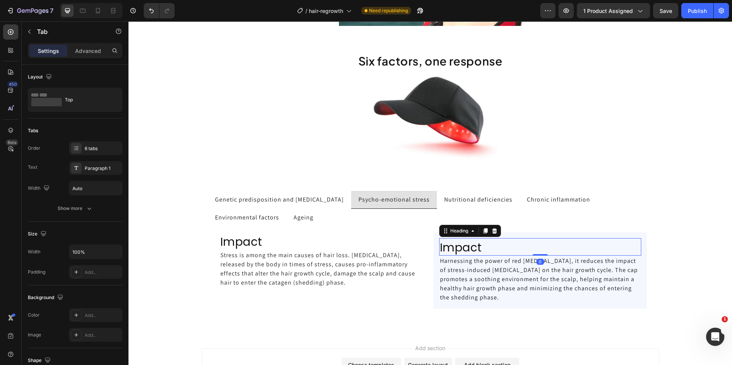
click at [460, 247] on span "Impact" at bounding box center [461, 247] width 42 height 16
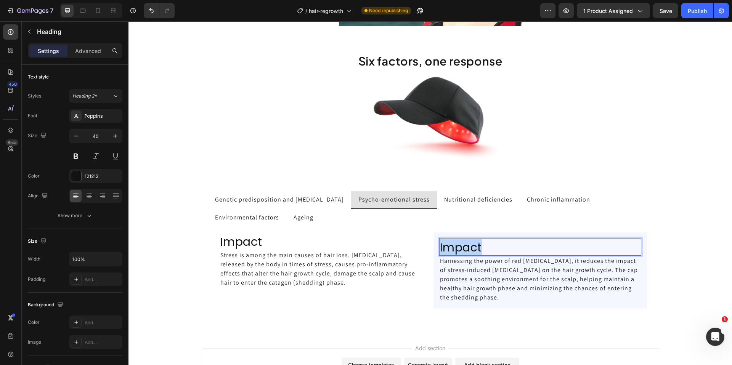
click at [460, 247] on span "Impact" at bounding box center [461, 247] width 42 height 16
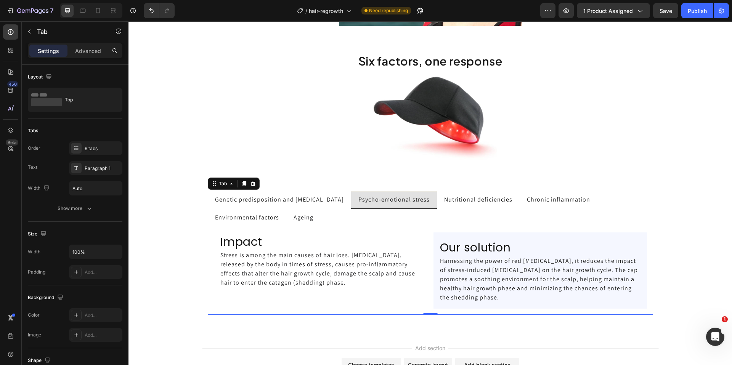
click at [298, 201] on p "Genetic predisposition and hormonal changes" at bounding box center [279, 199] width 129 height 9
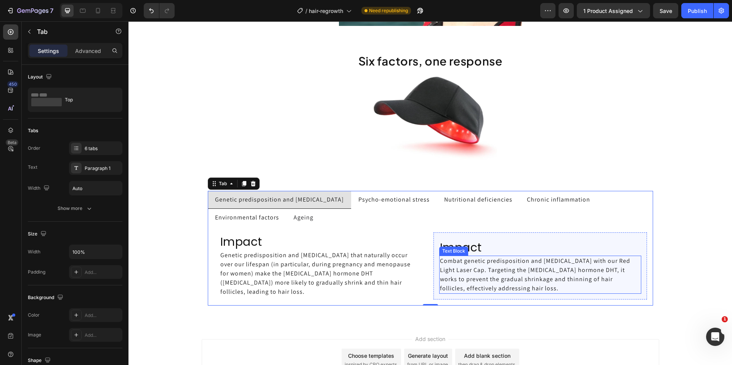
click at [461, 250] on div "Text Block" at bounding box center [453, 251] width 26 height 7
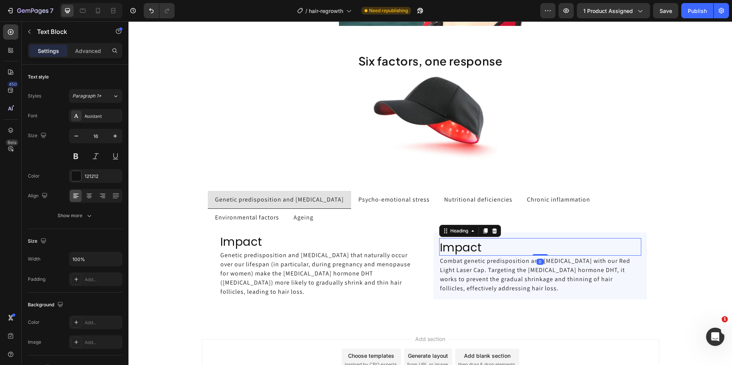
click at [458, 245] on span "Impact" at bounding box center [461, 247] width 42 height 16
click at [457, 247] on span "Impact" at bounding box center [461, 247] width 42 height 16
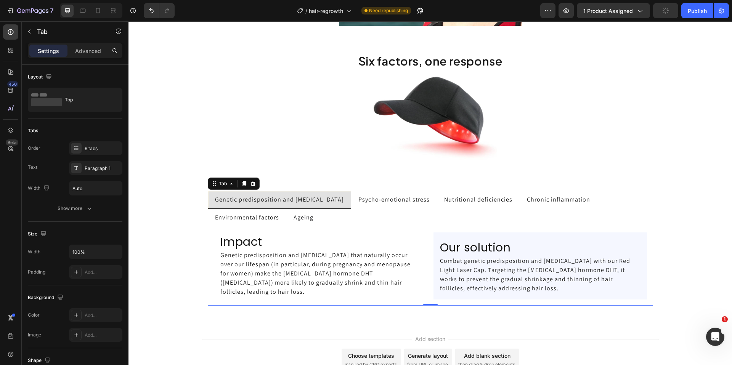
click at [375, 196] on p "Psycho-emotional stress" at bounding box center [393, 199] width 71 height 9
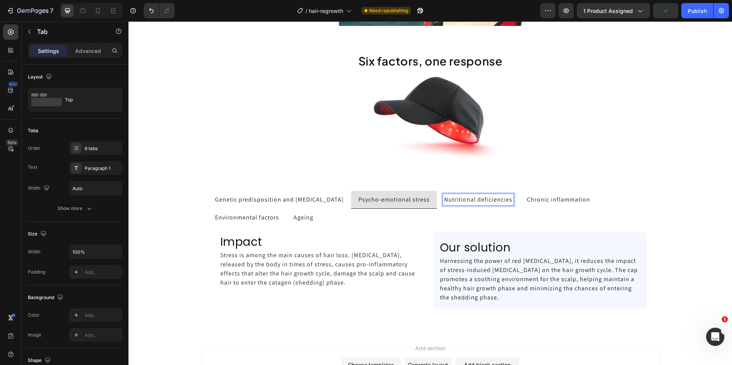
click at [545, 203] on p "Chronic inflammation" at bounding box center [558, 199] width 63 height 9
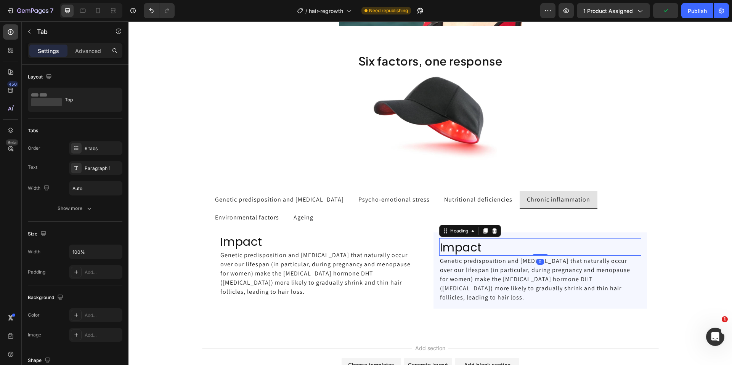
click at [456, 248] on span "Impact" at bounding box center [461, 247] width 42 height 16
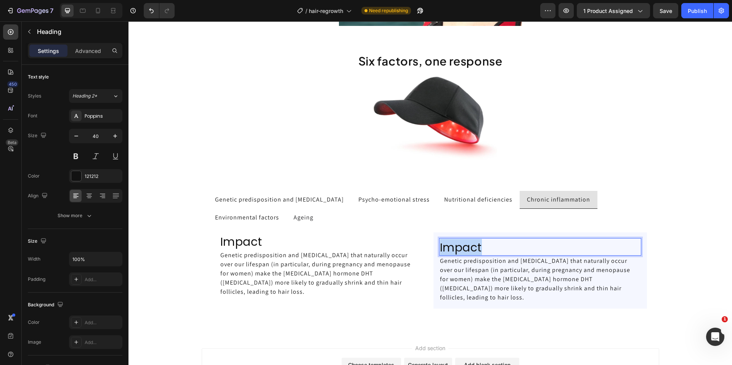
click at [456, 248] on span "Impact" at bounding box center [461, 247] width 42 height 16
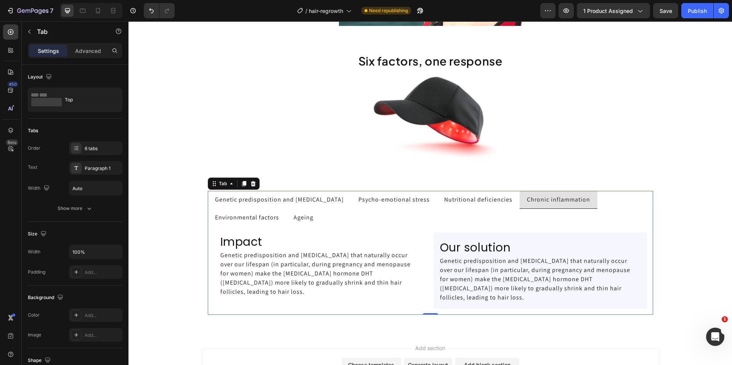
click at [232, 217] on p "Environmental factors" at bounding box center [247, 217] width 64 height 9
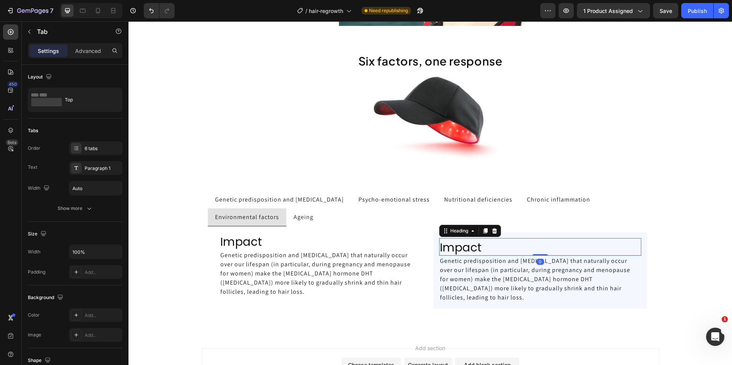
click at [469, 249] on span "Impact" at bounding box center [461, 247] width 42 height 16
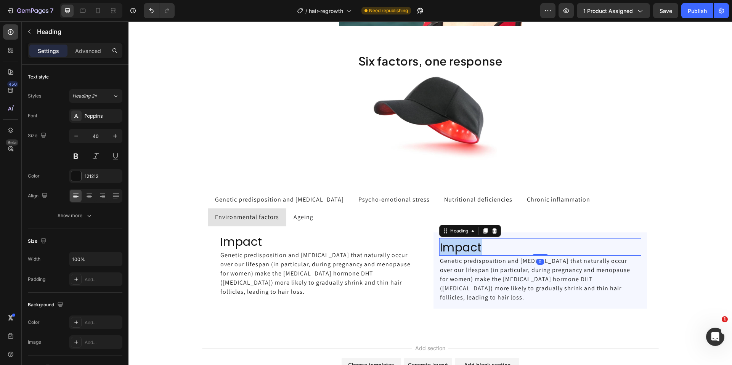
click at [469, 249] on span "Impact" at bounding box center [461, 247] width 42 height 16
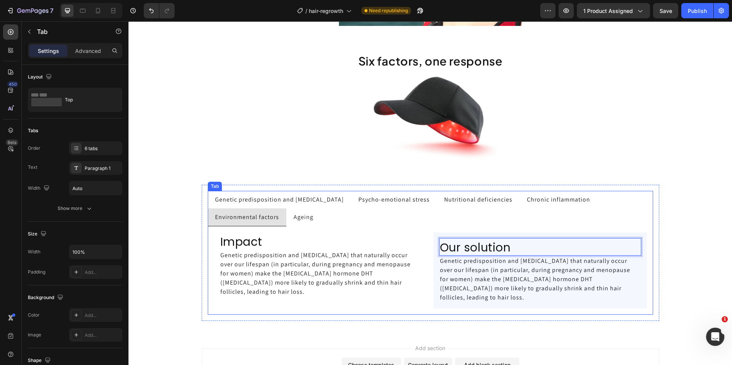
click at [306, 220] on span "Ageing" at bounding box center [303, 217] width 20 height 8
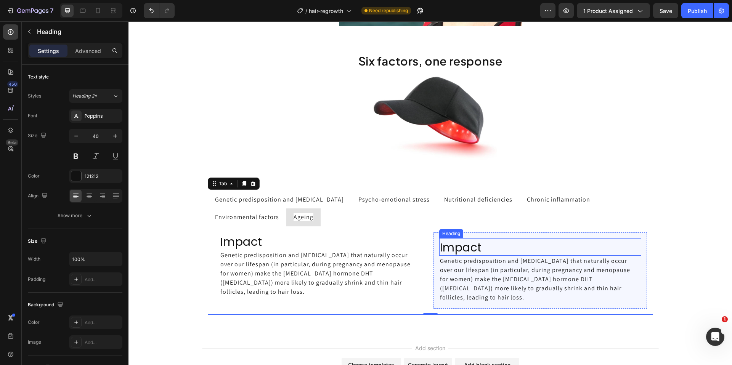
click at [450, 248] on span "Impact" at bounding box center [461, 247] width 42 height 16
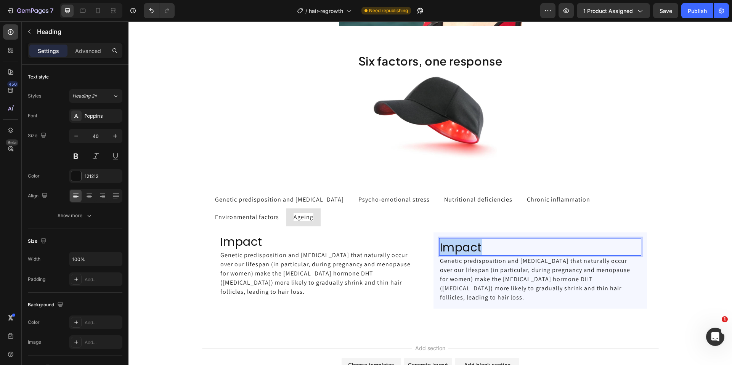
click at [450, 248] on span "Impact" at bounding box center [461, 247] width 42 height 16
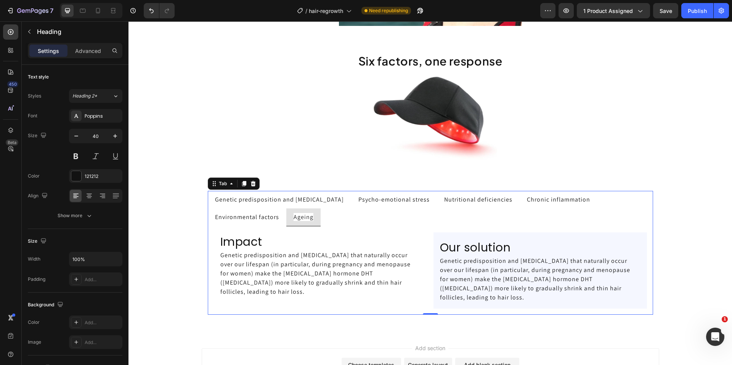
click at [244, 202] on p "Genetic predisposition and hormonal changes" at bounding box center [279, 199] width 129 height 9
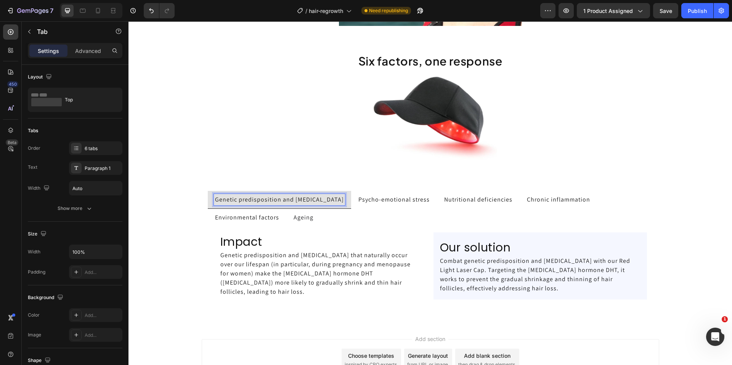
click at [315, 200] on p "Genetic predisposition and hormonal changes" at bounding box center [279, 199] width 129 height 9
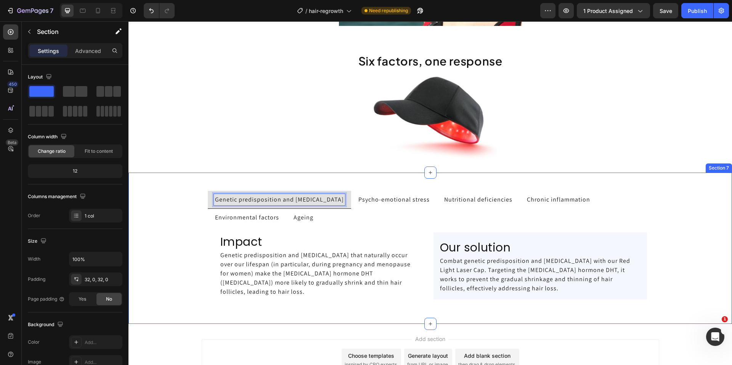
click at [172, 236] on div "Genetic predisposition and hormonal changes Psycho-emotional stress Nutritional…" at bounding box center [429, 248] width 603 height 127
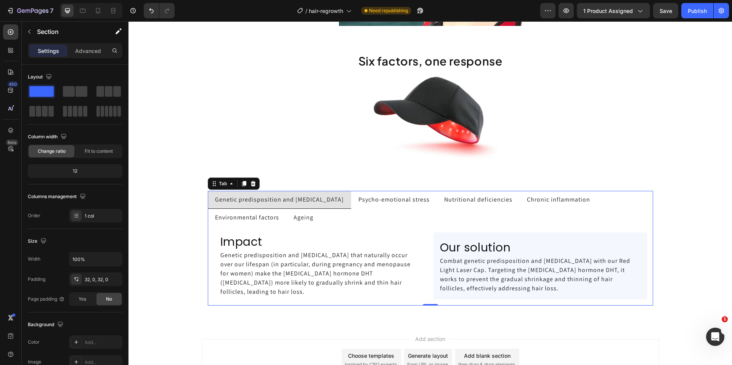
click at [379, 197] on p "Psycho-emotional stress" at bounding box center [393, 199] width 71 height 9
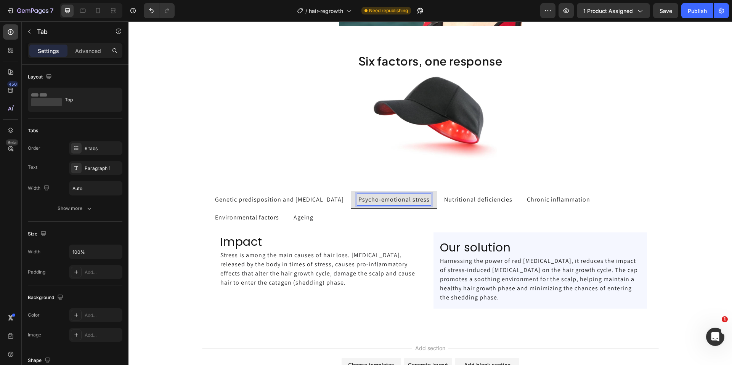
click at [363, 194] on div "Psycho-emotional stress" at bounding box center [394, 199] width 74 height 11
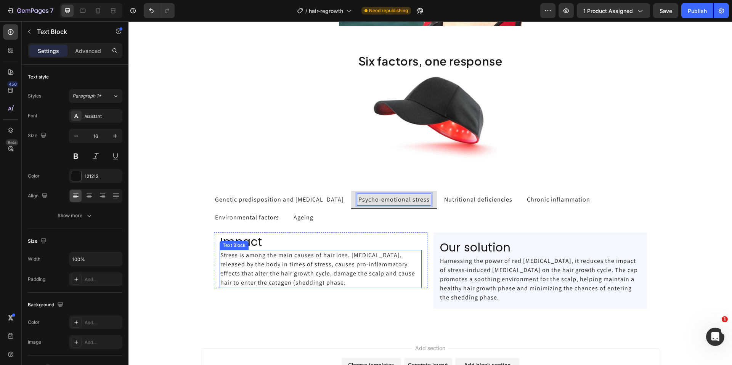
click at [332, 275] on span "Stress is among the main causes of hair loss. Cortisol, released by the body in…" at bounding box center [318, 268] width 196 height 35
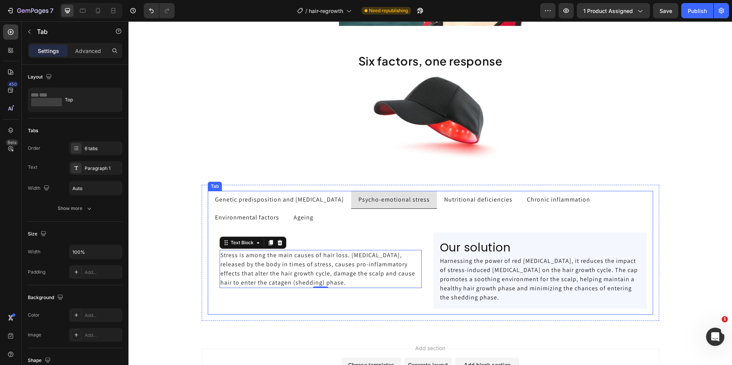
click at [287, 201] on p "Genetic predisposition and hormonal changes" at bounding box center [279, 199] width 129 height 9
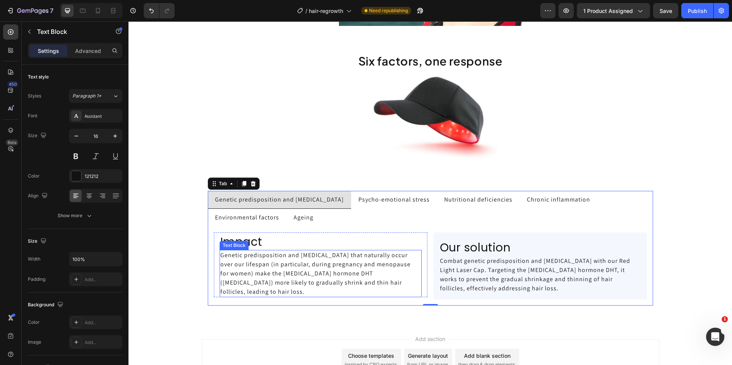
click at [336, 282] on p "Genetic predisposition and hormonal changes that naturally occur over our lifes…" at bounding box center [320, 274] width 200 height 46
click at [386, 198] on p "Psycho-emotional stress" at bounding box center [393, 199] width 71 height 9
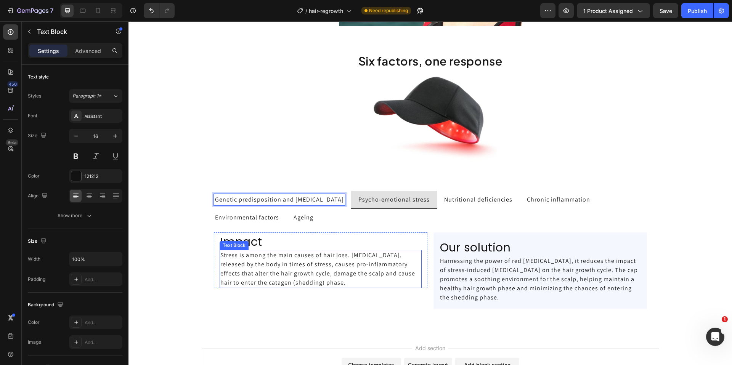
click at [341, 267] on span "Stress is among the main causes of hair loss. Cortisol, released by the body in…" at bounding box center [318, 268] width 196 height 35
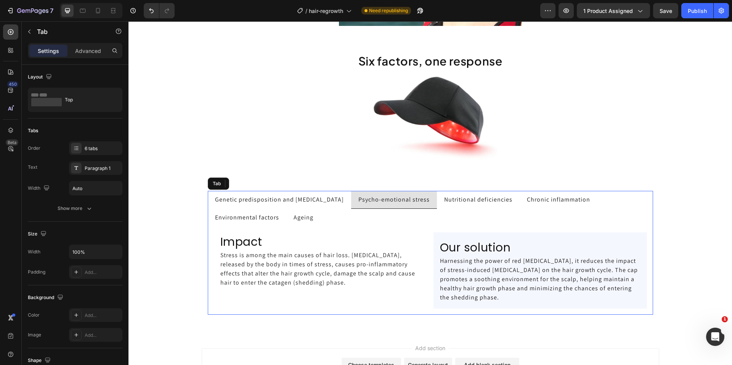
click at [313, 202] on p "Genetic predisposition and hormonal changes" at bounding box center [279, 199] width 129 height 9
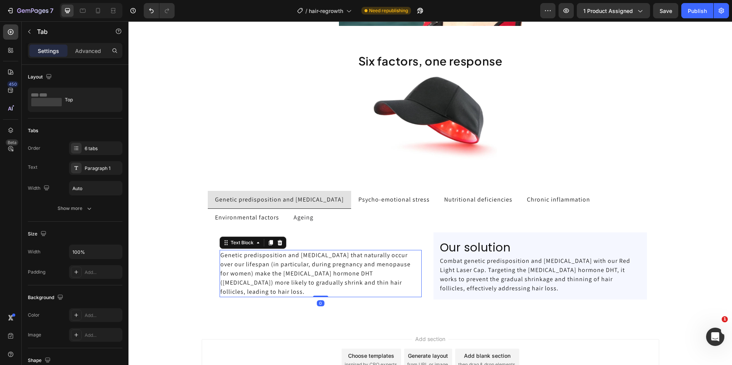
click at [337, 258] on p "Genetic predisposition and hormonal changes that naturally occur over our lifes…" at bounding box center [320, 274] width 200 height 46
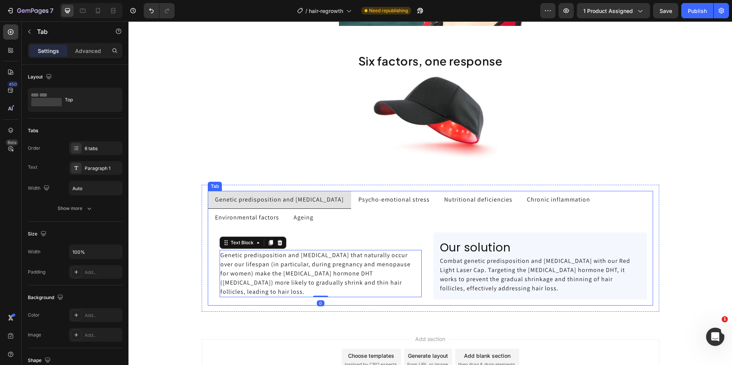
click at [379, 200] on p "Psycho-emotional stress" at bounding box center [393, 199] width 71 height 9
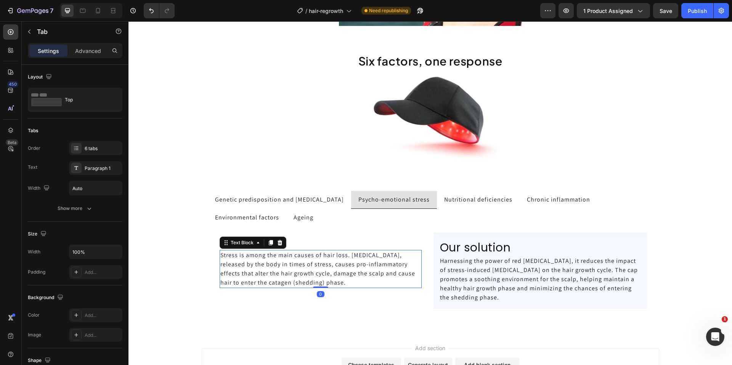
click at [283, 265] on span "Stress is among the main causes of hair loss. Cortisol, released by the body in…" at bounding box center [318, 268] width 196 height 35
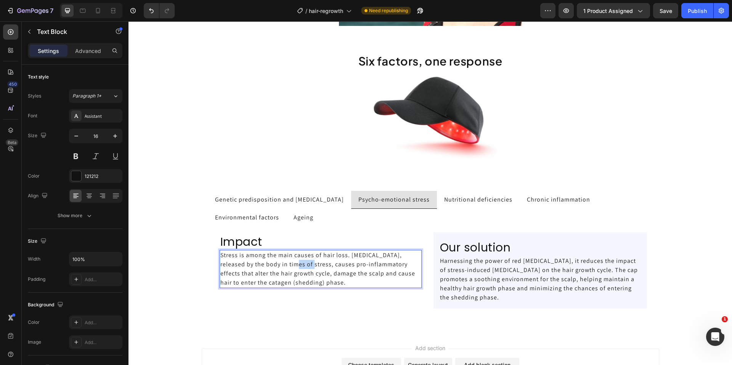
click at [283, 265] on span "Stress is among the main causes of hair loss. Cortisol, released by the body in…" at bounding box center [318, 268] width 196 height 35
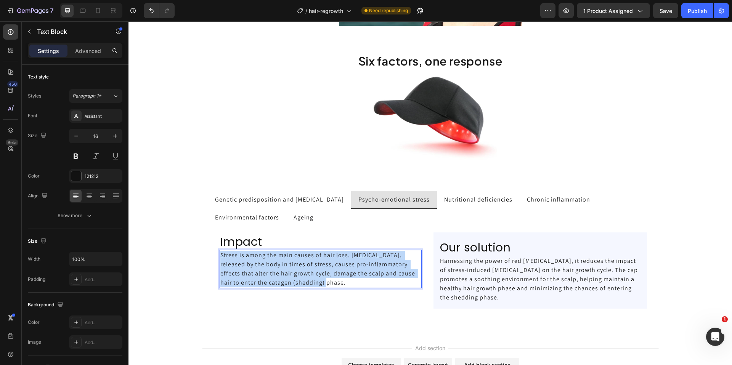
click at [283, 265] on span "Stress is among the main causes of hair loss. Cortisol, released by the body in…" at bounding box center [318, 268] width 196 height 35
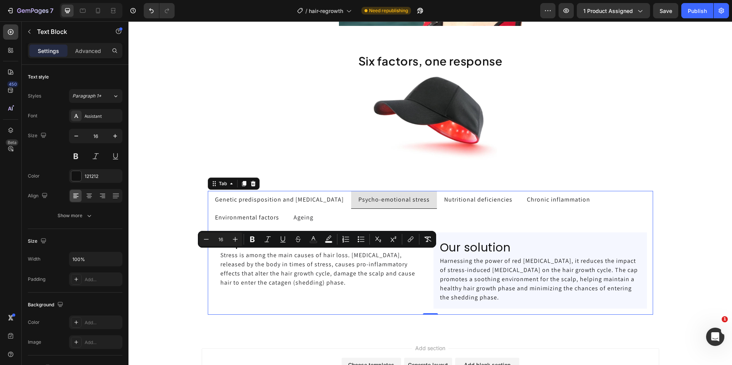
click at [295, 202] on p "Genetic predisposition and hormonal changes" at bounding box center [279, 199] width 129 height 9
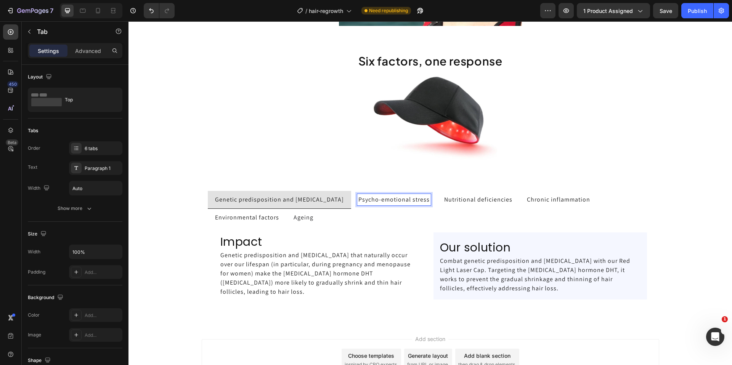
click at [389, 219] on ul "Genetic predisposition and hormonal changes Psycho-emotional stress Nutritional…" at bounding box center [430, 208] width 445 height 35
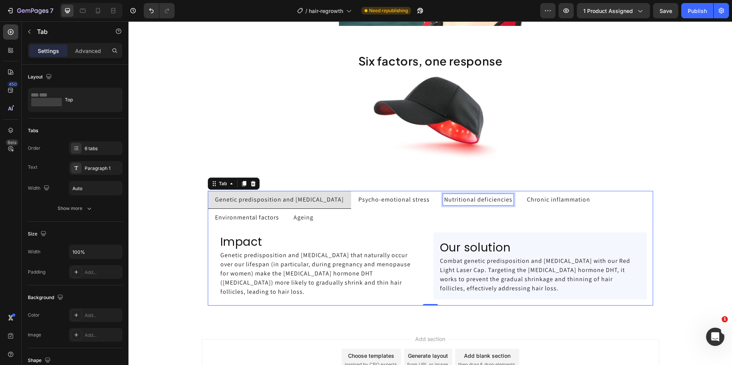
click at [464, 201] on p "Nutritional deficiencies" at bounding box center [478, 199] width 68 height 9
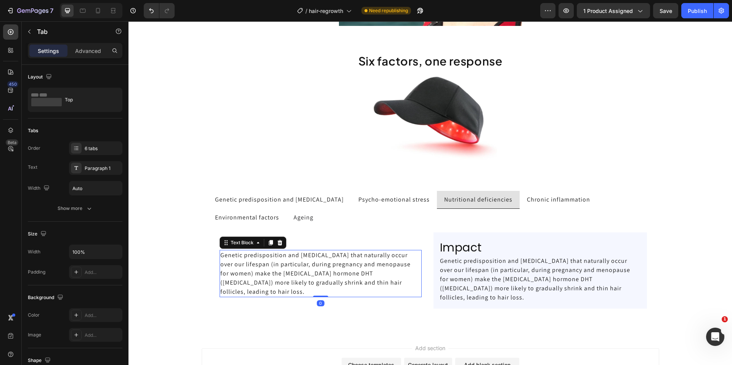
click at [274, 263] on p "Genetic predisposition and hormonal changes that naturally occur over our lifes…" at bounding box center [320, 274] width 200 height 46
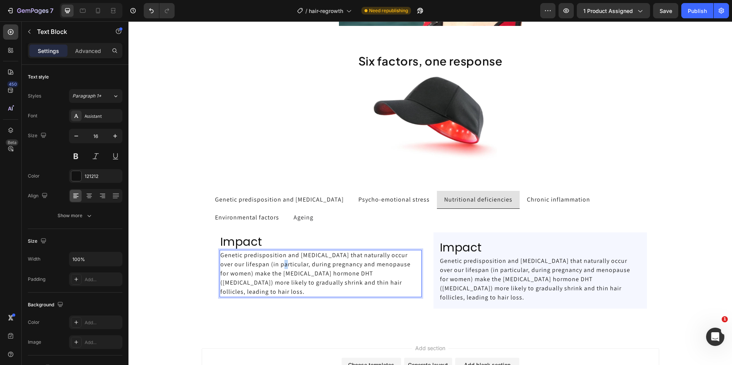
click at [274, 263] on p "Genetic predisposition and hormonal changes that naturally occur over our lifes…" at bounding box center [320, 274] width 200 height 46
click at [273, 263] on p "Genetic predisposition and hormonal changes that naturally occur over our lifes…" at bounding box center [320, 274] width 200 height 46
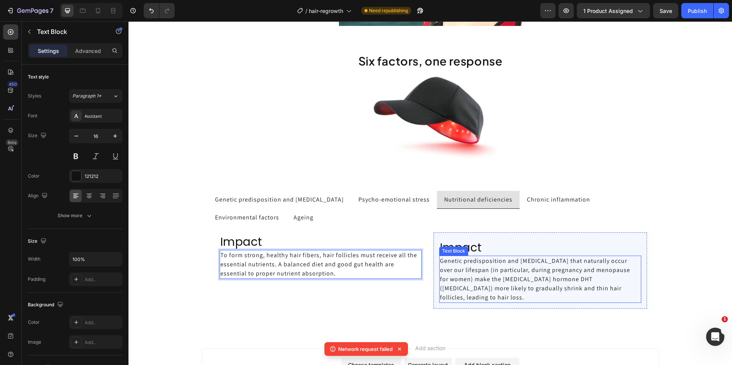
click at [492, 277] on p "Genetic predisposition and hormonal changes that naturally occur over our lifes…" at bounding box center [540, 279] width 200 height 46
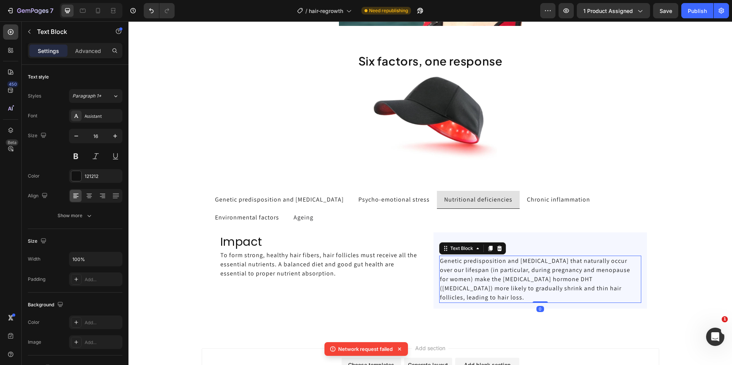
click at [492, 277] on p "Genetic predisposition and hormonal changes that naturally occur over our lifes…" at bounding box center [540, 279] width 200 height 46
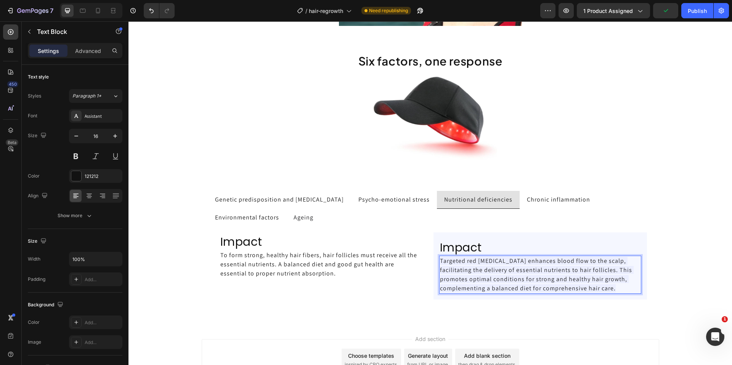
click at [493, 275] on span "Targeted red light therapy enhances blood flow to the scalp, facilitating the d…" at bounding box center [537, 274] width 194 height 35
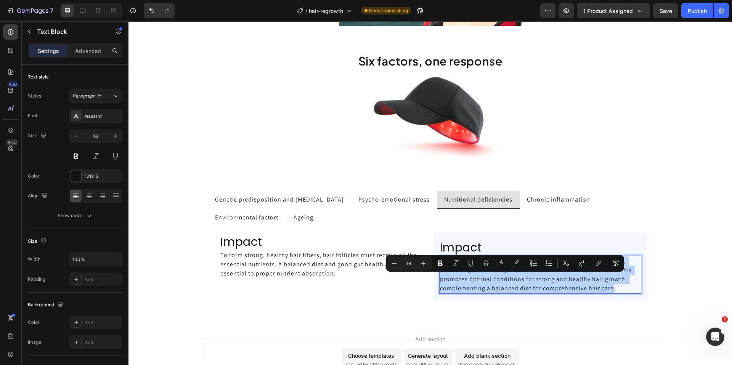
click at [493, 275] on span "Targeted red light therapy enhances blood flow to the scalp, facilitating the d…" at bounding box center [537, 274] width 194 height 35
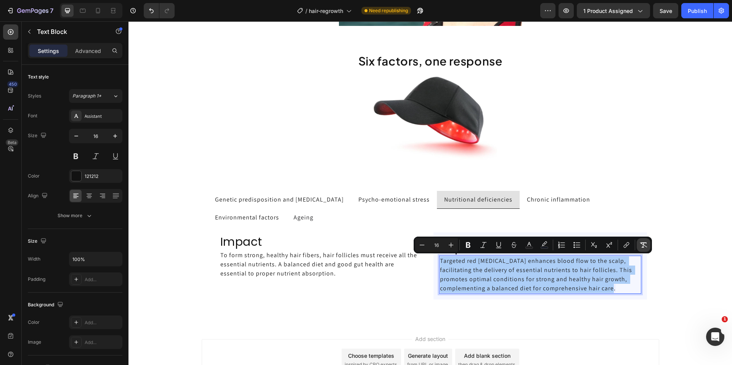
click at [644, 249] on button "Remove Format" at bounding box center [643, 245] width 14 height 14
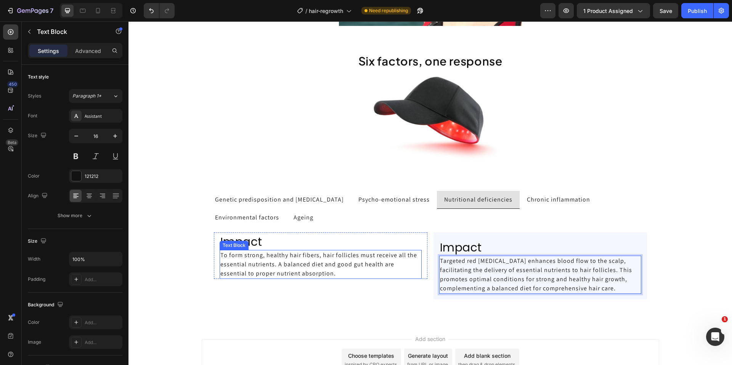
click at [387, 259] on p "To form strong, healthy hair fibers, hair follicles must receive all the essent…" at bounding box center [320, 264] width 200 height 27
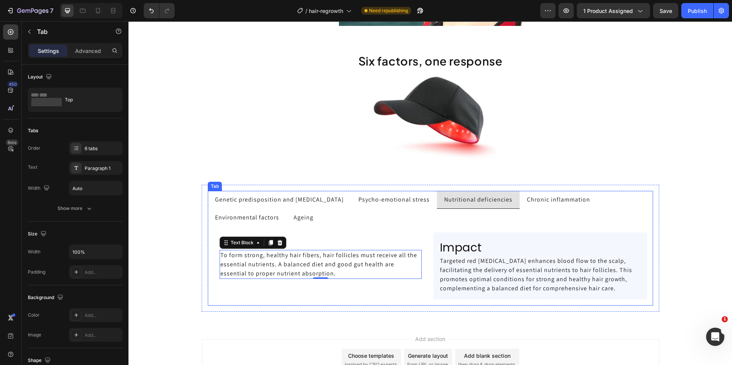
click at [312, 199] on p "Genetic predisposition and hormonal changes" at bounding box center [279, 199] width 129 height 9
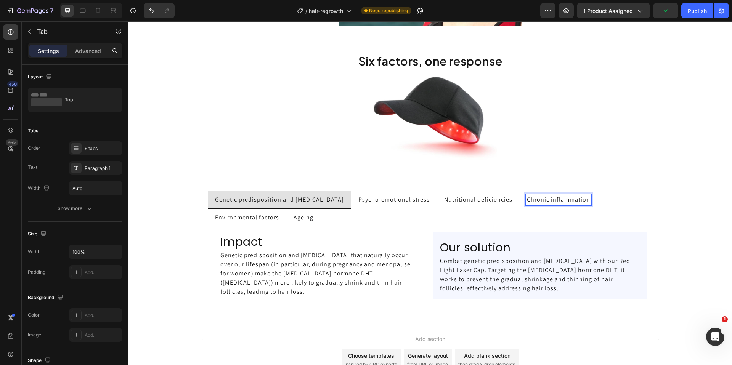
click at [481, 204] on div "Nutritional deficiencies" at bounding box center [478, 199] width 70 height 11
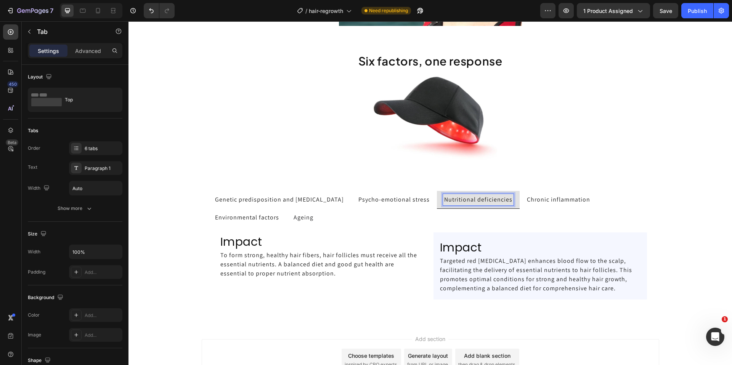
click at [539, 205] on div "Chronic inflammation" at bounding box center [558, 200] width 66 height 12
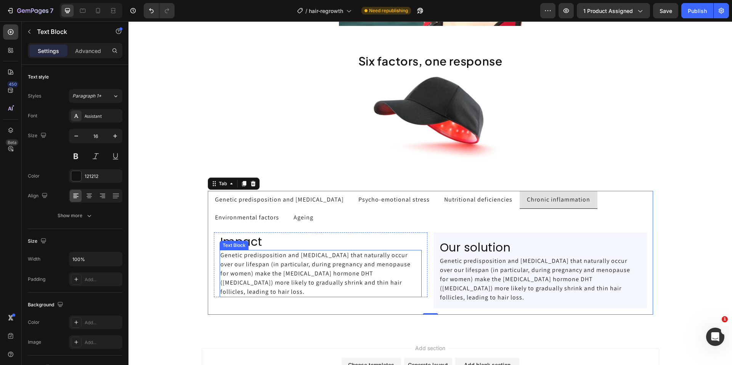
click at [325, 278] on p "Genetic predisposition and hormonal changes that naturally occur over our lifes…" at bounding box center [320, 274] width 200 height 46
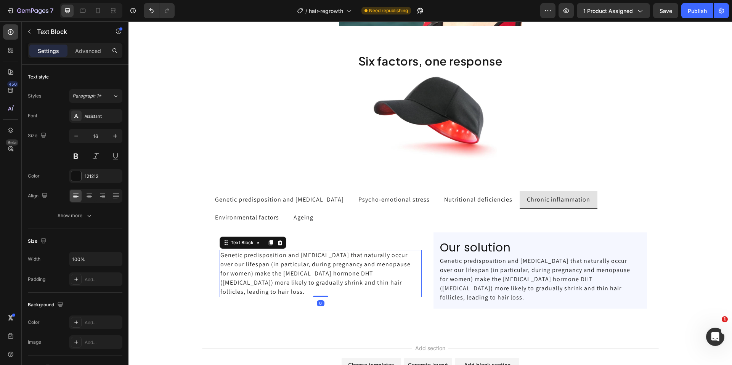
click at [325, 278] on p "Genetic predisposition and hormonal changes that naturally occur over our lifes…" at bounding box center [320, 274] width 200 height 46
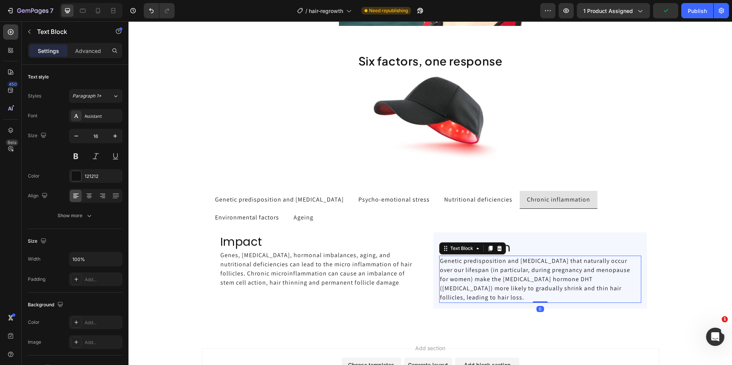
click at [501, 282] on p "Genetic predisposition and hormonal changes that naturally occur over our lifes…" at bounding box center [540, 279] width 200 height 46
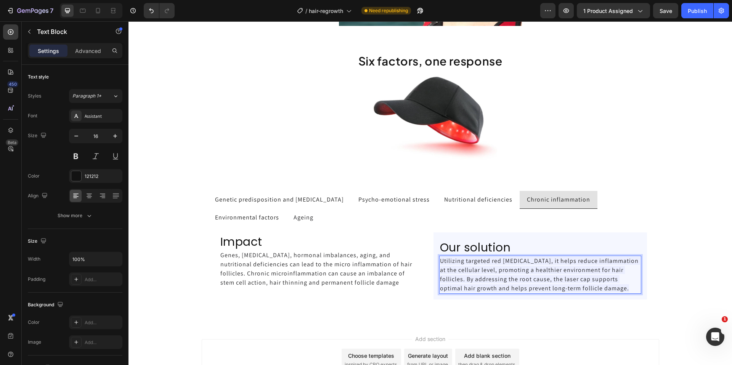
click at [503, 278] on span "Utilizing targeted red light therapy, it helps reduce inflammation at the cellu…" at bounding box center [540, 274] width 200 height 35
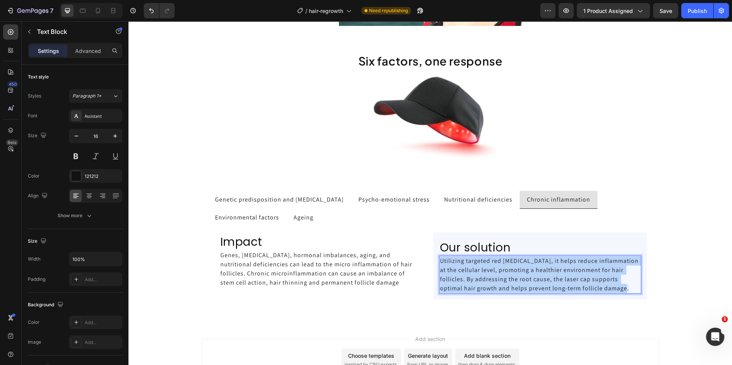
click at [503, 278] on span "Utilizing targeted red light therapy, it helps reduce inflammation at the cellu…" at bounding box center [540, 274] width 200 height 35
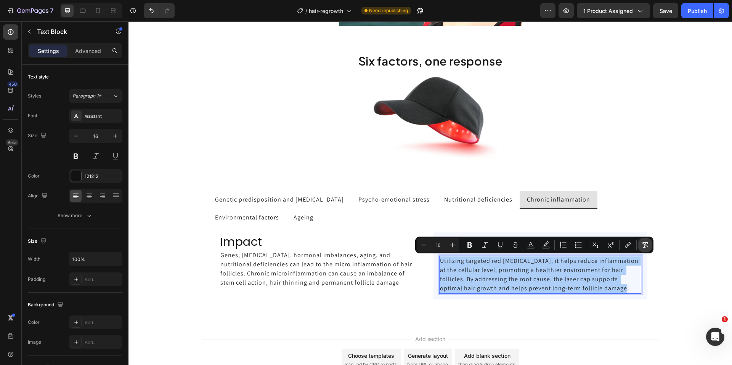
click at [644, 248] on icon "Editor contextual toolbar" at bounding box center [645, 245] width 8 height 8
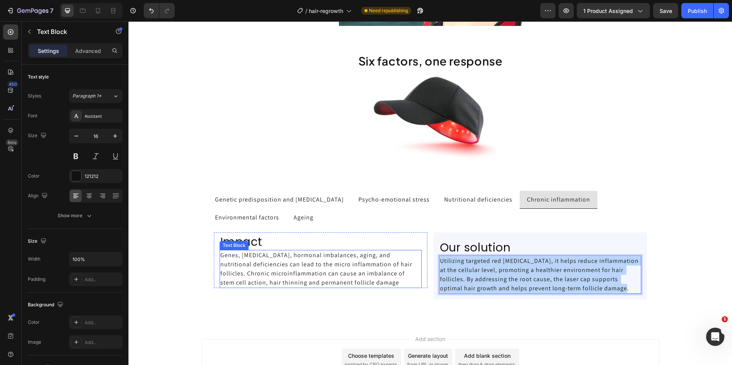
click at [341, 282] on span "Genes, chronic stress, hormonal imbalances, aging, and nutritional deficiencies…" at bounding box center [316, 268] width 193 height 35
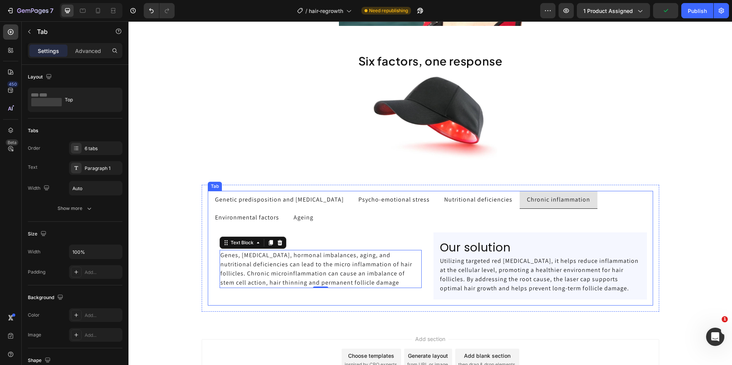
click at [259, 221] on p "Environmental factors" at bounding box center [247, 217] width 64 height 9
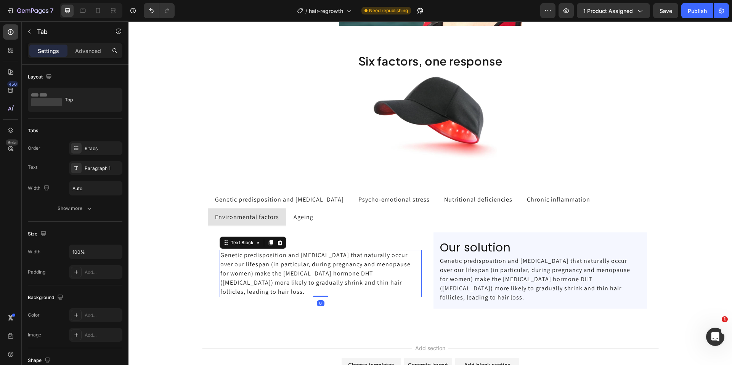
click at [258, 271] on p "Genetic predisposition and hormonal changes that naturally occur over our lifes…" at bounding box center [320, 274] width 200 height 46
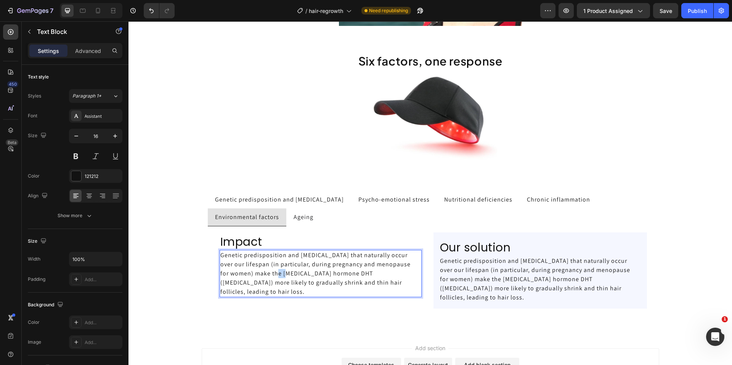
click at [258, 271] on p "Genetic predisposition and hormonal changes that naturally occur over our lifes…" at bounding box center [320, 274] width 200 height 46
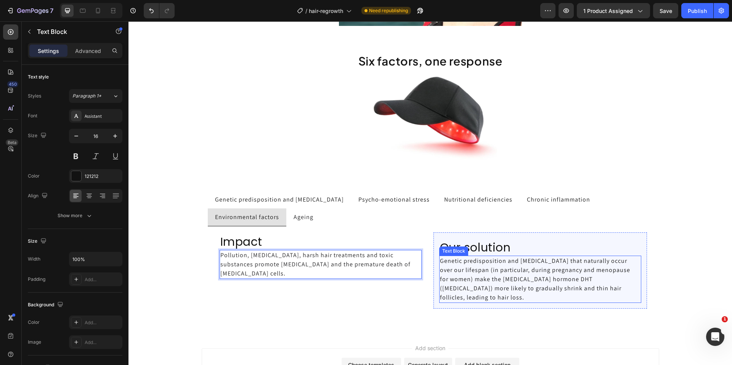
click at [477, 266] on p "Genetic predisposition and hormonal changes that naturally occur over our lifes…" at bounding box center [540, 279] width 200 height 46
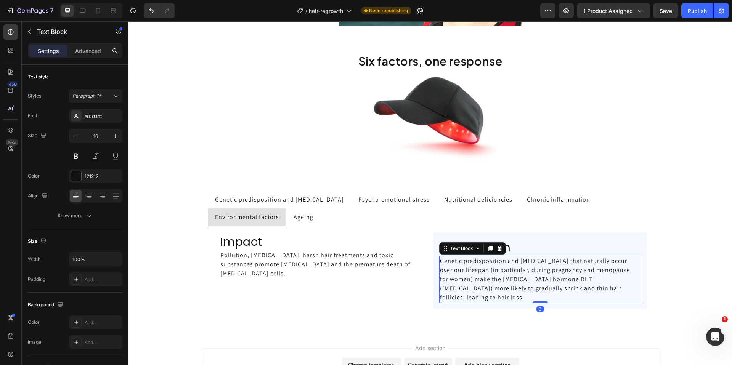
click at [477, 266] on p "Genetic predisposition and hormonal changes that naturally occur over our lifes…" at bounding box center [540, 279] width 200 height 46
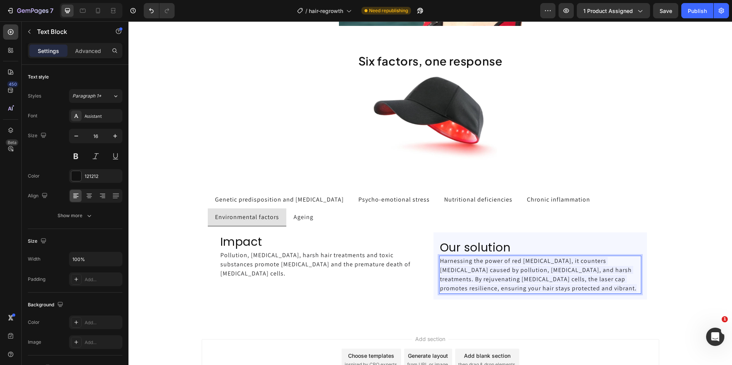
click at [488, 273] on span "Harnessing the power of red light therapy, it counters oxidative stress caused …" at bounding box center [538, 274] width 197 height 35
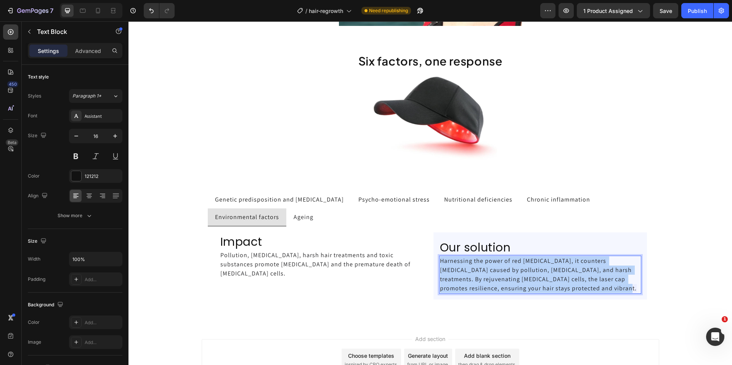
click at [488, 273] on span "Harnessing the power of red light therapy, it counters oxidative stress caused …" at bounding box center [538, 274] width 197 height 35
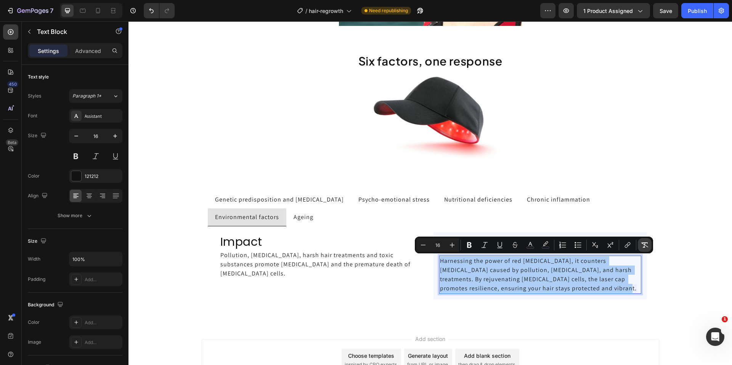
click at [647, 246] on icon "Editor contextual toolbar" at bounding box center [644, 245] width 8 height 8
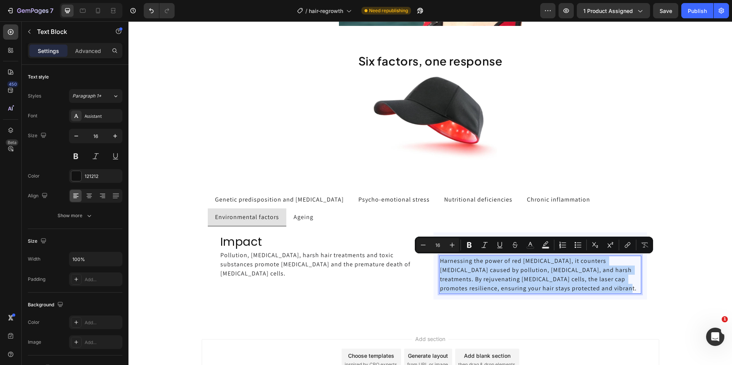
click at [537, 276] on p "Harnessing the power of red light therapy, it counters oxidative stress caused …" at bounding box center [540, 274] width 200 height 37
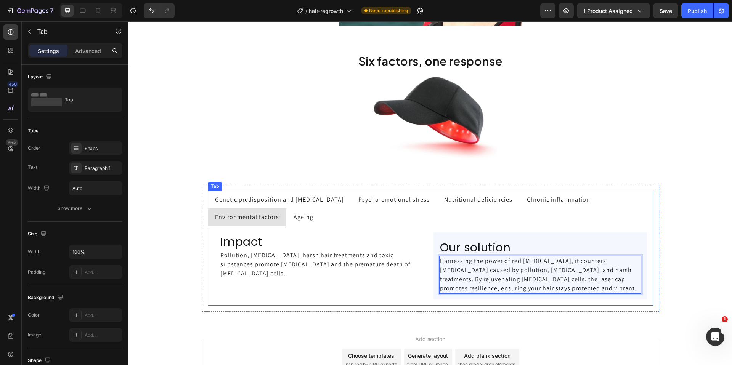
click at [303, 221] on span "Ageing" at bounding box center [303, 217] width 20 height 8
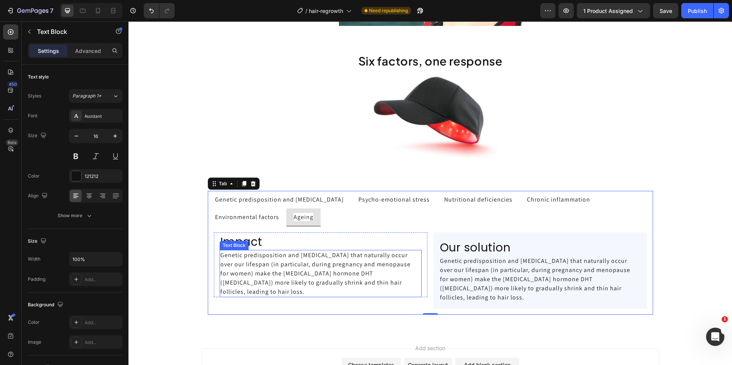
click at [287, 267] on p "Genetic predisposition and hormonal changes that naturally occur over our lifes…" at bounding box center [320, 274] width 200 height 46
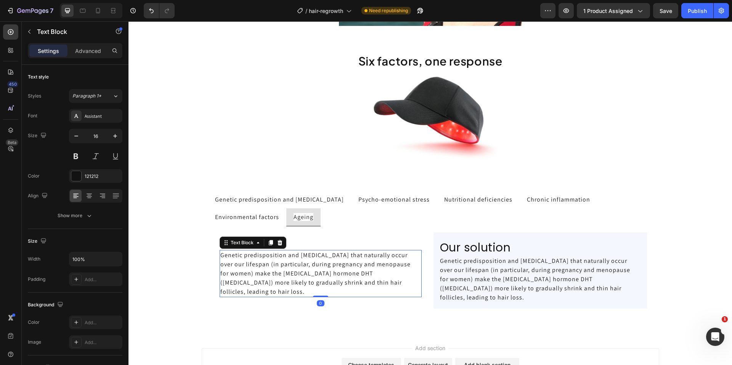
click at [287, 267] on p "Genetic predisposition and hormonal changes that naturally occur over our lifes…" at bounding box center [320, 274] width 200 height 46
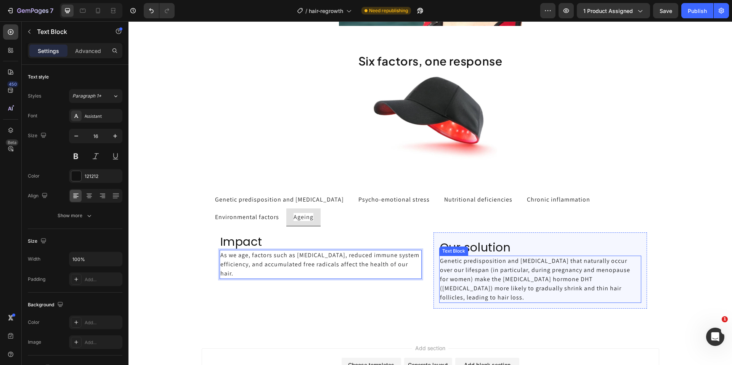
click at [467, 281] on p "Genetic predisposition and hormonal changes that naturally occur over our lifes…" at bounding box center [540, 279] width 200 height 46
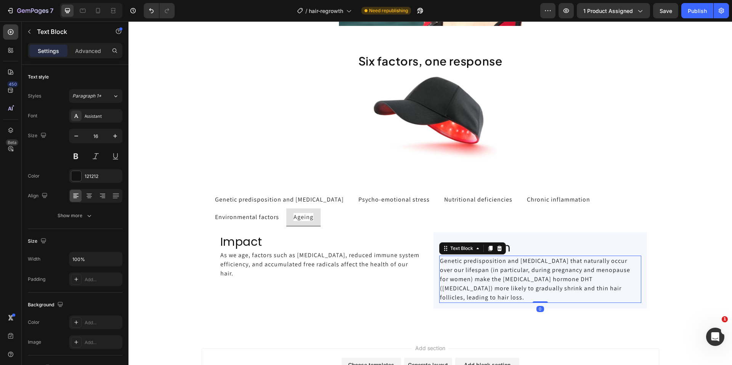
click at [467, 281] on p "Genetic predisposition and hormonal changes that naturally occur over our lifes…" at bounding box center [540, 279] width 200 height 46
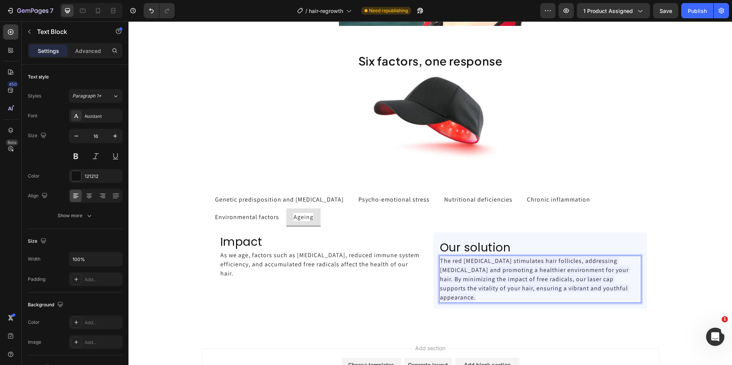
click at [480, 279] on span "The red light therapy stimulates hair follicles, addressing hormonal changes an…" at bounding box center [535, 279] width 190 height 45
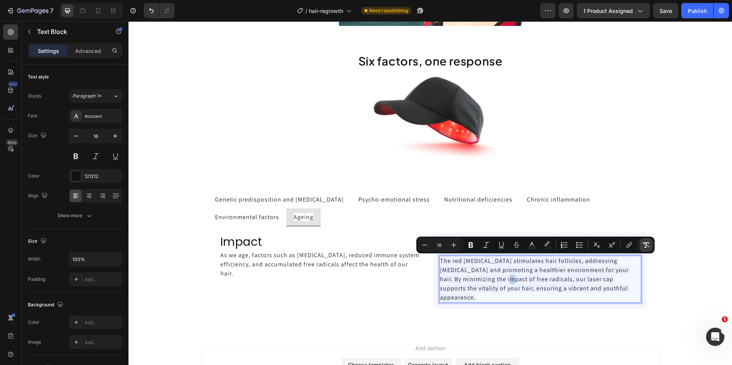
click at [649, 249] on button "Remove Format" at bounding box center [646, 245] width 14 height 14
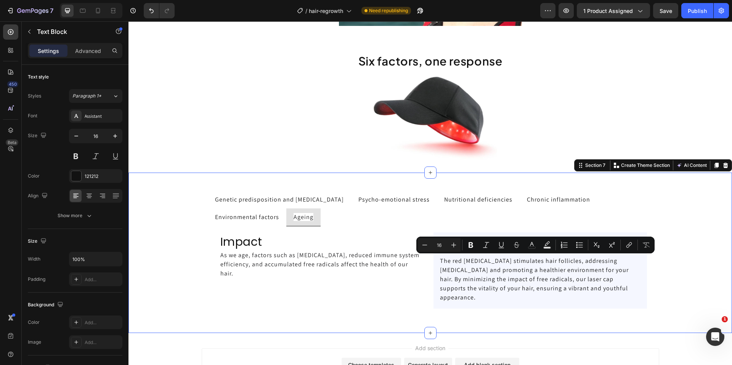
click at [159, 295] on div "Genetic predisposition and hormonal changes Psycho-emotional stress Nutritional…" at bounding box center [429, 253] width 603 height 136
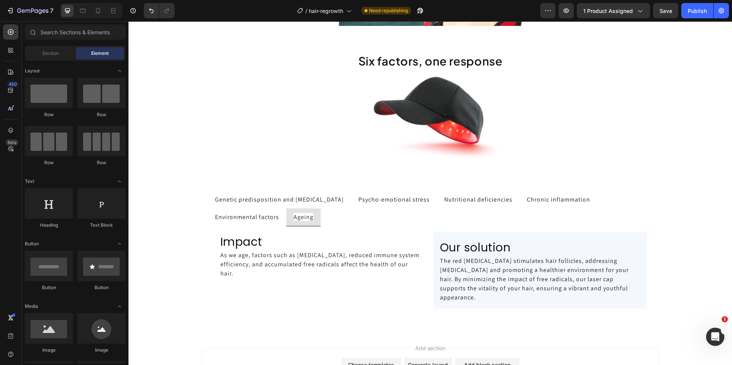
click at [247, 203] on p "Genetic predisposition and hormonal changes" at bounding box center [279, 199] width 129 height 9
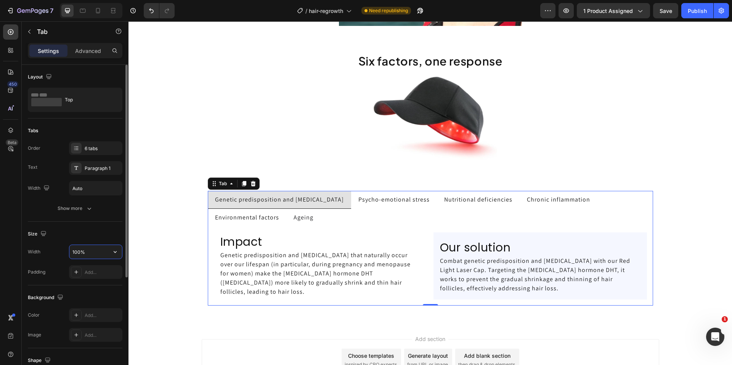
click at [96, 254] on input "100%" at bounding box center [95, 252] width 53 height 14
click at [118, 249] on icon "button" at bounding box center [115, 252] width 8 height 8
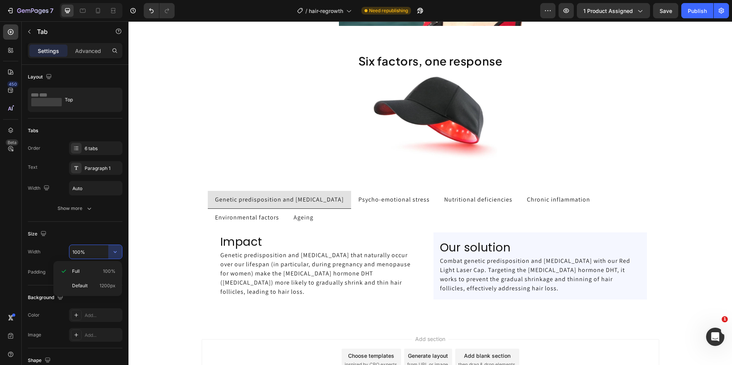
click at [160, 337] on div "Add section Choose templates inspired by CRO experts Generate layout from URL o…" at bounding box center [429, 371] width 603 height 94
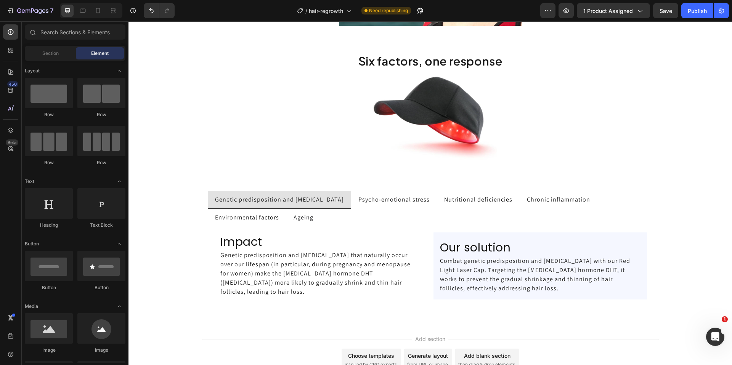
click at [160, 336] on div "Add section Choose templates inspired by CRO experts Generate layout from URL o…" at bounding box center [429, 371] width 603 height 94
